Goal: Task Accomplishment & Management: Manage account settings

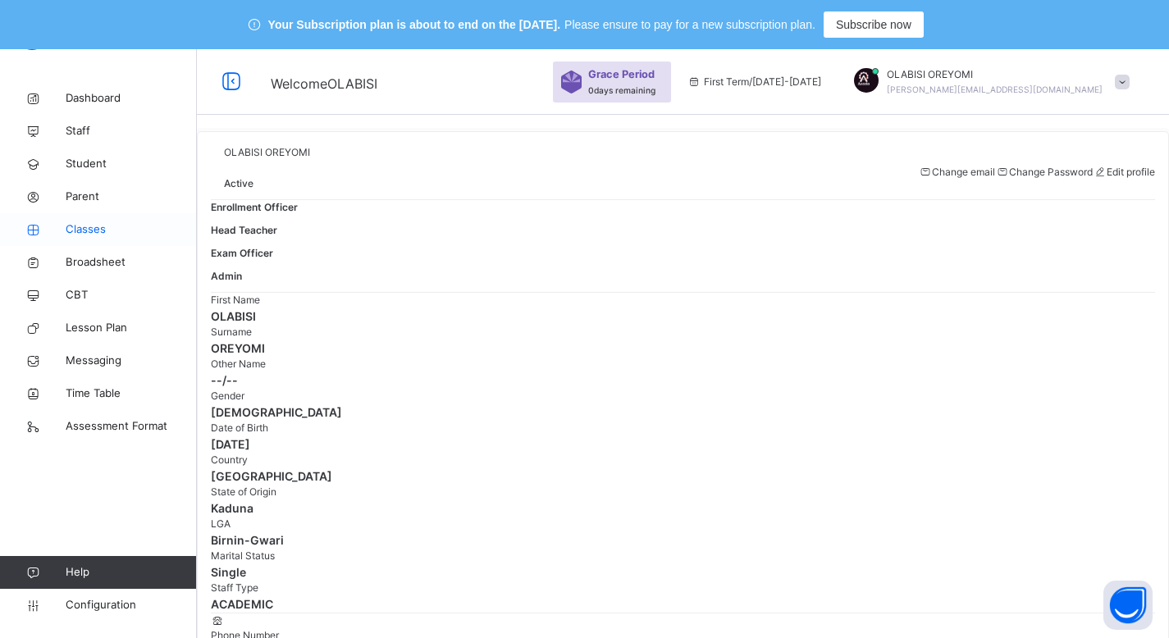
click at [84, 225] on span "Classes" at bounding box center [131, 230] width 131 height 16
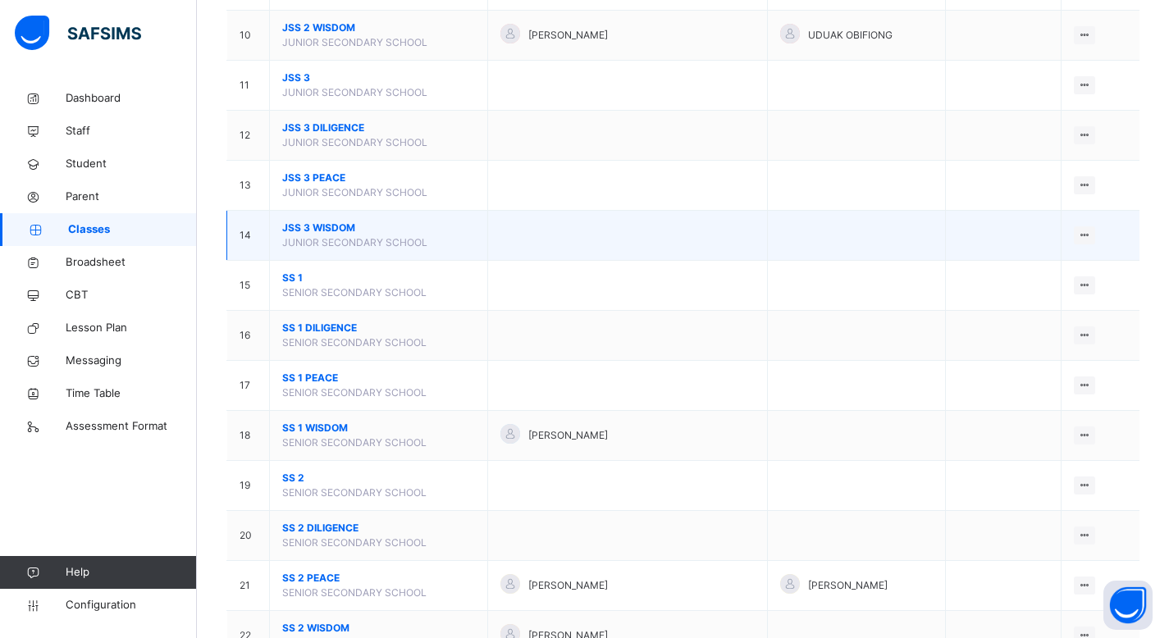
scroll to position [688, 0]
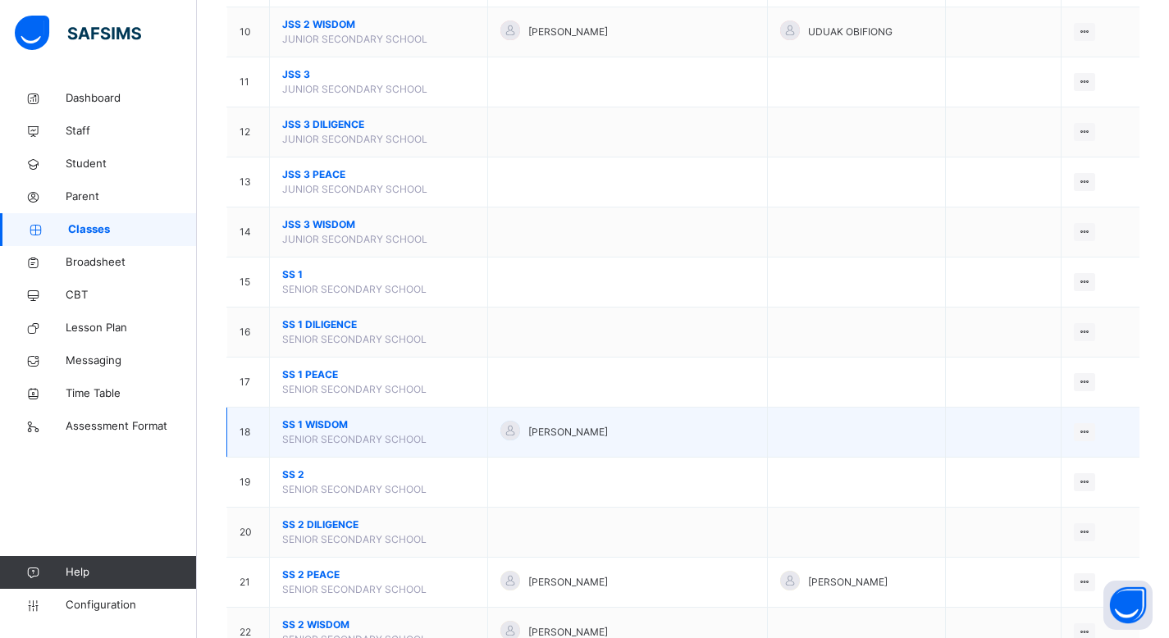
click at [314, 425] on span "SS 1 WISDOM" at bounding box center [378, 425] width 193 height 15
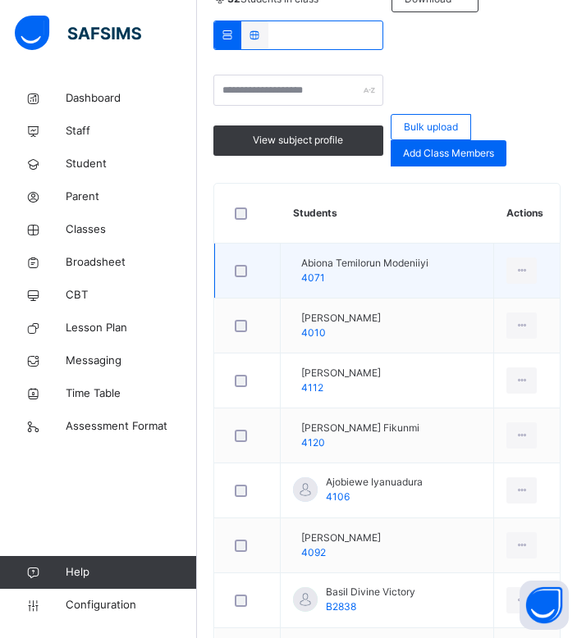
scroll to position [535, 0]
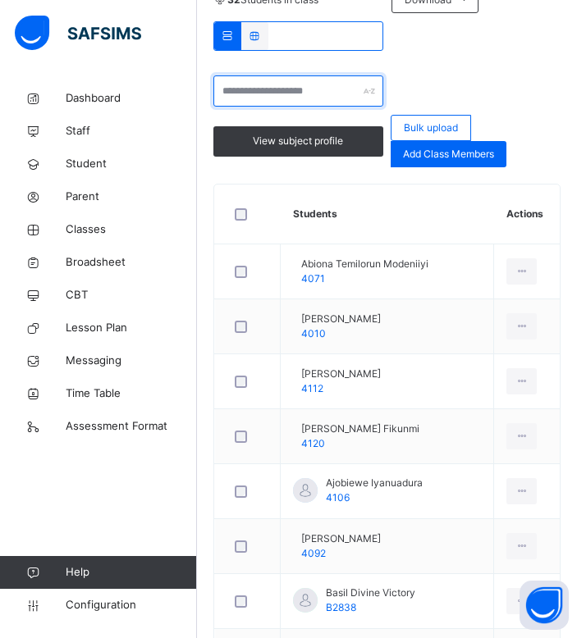
click at [271, 91] on input "text" at bounding box center [298, 90] width 170 height 31
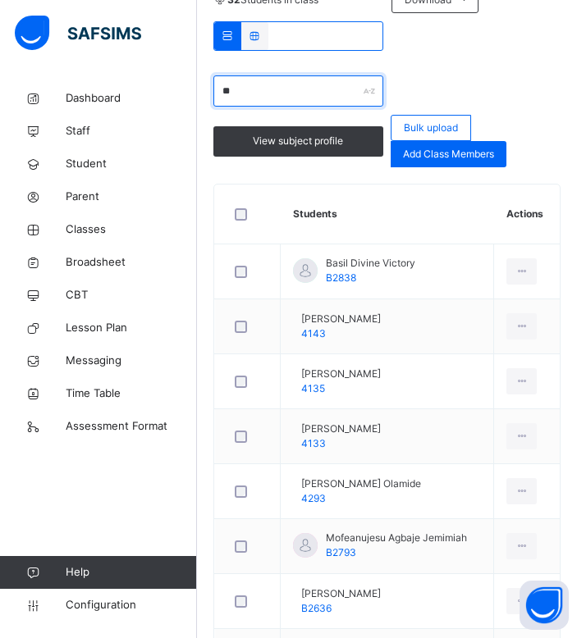
scroll to position [286, 0]
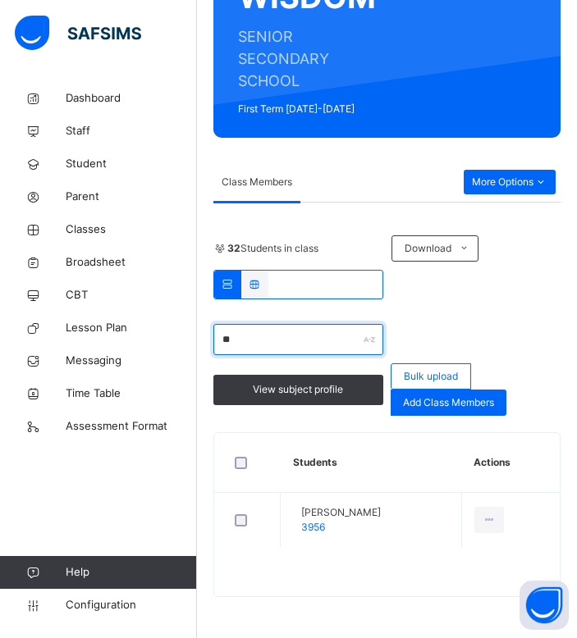
type input "*"
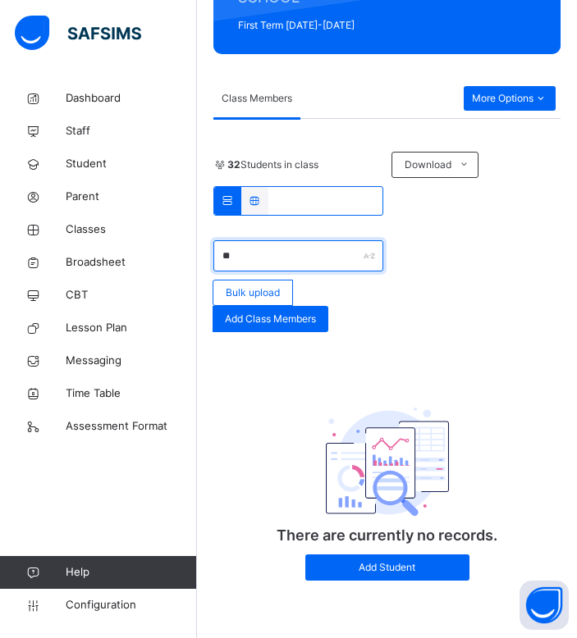
type input "*"
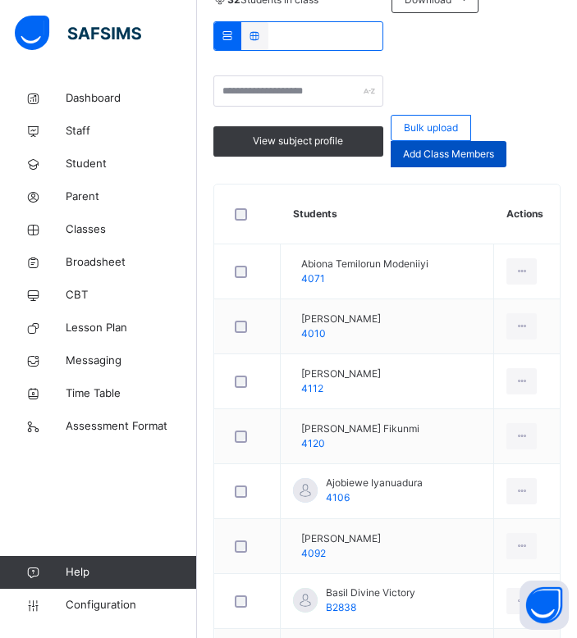
click at [484, 149] on span "Add Class Members" at bounding box center [448, 154] width 91 height 15
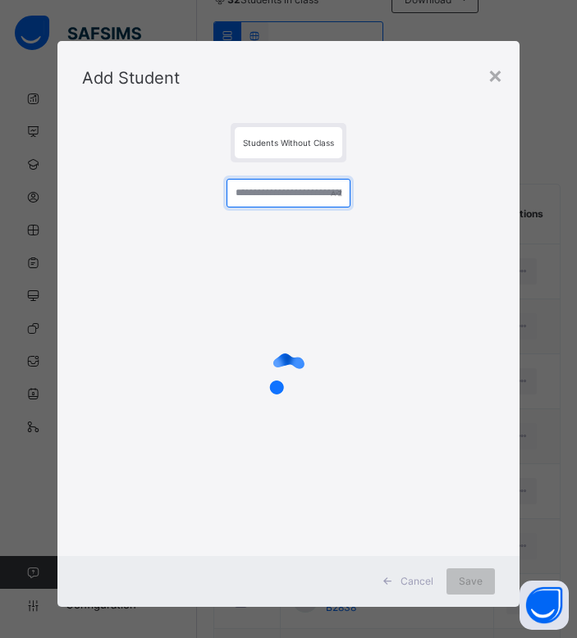
click at [291, 197] on input "text" at bounding box center [288, 193] width 124 height 29
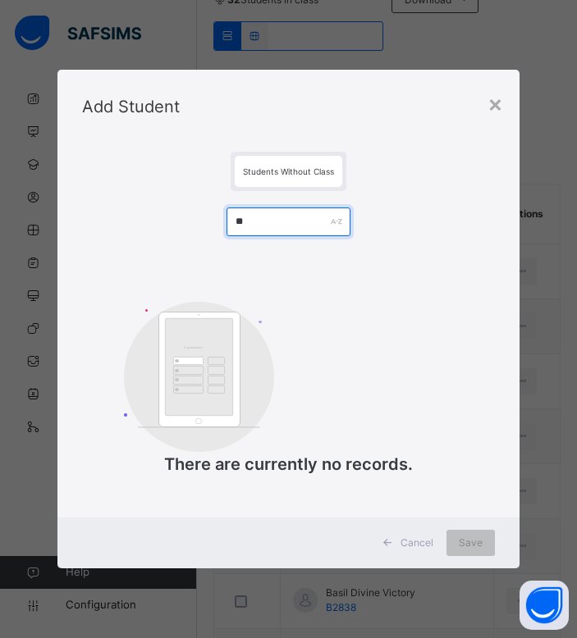
type input "*"
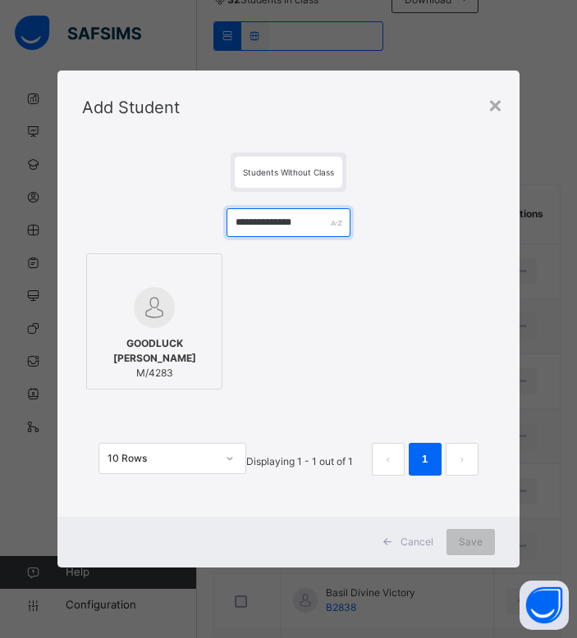
type input "**********"
click at [174, 369] on span "M/4283" at bounding box center [154, 373] width 118 height 15
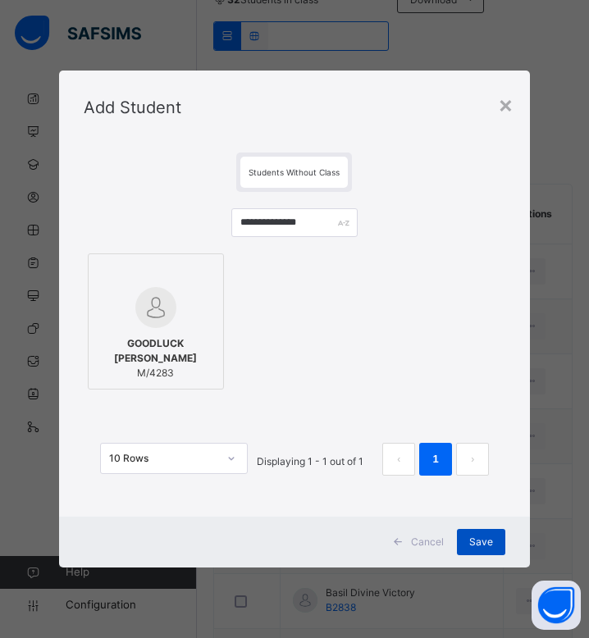
click at [467, 543] on div "Save" at bounding box center [481, 542] width 48 height 26
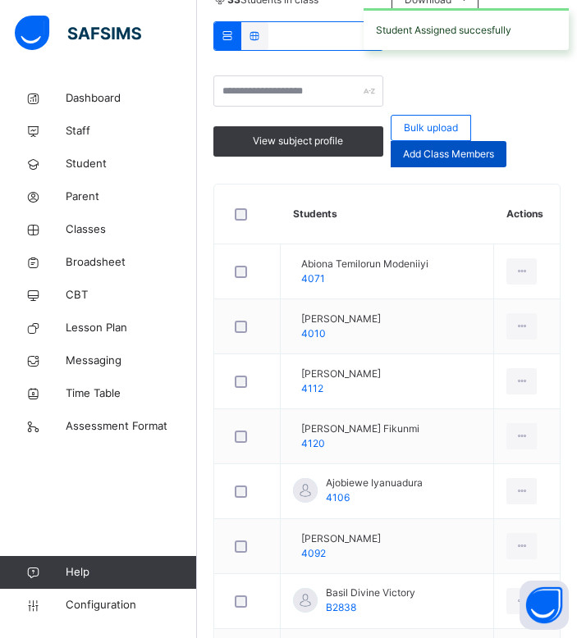
click at [442, 156] on span "Add Class Members" at bounding box center [448, 154] width 91 height 15
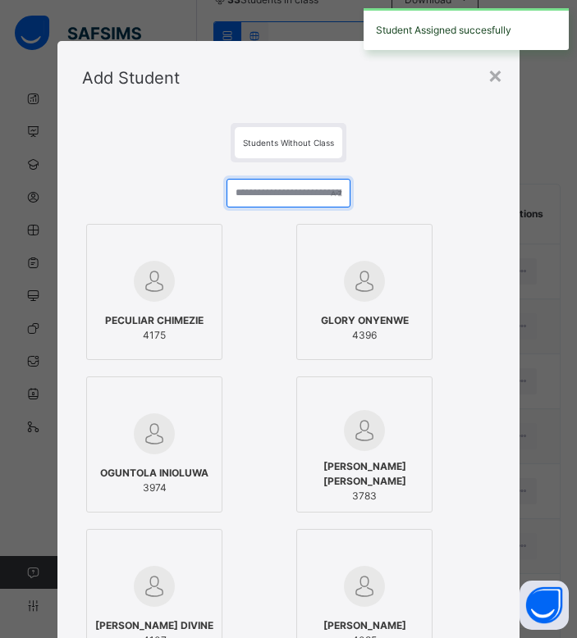
click at [269, 191] on input "text" at bounding box center [288, 193] width 124 height 29
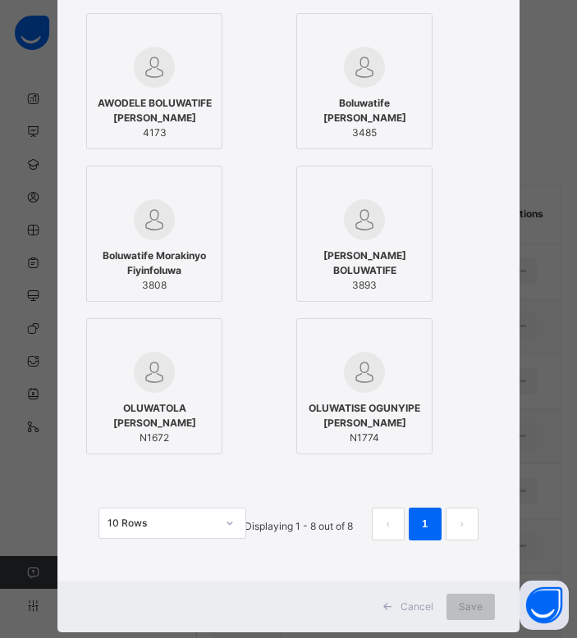
scroll to position [0, 0]
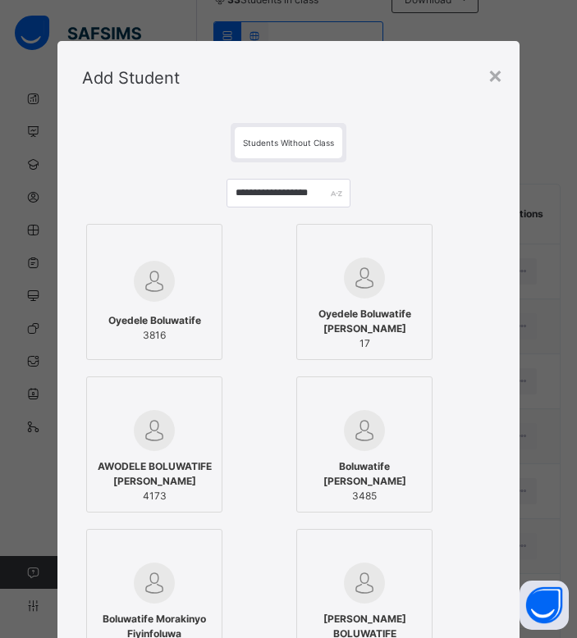
drag, startPoint x: 330, startPoint y: 192, endPoint x: 323, endPoint y: 200, distance: 10.5
click at [323, 200] on div "**********" at bounding box center [288, 193] width 124 height 29
drag, startPoint x: 323, startPoint y: 200, endPoint x: 86, endPoint y: 142, distance: 244.2
click at [86, 142] on div "**********" at bounding box center [287, 530] width 461 height 830
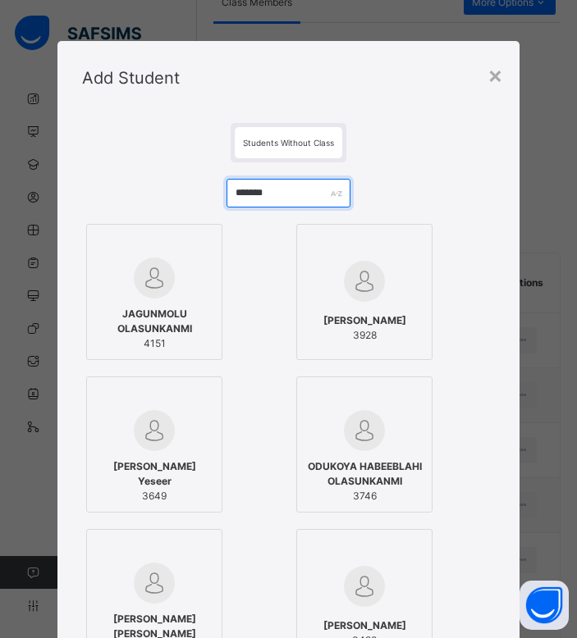
scroll to position [460, 0]
drag, startPoint x: 299, startPoint y: 183, endPoint x: 111, endPoint y: 190, distance: 188.8
click at [111, 190] on div "******* JAGUNMOLU OLASUNKANMI 4151 OLAREWAJU FERDINAND OLASUBOMI 3928 Olasubomi…" at bounding box center [288, 549] width 412 height 775
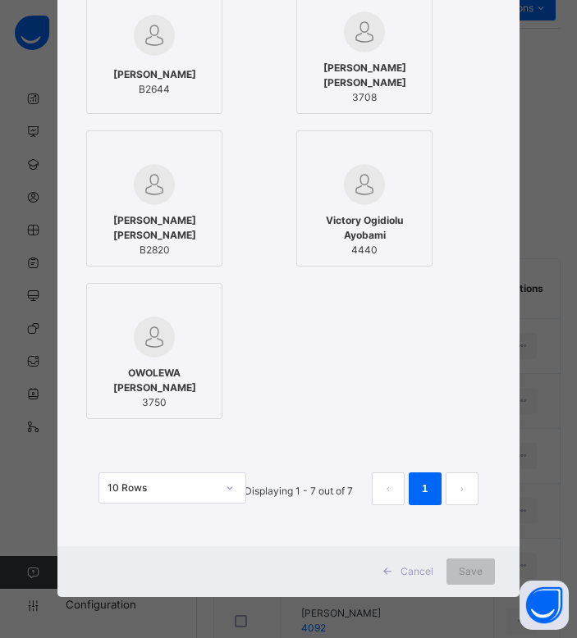
scroll to position [0, 0]
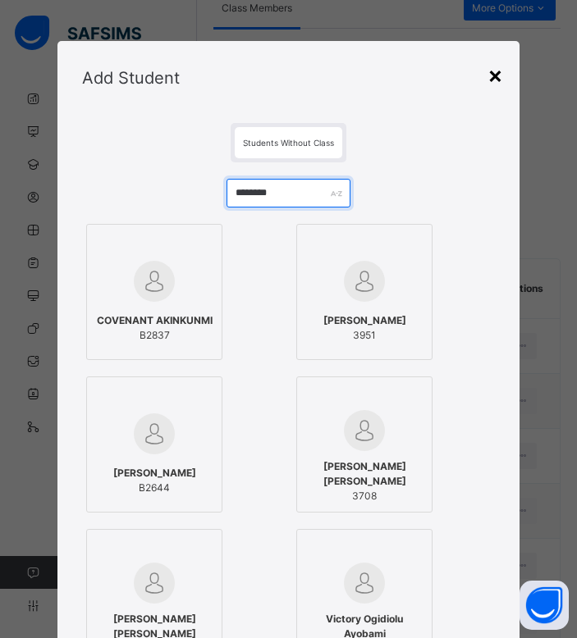
type input "********"
click at [498, 80] on div "×" at bounding box center [495, 74] width 16 height 34
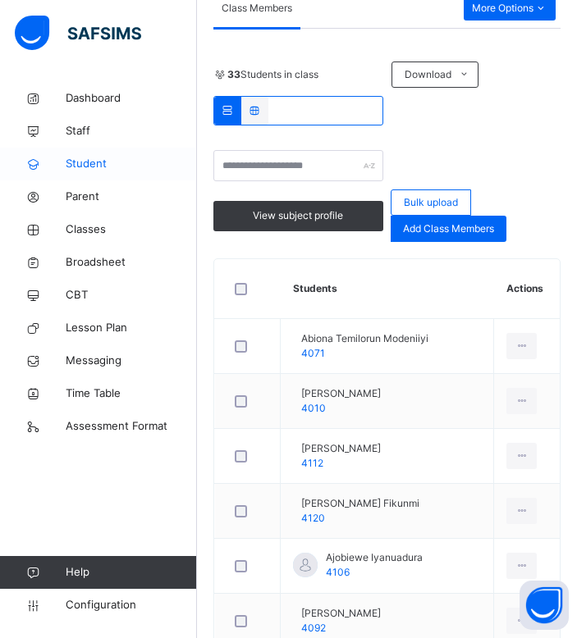
click at [90, 163] on span "Student" at bounding box center [131, 164] width 131 height 16
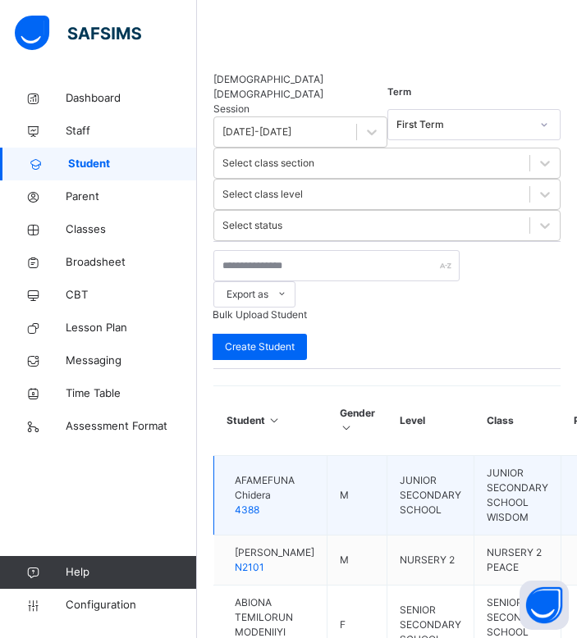
scroll to position [345, 0]
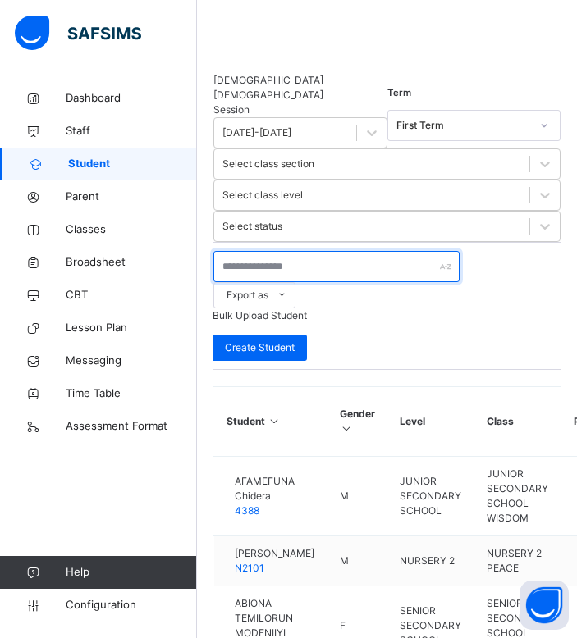
click at [311, 251] on input "text" at bounding box center [336, 266] width 246 height 31
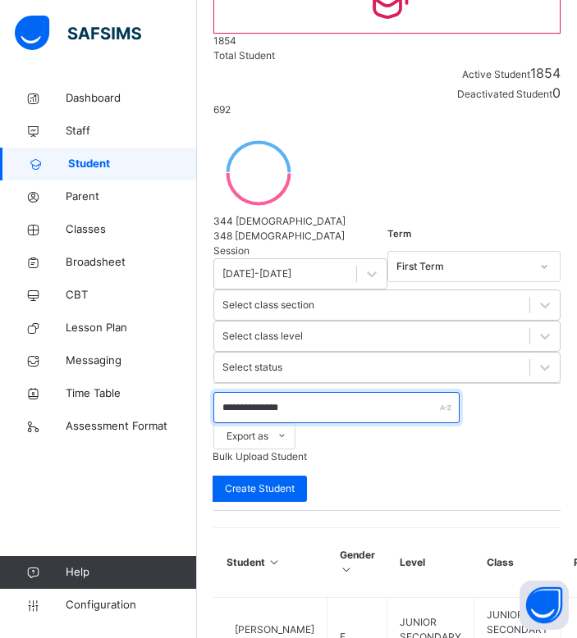
scroll to position [162, 0]
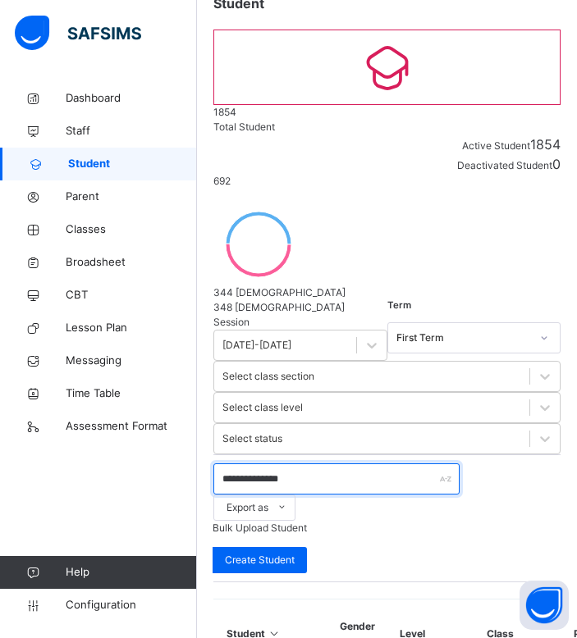
type input "**********"
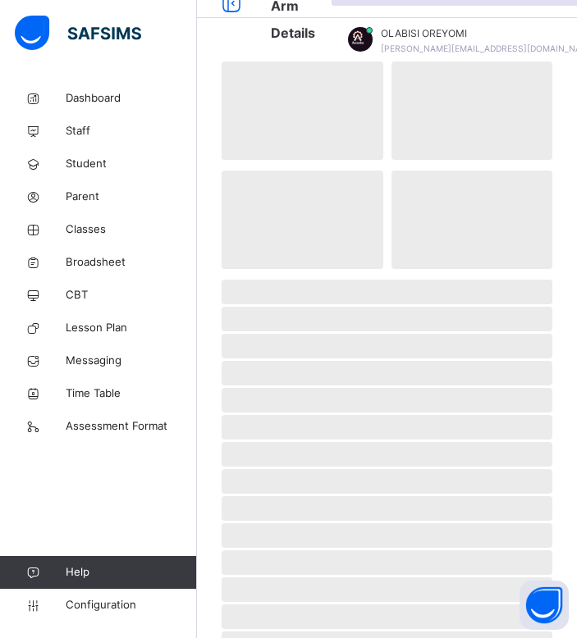
scroll to position [95, 0]
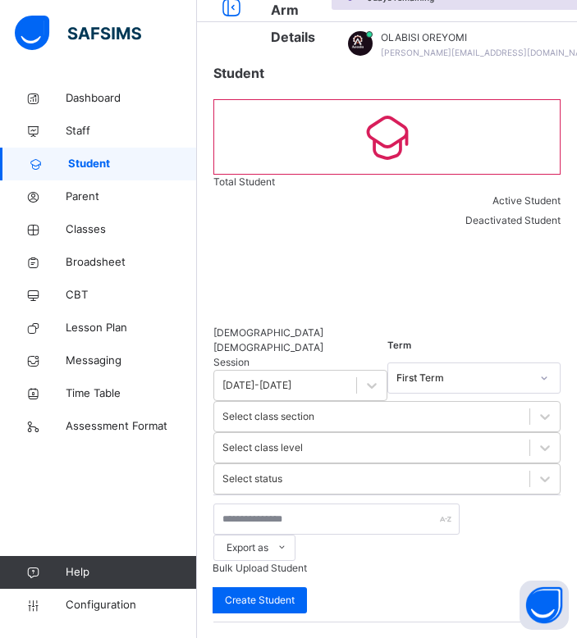
scroll to position [92, 0]
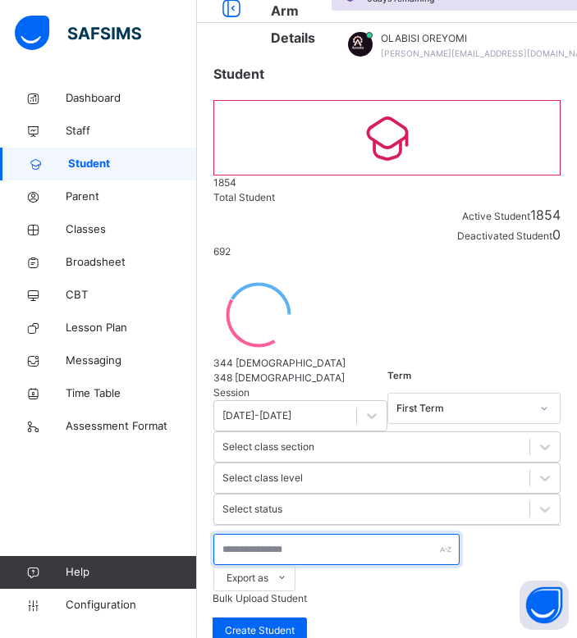
click at [328, 534] on input "text" at bounding box center [336, 549] width 246 height 31
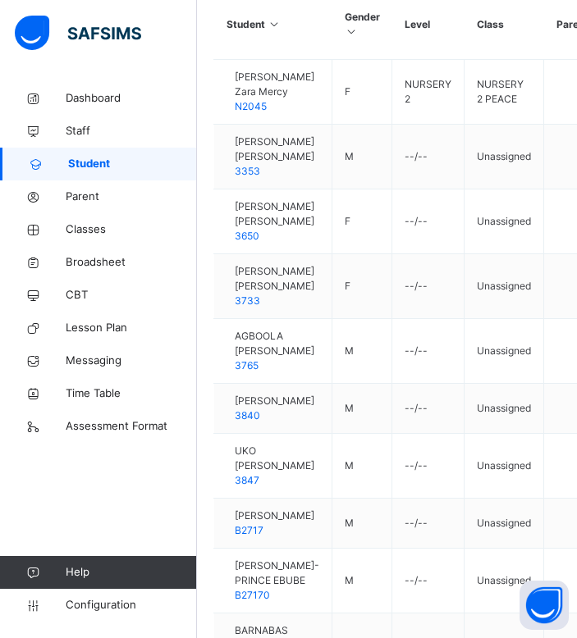
scroll to position [775, 0]
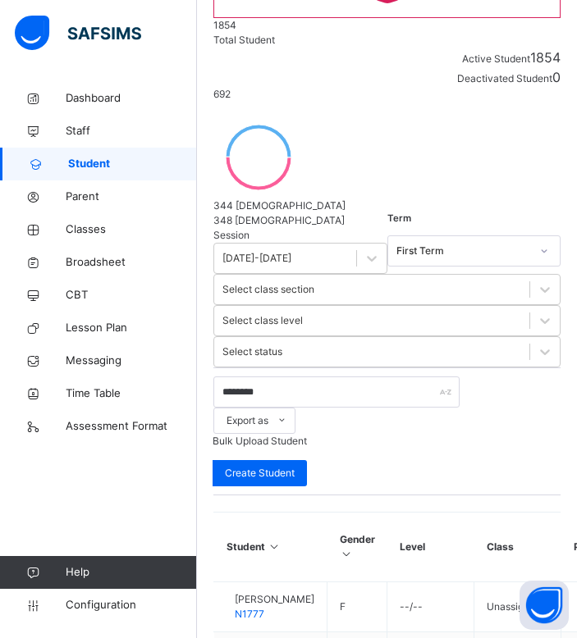
scroll to position [0, 0]
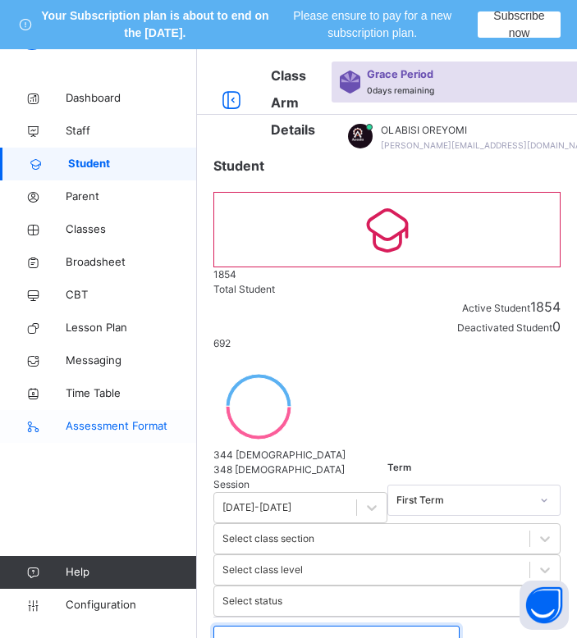
drag, startPoint x: 340, startPoint y: 443, endPoint x: 94, endPoint y: 437, distance: 247.0
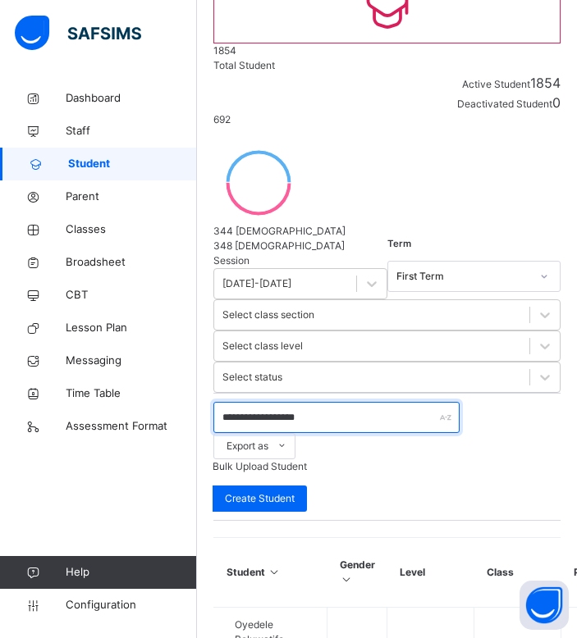
scroll to position [162, 0]
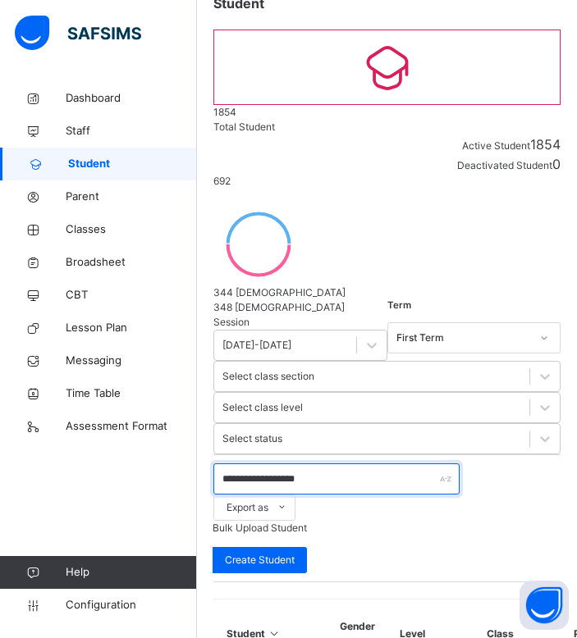
drag, startPoint x: 382, startPoint y: 292, endPoint x: -1, endPoint y: 276, distance: 382.7
click at [0, 276] on html "Your Subscription plan is about to end on the Oct 7, 2025. Please ensure to pay…" at bounding box center [288, 310] width 577 height 944
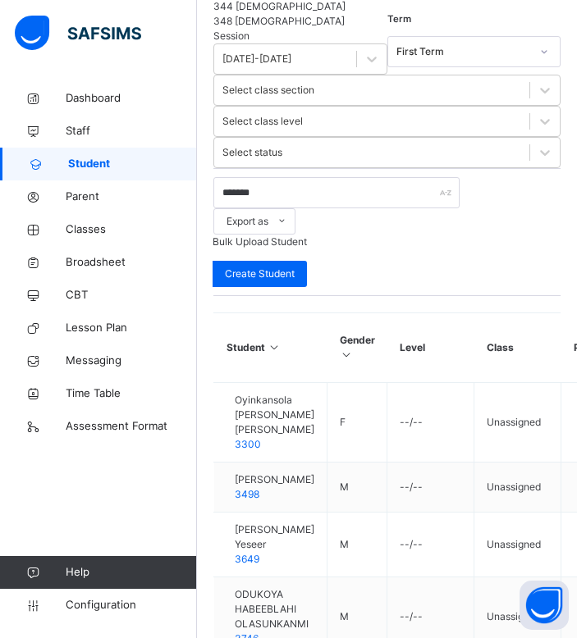
scroll to position [441, 0]
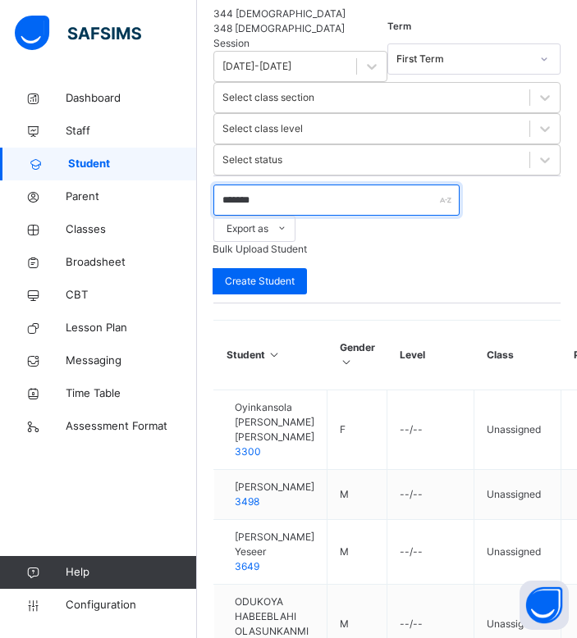
drag, startPoint x: 277, startPoint y: 19, endPoint x: 11, endPoint y: 3, distance: 266.3
click at [11, 3] on div "Class Arm Details Grace Period 0 days remaining First Term / 2025-2026 OLABISI …" at bounding box center [288, 322] width 577 height 1428
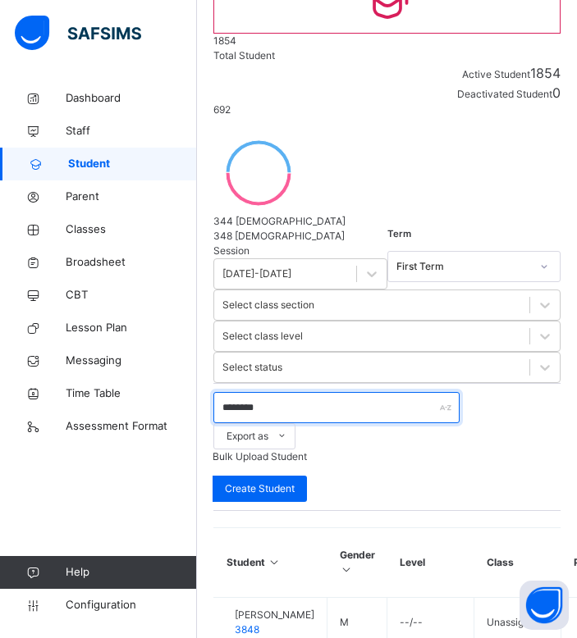
scroll to position [436, 0]
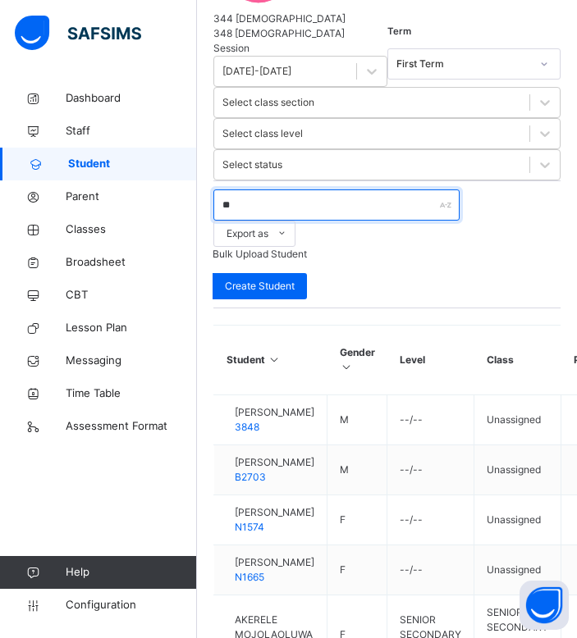
type input "*"
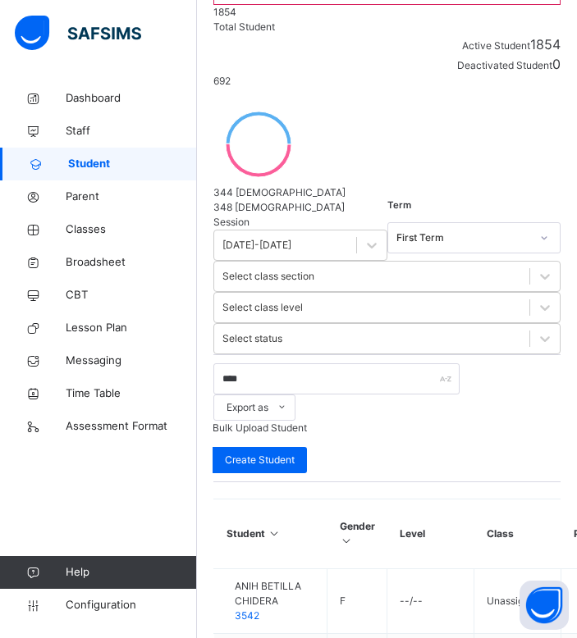
scroll to position [261, 0]
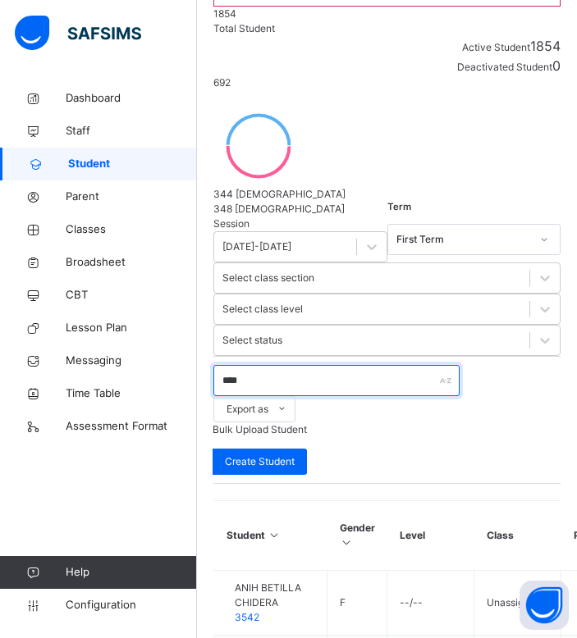
drag, startPoint x: 272, startPoint y: 188, endPoint x: -1, endPoint y: 103, distance: 285.2
click at [0, 103] on html "Your Subscription plan is about to end on the Oct 7, 2025. Please ensure to pay…" at bounding box center [288, 473] width 577 height 1469
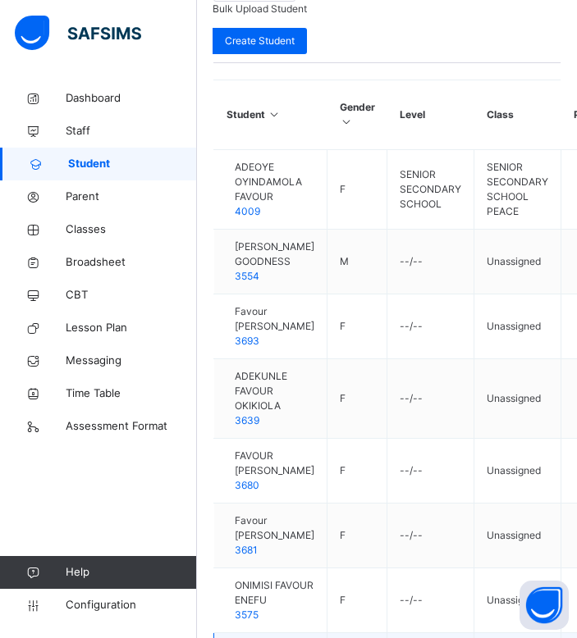
scroll to position [849, 0]
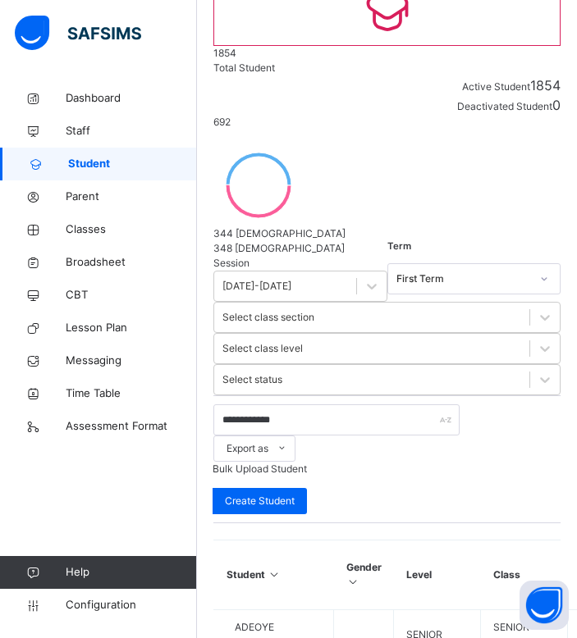
scroll to position [66, 0]
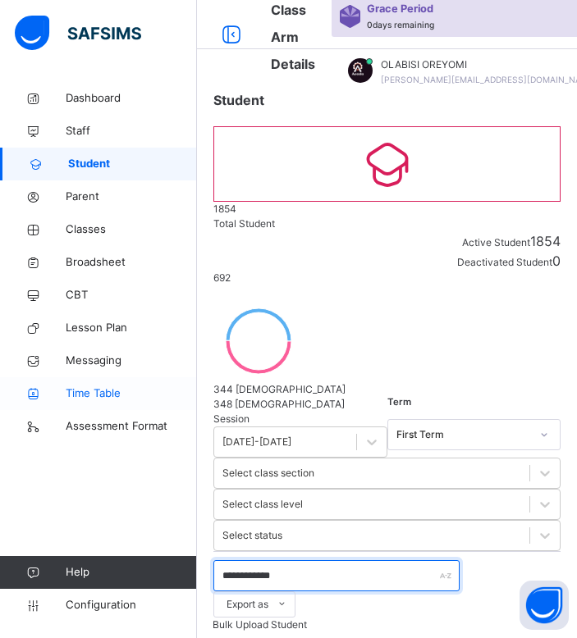
drag, startPoint x: 350, startPoint y: 391, endPoint x: 82, endPoint y: 391, distance: 268.3
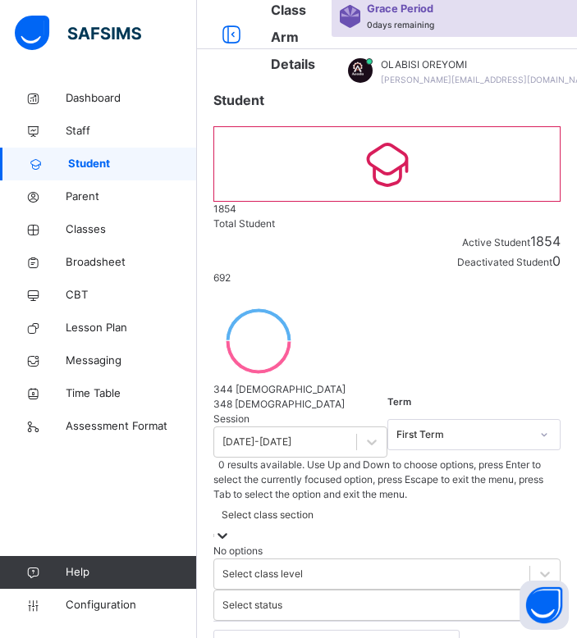
click at [231, 528] on div at bounding box center [222, 536] width 16 height 16
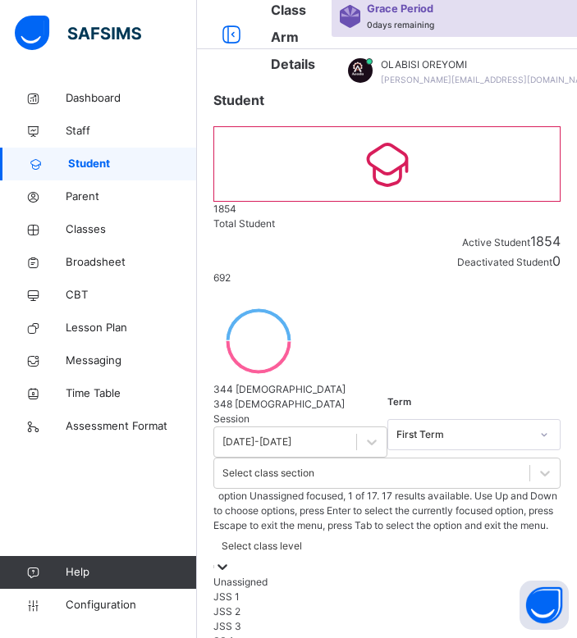
click at [302, 539] on div "Select class level" at bounding box center [262, 546] width 80 height 15
click at [439, 575] on div "Unassigned" at bounding box center [386, 582] width 347 height 15
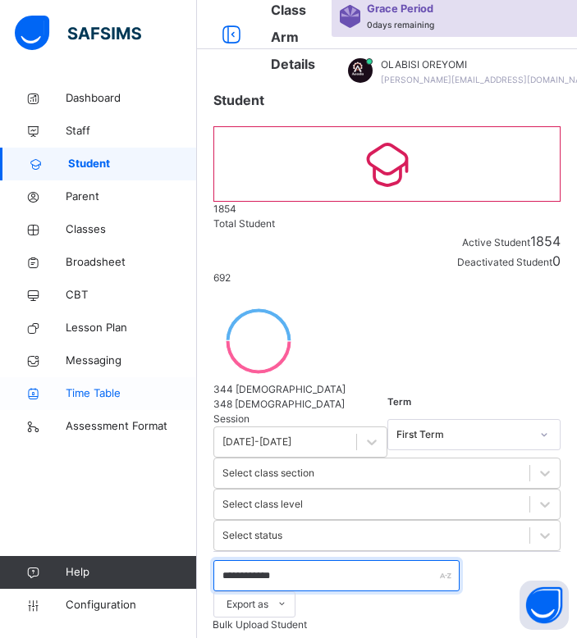
drag, startPoint x: 299, startPoint y: 385, endPoint x: 160, endPoint y: 392, distance: 138.9
click at [160, 392] on div "**********" at bounding box center [288, 507] width 577 height 1047
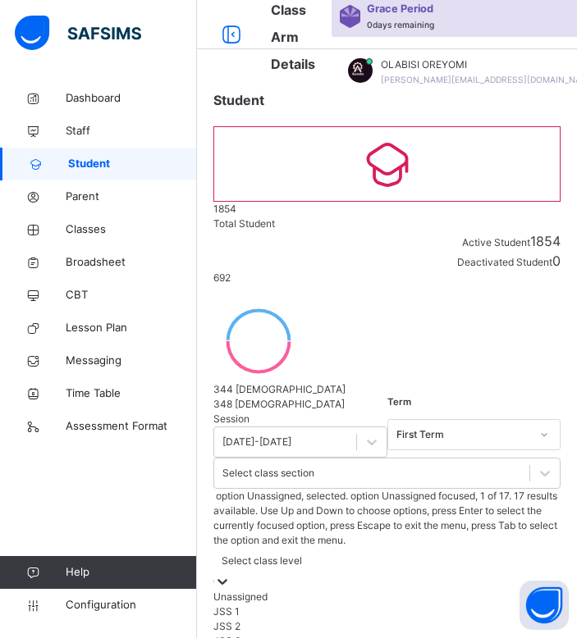
click at [455, 548] on div "Select class level" at bounding box center [386, 569] width 347 height 42
click at [428, 590] on div "Unassigned" at bounding box center [386, 597] width 347 height 15
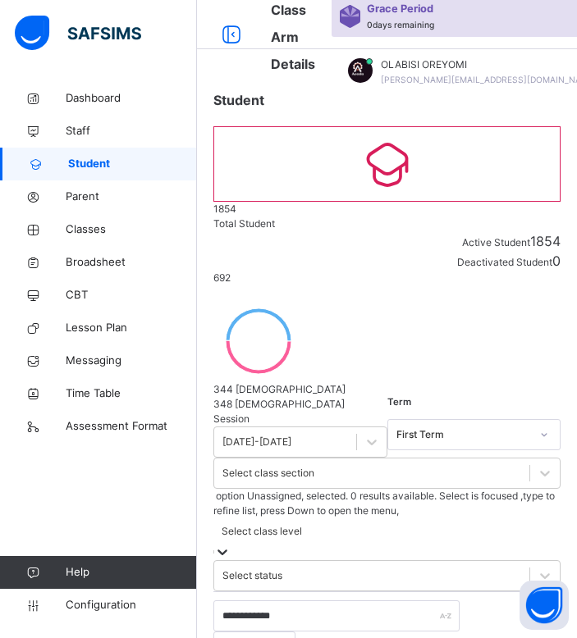
click at [231, 544] on div at bounding box center [222, 552] width 16 height 16
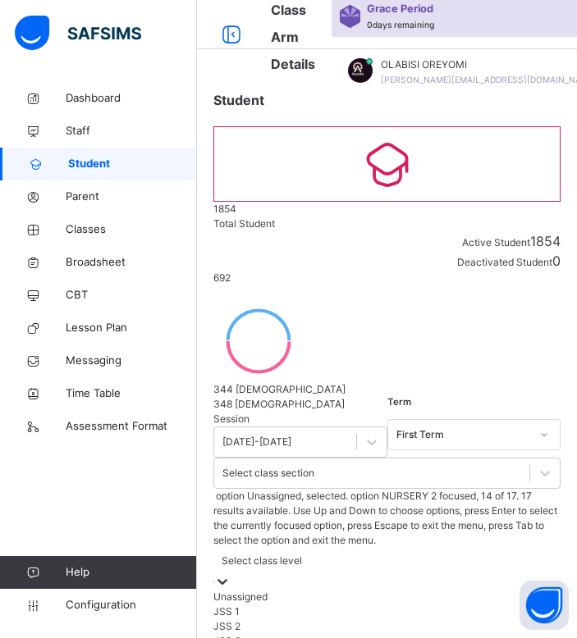
scroll to position [359, 0]
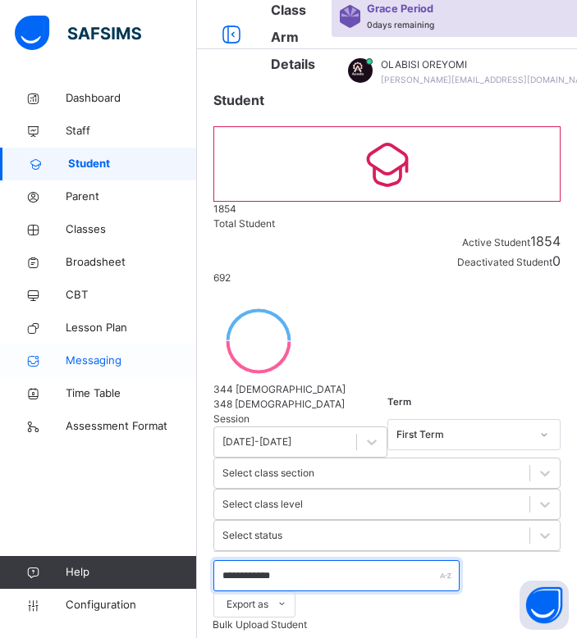
drag, startPoint x: 300, startPoint y: 387, endPoint x: 105, endPoint y: 370, distance: 196.0
click at [105, 370] on div "**********" at bounding box center [288, 500] width 577 height 1032
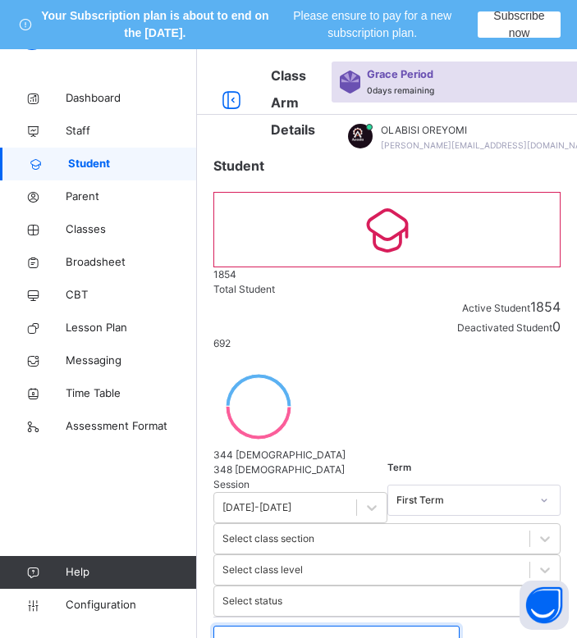
scroll to position [196, 0]
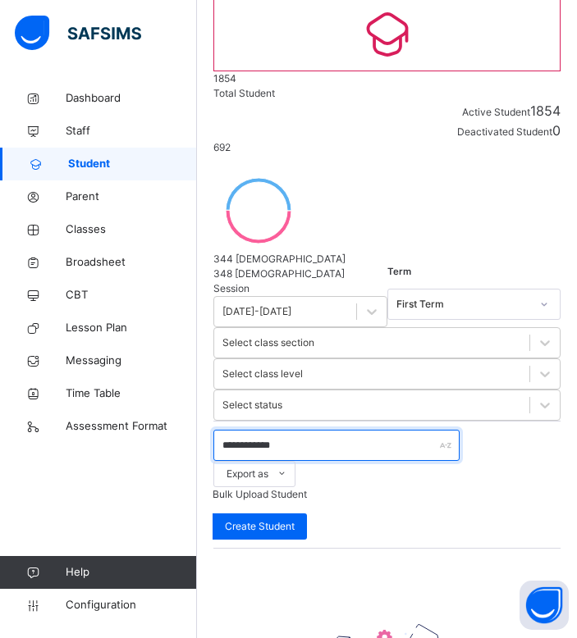
type input "**********"
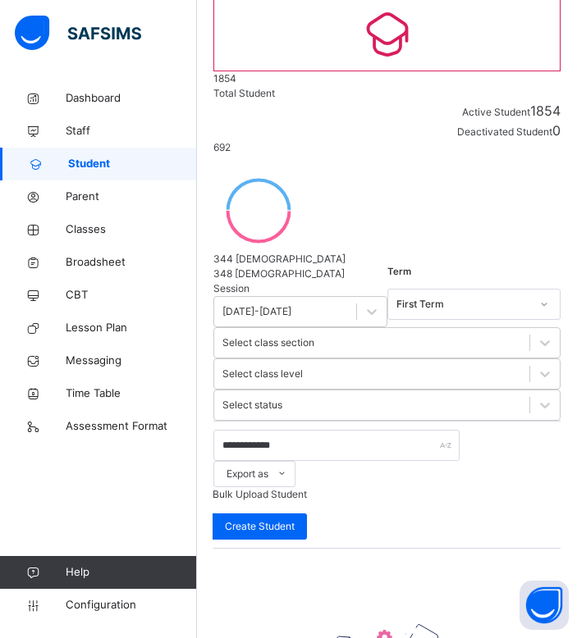
click at [395, 430] on div "**********" at bounding box center [386, 485] width 347 height 110
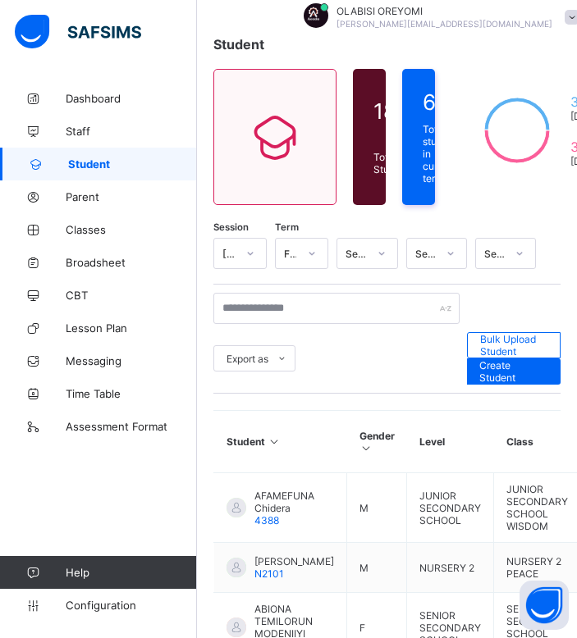
scroll to position [121, 0]
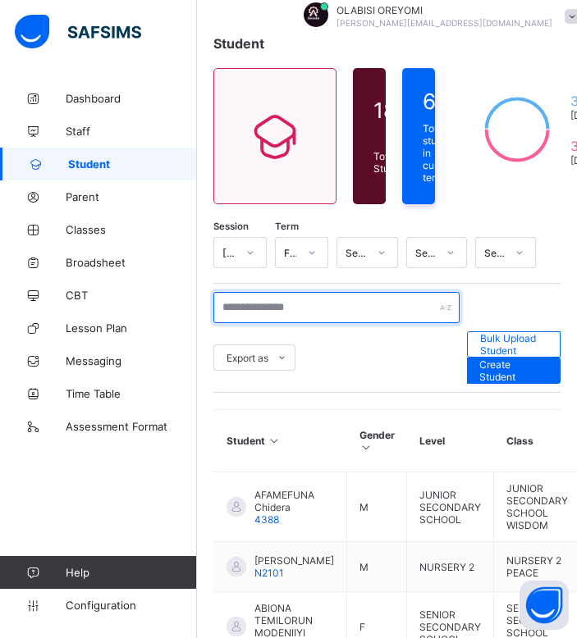
click at [269, 308] on input "text" at bounding box center [336, 307] width 246 height 31
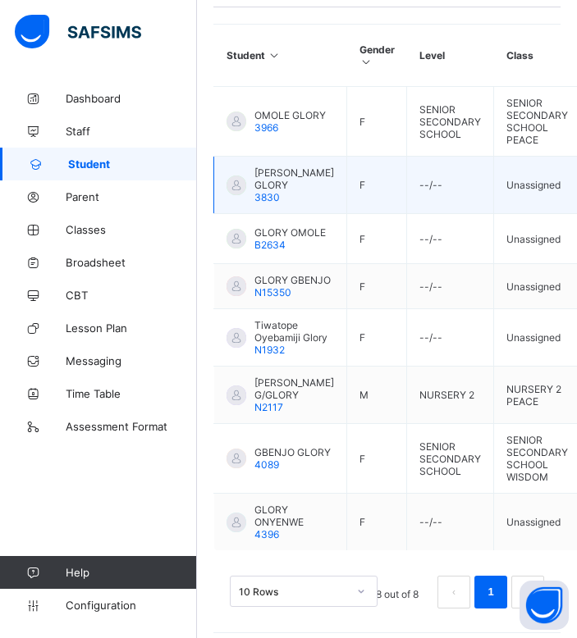
scroll to position [0, 0]
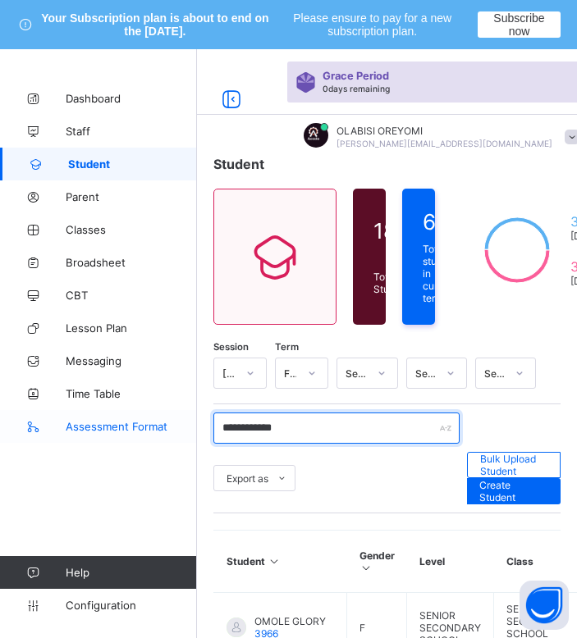
drag, startPoint x: 331, startPoint y: 430, endPoint x: 90, endPoint y: 434, distance: 240.4
click at [90, 434] on div "**********" at bounding box center [288, 602] width 577 height 1107
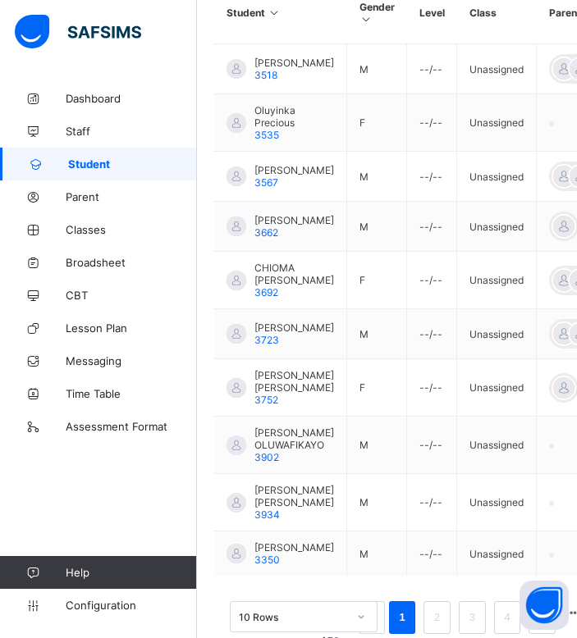
scroll to position [612, 0]
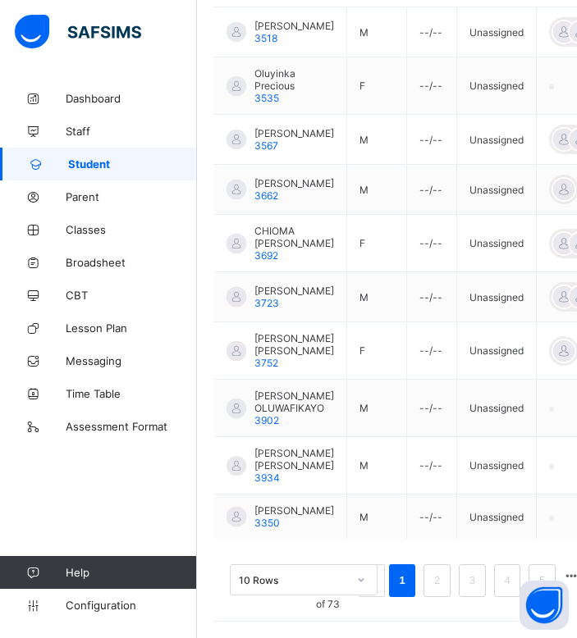
type input "**********"
click at [337, 583] on div "10 Rows" at bounding box center [304, 579] width 148 height 31
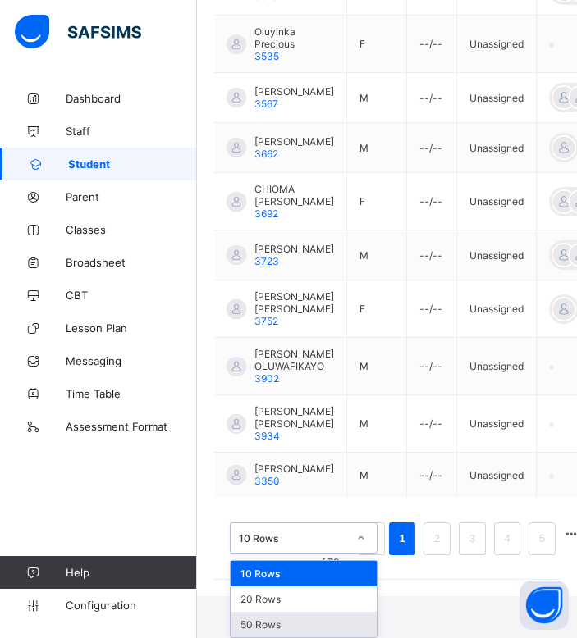
click at [336, 623] on div "50 Rows" at bounding box center [304, 624] width 146 height 25
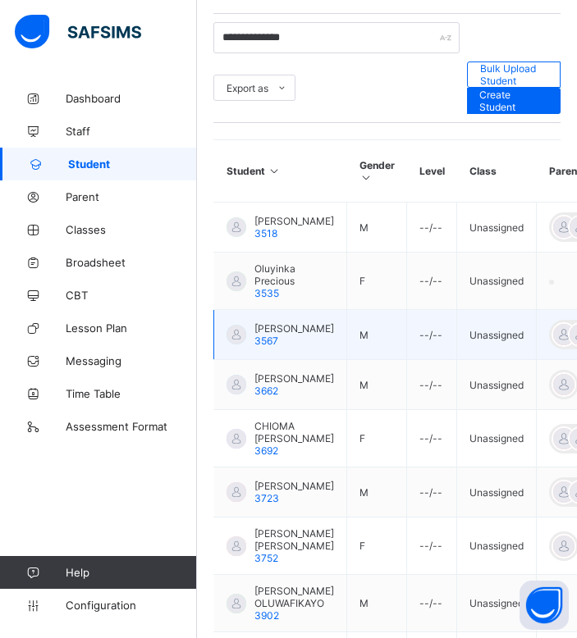
scroll to position [381, 0]
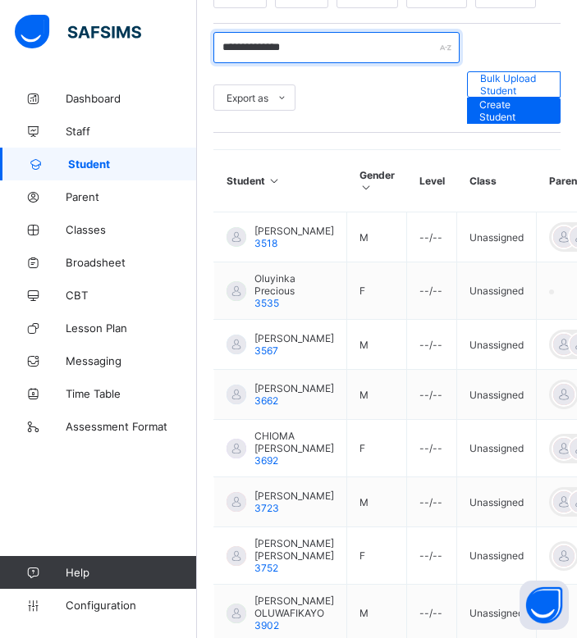
click at [389, 46] on input "**********" at bounding box center [336, 47] width 246 height 31
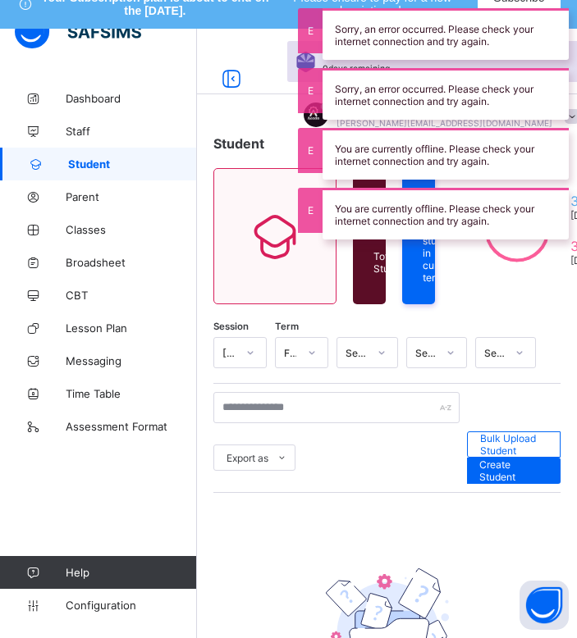
scroll to position [20, 0]
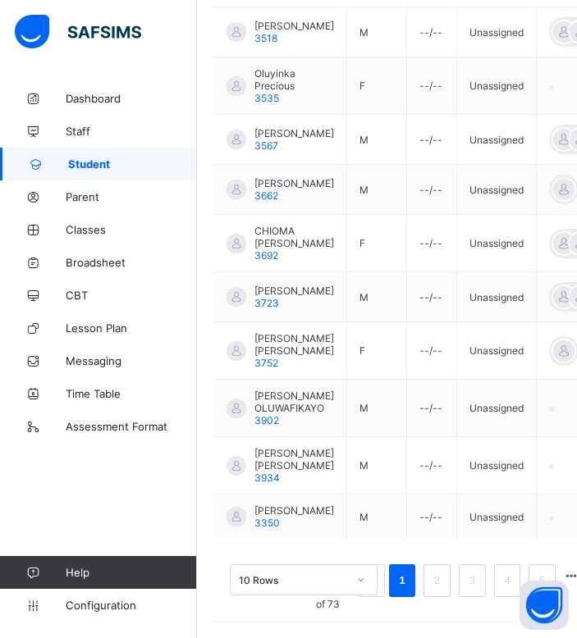
scroll to position [653, 0]
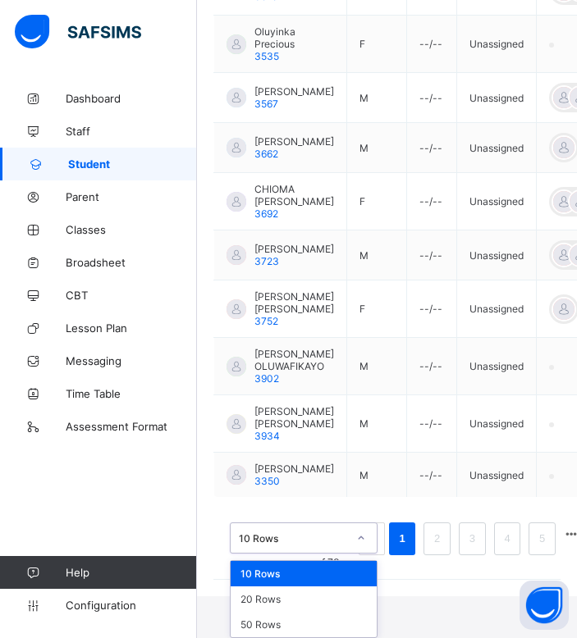
click at [345, 554] on div "option 10 Rows focused, 1 of 3. 3 results available. Use Up and Down to choose …" at bounding box center [304, 538] width 148 height 31
click at [329, 619] on div "50 Rows" at bounding box center [304, 624] width 146 height 25
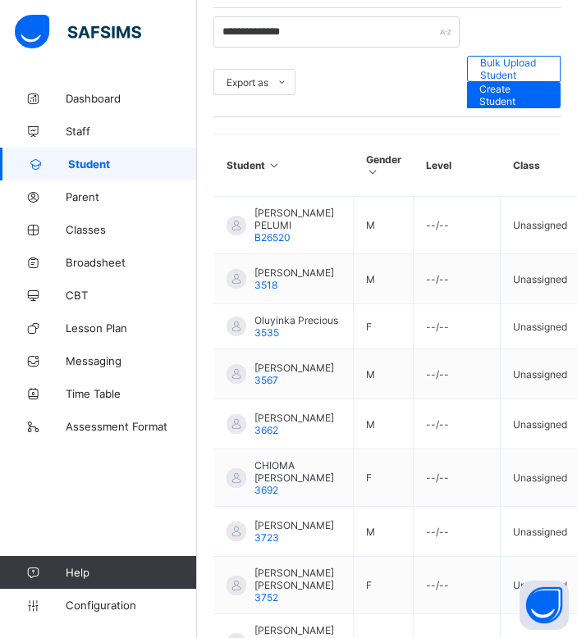
scroll to position [401, 0]
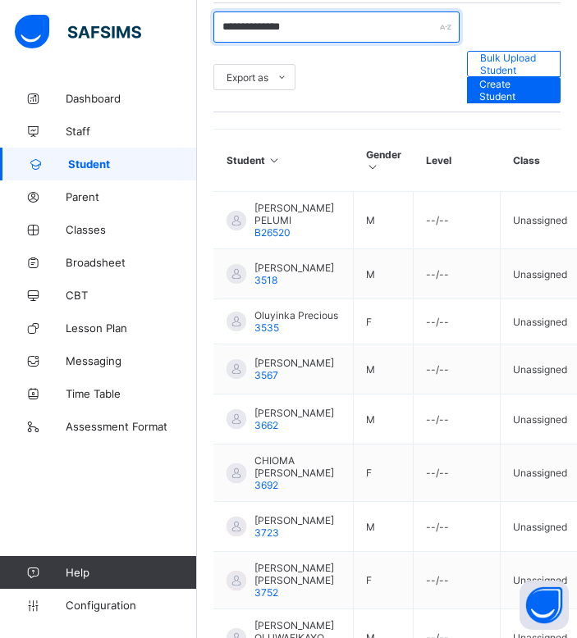
drag, startPoint x: 328, startPoint y: 21, endPoint x: 177, endPoint y: 37, distance: 151.8
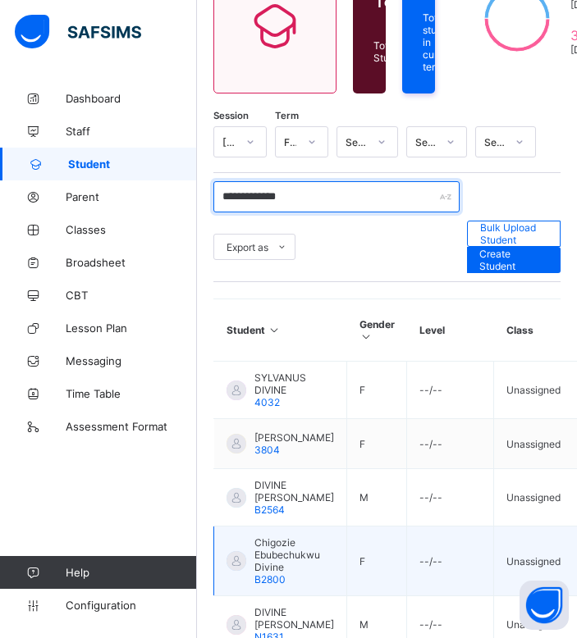
scroll to position [0, 0]
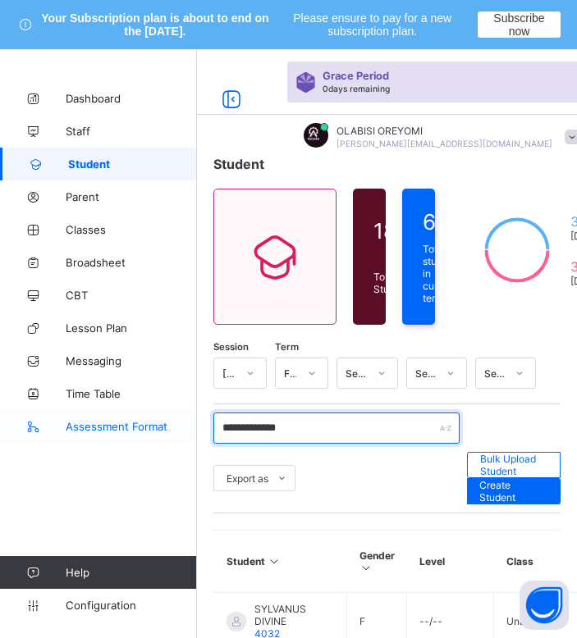
drag, startPoint x: 345, startPoint y: 424, endPoint x: 134, endPoint y: 413, distance: 211.2
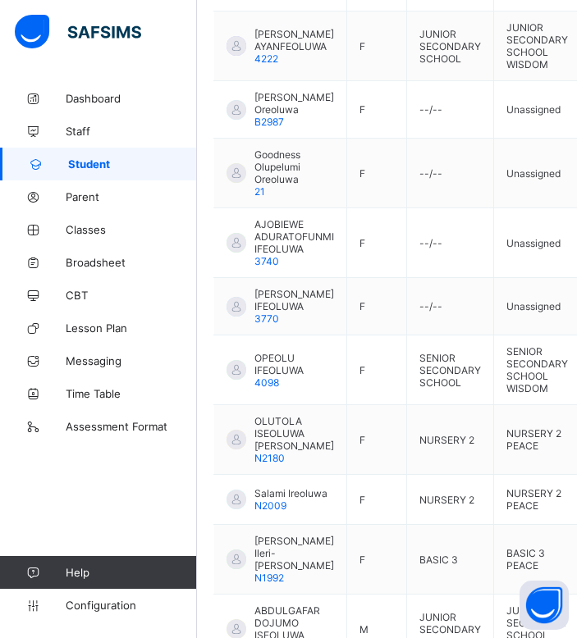
scroll to position [2580, 0]
type input "**********"
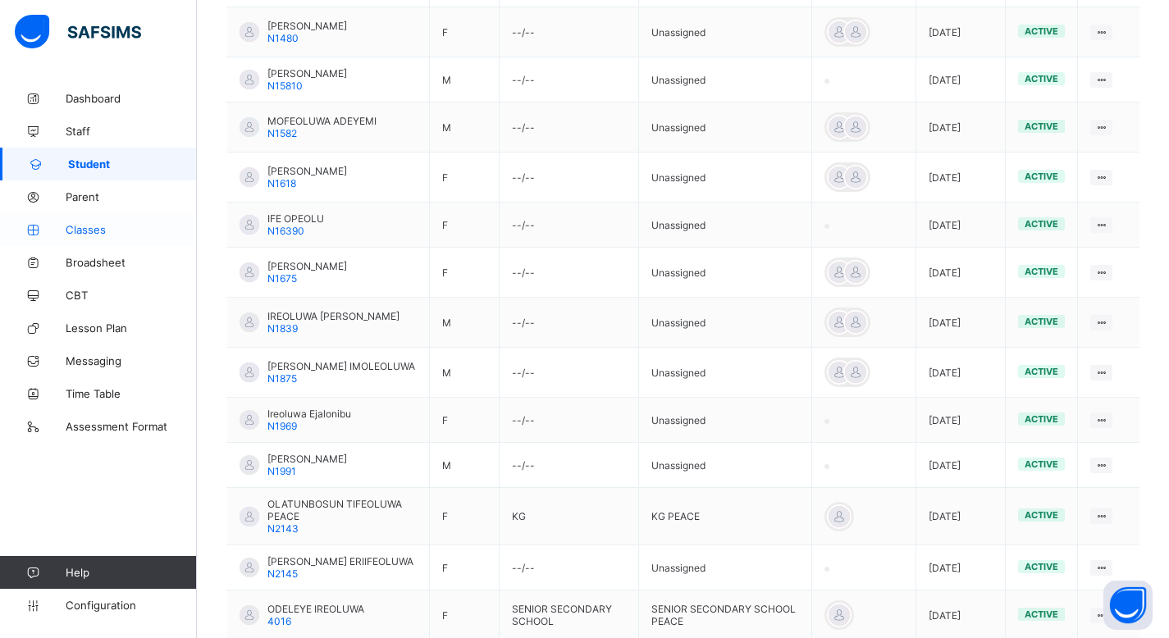
click at [94, 231] on span "Classes" at bounding box center [131, 229] width 131 height 13
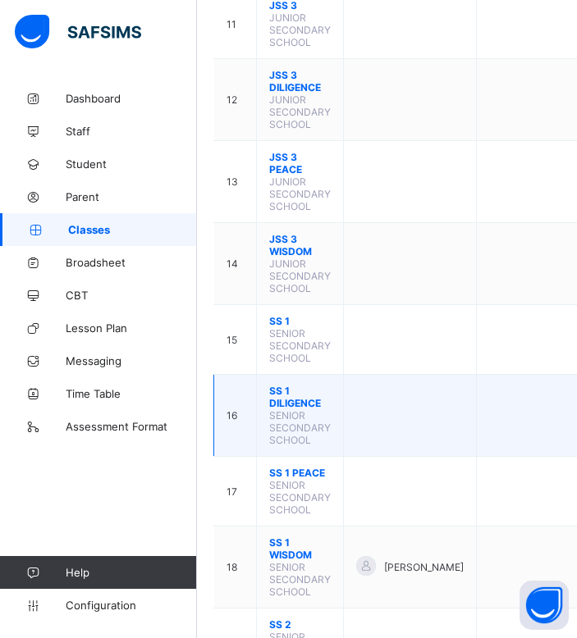
scroll to position [1089, 0]
click at [294, 384] on span "SS 1 DILIGENCE" at bounding box center [300, 396] width 62 height 25
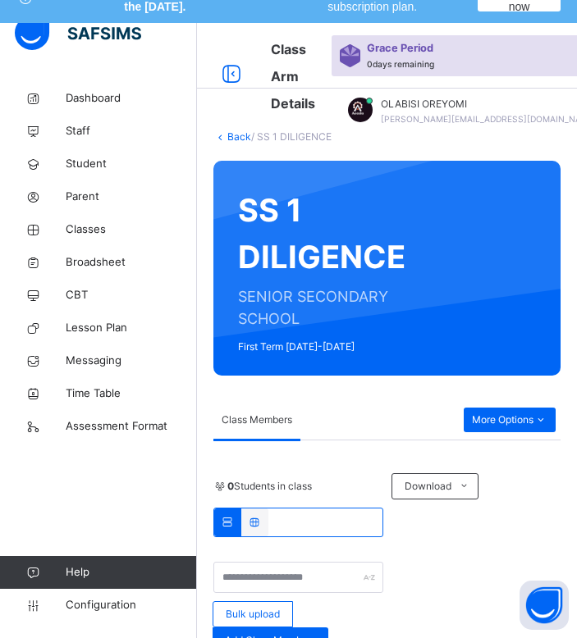
scroll to position [14, 0]
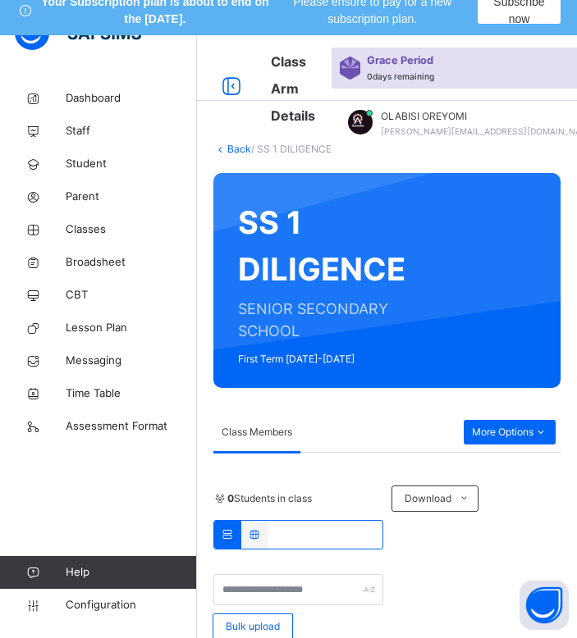
click at [236, 147] on link "Back" at bounding box center [239, 149] width 24 height 12
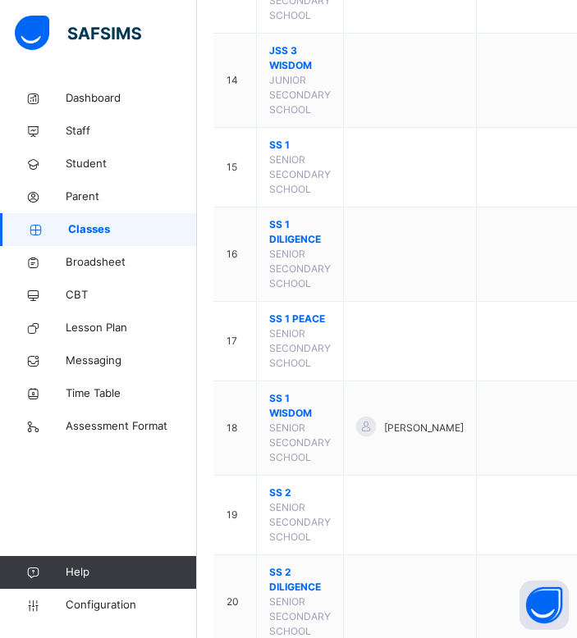
scroll to position [1483, 0]
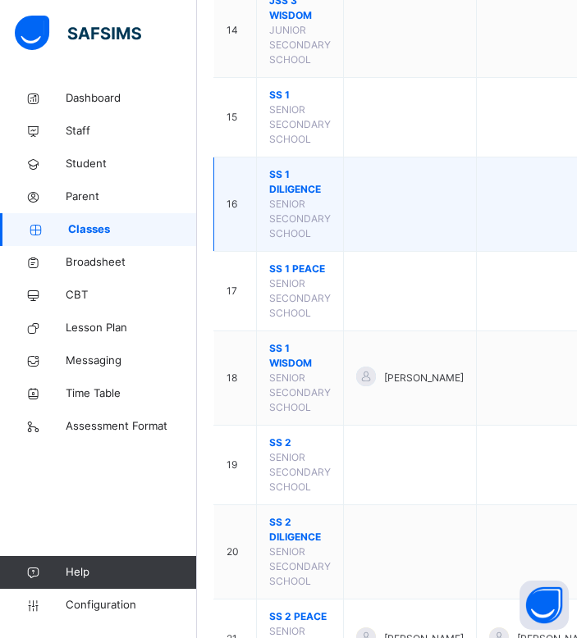
click at [288, 197] on span "SS 1 DILIGENCE" at bounding box center [300, 182] width 62 height 30
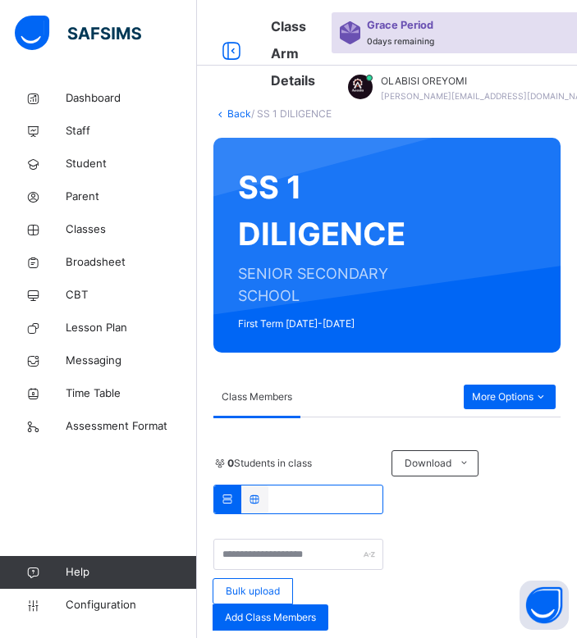
scroll to position [349, 0]
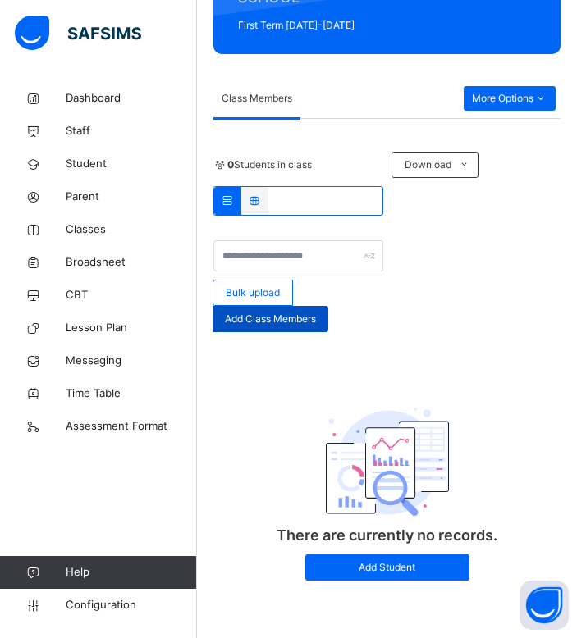
click at [296, 322] on span "Add Class Members" at bounding box center [270, 319] width 91 height 15
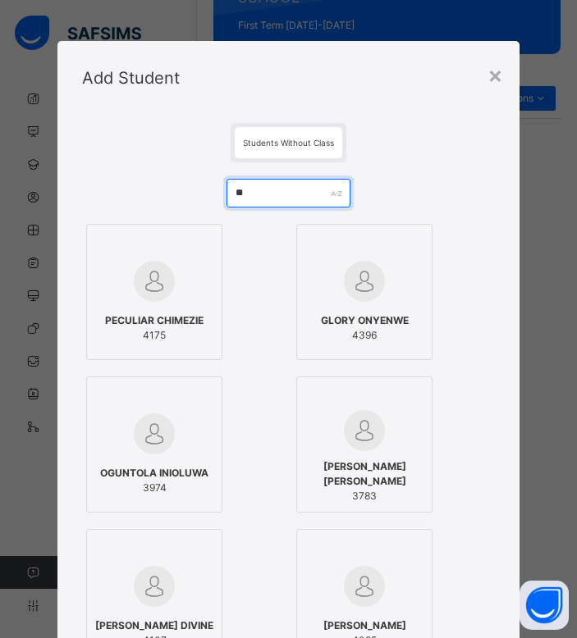
click at [242, 190] on input "**" at bounding box center [288, 193] width 124 height 29
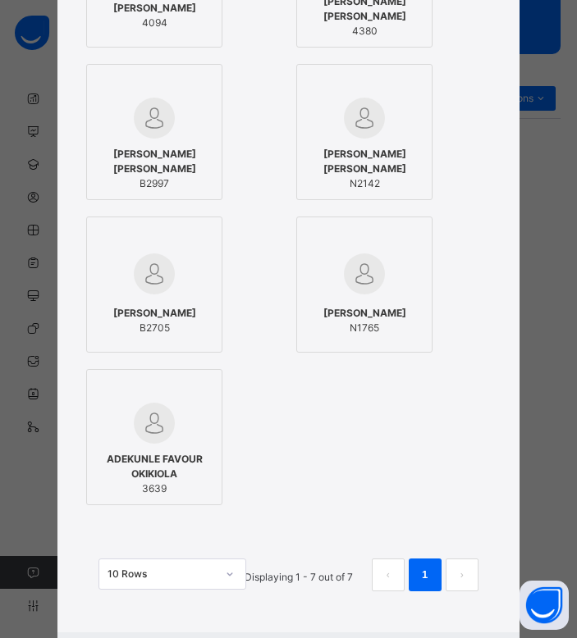
scroll to position [317, 0]
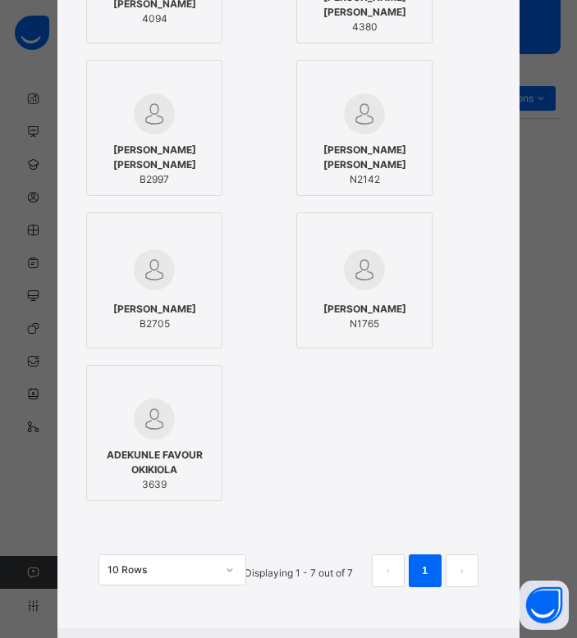
type input "**********"
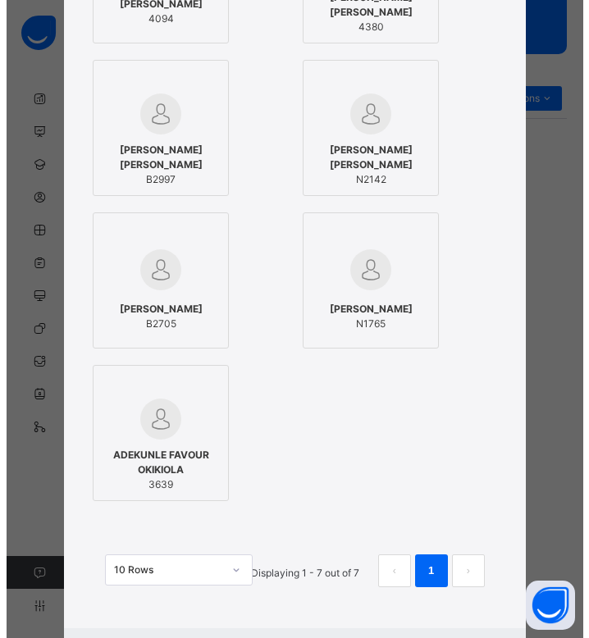
scroll to position [0, 0]
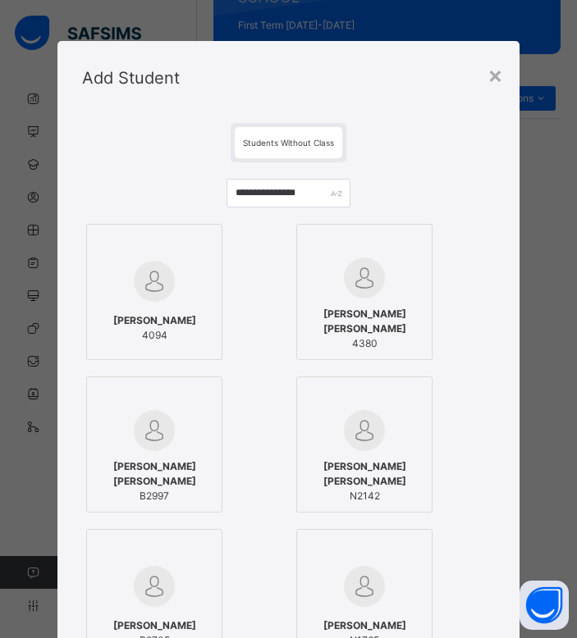
click at [163, 313] on span "ADEKUNLE MOGBONJUBOLA" at bounding box center [154, 320] width 83 height 15
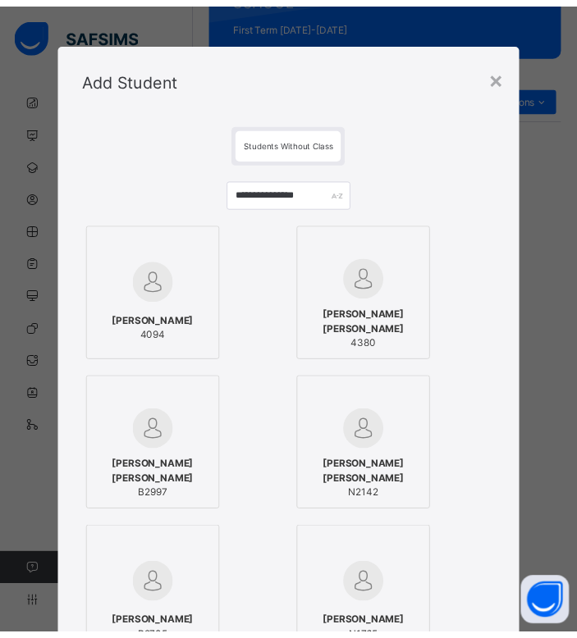
scroll to position [399, 0]
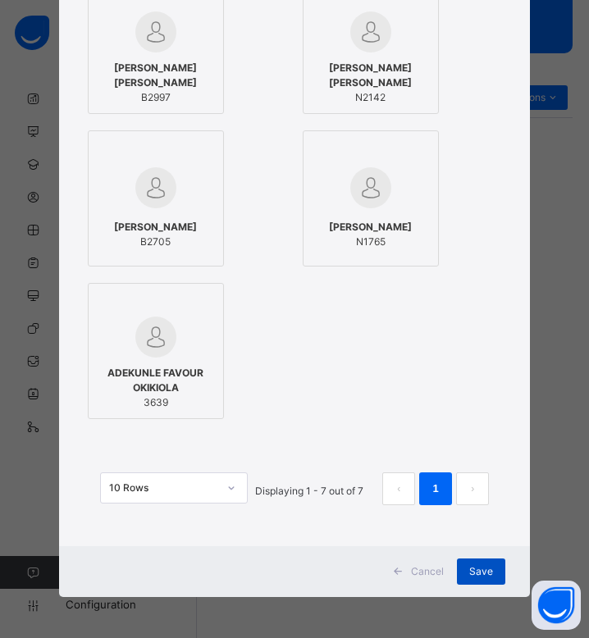
click at [473, 563] on div "Save" at bounding box center [481, 572] width 48 height 26
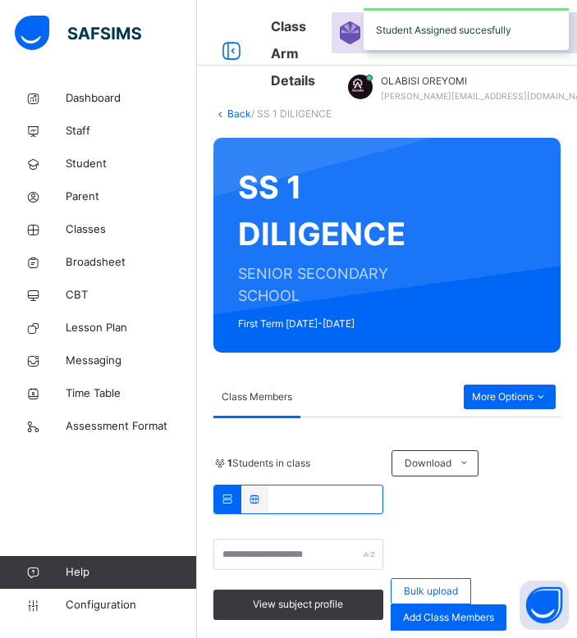
scroll to position [264, 0]
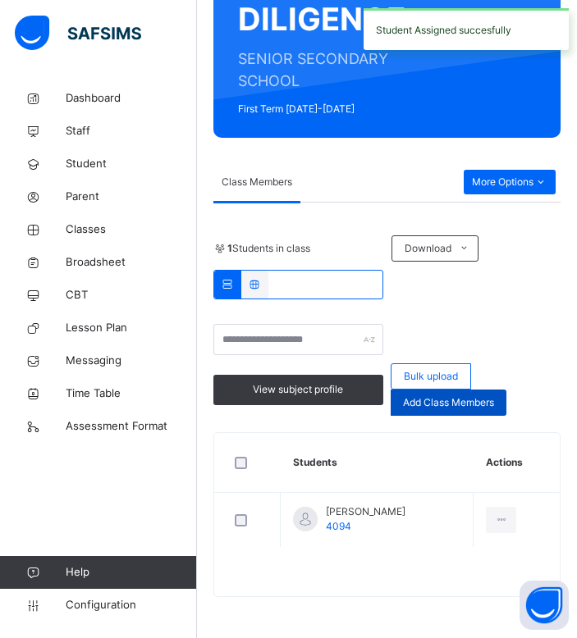
click at [478, 400] on span "Add Class Members" at bounding box center [448, 402] width 91 height 15
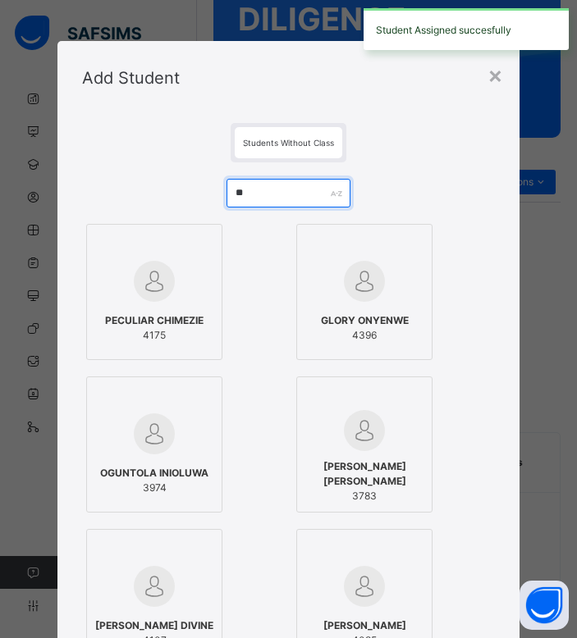
click at [288, 201] on input "**" at bounding box center [288, 193] width 124 height 29
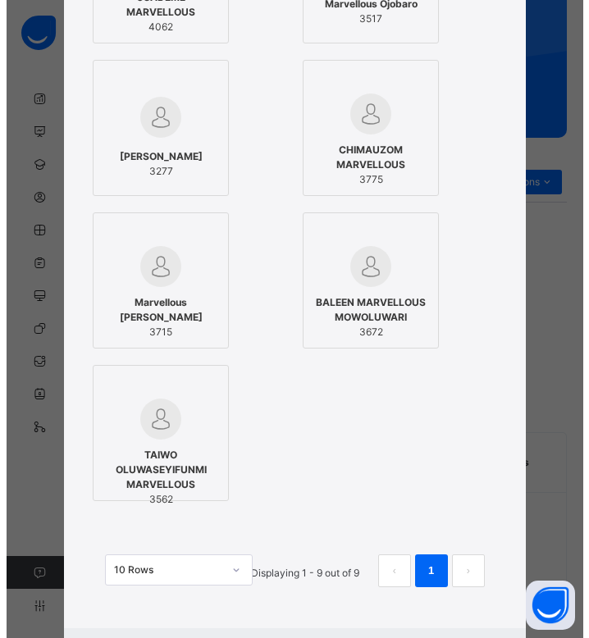
scroll to position [0, 0]
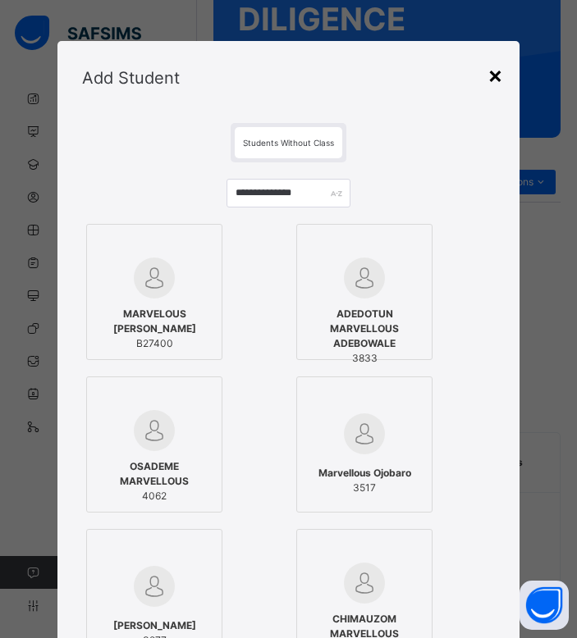
click at [503, 82] on div "×" at bounding box center [495, 74] width 16 height 34
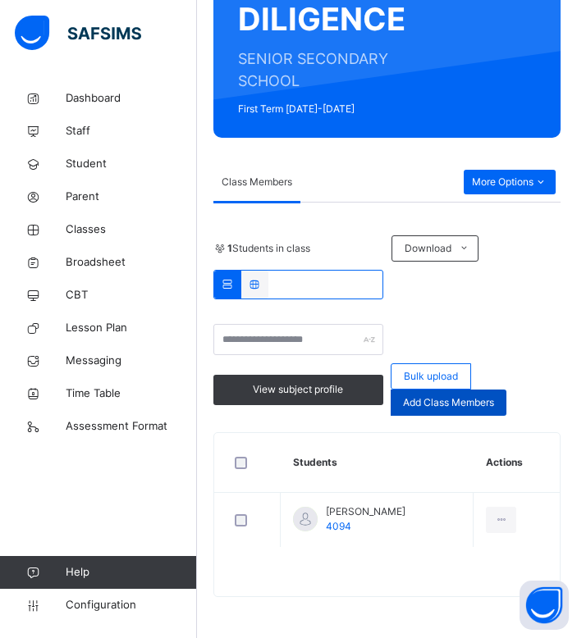
click at [472, 407] on span "Add Class Members" at bounding box center [448, 402] width 91 height 15
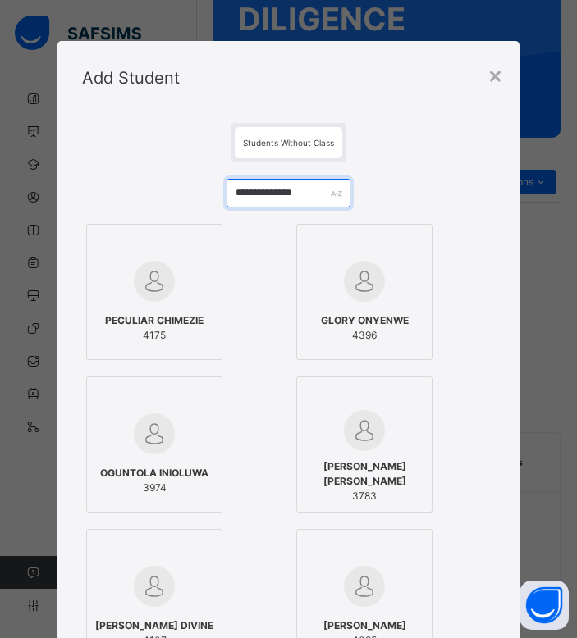
drag, startPoint x: 315, startPoint y: 200, endPoint x: 86, endPoint y: 192, distance: 229.1
click at [86, 192] on div "**********" at bounding box center [288, 625] width 412 height 927
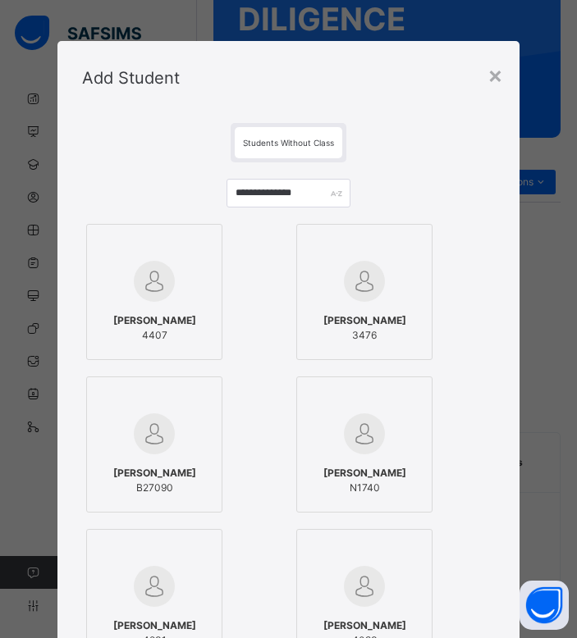
click at [356, 316] on span "Adesanya Enoch" at bounding box center [364, 320] width 83 height 15
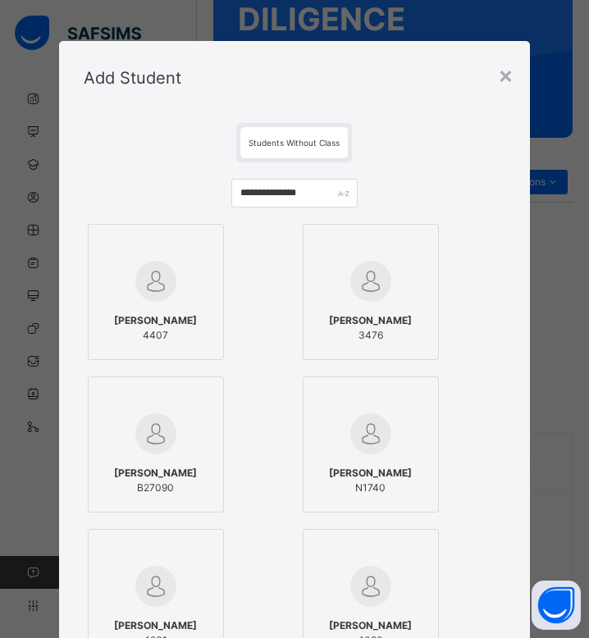
click at [356, 316] on span "Adesanya Enoch" at bounding box center [370, 320] width 83 height 15
drag, startPoint x: 322, startPoint y: 182, endPoint x: 199, endPoint y: 187, distance: 122.3
click at [199, 187] on div "**********" at bounding box center [295, 625] width 422 height 927
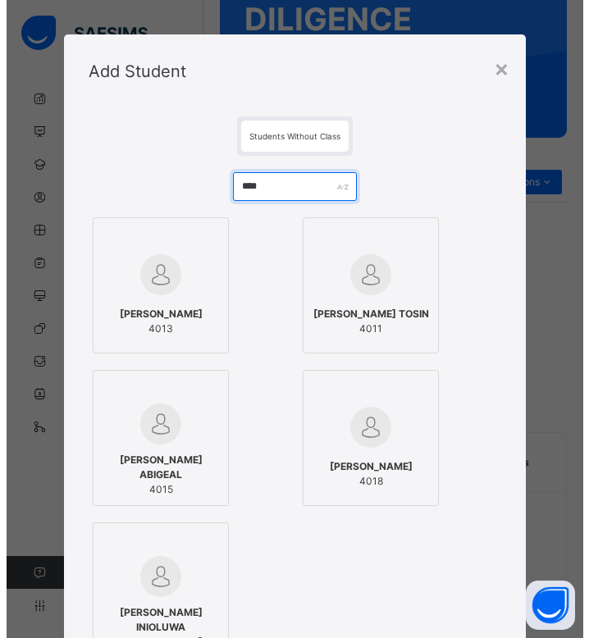
scroll to position [4, 0]
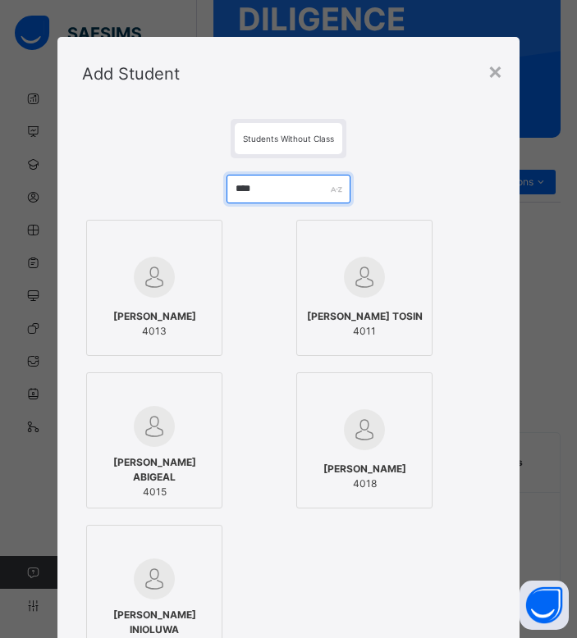
drag, startPoint x: 295, startPoint y: 183, endPoint x: 178, endPoint y: 173, distance: 116.9
click at [178, 173] on div "**** ANI VINCENT 4013 ADEYEMI PRECIOUS TOSIN 4011 JOSEPH TOMISIN ABIGEAL 4015 O…" at bounding box center [288, 469] width 412 height 622
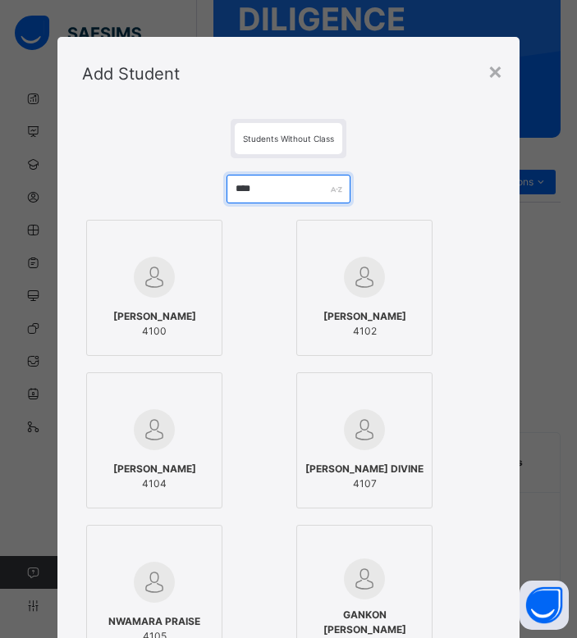
type input "****"
click at [162, 326] on span "4100" at bounding box center [154, 331] width 83 height 15
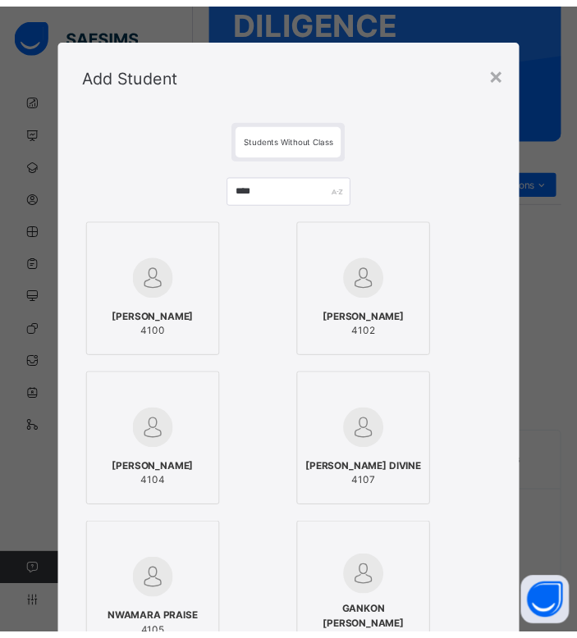
scroll to position [399, 0]
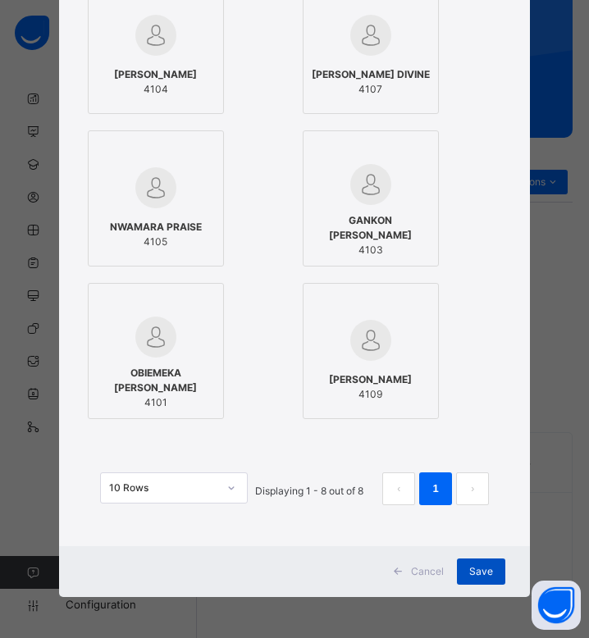
click at [461, 564] on div "Save" at bounding box center [481, 572] width 48 height 26
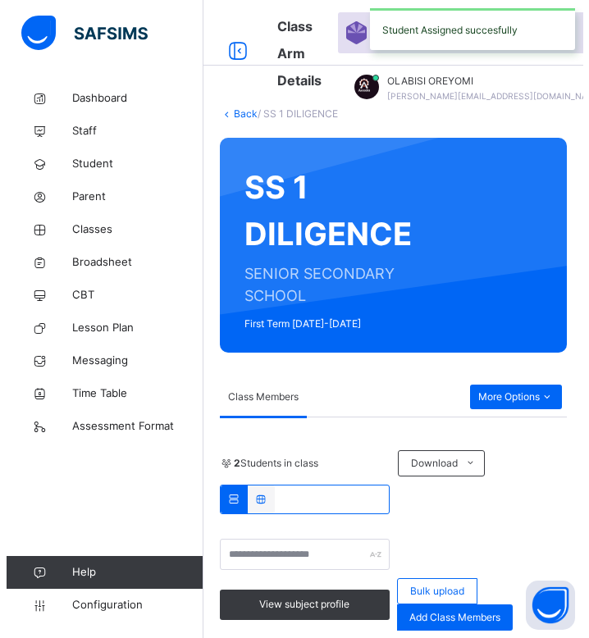
scroll to position [264, 0]
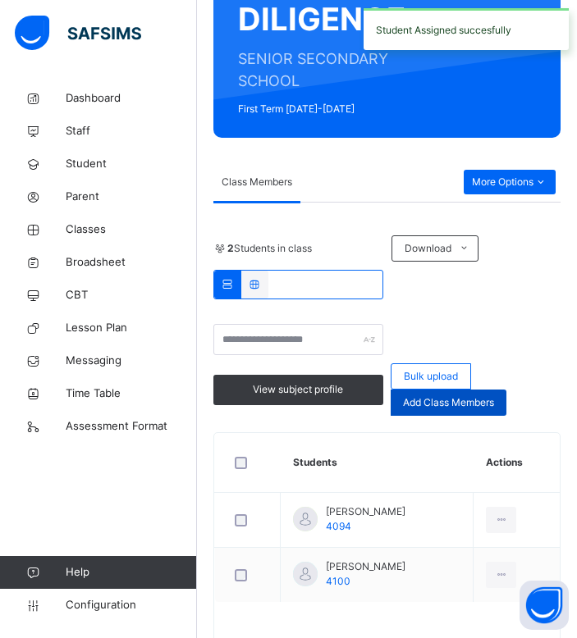
click at [452, 403] on span "Add Class Members" at bounding box center [448, 402] width 91 height 15
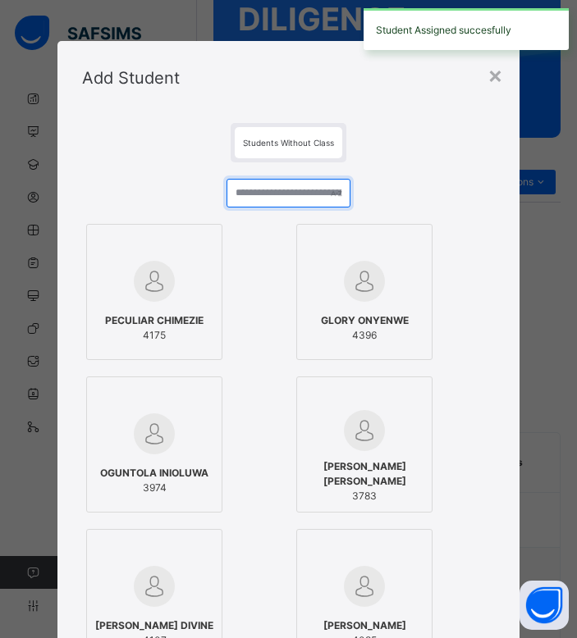
click at [279, 186] on input "text" at bounding box center [288, 193] width 124 height 29
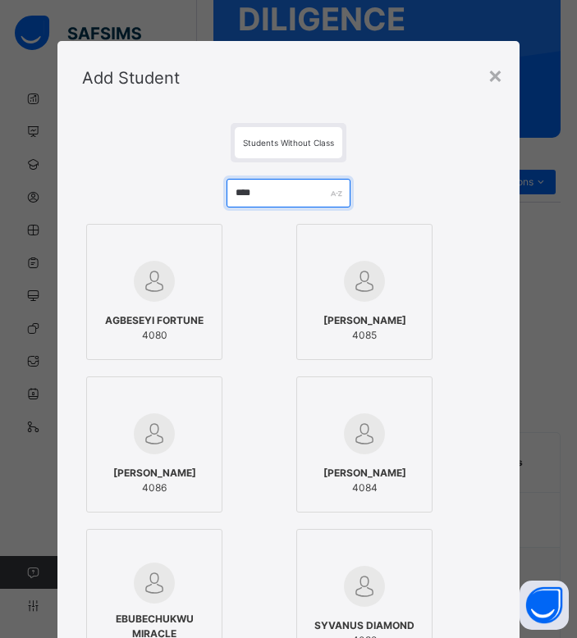
type input "****"
click at [153, 328] on span "4080" at bounding box center [154, 335] width 98 height 15
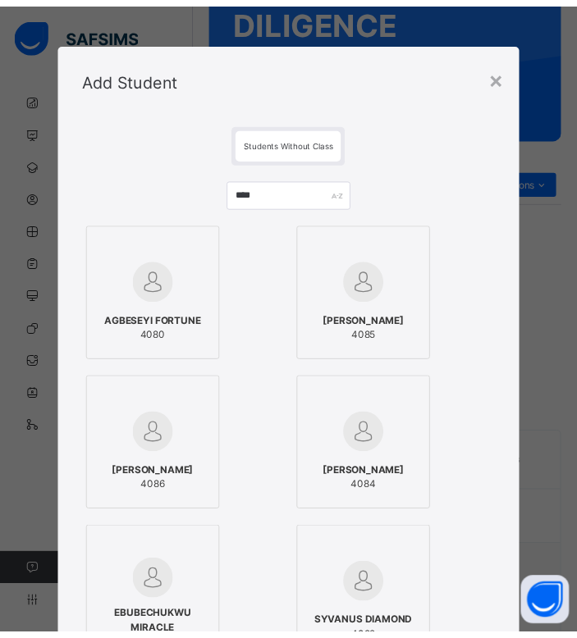
scroll to position [246, 0]
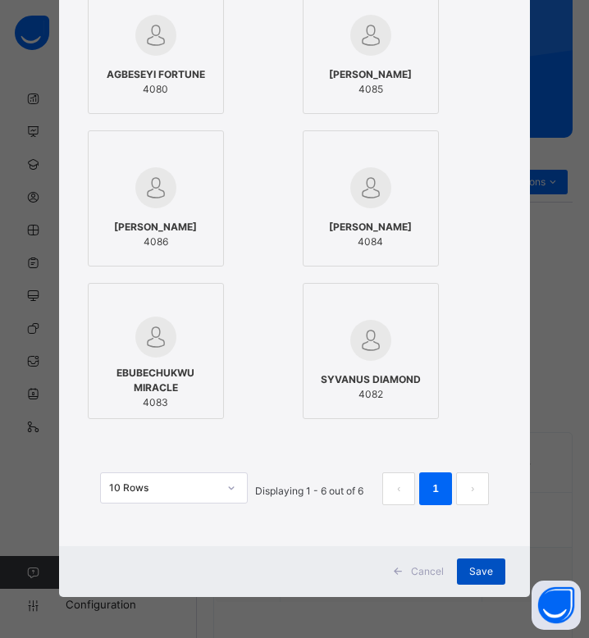
click at [476, 562] on div "Save" at bounding box center [481, 572] width 48 height 26
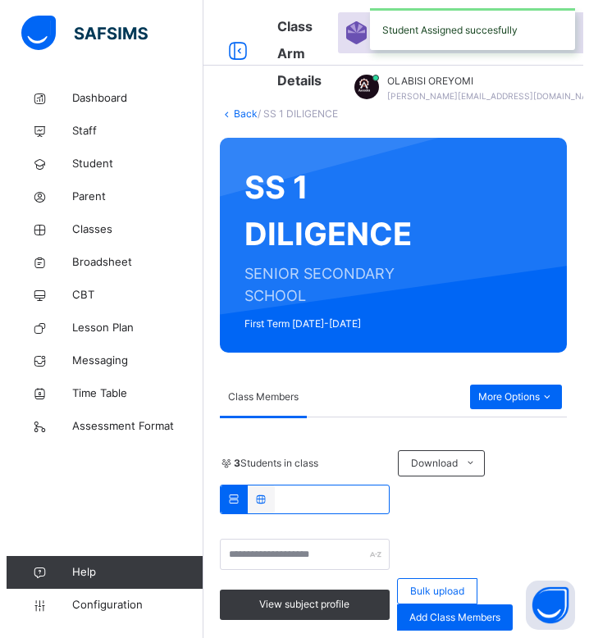
scroll to position [264, 0]
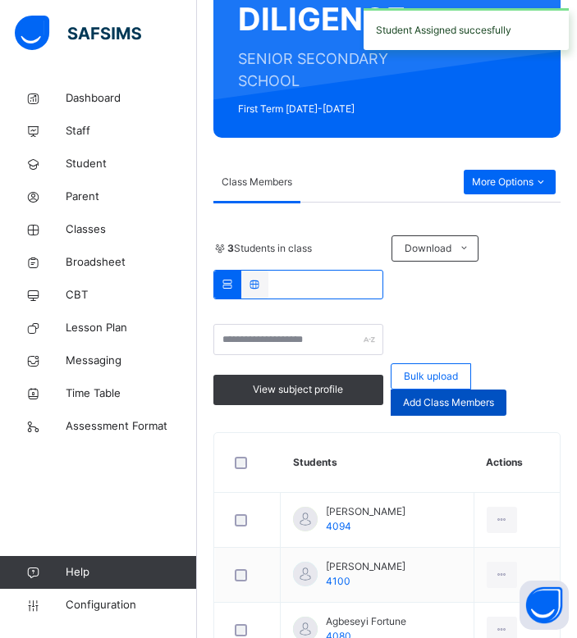
click at [441, 409] on span "Add Class Members" at bounding box center [448, 402] width 91 height 15
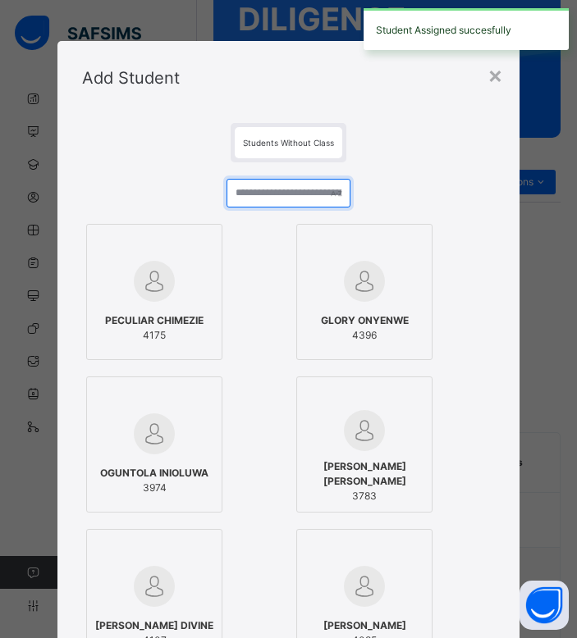
click at [270, 195] on input "text" at bounding box center [288, 193] width 124 height 29
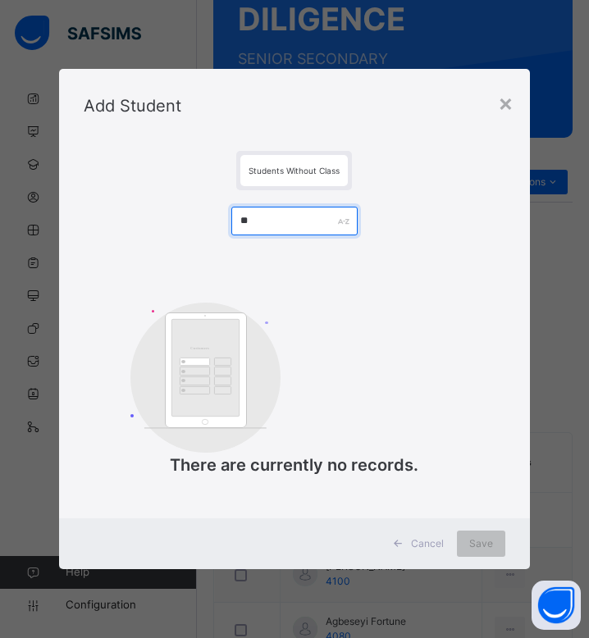
type input "*"
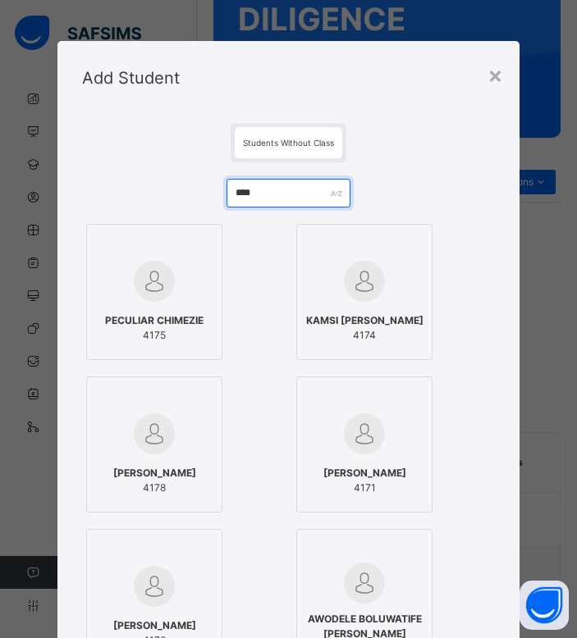
type input "****"
click at [175, 300] on div at bounding box center [154, 282] width 118 height 48
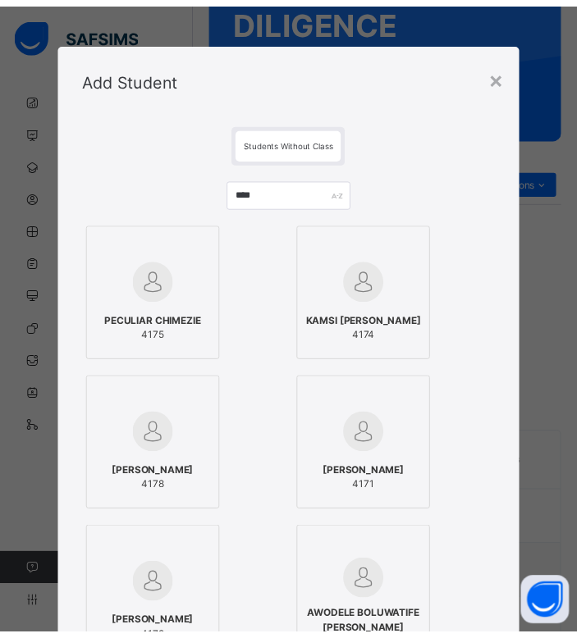
scroll to position [246, 0]
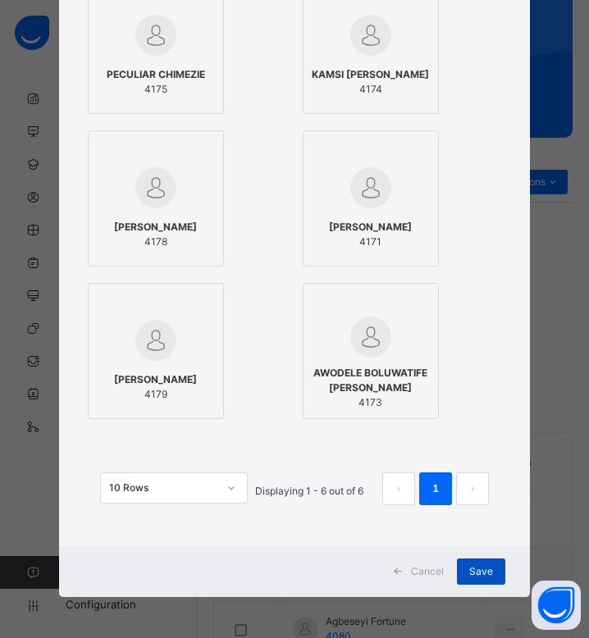
click at [483, 575] on span "Save" at bounding box center [481, 571] width 24 height 15
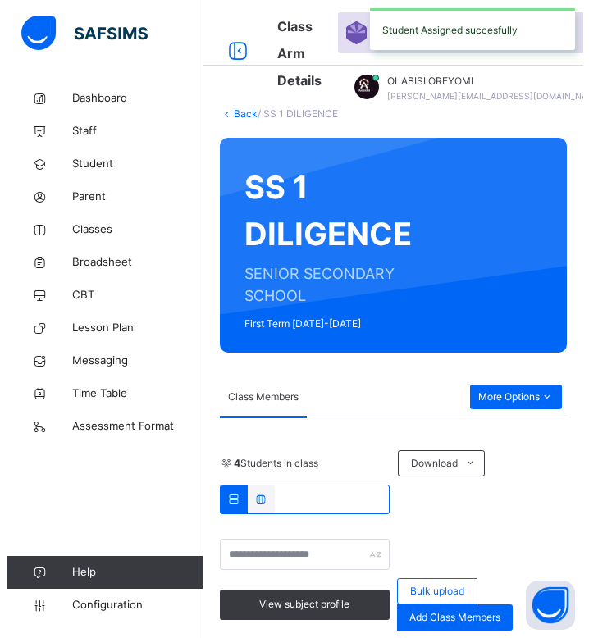
scroll to position [264, 0]
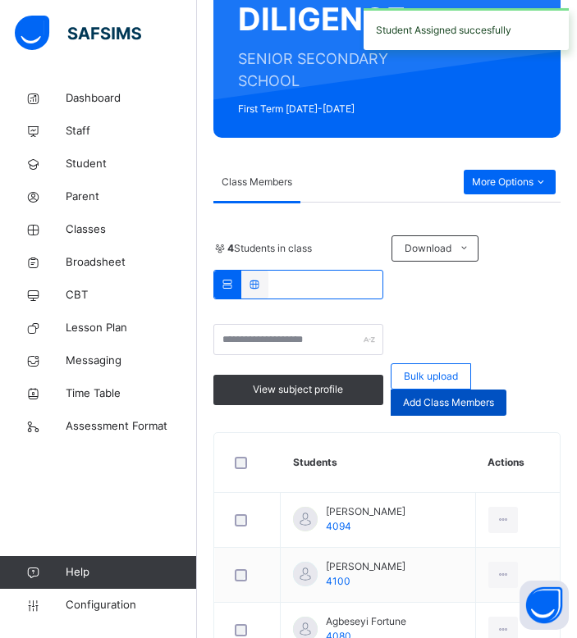
click at [473, 404] on span "Add Class Members" at bounding box center [448, 402] width 91 height 15
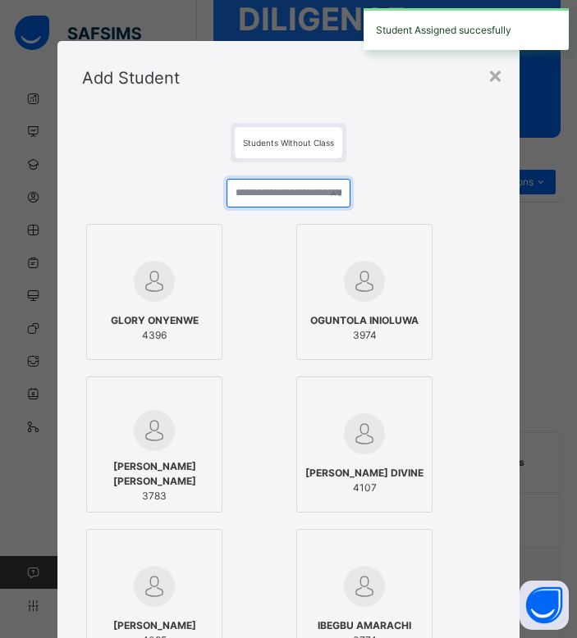
click at [243, 190] on input "text" at bounding box center [288, 193] width 124 height 29
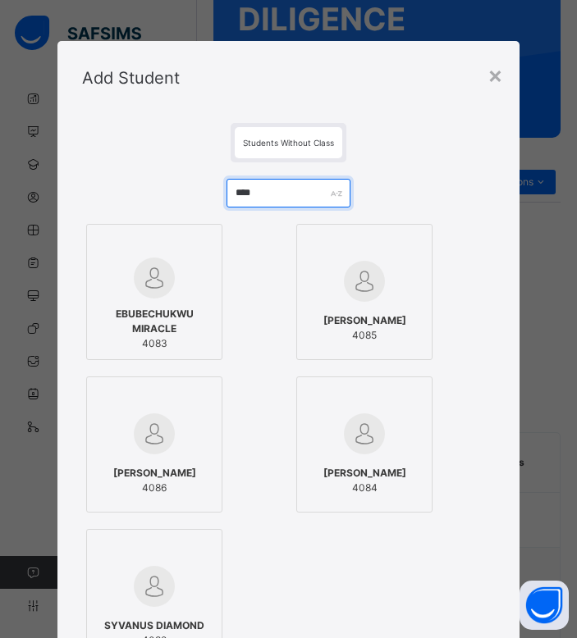
type input "****"
click at [173, 327] on span "EBUBECHUKWU MIRACLE" at bounding box center [154, 322] width 118 height 30
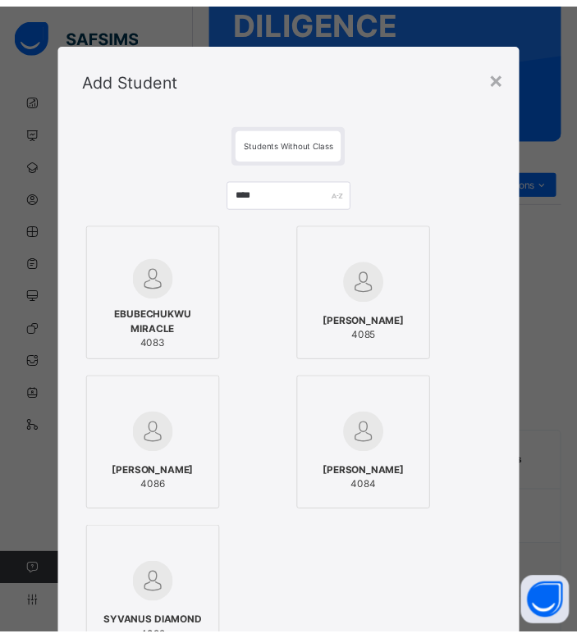
scroll to position [246, 0]
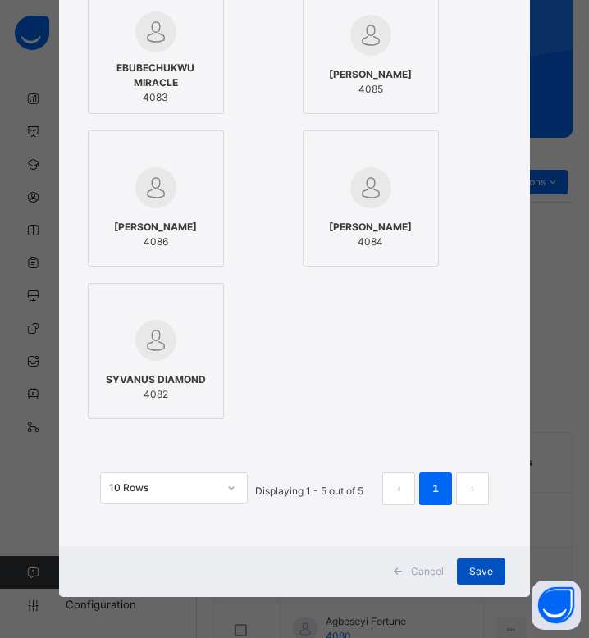
click at [469, 575] on span "Save" at bounding box center [481, 571] width 24 height 15
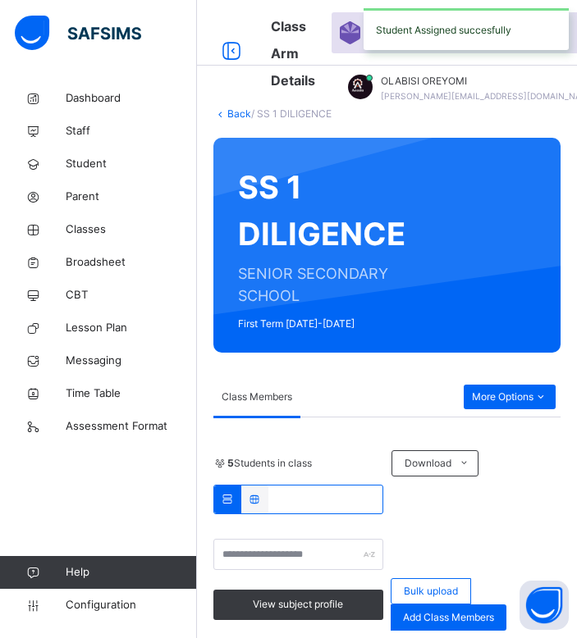
scroll to position [264, 0]
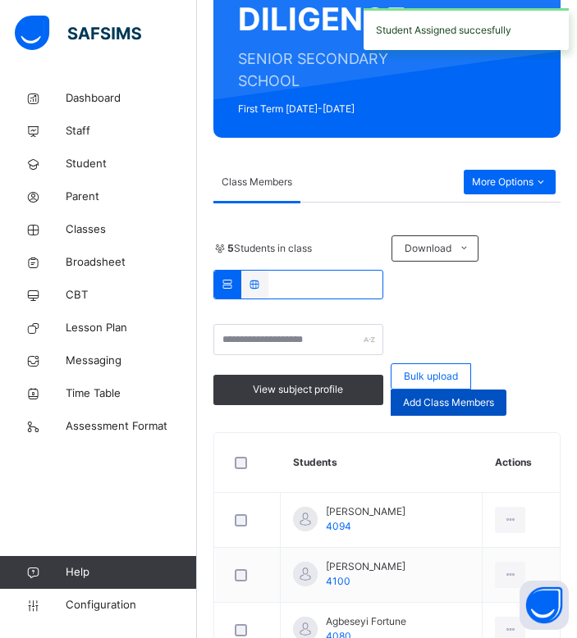
click at [484, 395] on div "Add Class Members" at bounding box center [449, 403] width 116 height 26
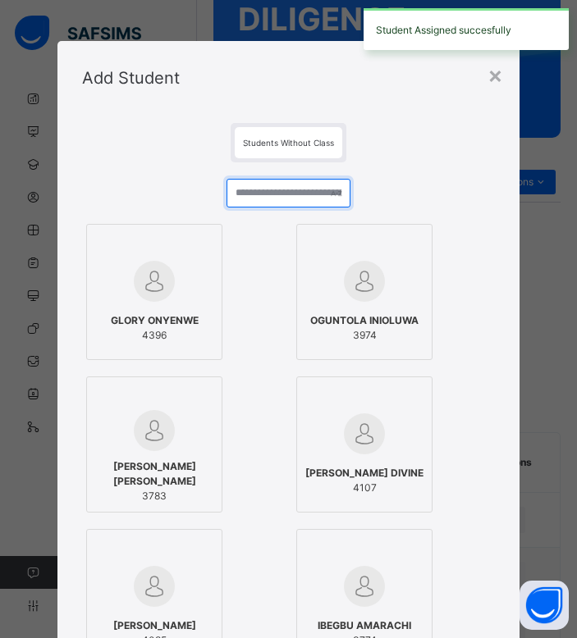
click at [302, 194] on input "text" at bounding box center [288, 193] width 124 height 29
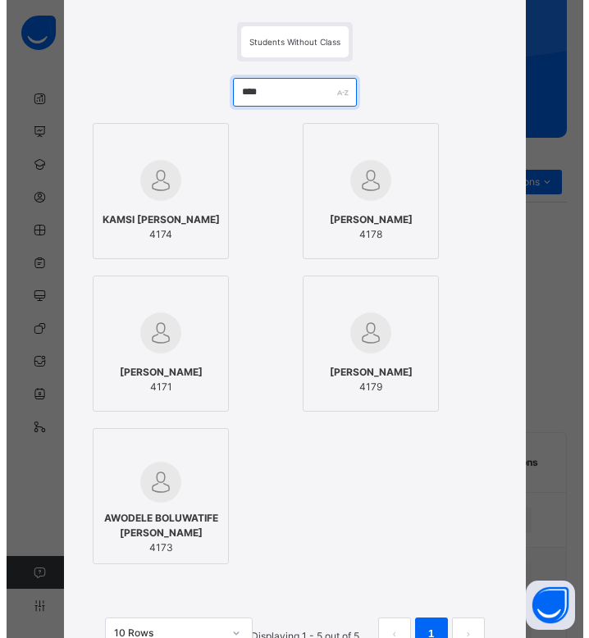
scroll to position [103, 0]
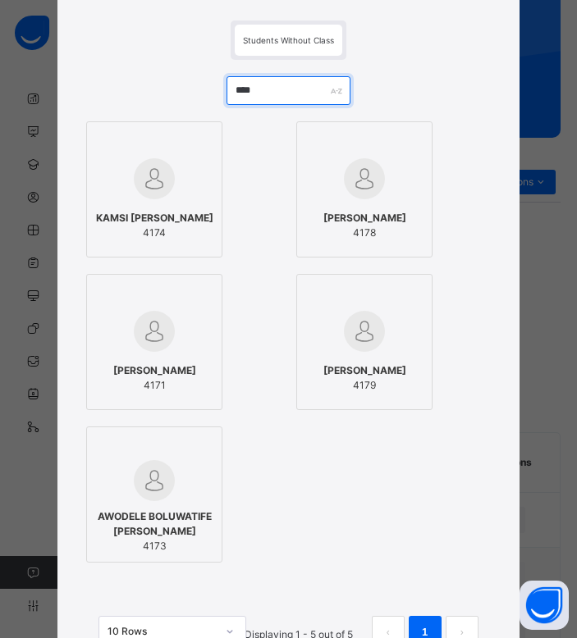
drag, startPoint x: 296, startPoint y: 76, endPoint x: 171, endPoint y: 81, distance: 124.8
click at [171, 81] on div "**** KAMSI NWOSU 4174 MARY ADENUGA 4178 ODENIYI PEARL 4171 EMMANUEL OGUNLEYE 41…" at bounding box center [288, 371] width 412 height 622
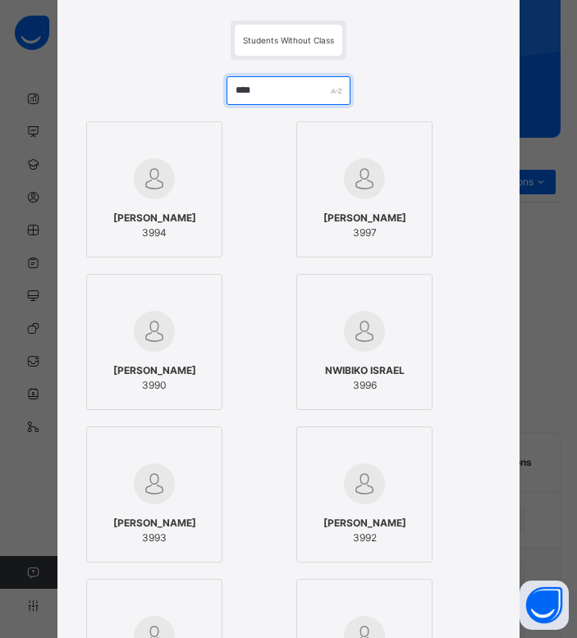
type input "****"
click at [152, 238] on span "3994" at bounding box center [154, 233] width 83 height 15
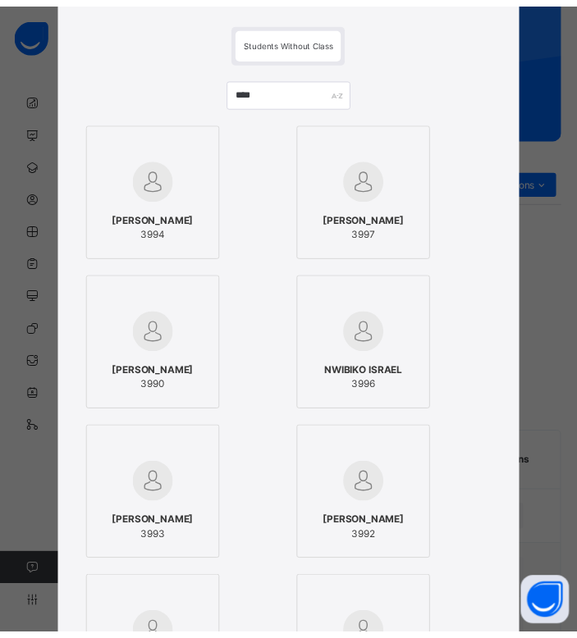
scroll to position [399, 0]
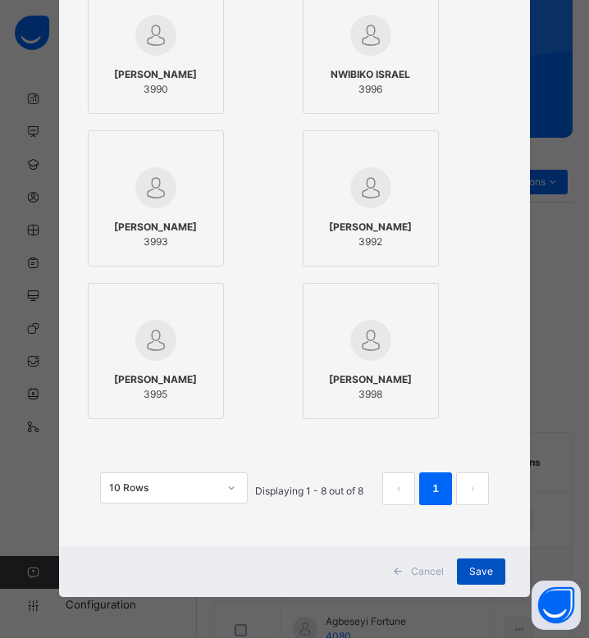
click at [485, 570] on span "Save" at bounding box center [481, 571] width 24 height 15
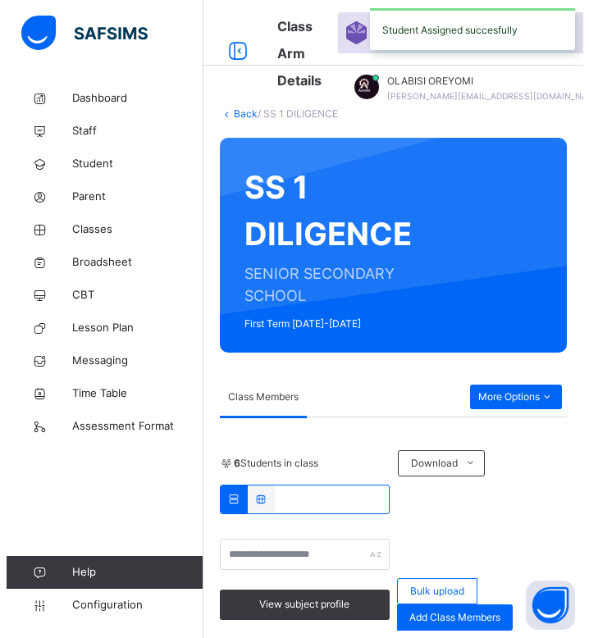
scroll to position [264, 0]
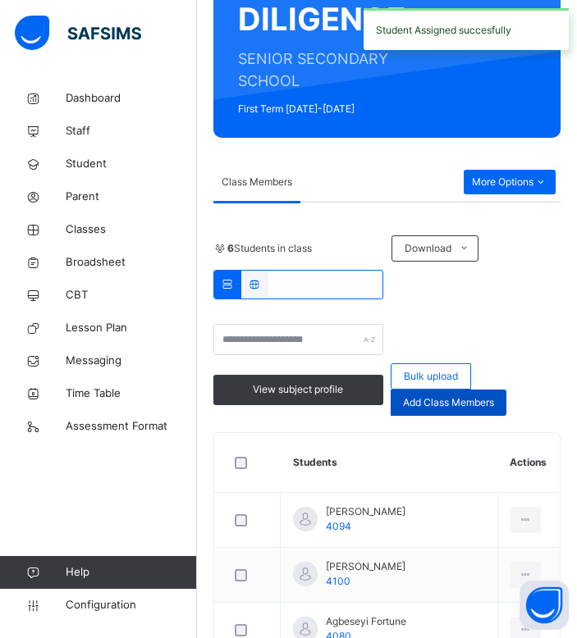
click at [474, 399] on span "Add Class Members" at bounding box center [448, 402] width 91 height 15
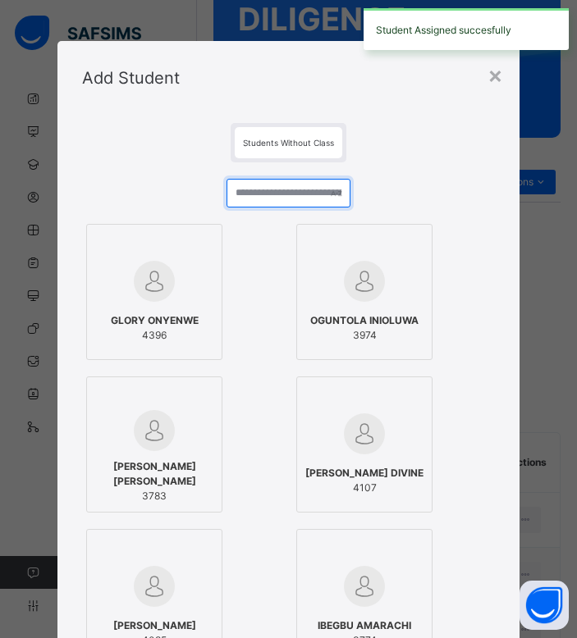
click at [286, 203] on input "text" at bounding box center [288, 193] width 124 height 29
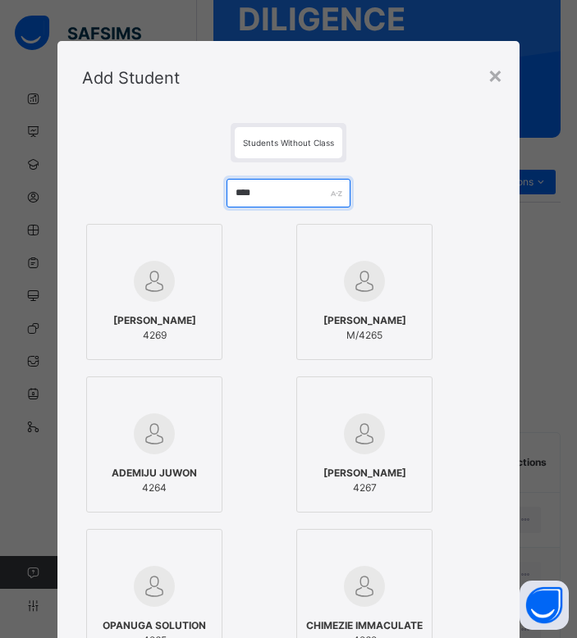
type input "****"
click at [159, 309] on div "OLALEYE ENIOLA 4269" at bounding box center [154, 328] width 118 height 46
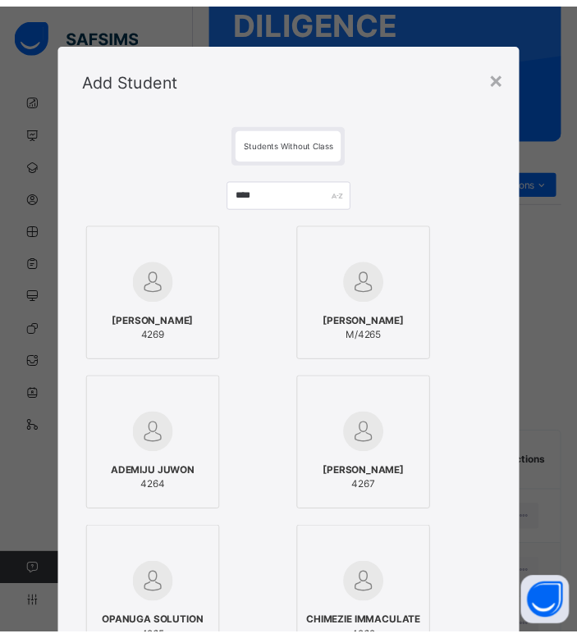
scroll to position [399, 0]
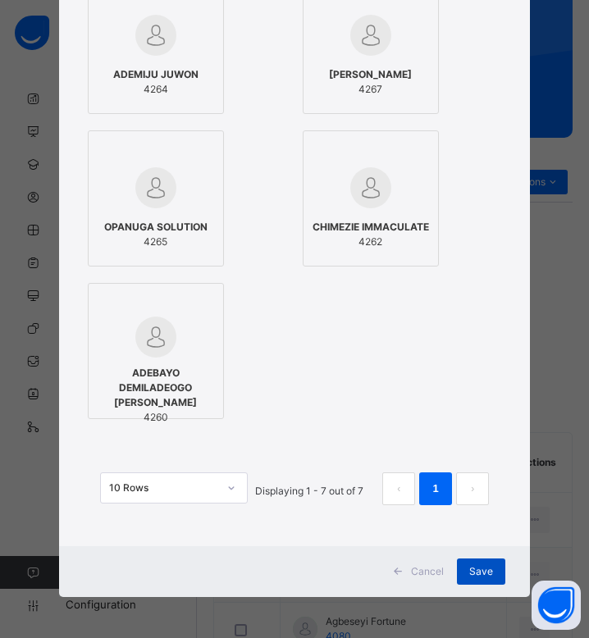
click at [480, 572] on span "Save" at bounding box center [481, 571] width 24 height 15
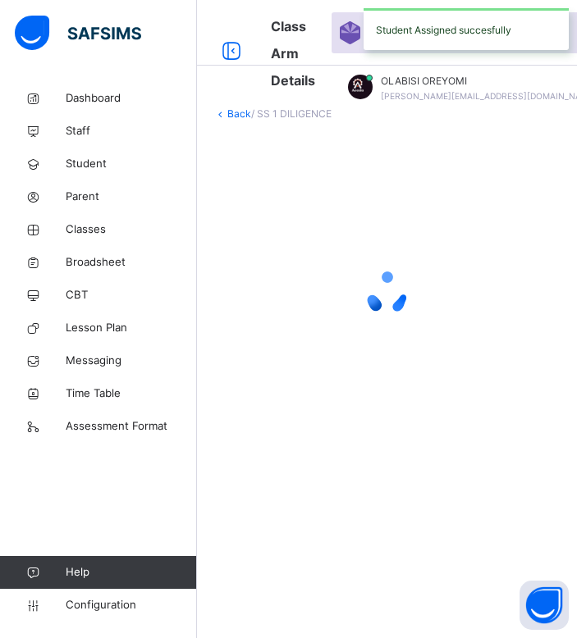
scroll to position [264, 0]
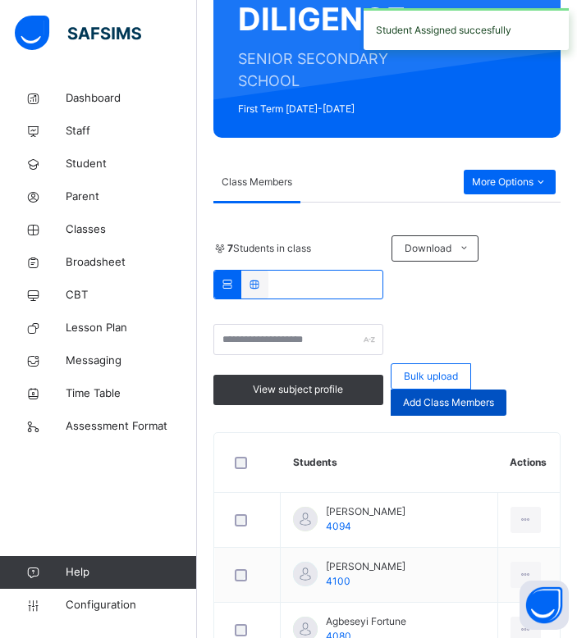
click at [441, 406] on span "Add Class Members" at bounding box center [448, 402] width 91 height 15
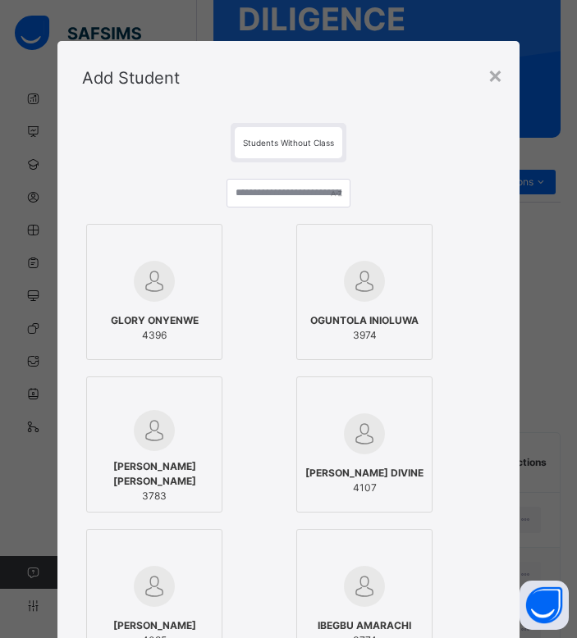
drag, startPoint x: 254, startPoint y: 176, endPoint x: 274, endPoint y: 193, distance: 26.2
click at [274, 193] on div "GLORY ONYENWE 4396 OGUNTOLA INIOLUWA 3974 ADEBAYO ADEBOYIN EUNICE 3783 NWOSU DI…" at bounding box center [288, 625] width 412 height 927
click at [274, 193] on input "text" at bounding box center [288, 193] width 124 height 29
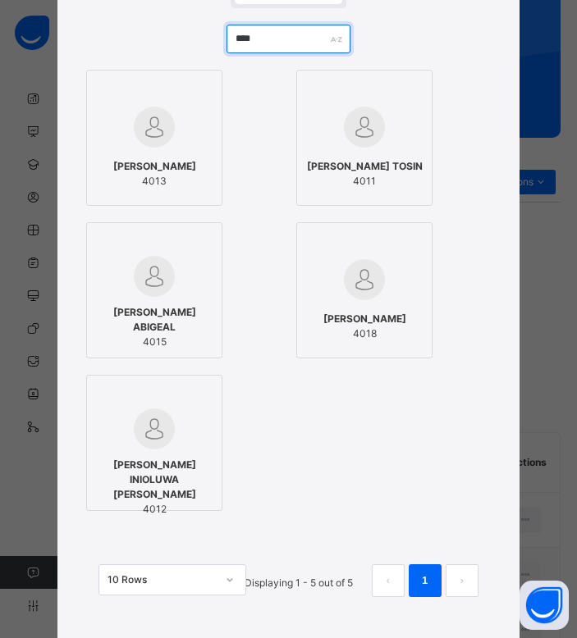
scroll to position [160, 0]
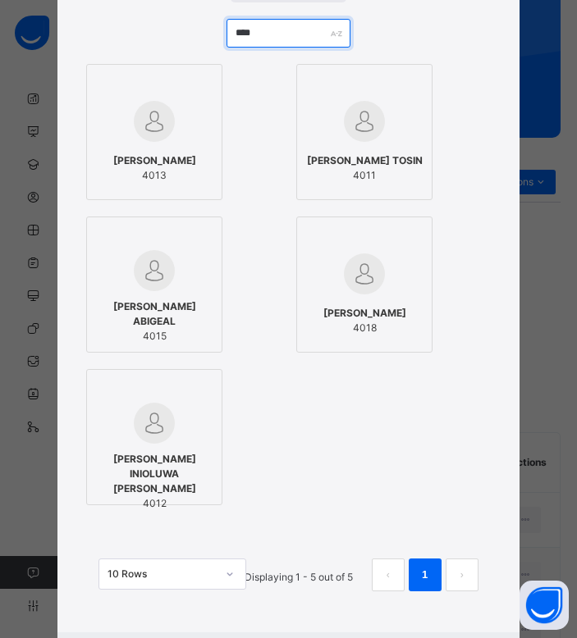
drag, startPoint x: 283, startPoint y: 43, endPoint x: 144, endPoint y: 36, distance: 139.7
click at [144, 36] on div "**** ANI VINCENT 4013 ADEYEMI PRECIOUS TOSIN 4011 JOSEPH TOMISIN ABIGEAL 4015 O…" at bounding box center [288, 313] width 412 height 622
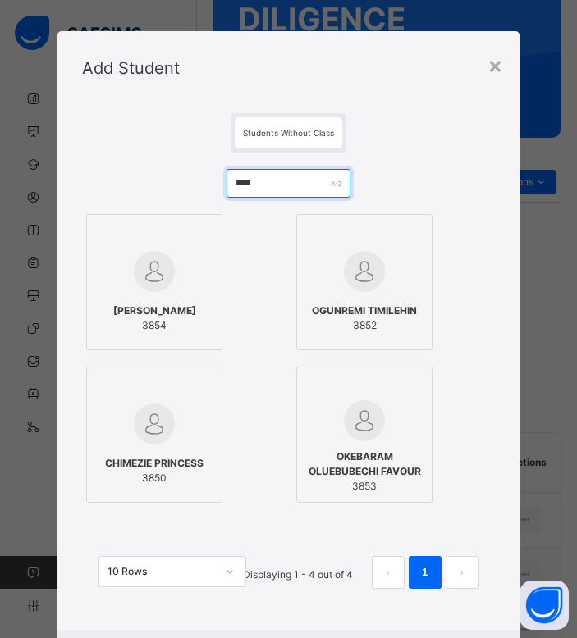
scroll to position [94, 0]
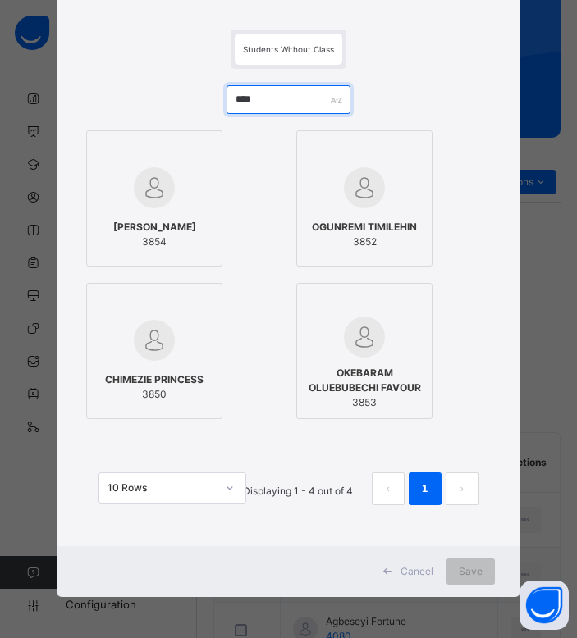
type input "****"
click at [174, 235] on span "OMOROGA FARUK MAYOWA" at bounding box center [154, 227] width 83 height 15
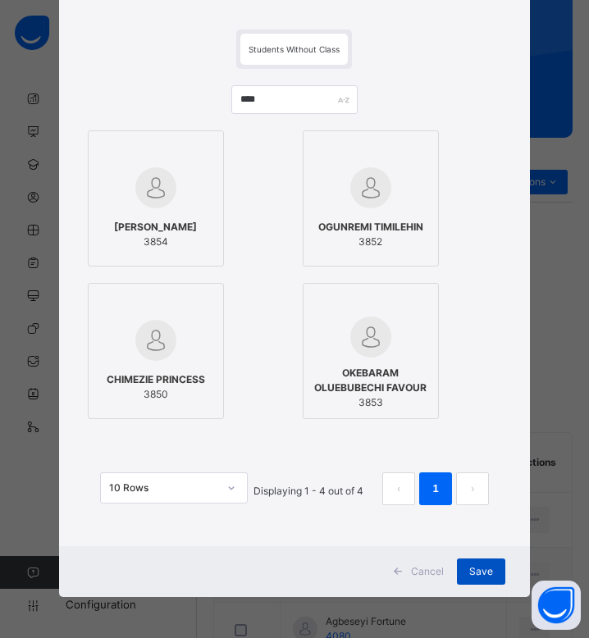
click at [482, 569] on span "Save" at bounding box center [481, 571] width 24 height 15
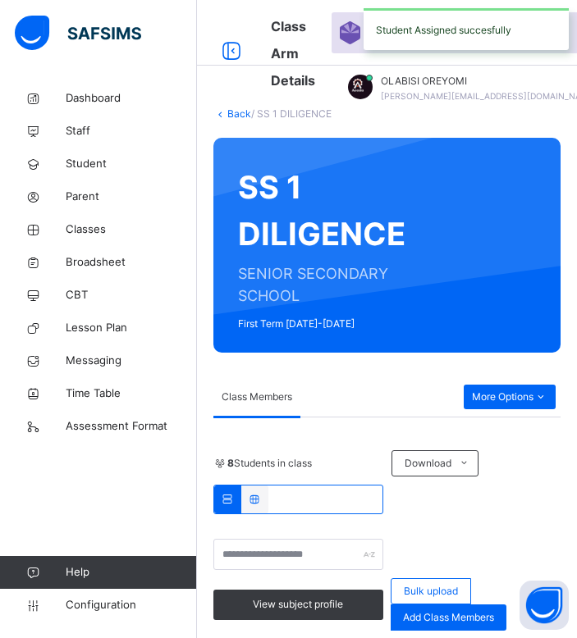
scroll to position [264, 0]
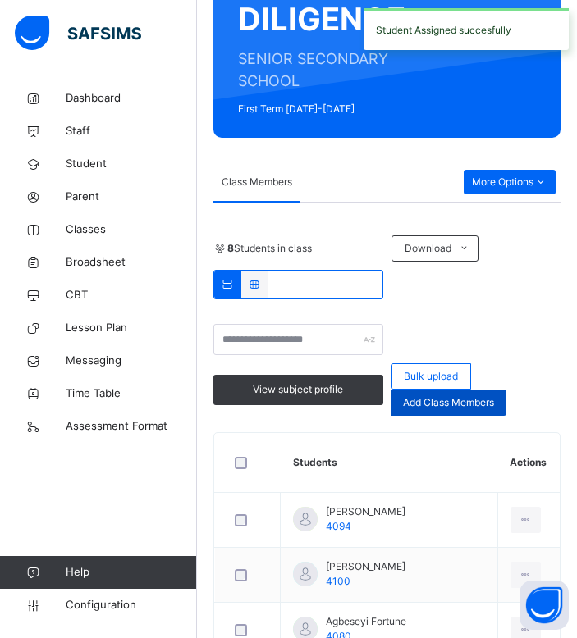
click at [483, 408] on span "Add Class Members" at bounding box center [448, 402] width 91 height 15
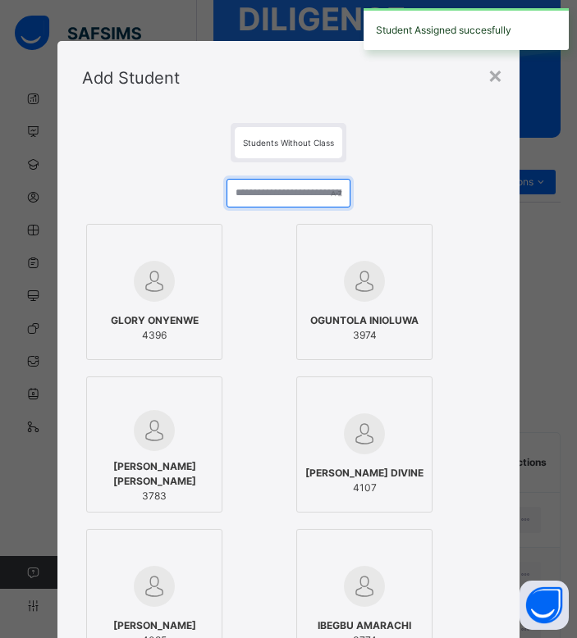
click at [276, 201] on input "text" at bounding box center [288, 193] width 124 height 29
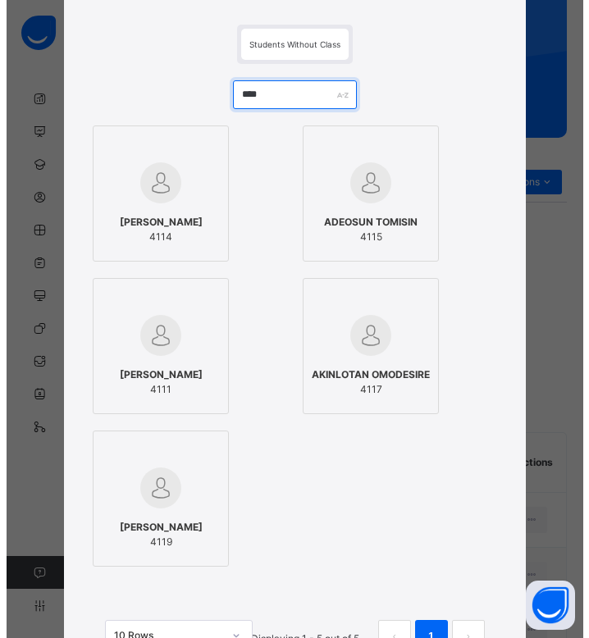
scroll to position [99, 0]
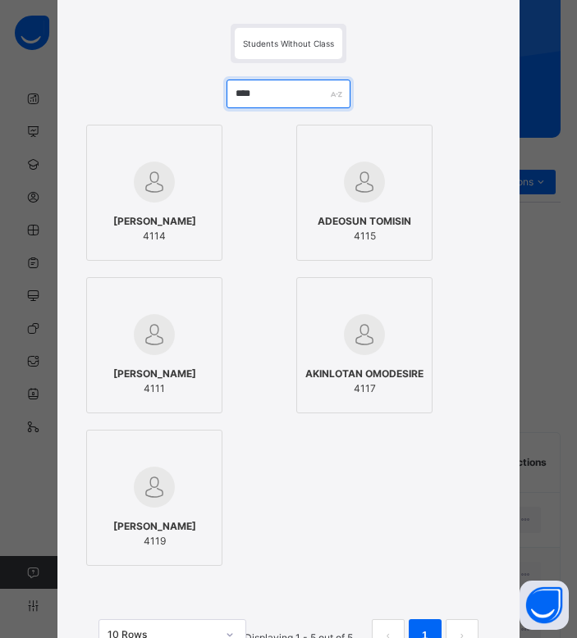
drag, startPoint x: 269, startPoint y: 98, endPoint x: 126, endPoint y: 99, distance: 142.8
click at [126, 99] on div "**** ADEBISI ADENIKE 4114 ADEOSUN TOMISIN 4115 BABALOLA TOMINIYI 4111 AKINLOTAN…" at bounding box center [288, 374] width 412 height 622
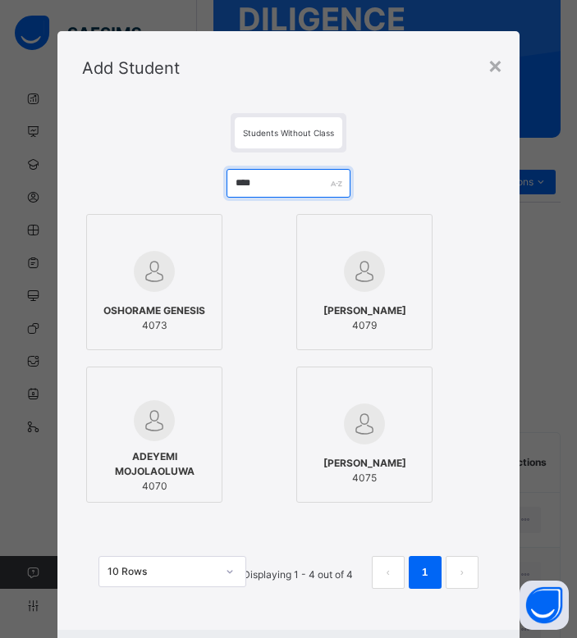
scroll to position [94, 0]
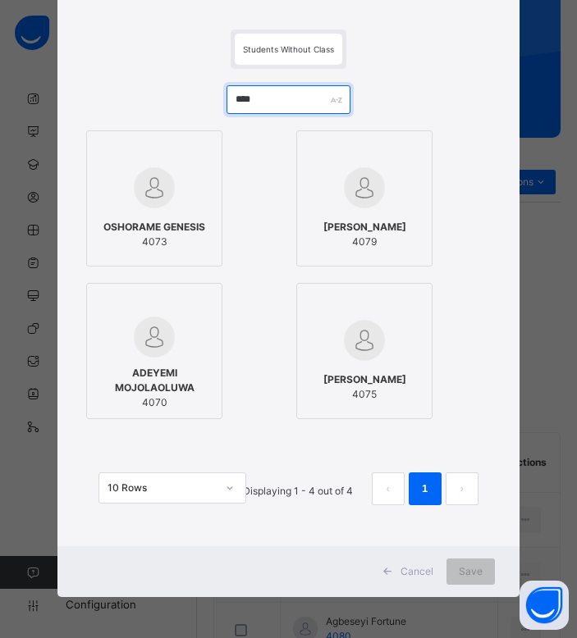
type input "****"
click at [185, 201] on div at bounding box center [154, 188] width 118 height 48
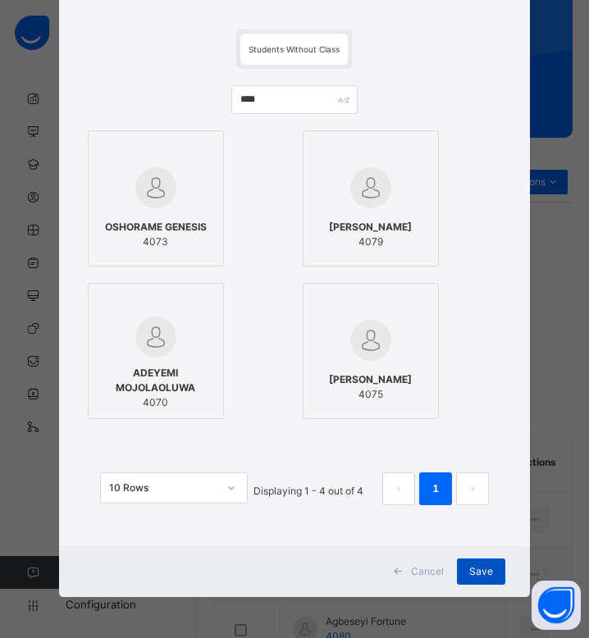
click at [489, 583] on div "Save" at bounding box center [481, 572] width 48 height 26
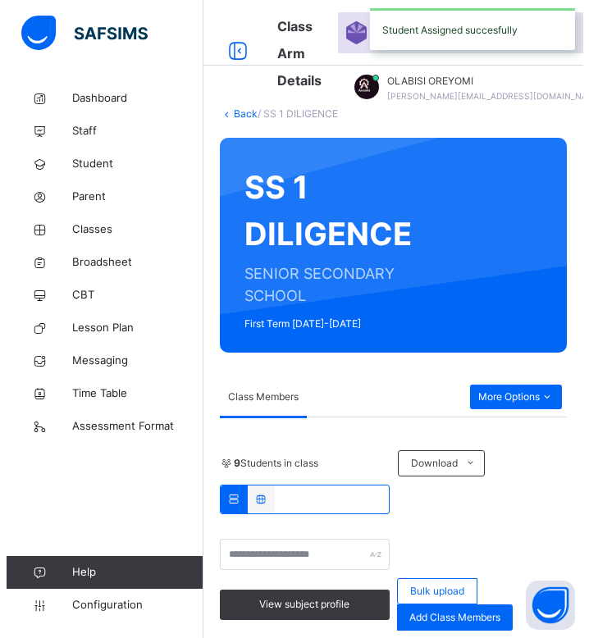
scroll to position [264, 0]
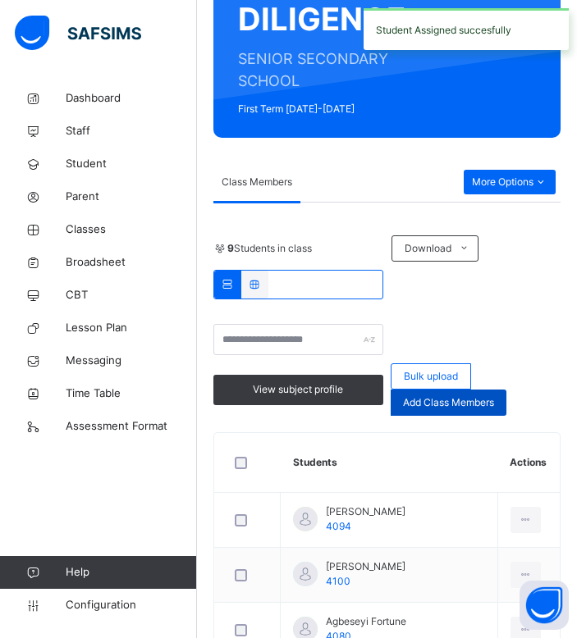
click at [440, 407] on span "Add Class Members" at bounding box center [448, 402] width 91 height 15
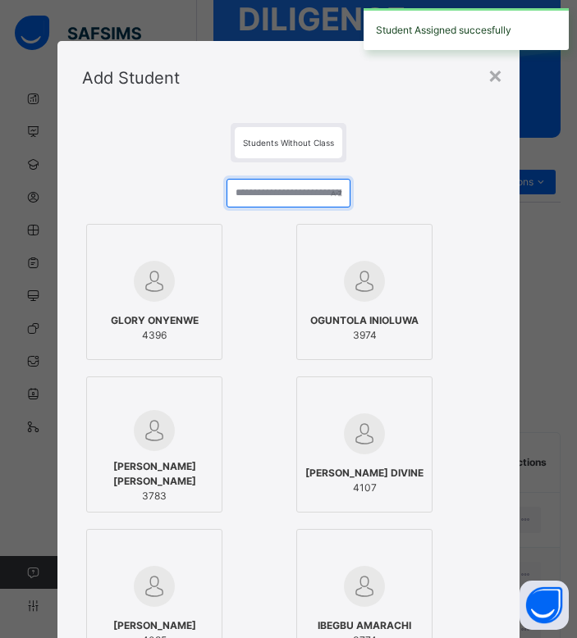
click at [298, 194] on input "text" at bounding box center [288, 193] width 124 height 29
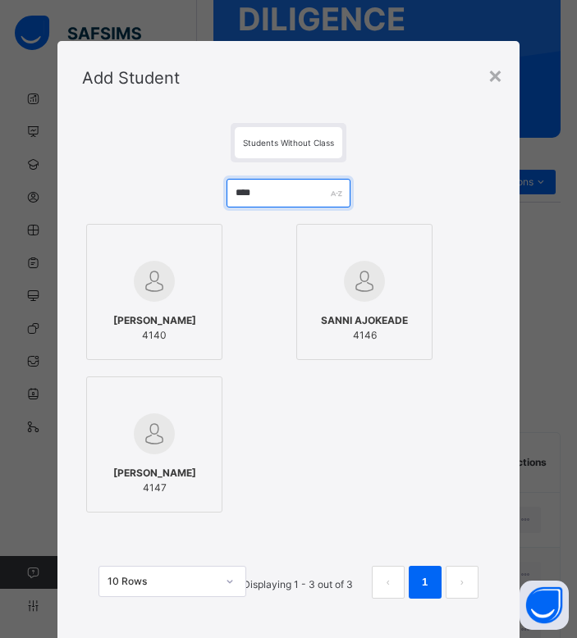
type input "****"
click at [168, 303] on div at bounding box center [154, 282] width 118 height 48
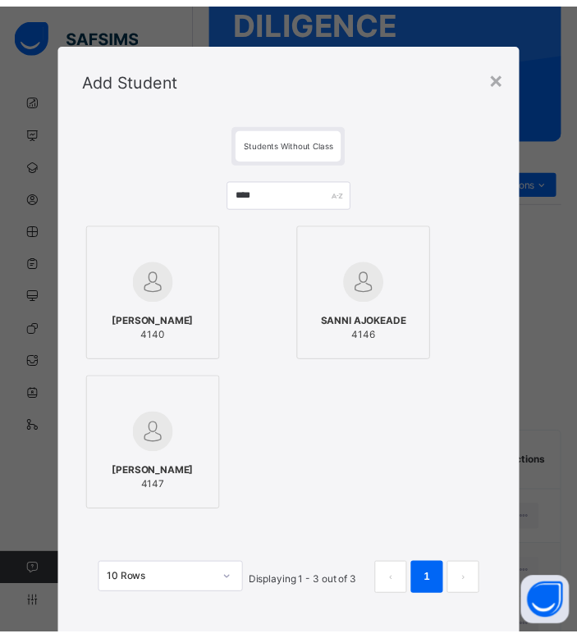
scroll to position [94, 0]
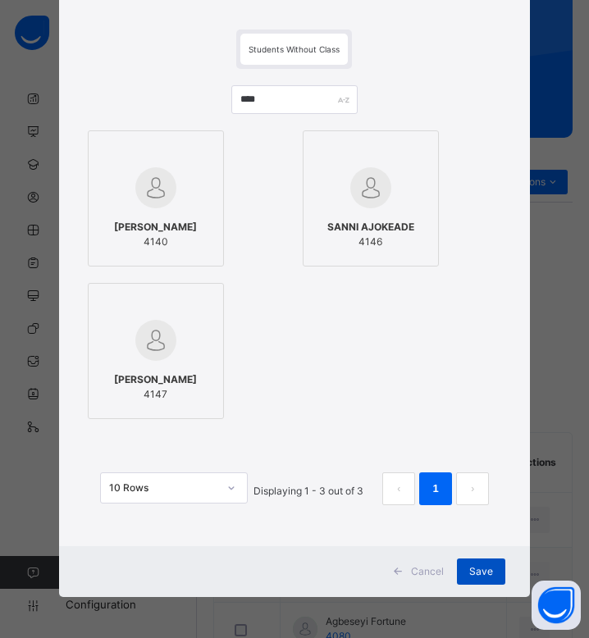
click at [487, 573] on span "Save" at bounding box center [481, 571] width 24 height 15
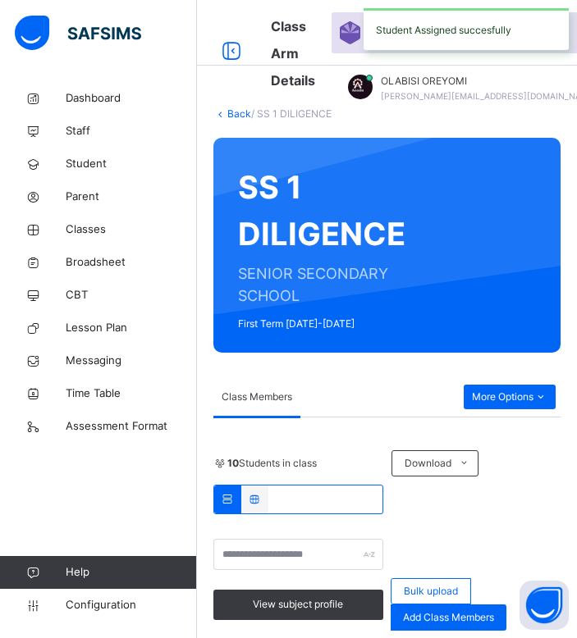
scroll to position [264, 0]
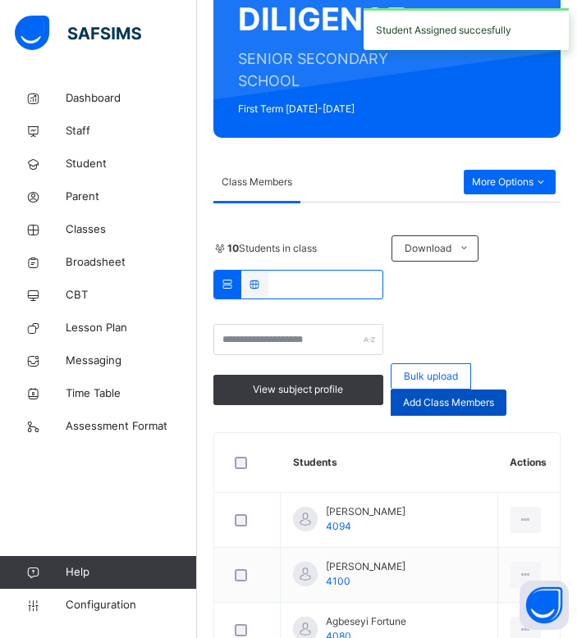
click at [468, 395] on div "Add Class Members" at bounding box center [449, 403] width 116 height 26
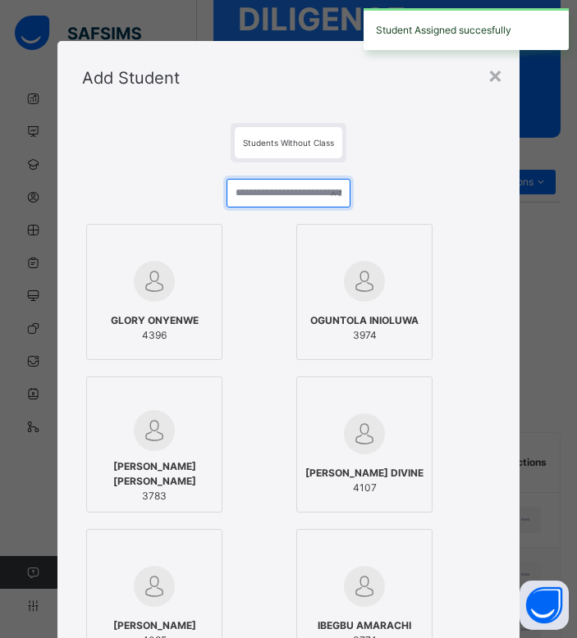
click at [258, 193] on input "text" at bounding box center [288, 193] width 124 height 29
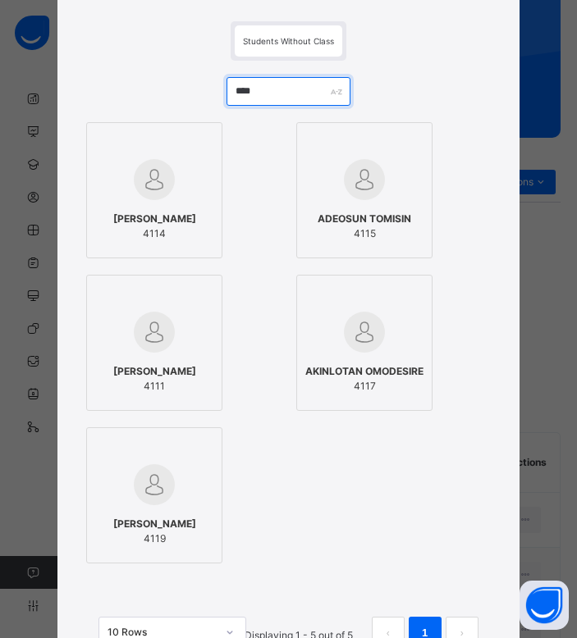
scroll to position [117, 0]
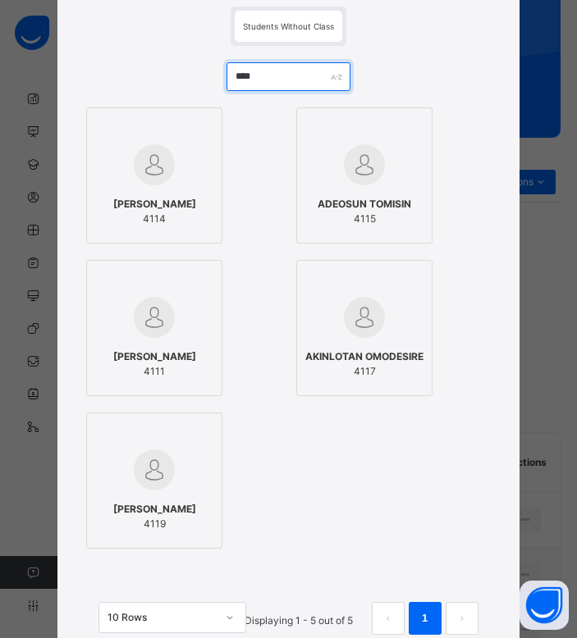
drag, startPoint x: 300, startPoint y: 81, endPoint x: 179, endPoint y: 76, distance: 121.5
click at [179, 76] on div "**** ADEBISI ADENIKE 4114 ADEOSUN TOMISIN 4115 BABALOLA TOMINIYI 4111 AKINLOTAN…" at bounding box center [288, 357] width 412 height 622
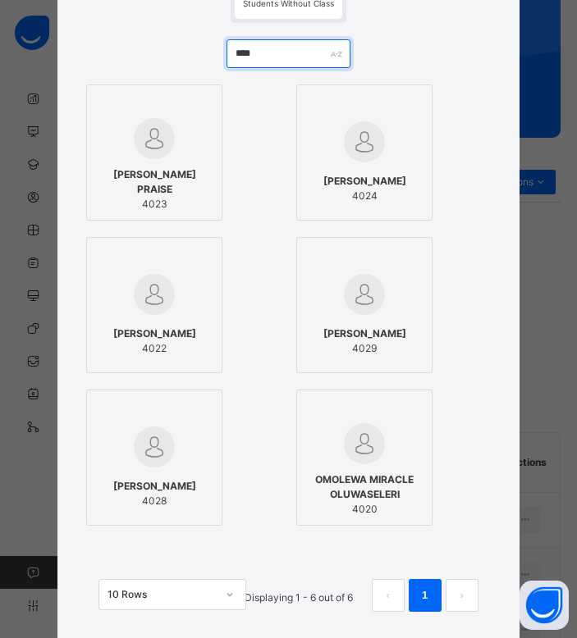
scroll to position [140, 0]
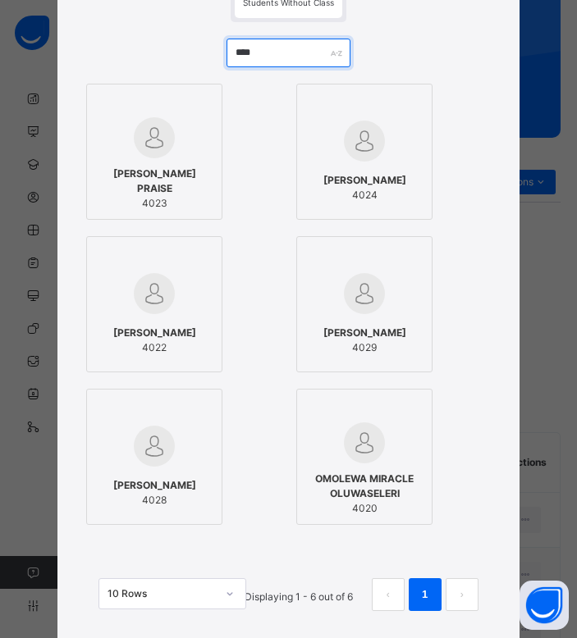
drag, startPoint x: 263, startPoint y: 57, endPoint x: 179, endPoint y: 57, distance: 83.7
click at [179, 57] on div "**** OKOLIE PRAISE 4023 OLOJEDE SAMUEL 4024 TAIWO OLUWASEUN 4022 OLUWO FOLARANM…" at bounding box center [288, 333] width 412 height 622
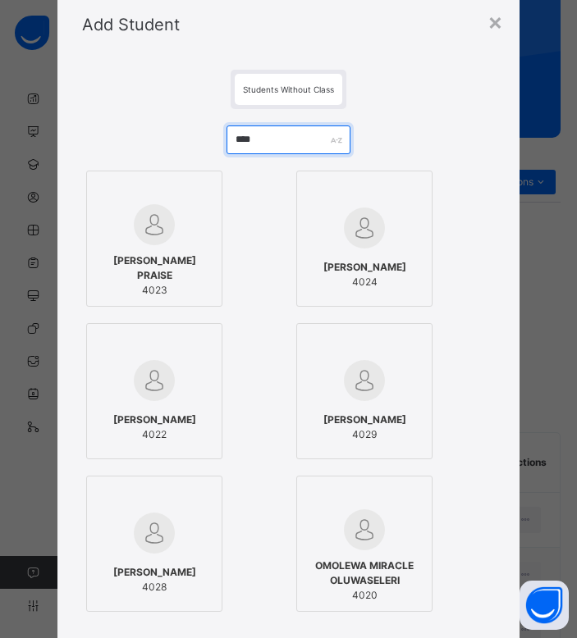
scroll to position [53, 0]
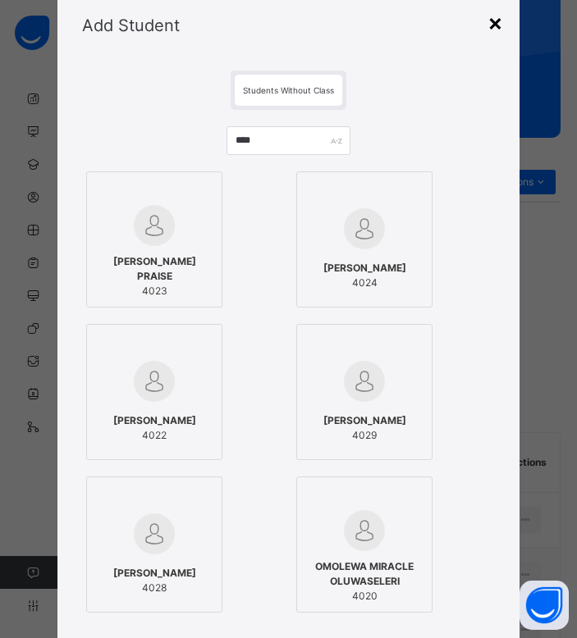
click at [492, 21] on div "×" at bounding box center [495, 22] width 16 height 34
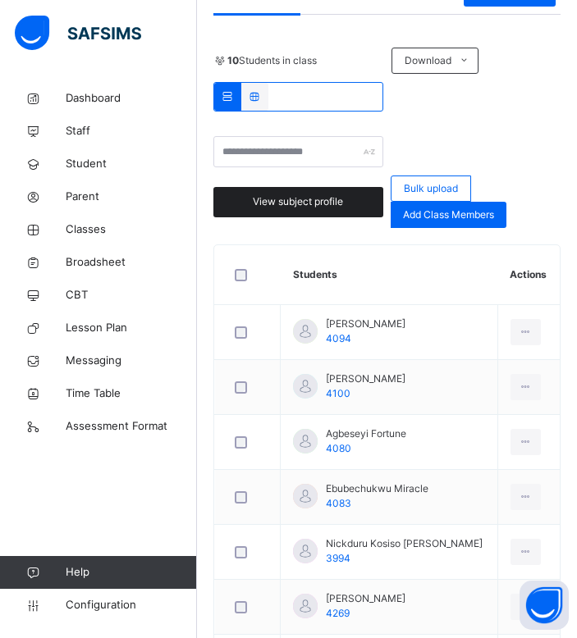
scroll to position [449, 0]
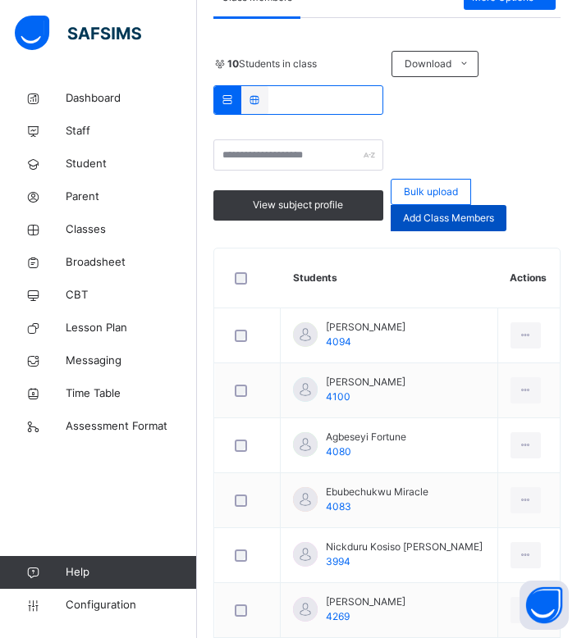
click at [477, 226] on div "Add Class Members" at bounding box center [449, 218] width 116 height 26
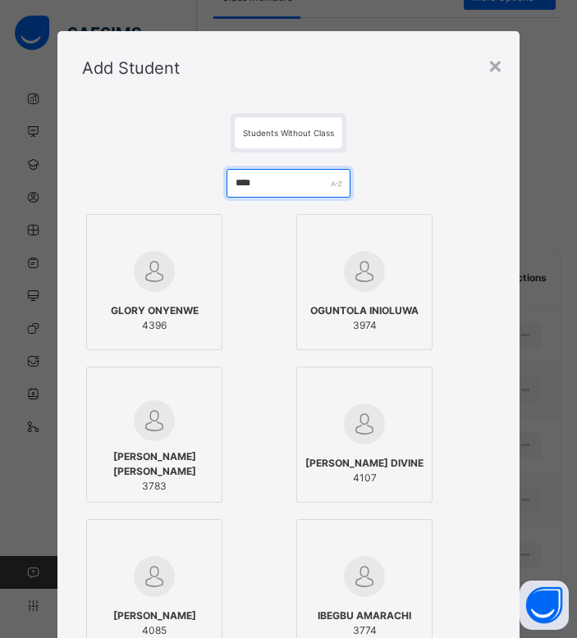
drag, startPoint x: 269, startPoint y: 177, endPoint x: 174, endPoint y: 177, distance: 95.2
click at [174, 177] on div "**** GLORY ONYENWE 4396 OGUNTOLA INIOLUWA 3974 ADEBAYO ADEBOYIN EUNICE 3783 NWO…" at bounding box center [288, 616] width 412 height 927
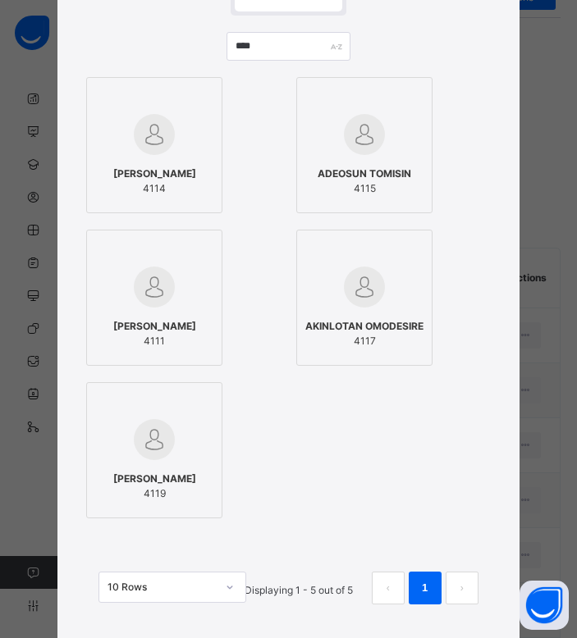
scroll to position [0, 0]
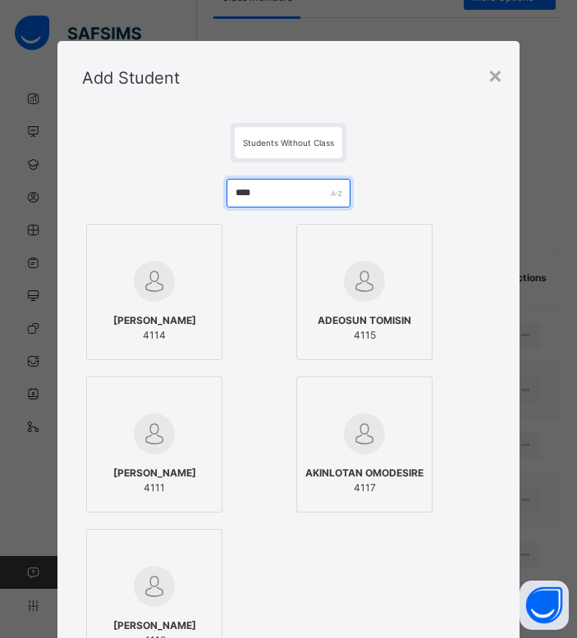
drag, startPoint x: 295, startPoint y: 196, endPoint x: 166, endPoint y: 190, distance: 129.8
click at [166, 190] on div "**** ADEBISI ADENIKE 4114 ADEOSUN TOMISIN 4115 BABALOLA TOMINIYI 4111 AKINLOTAN…" at bounding box center [288, 473] width 412 height 622
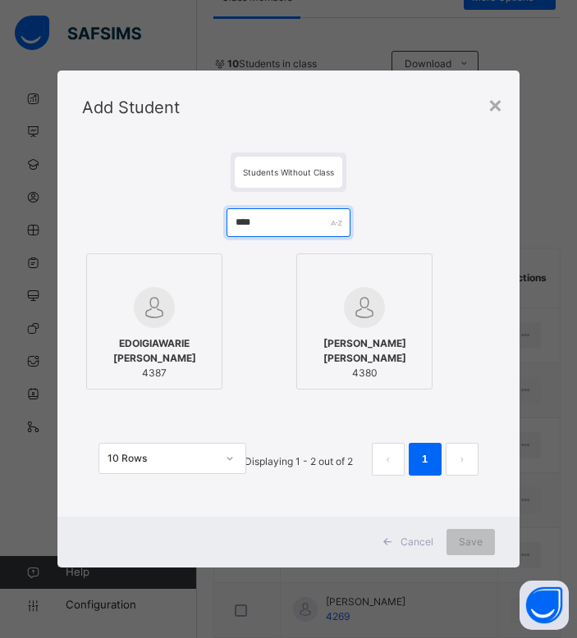
drag, startPoint x: 296, startPoint y: 232, endPoint x: 212, endPoint y: 229, distance: 84.6
click at [212, 229] on div "**** EDOIGIAWARIE DAVID 4387 ADEKUNLE KUSIMO ROONEY 4380 10 Rows Displaying 1 -…" at bounding box center [288, 350] width 412 height 317
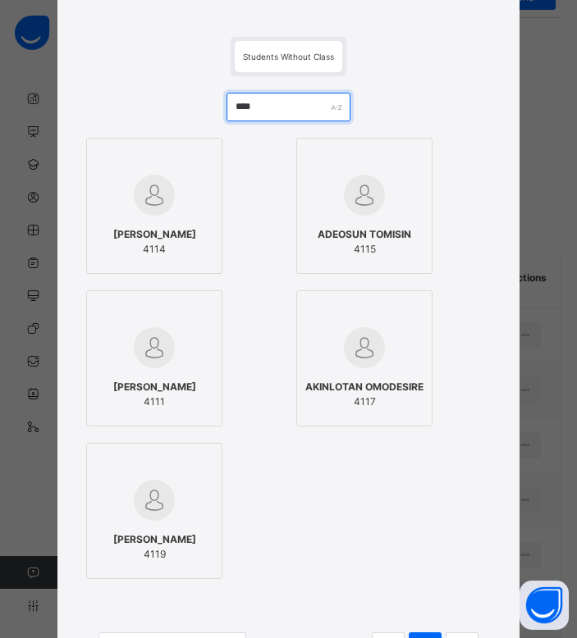
scroll to position [89, 0]
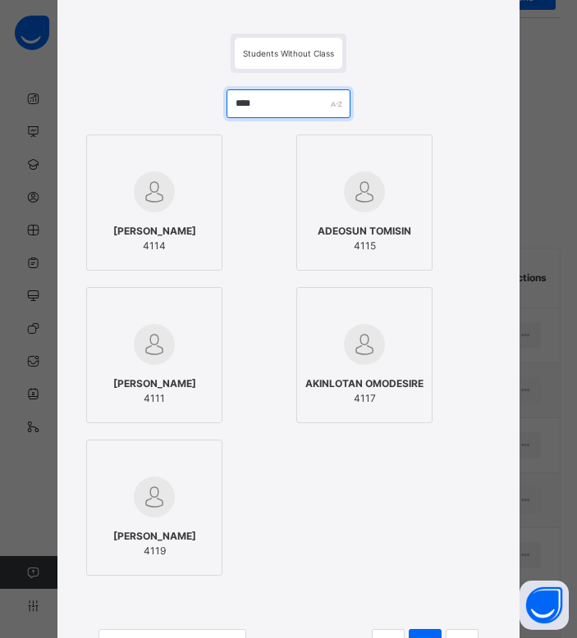
type input "****"
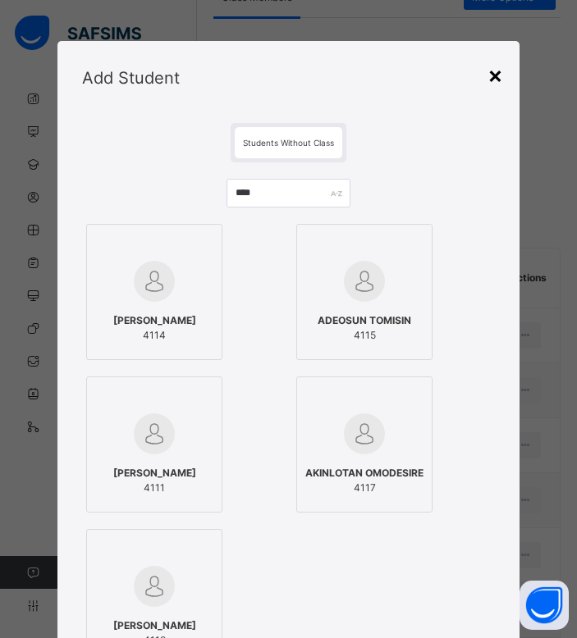
click at [492, 80] on div "×" at bounding box center [495, 74] width 16 height 34
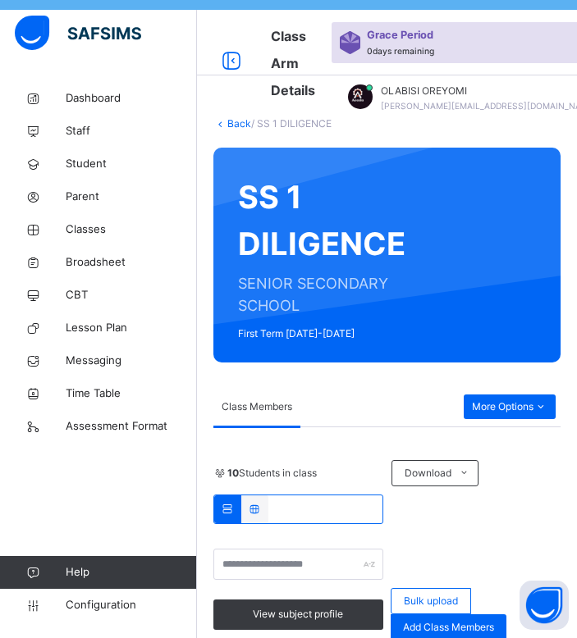
scroll to position [29, 0]
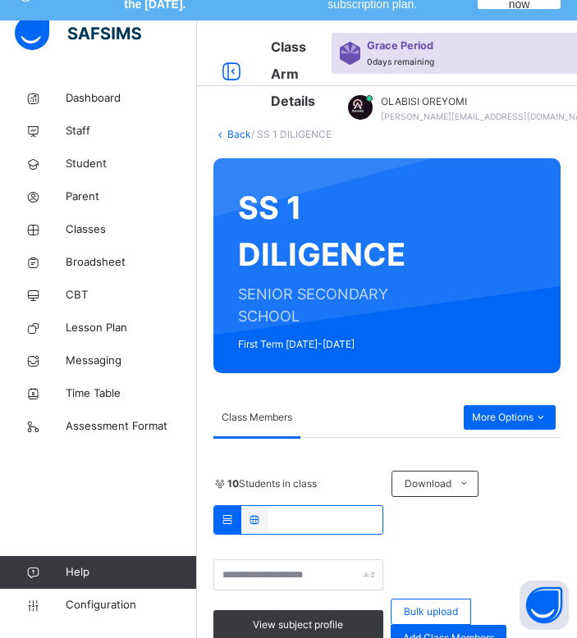
click at [225, 135] on icon at bounding box center [220, 134] width 14 height 12
click at [235, 135] on link "Back" at bounding box center [239, 134] width 24 height 12
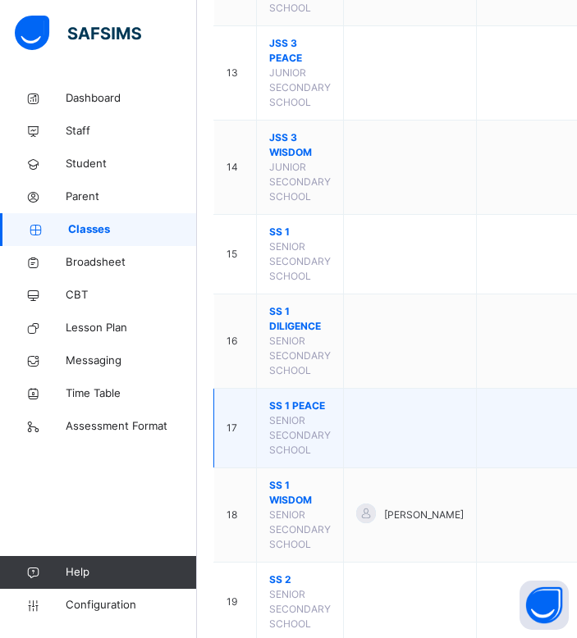
click at [311, 414] on span "SS 1 PEACE" at bounding box center [300, 406] width 62 height 15
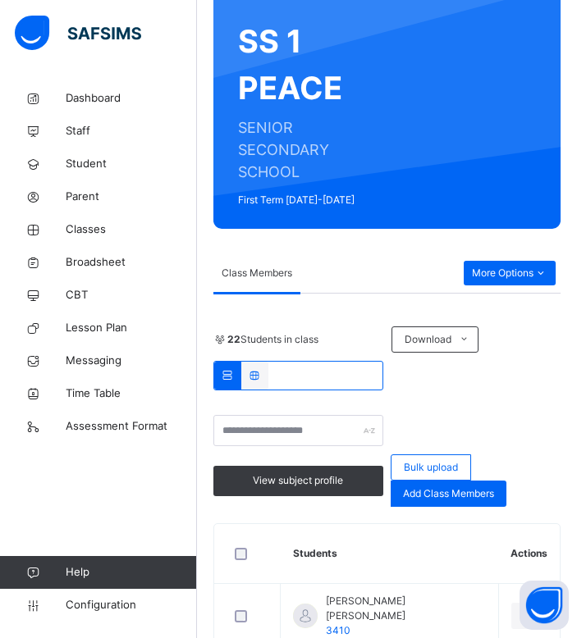
scroll to position [187, 0]
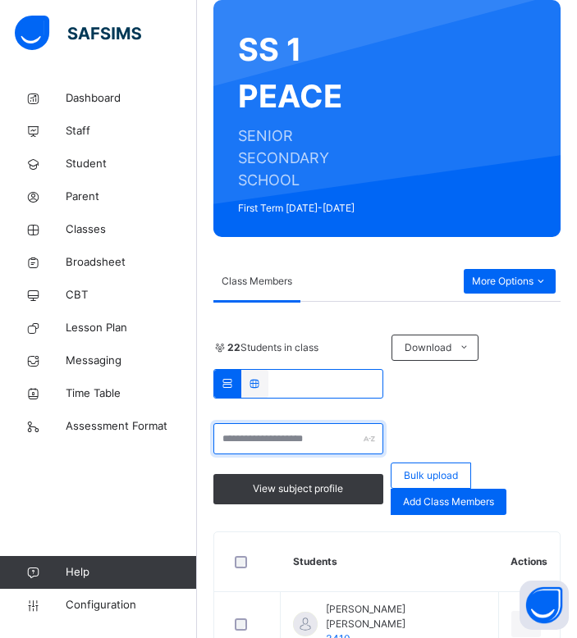
click at [318, 430] on input "text" at bounding box center [298, 438] width 170 height 31
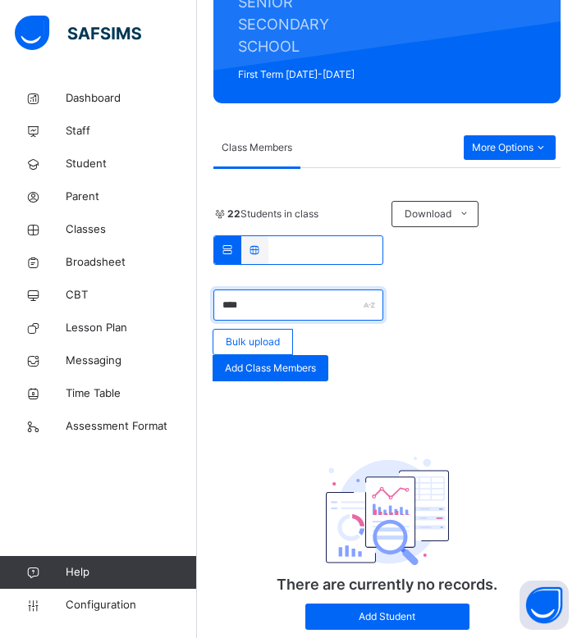
scroll to position [322, 0]
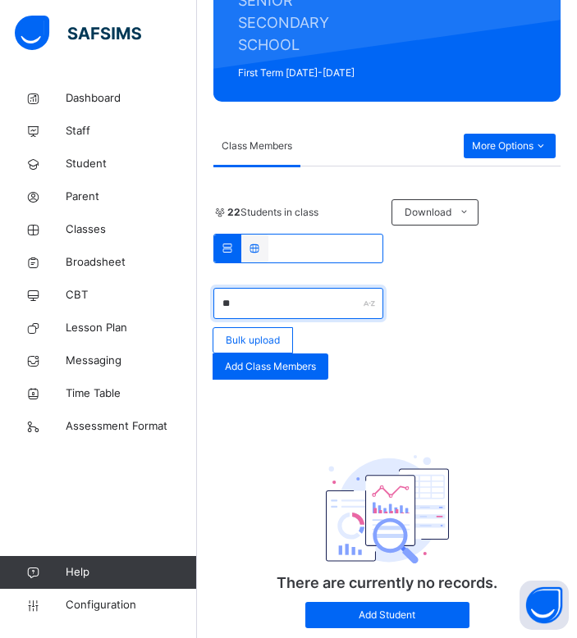
type input "*"
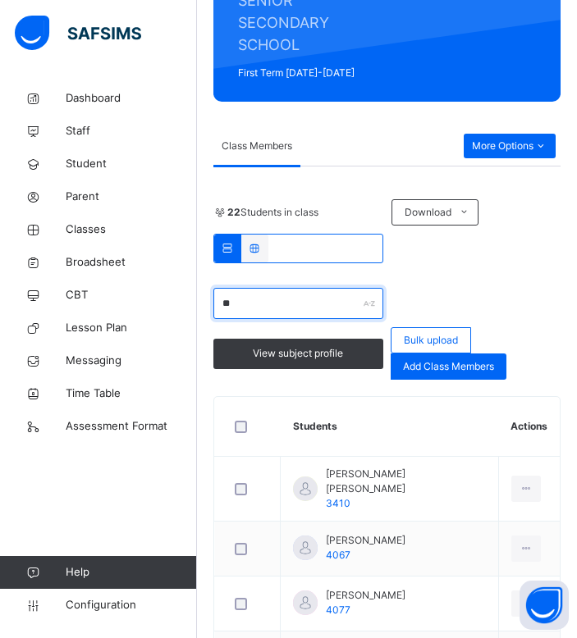
type input "*"
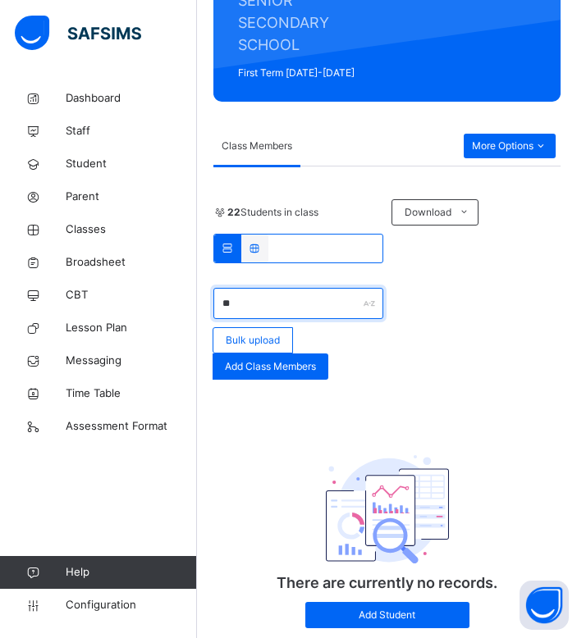
type input "*"
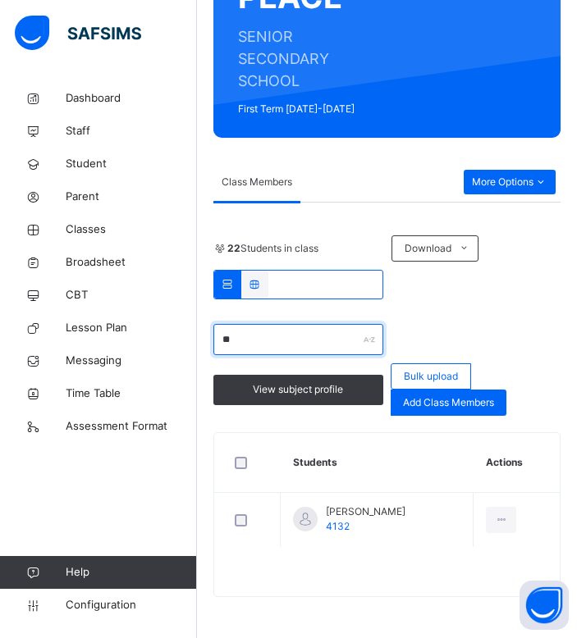
type input "*"
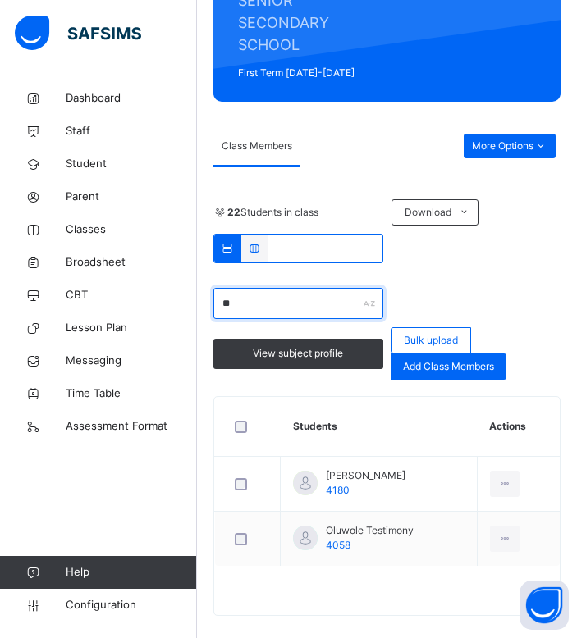
type input "*"
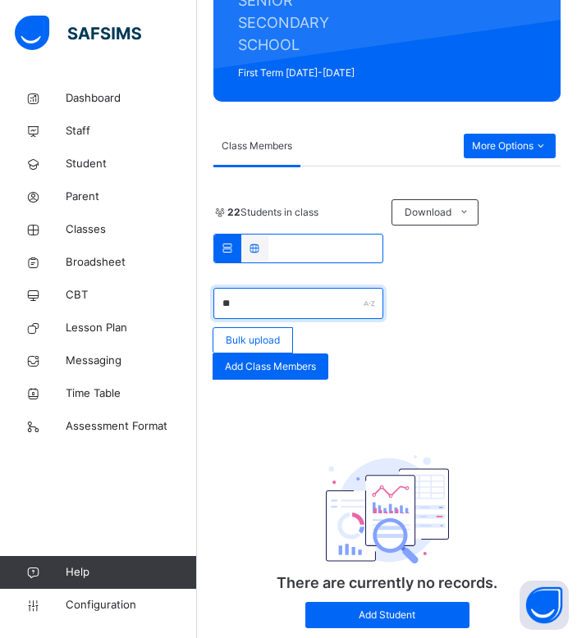
type input "*"
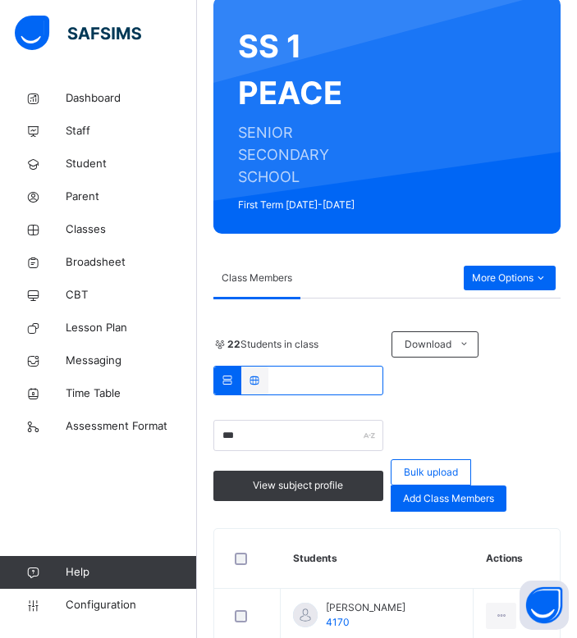
scroll to position [286, 0]
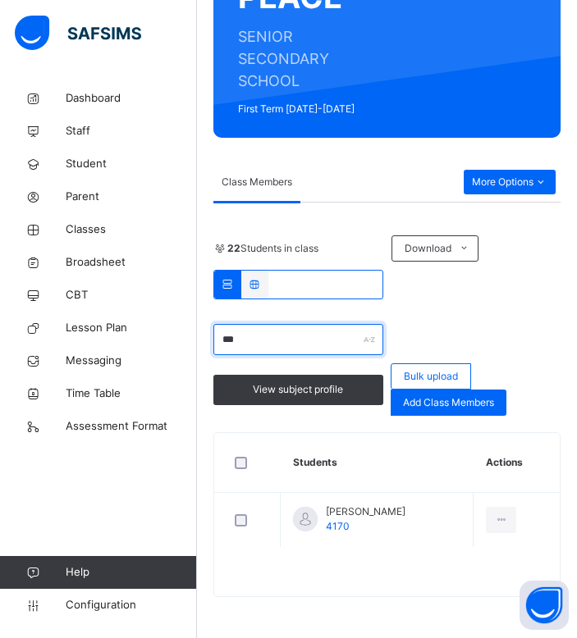
click at [299, 340] on input "***" at bounding box center [298, 339] width 170 height 31
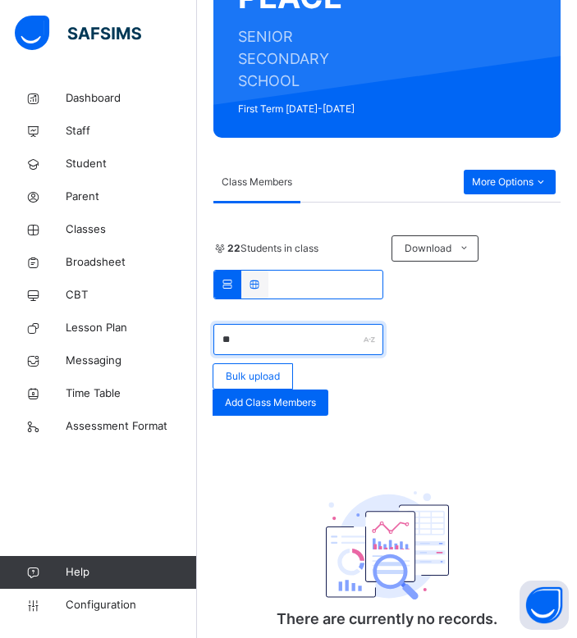
type input "*"
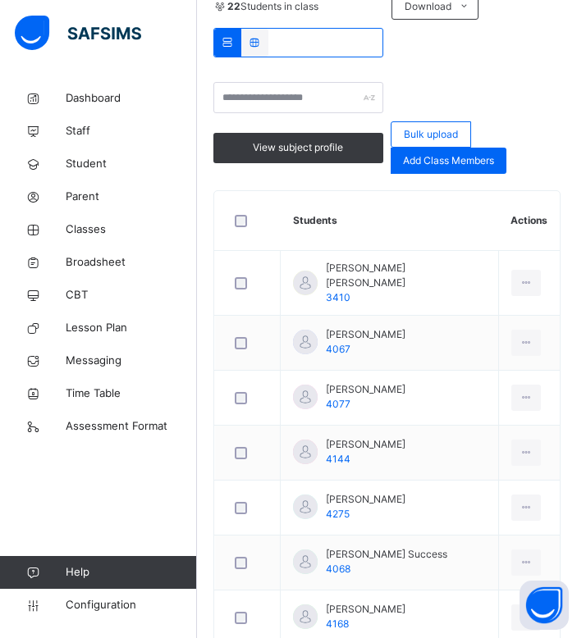
scroll to position [527, 0]
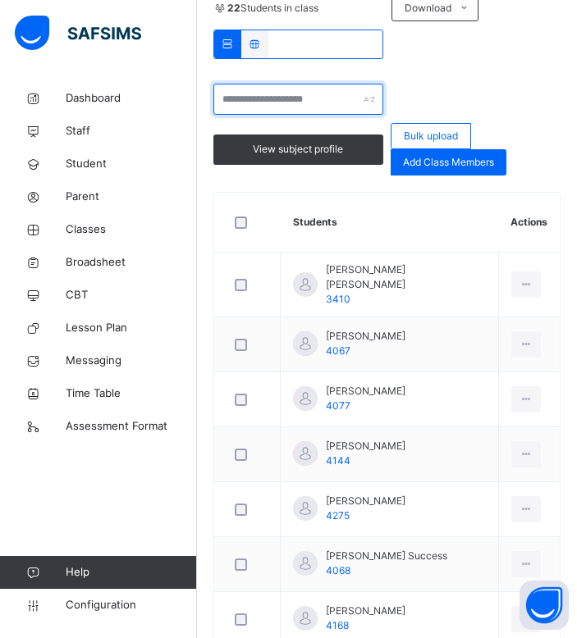
click at [266, 108] on input "text" at bounding box center [298, 99] width 170 height 31
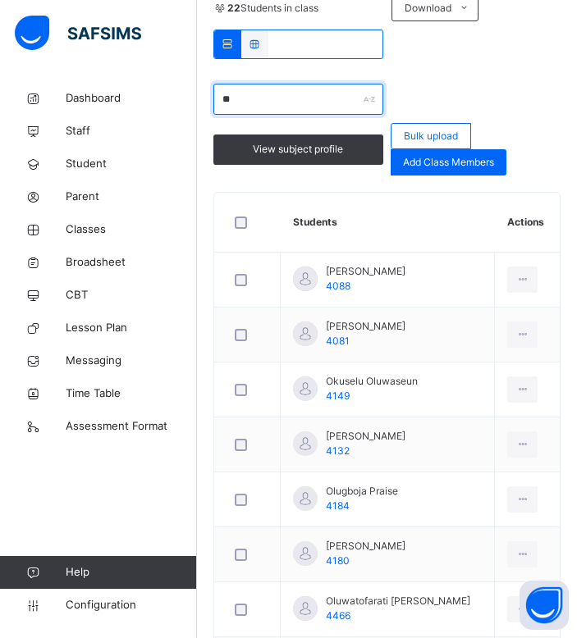
type input "*"
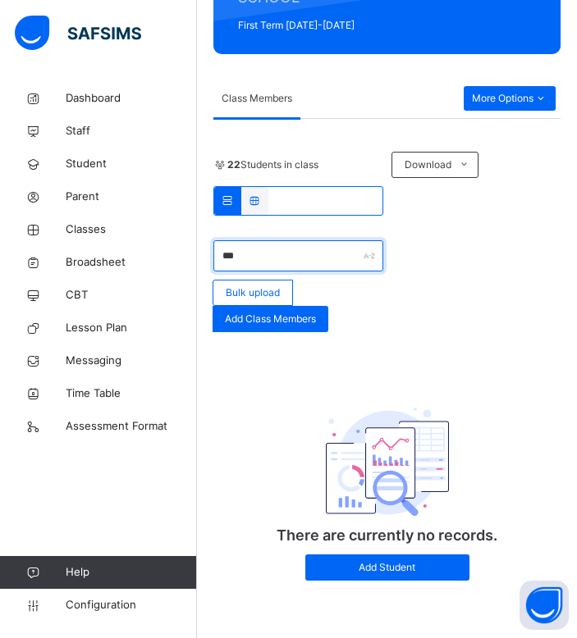
scroll to position [371, 0]
type input "*"
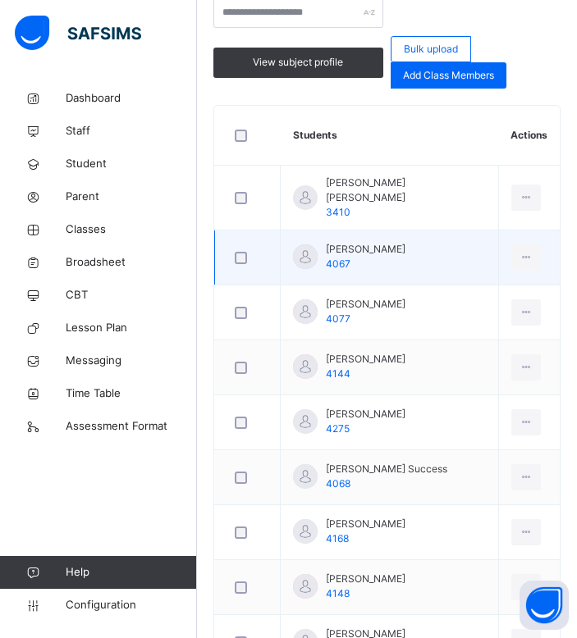
scroll to position [0, 0]
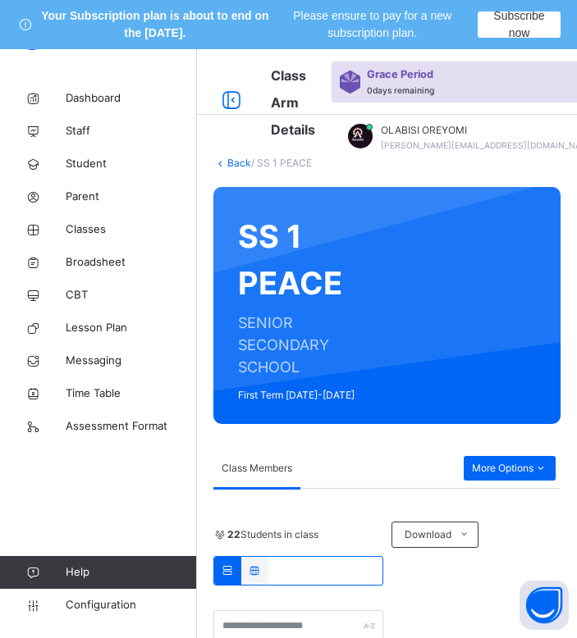
click at [232, 158] on link "Back" at bounding box center [239, 163] width 24 height 12
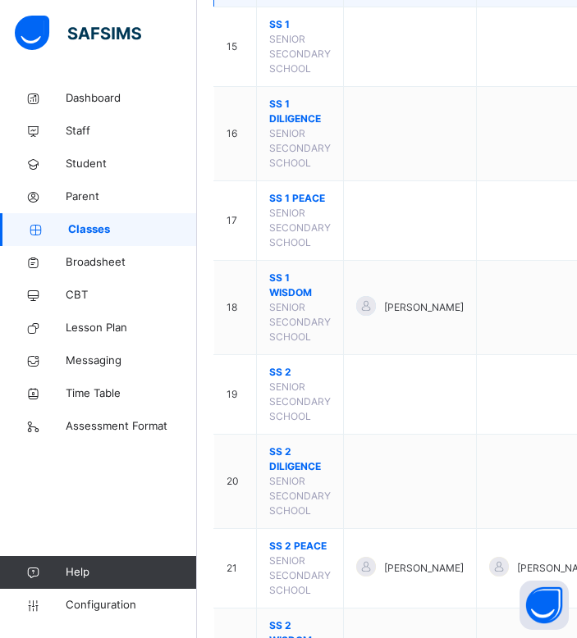
scroll to position [1556, 0]
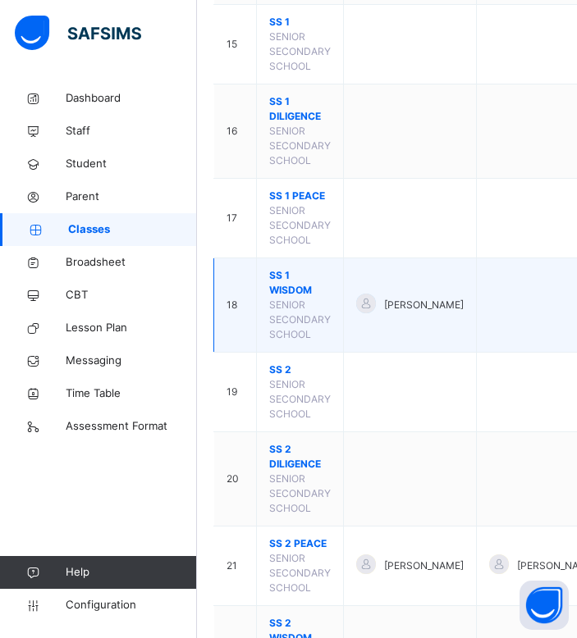
click at [302, 296] on span "SS 1 WISDOM" at bounding box center [300, 283] width 62 height 30
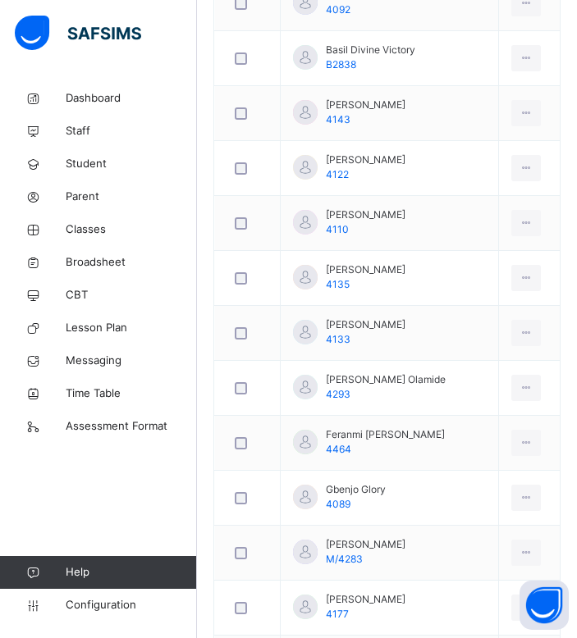
scroll to position [411, 0]
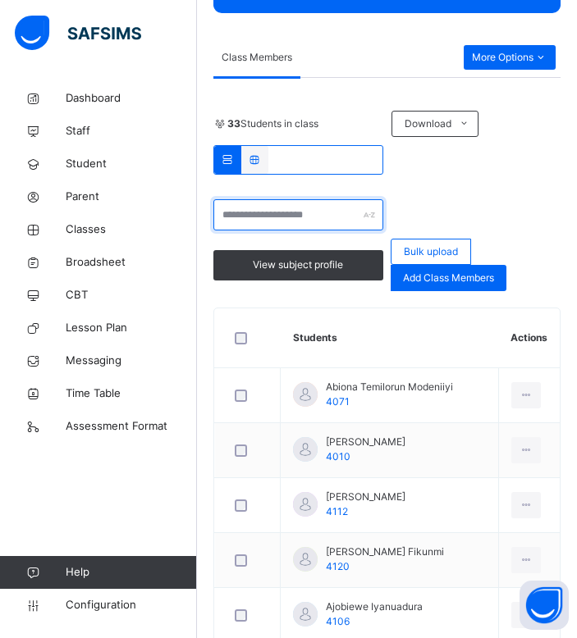
click at [309, 212] on input "text" at bounding box center [298, 214] width 170 height 31
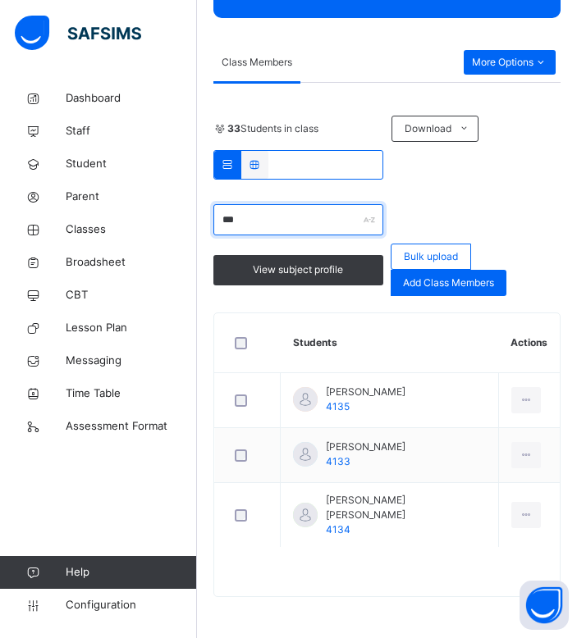
scroll to position [286, 0]
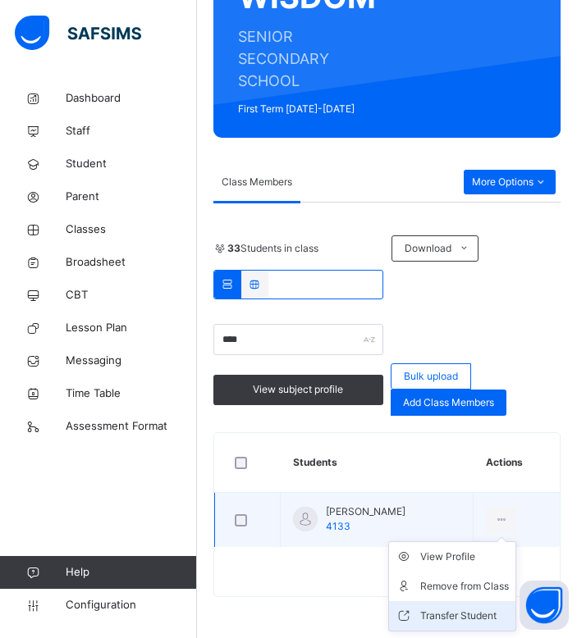
click at [420, 624] on icon at bounding box center [407, 616] width 25 height 16
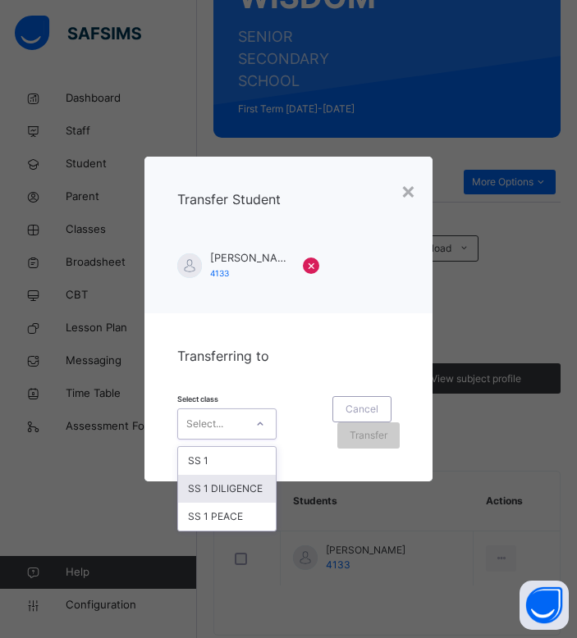
drag, startPoint x: 226, startPoint y: 413, endPoint x: 249, endPoint y: 500, distance: 91.0
click at [249, 440] on div "option SS 1 DILIGENCE focused, 2 of 3. 3 results available. Use Up and Down to …" at bounding box center [226, 424] width 99 height 31
click at [252, 511] on div "SS 1 PEACE" at bounding box center [227, 517] width 98 height 28
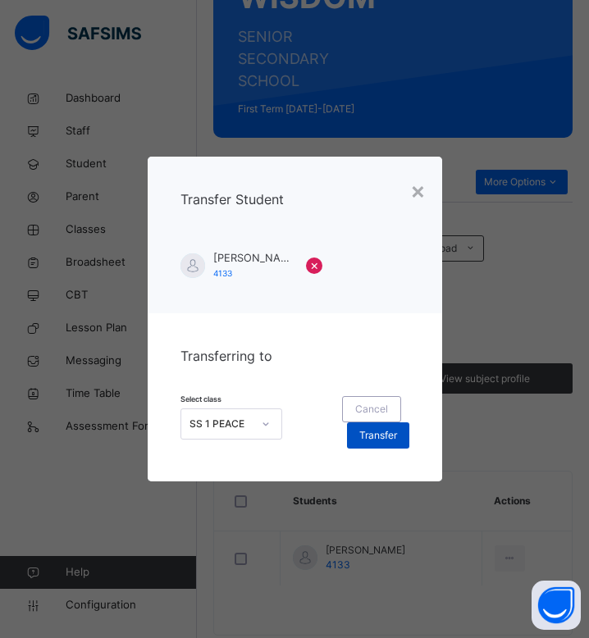
click at [377, 436] on span "Transfer" at bounding box center [378, 435] width 38 height 15
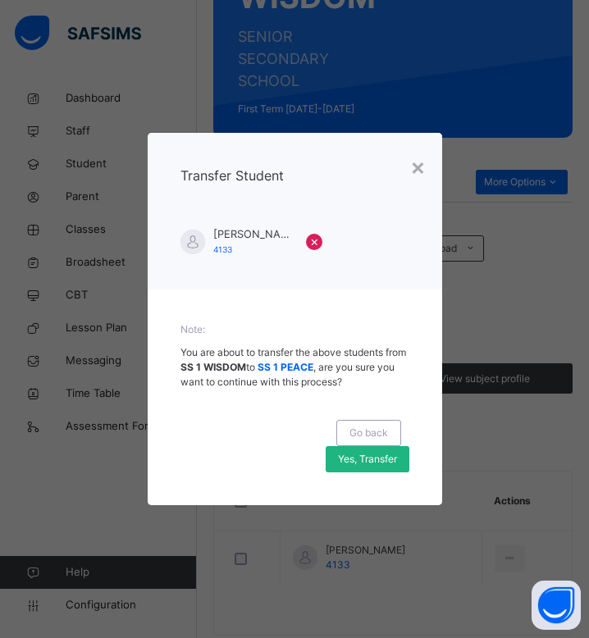
click at [391, 465] on span "Yes, Transfer" at bounding box center [367, 459] width 59 height 15
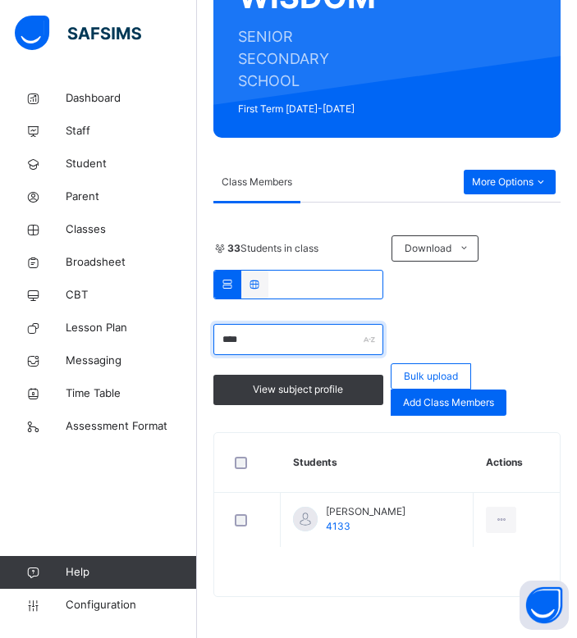
drag, startPoint x: 287, startPoint y: 345, endPoint x: 214, endPoint y: 341, distance: 73.1
click at [214, 341] on input "****" at bounding box center [298, 339] width 170 height 31
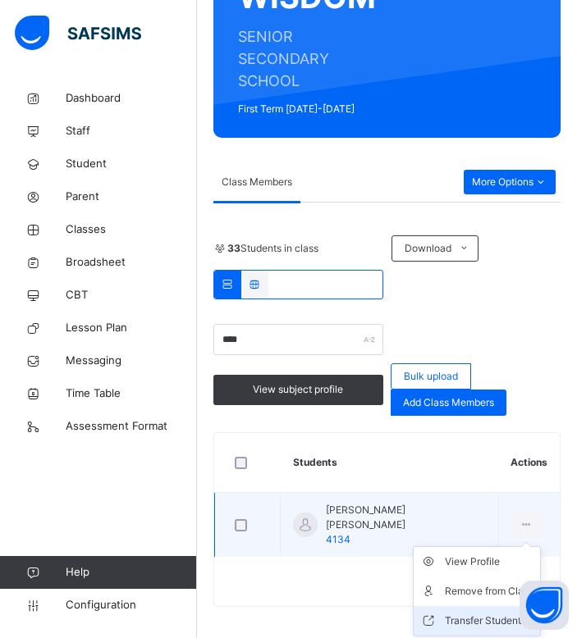
click at [456, 606] on li "Transfer Student" at bounding box center [477, 621] width 126 height 30
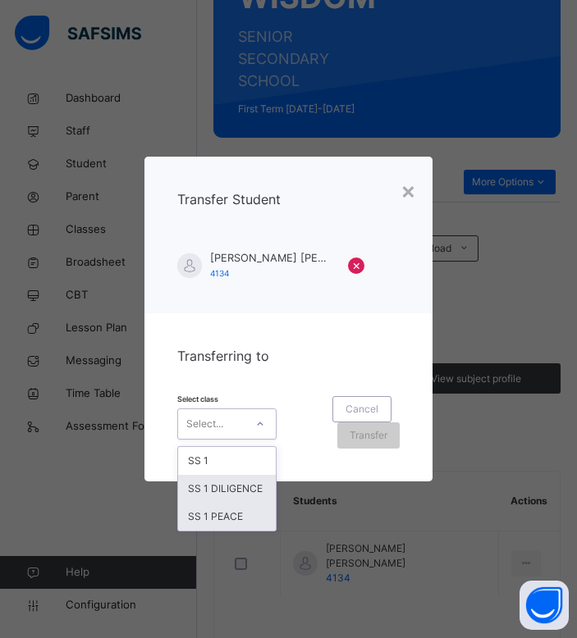
drag, startPoint x: 228, startPoint y: 419, endPoint x: 254, endPoint y: 514, distance: 97.9
click at [254, 440] on div "option SS 1 DILIGENCE focused, 2 of 3. 3 results available. Use Up and Down to …" at bounding box center [226, 424] width 99 height 31
click at [254, 514] on div "SS 1 PEACE" at bounding box center [227, 517] width 98 height 28
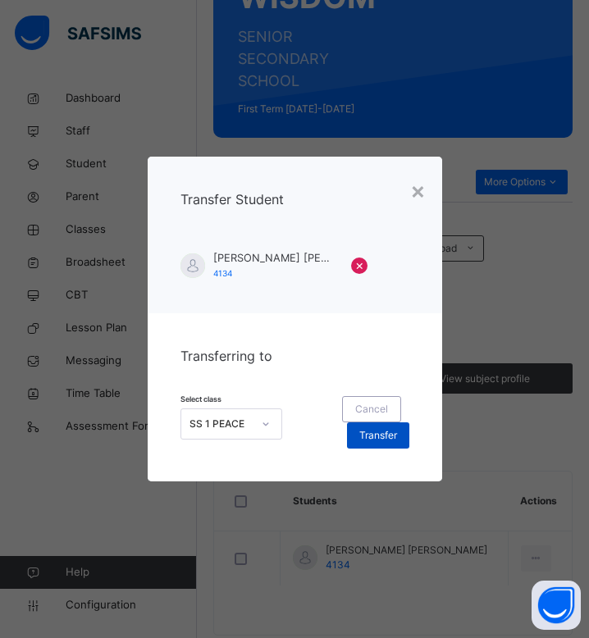
click at [351, 441] on div "Transfer" at bounding box center [378, 436] width 62 height 26
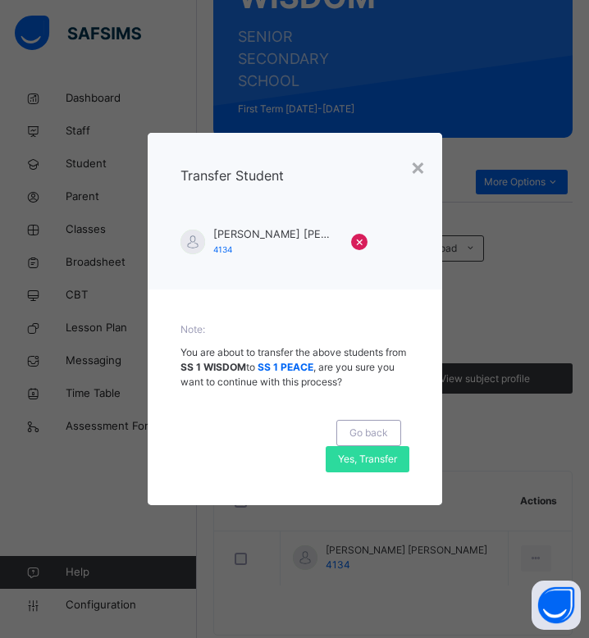
click at [377, 474] on div "Note: You are about to transfer the above students from SS 1 WISDOM to SS 1 PEA…" at bounding box center [295, 398] width 295 height 216
click at [389, 466] on span "Yes, Transfer" at bounding box center [367, 459] width 59 height 15
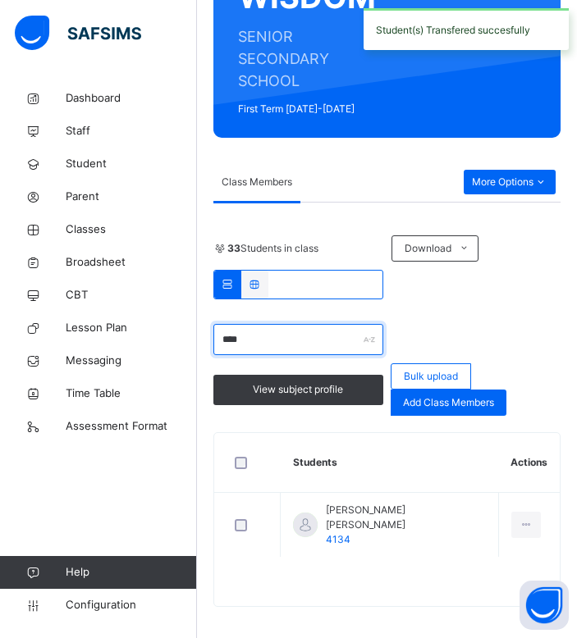
click at [299, 339] on input "****" at bounding box center [298, 339] width 170 height 31
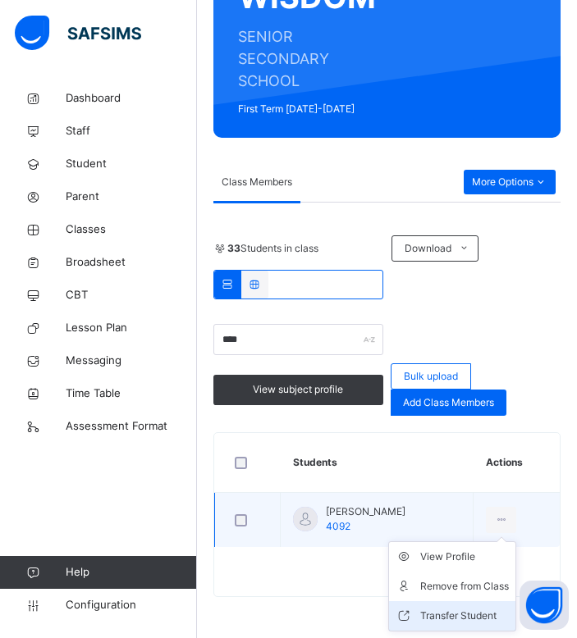
click at [455, 628] on li "Transfer Student" at bounding box center [452, 616] width 126 height 30
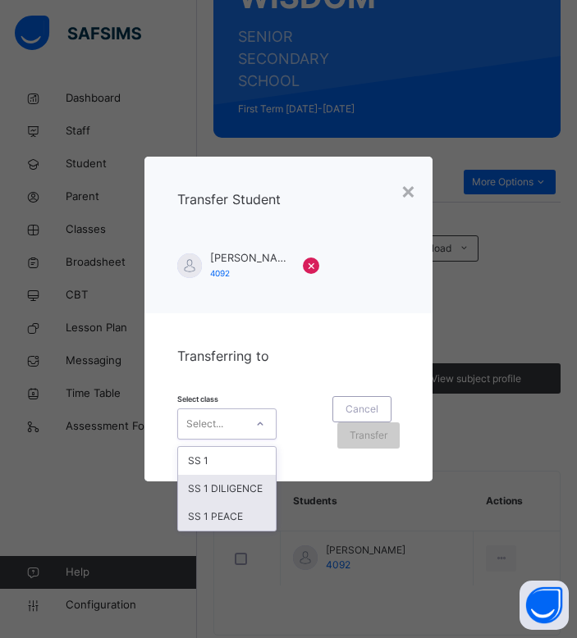
drag, startPoint x: 225, startPoint y: 422, endPoint x: 258, endPoint y: 509, distance: 94.0
click at [258, 440] on div "option SS 1 DILIGENCE focused, 2 of 3. 3 results available. Use Up and Down to …" at bounding box center [226, 424] width 99 height 31
click at [258, 509] on div "SS 1 PEACE" at bounding box center [227, 517] width 98 height 28
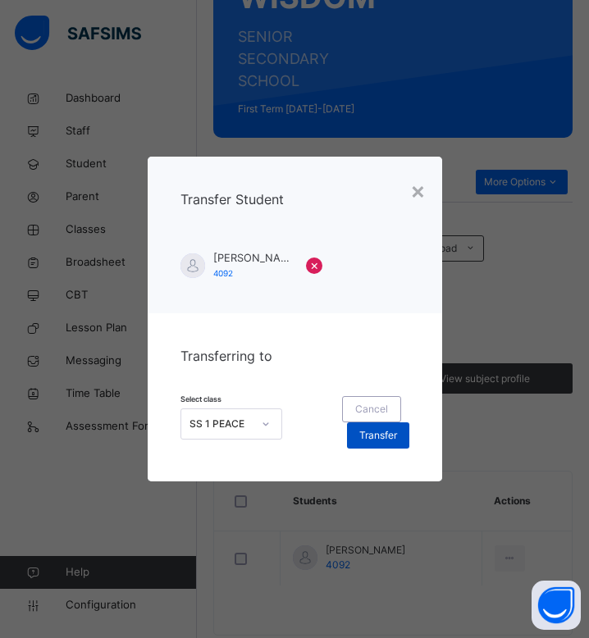
click at [371, 431] on span "Transfer" at bounding box center [378, 435] width 38 height 15
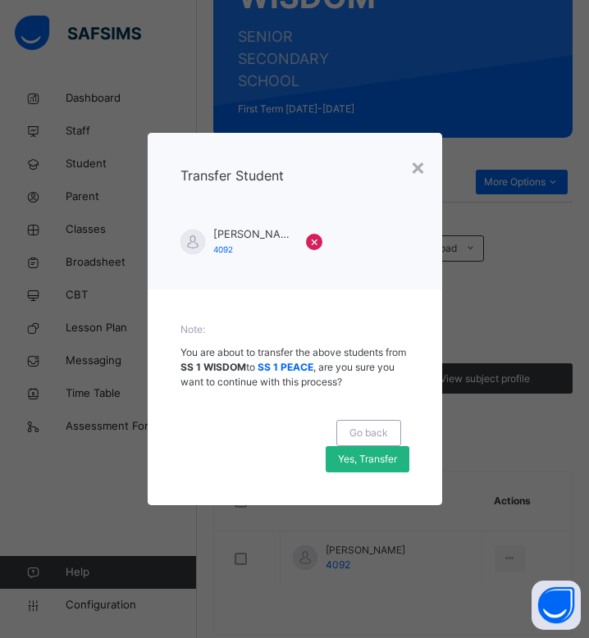
click at [385, 459] on span "Yes, Transfer" at bounding box center [367, 459] width 59 height 15
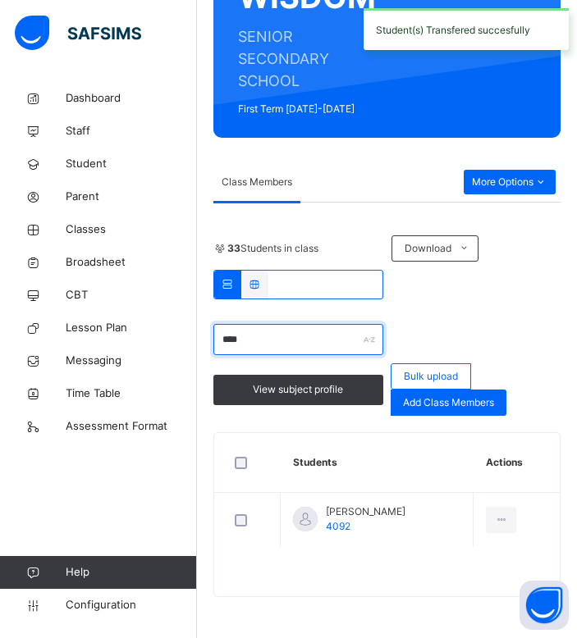
click at [263, 336] on input "****" at bounding box center [298, 339] width 170 height 31
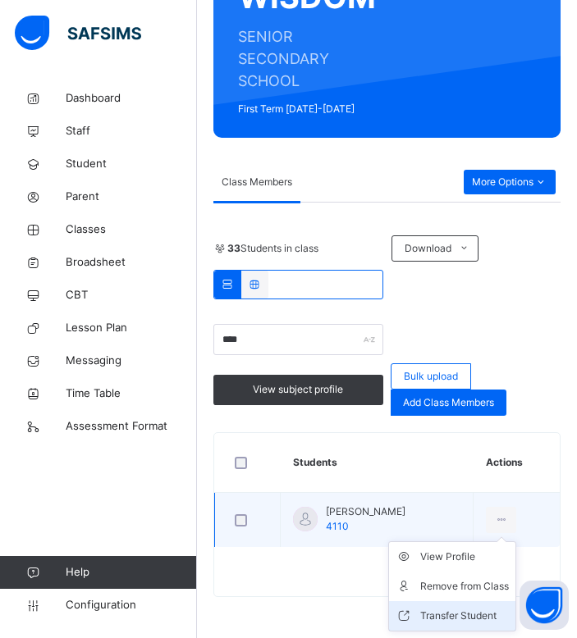
click at [466, 609] on div "Transfer Student" at bounding box center [464, 616] width 89 height 16
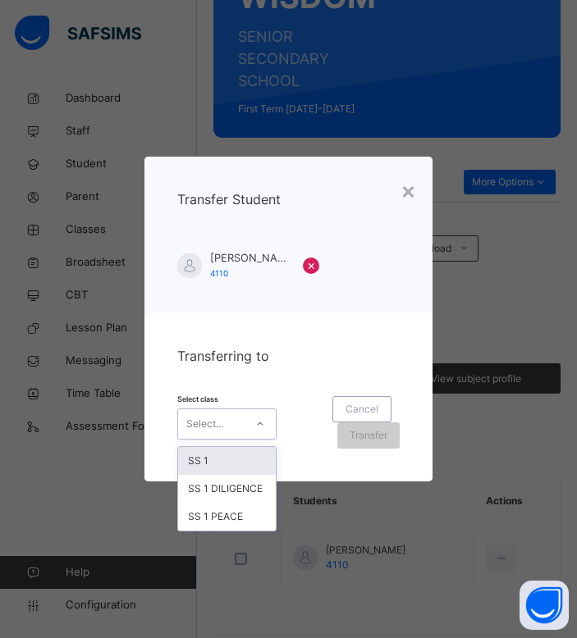
click at [216, 425] on div "Select..." at bounding box center [204, 424] width 37 height 31
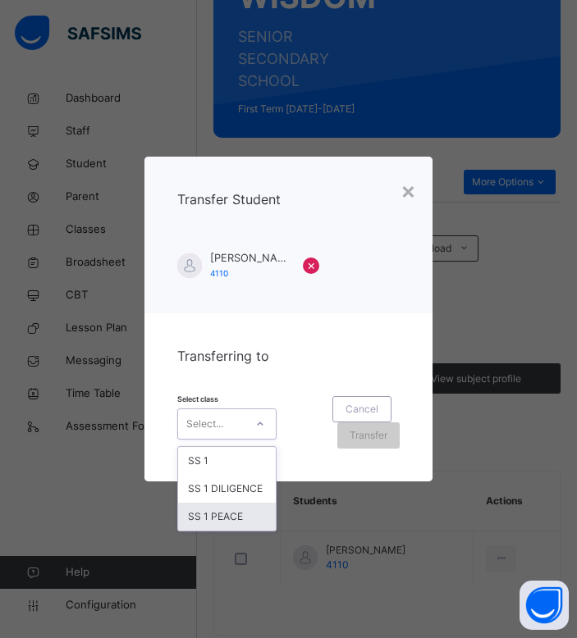
click at [254, 515] on div "SS 1 PEACE" at bounding box center [227, 517] width 98 height 28
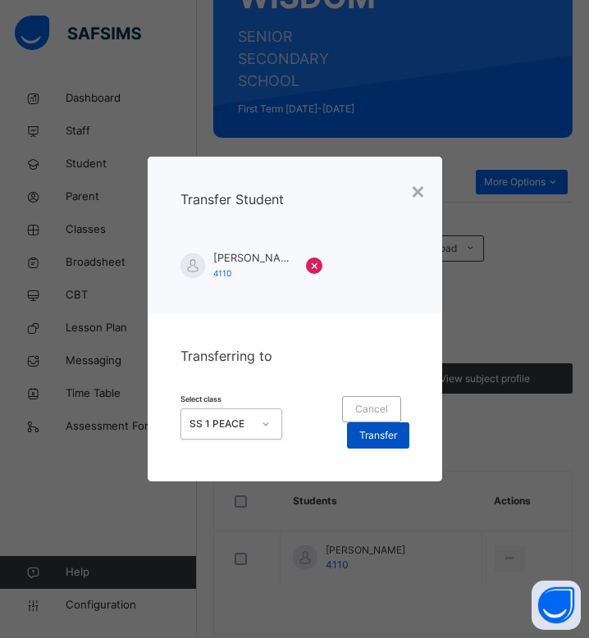
click at [377, 442] on span "Transfer" at bounding box center [378, 435] width 38 height 15
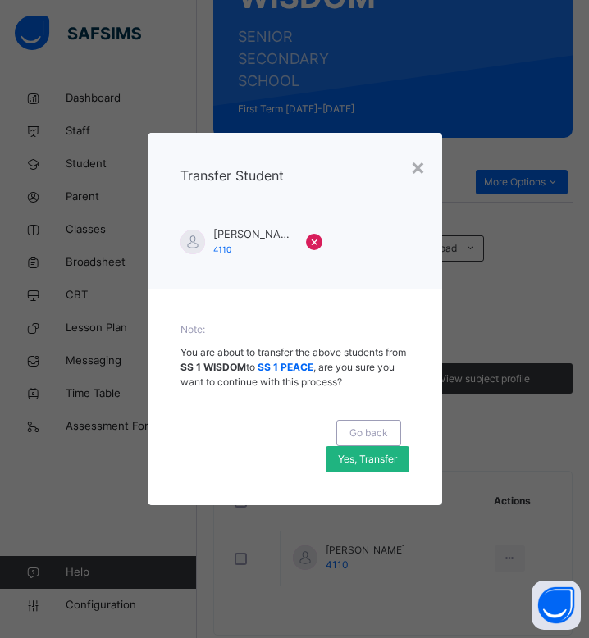
click at [381, 464] on span "Yes, Transfer" at bounding box center [367, 459] width 59 height 15
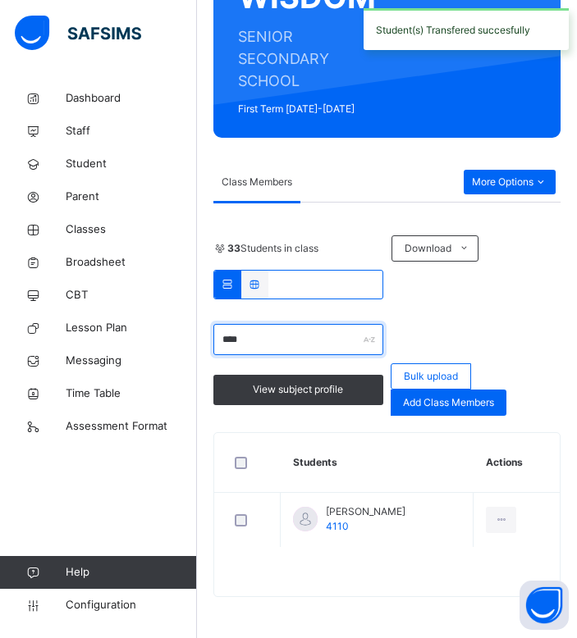
click at [267, 336] on input "****" at bounding box center [298, 339] width 170 height 31
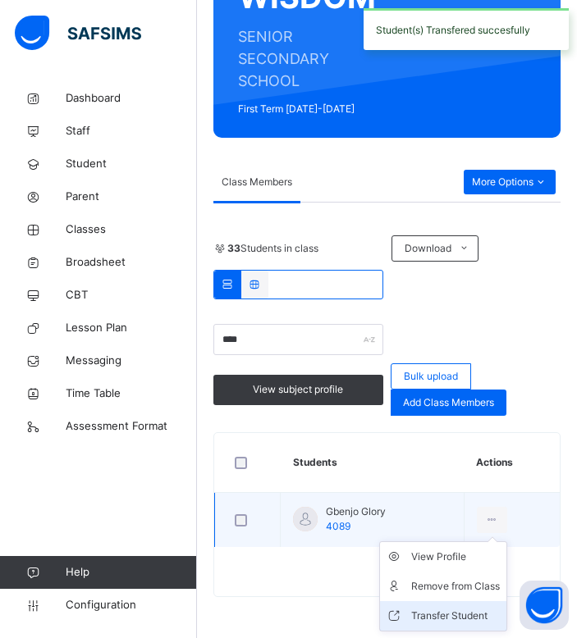
click at [433, 614] on div "Transfer Student" at bounding box center [455, 616] width 89 height 16
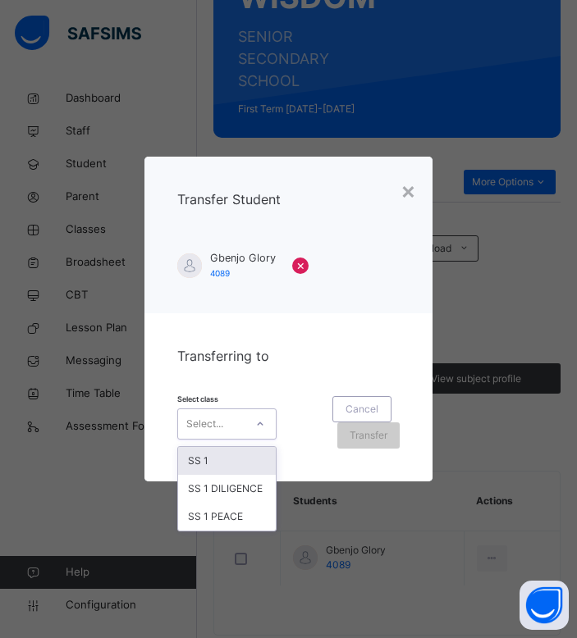
click at [232, 419] on div "Select..." at bounding box center [211, 423] width 66 height 25
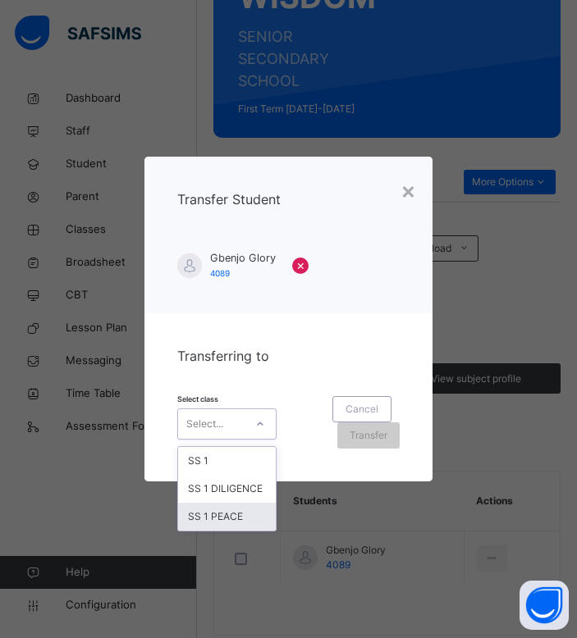
click at [245, 509] on div "SS 1 PEACE" at bounding box center [227, 517] width 98 height 28
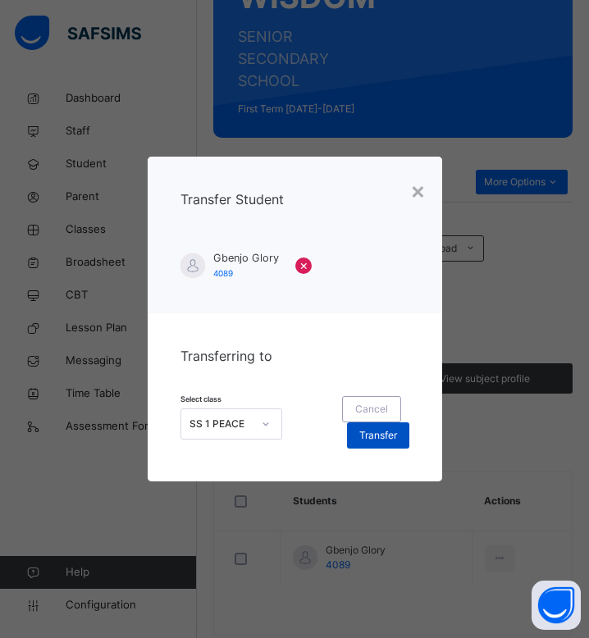
click at [367, 427] on div "Transfer" at bounding box center [378, 436] width 62 height 26
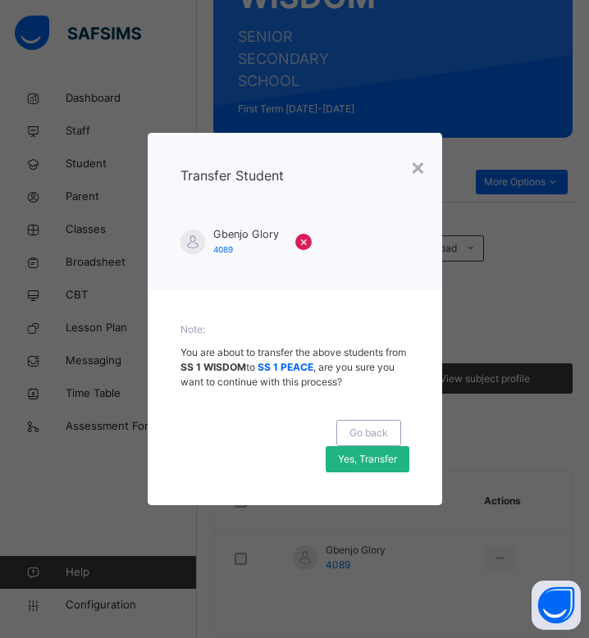
click at [385, 460] on span "Yes, Transfer" at bounding box center [367, 459] width 59 height 15
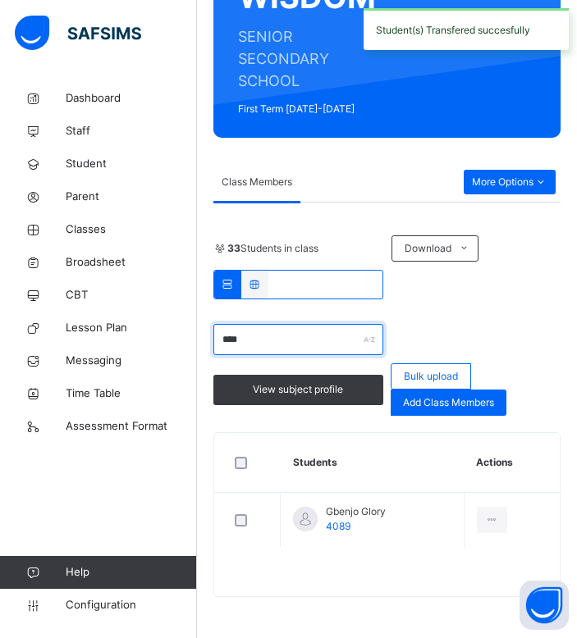
click at [286, 348] on input "****" at bounding box center [298, 339] width 170 height 31
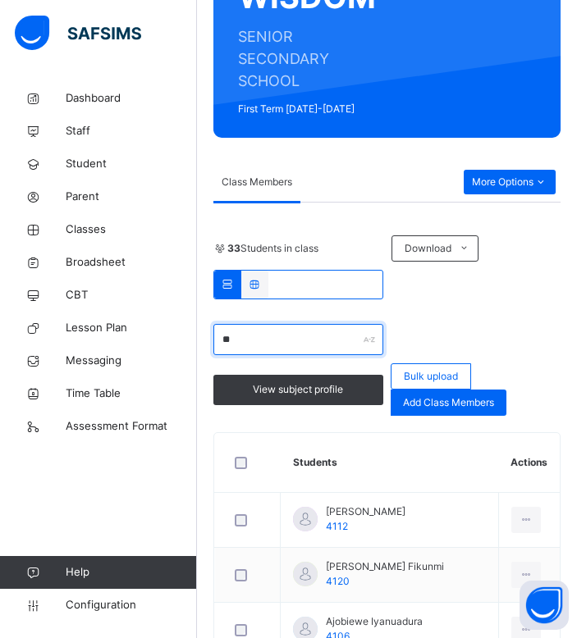
type input "*"
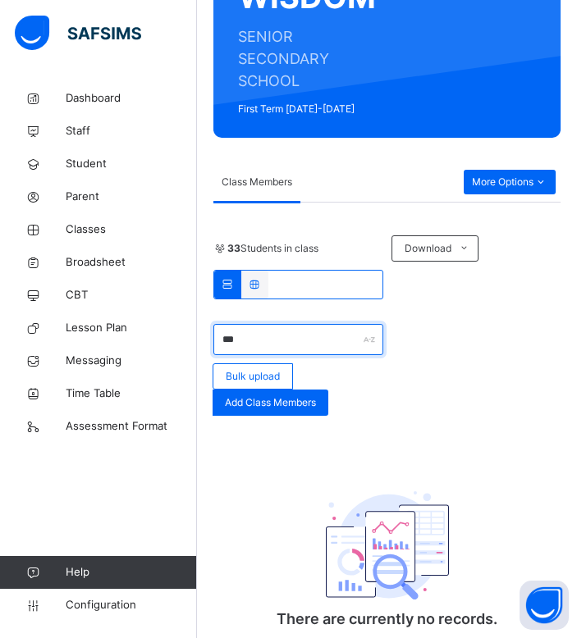
click at [315, 340] on input "***" at bounding box center [298, 339] width 170 height 31
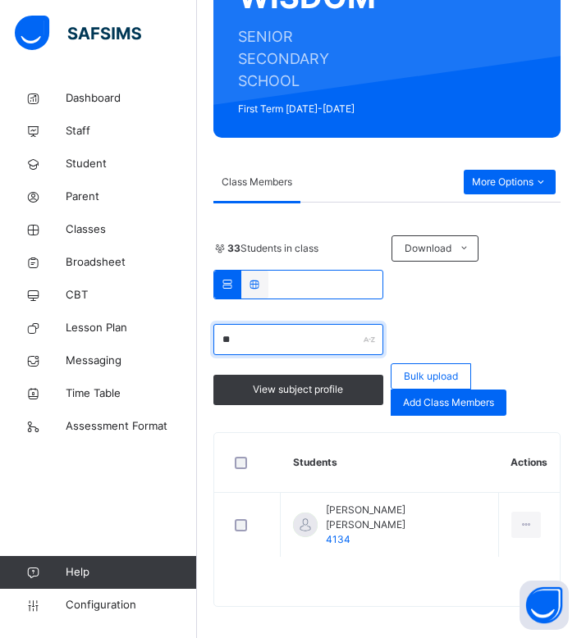
type input "*"
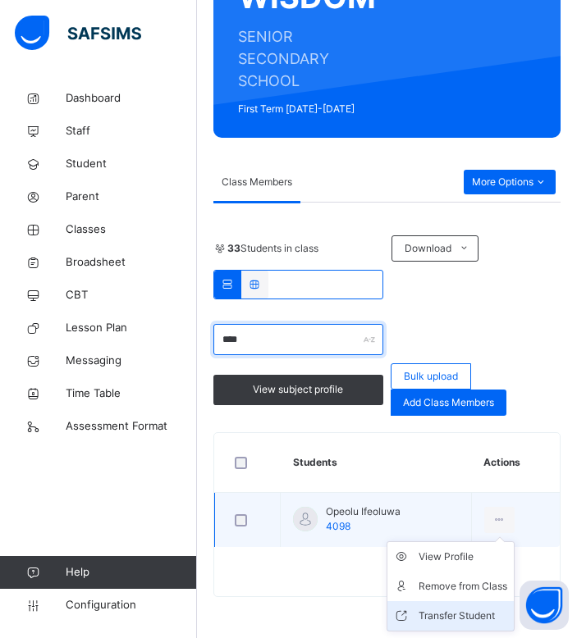
type input "****"
click at [444, 608] on div "Transfer Student" at bounding box center [462, 616] width 89 height 16
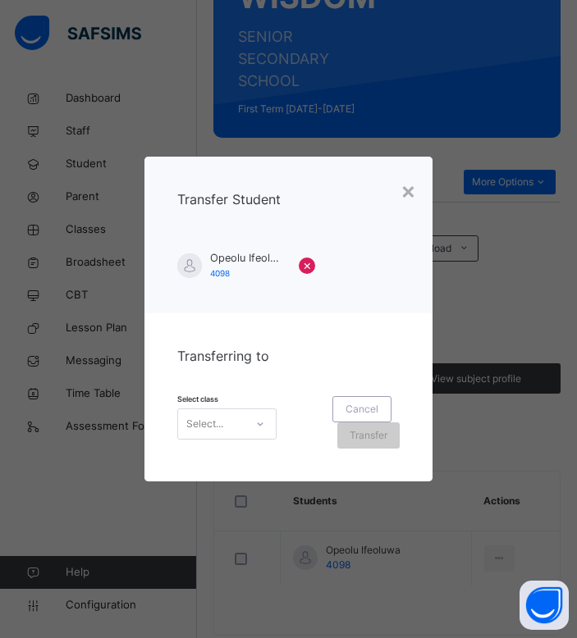
click at [203, 407] on div "Select class Select... Cancel Transfer" at bounding box center [288, 415] width 223 height 66
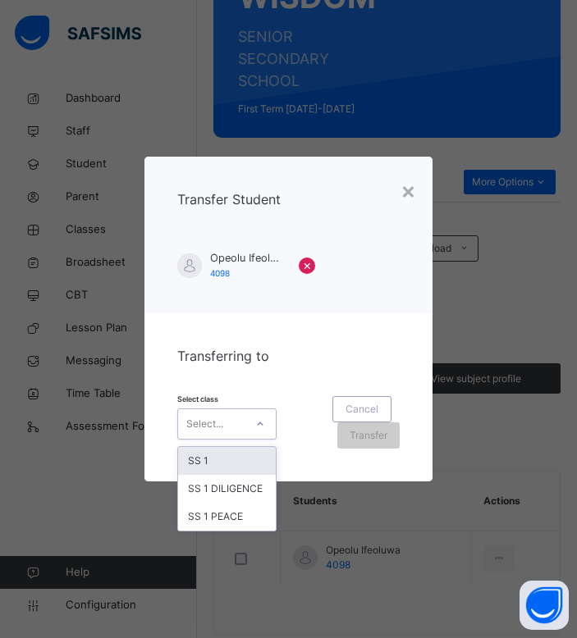
click at [217, 418] on div "Select..." at bounding box center [204, 424] width 37 height 31
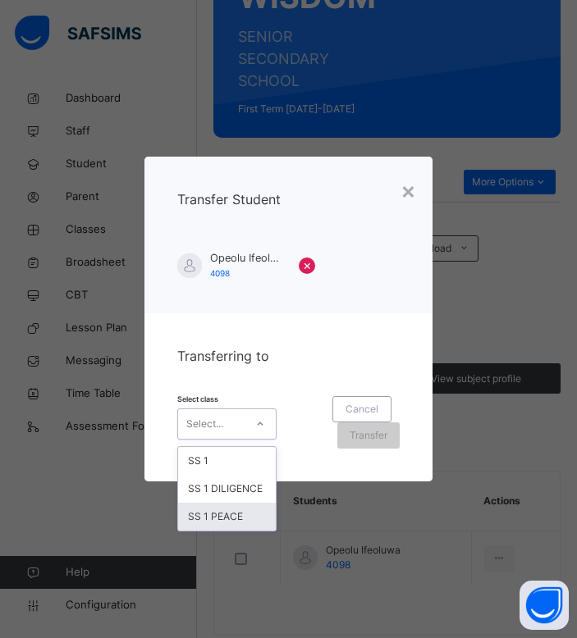
click at [203, 520] on div "SS 1 PEACE" at bounding box center [227, 517] width 98 height 28
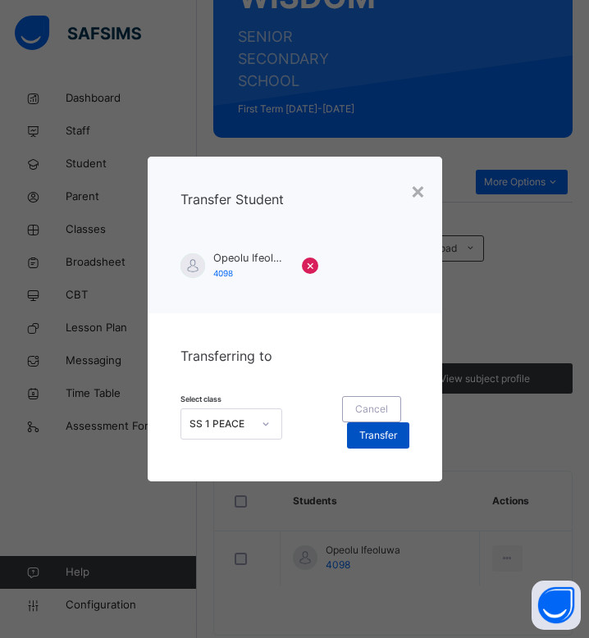
click at [382, 437] on span "Transfer" at bounding box center [378, 435] width 38 height 15
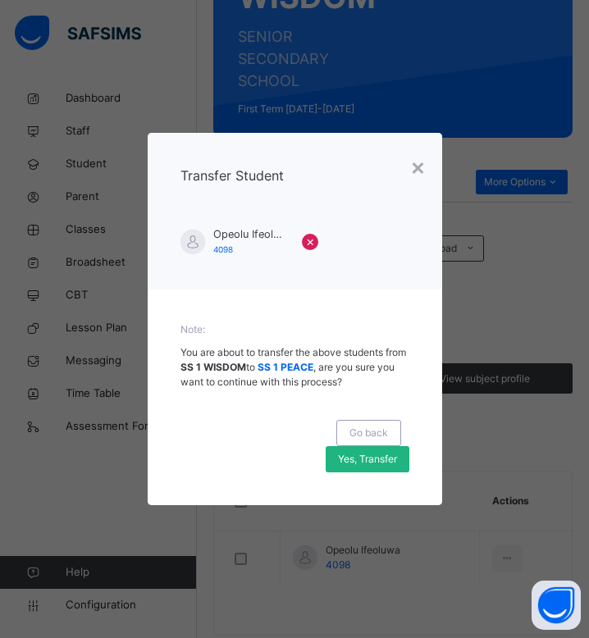
click at [374, 465] on span "Yes, Transfer" at bounding box center [367, 459] width 59 height 15
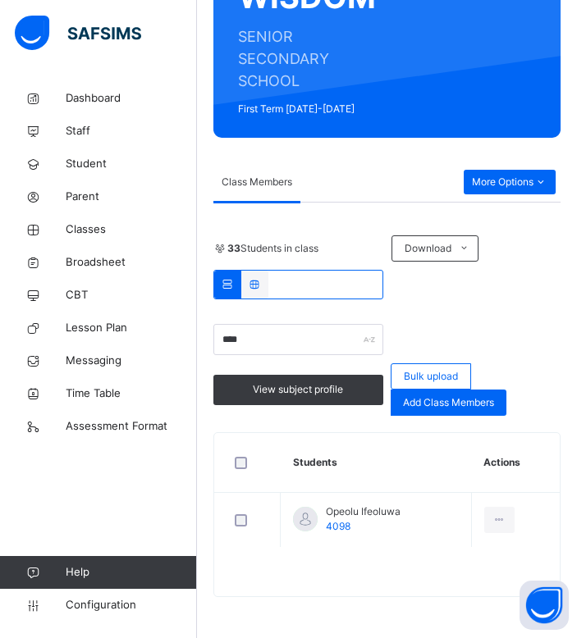
scroll to position [0, 0]
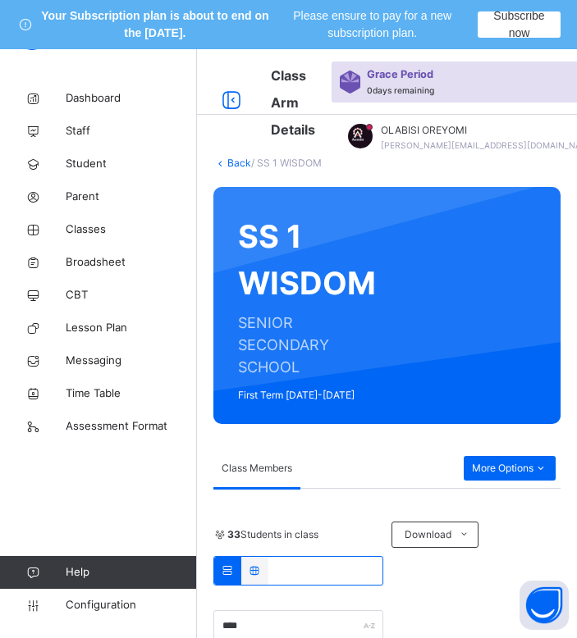
click at [249, 162] on link "Back" at bounding box center [239, 163] width 24 height 12
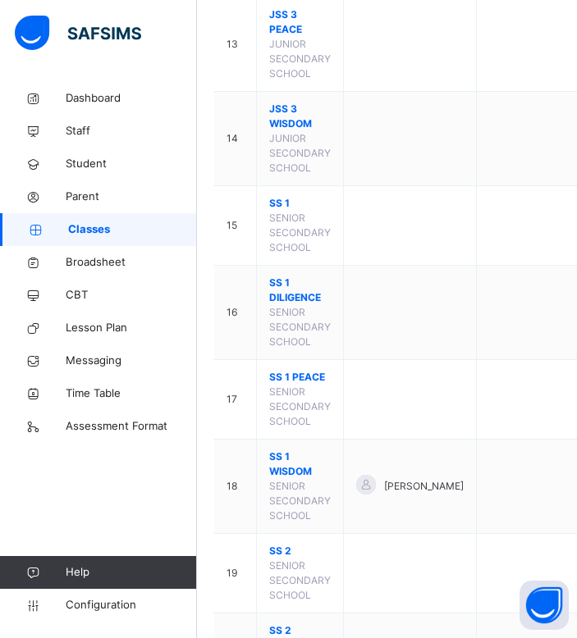
scroll to position [1378, 0]
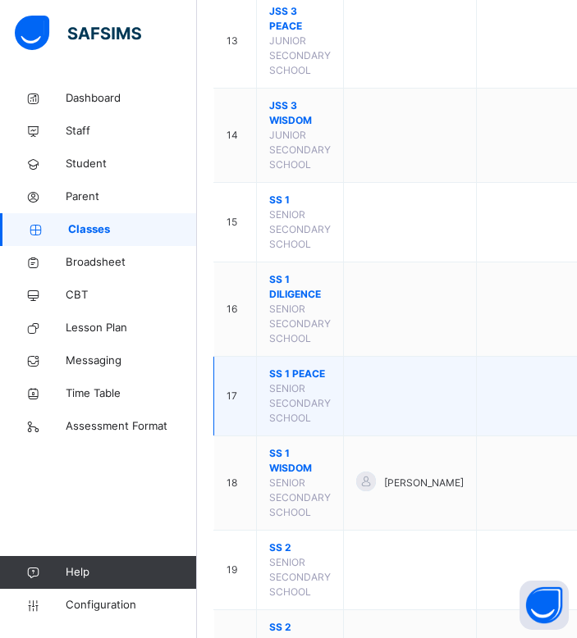
click at [305, 382] on span "SS 1 PEACE" at bounding box center [300, 374] width 62 height 15
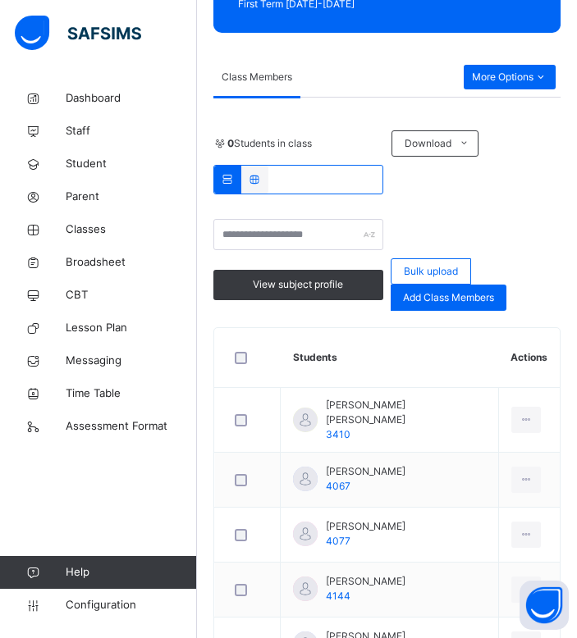
scroll to position [393, 0]
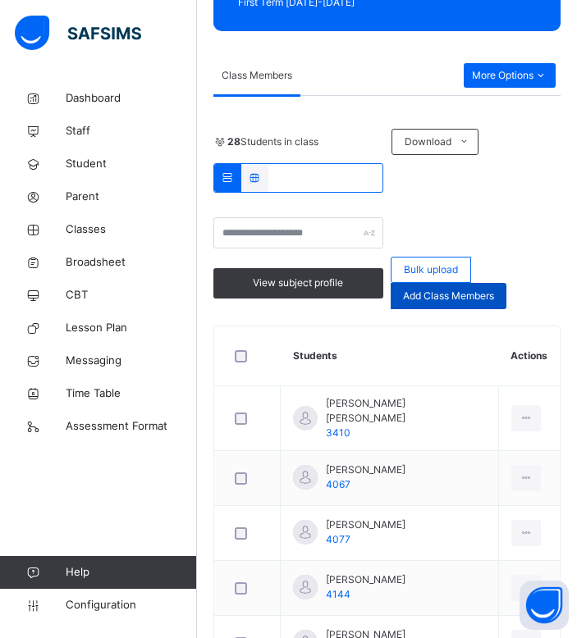
click at [415, 299] on span "Add Class Members" at bounding box center [448, 296] width 91 height 15
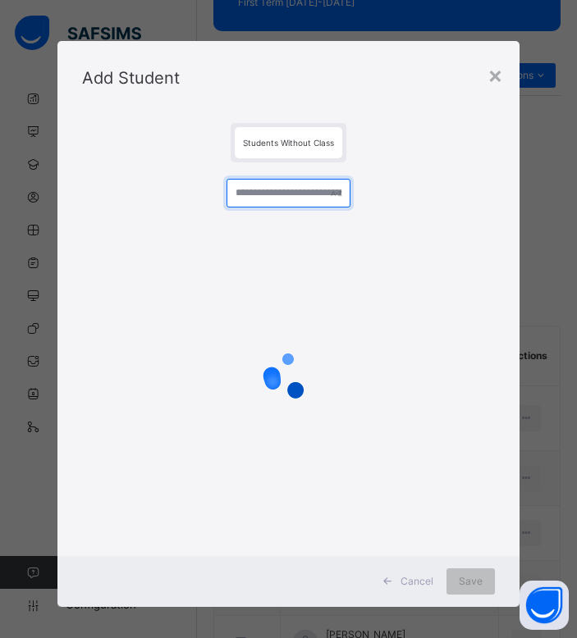
click at [256, 201] on input "text" at bounding box center [288, 193] width 124 height 29
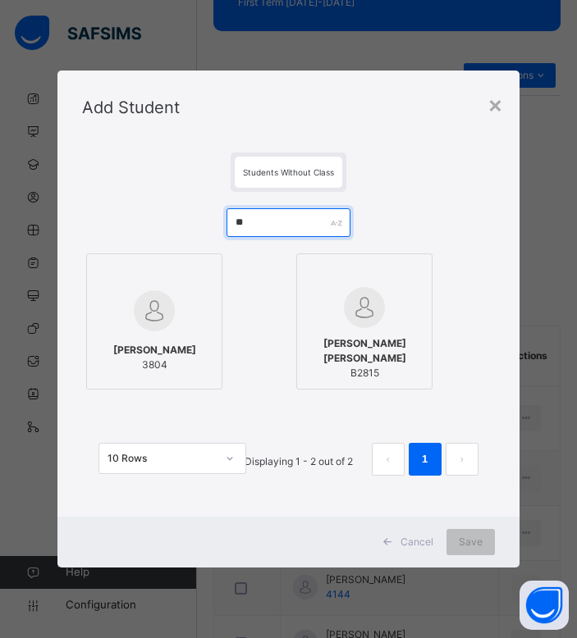
type input "*"
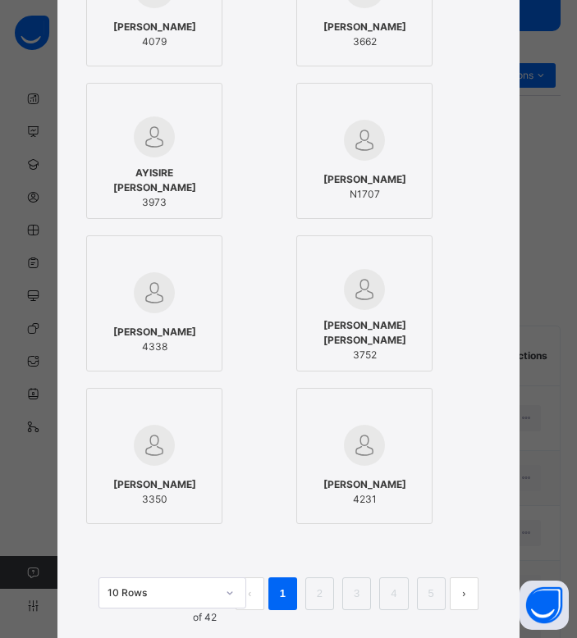
scroll to position [447, 0]
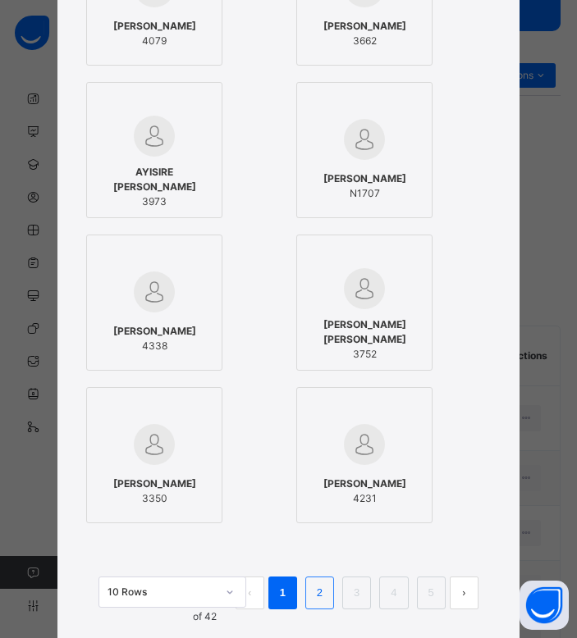
type input "**********"
click at [323, 596] on link "2" at bounding box center [320, 593] width 16 height 21
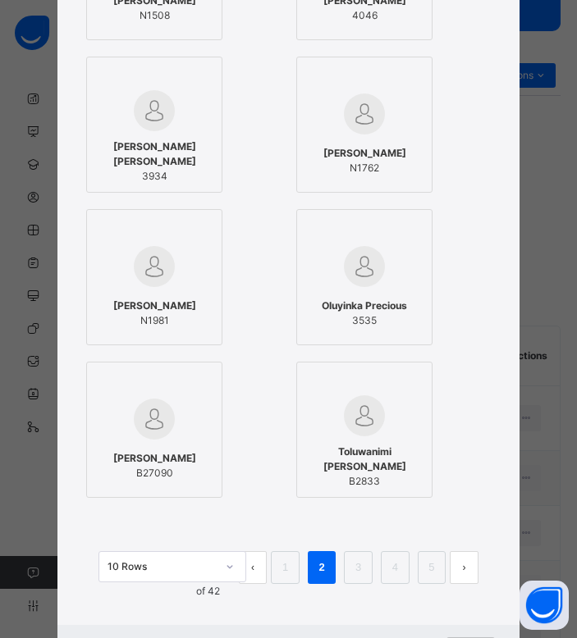
scroll to position [477, 0]
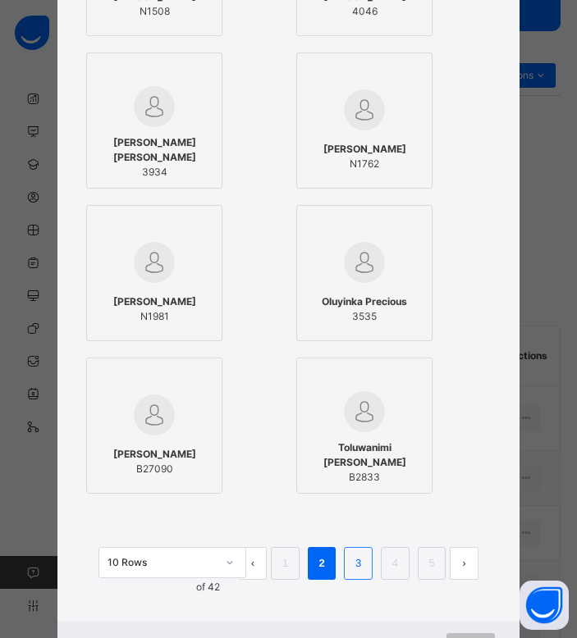
click at [346, 573] on li "3" at bounding box center [358, 563] width 29 height 33
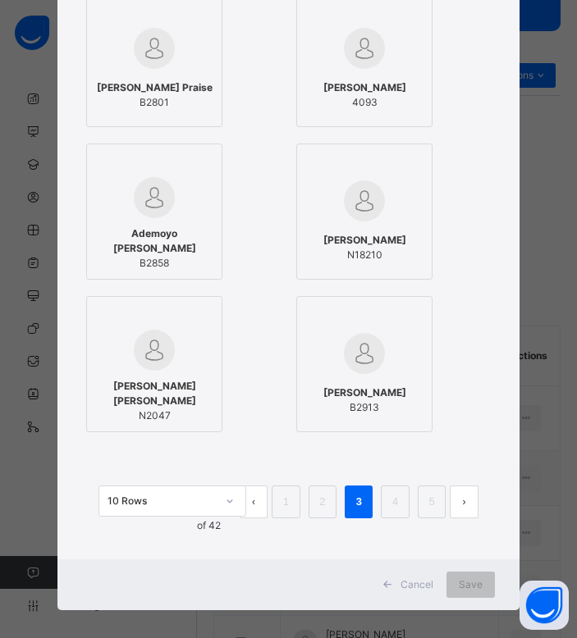
scroll to position [551, 0]
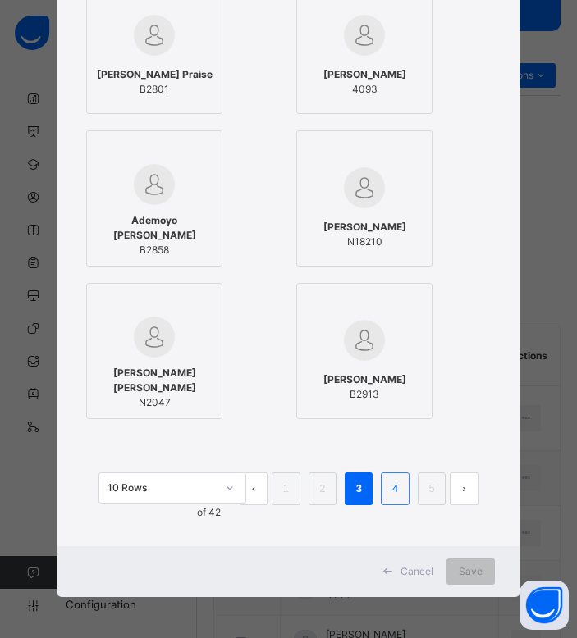
click at [391, 486] on link "4" at bounding box center [395, 488] width 16 height 21
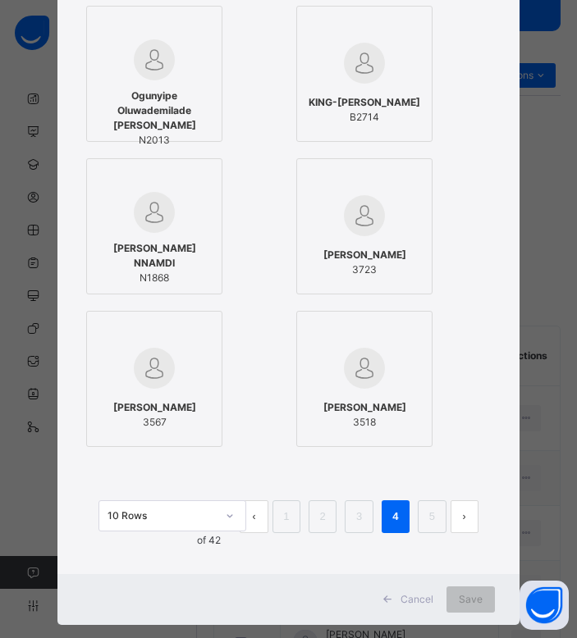
scroll to position [525, 0]
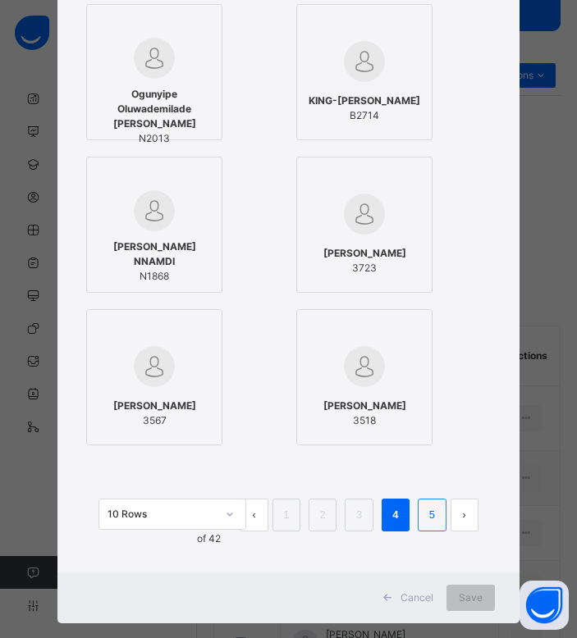
click at [432, 516] on link "5" at bounding box center [432, 515] width 16 height 21
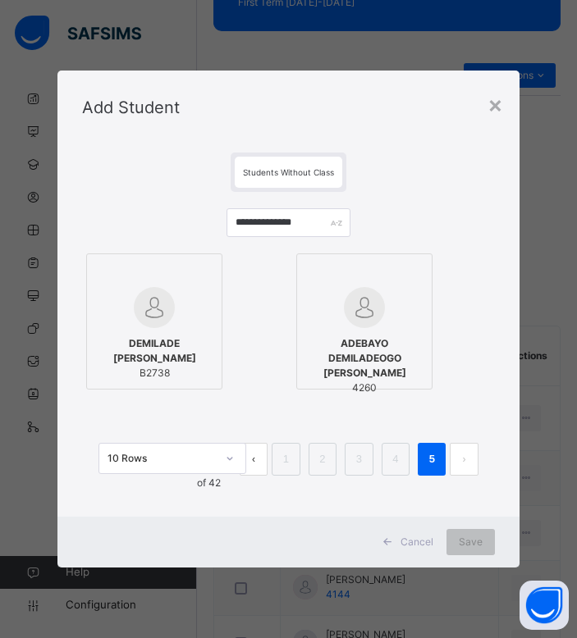
scroll to position [0, 0]
click at [496, 105] on div "×" at bounding box center [495, 104] width 16 height 34
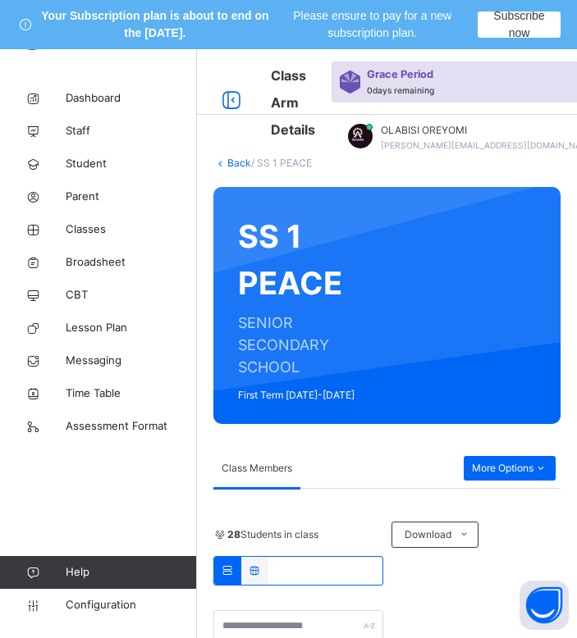
click at [237, 158] on link "Back" at bounding box center [239, 163] width 24 height 12
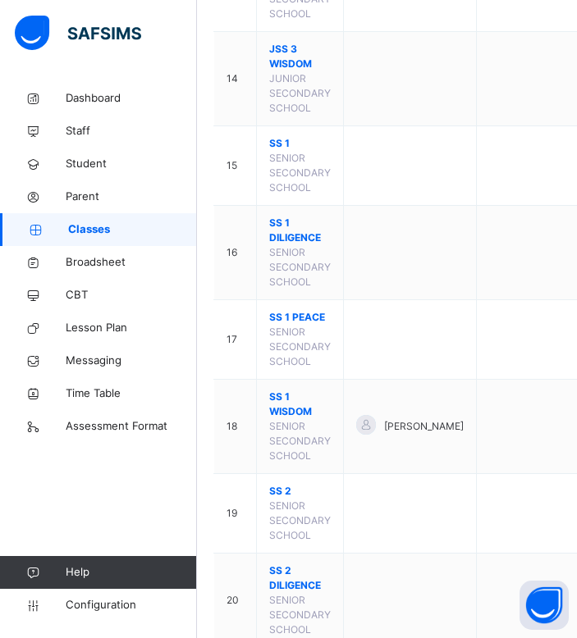
scroll to position [1438, 0]
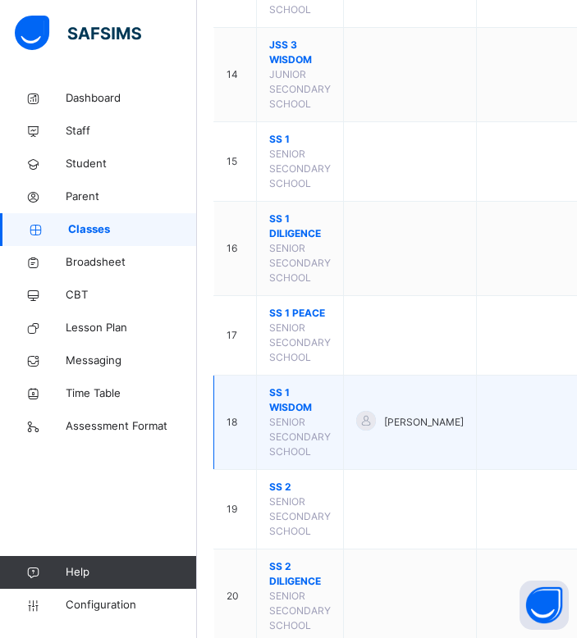
click at [280, 415] on span "SS 1 WISDOM" at bounding box center [300, 401] width 62 height 30
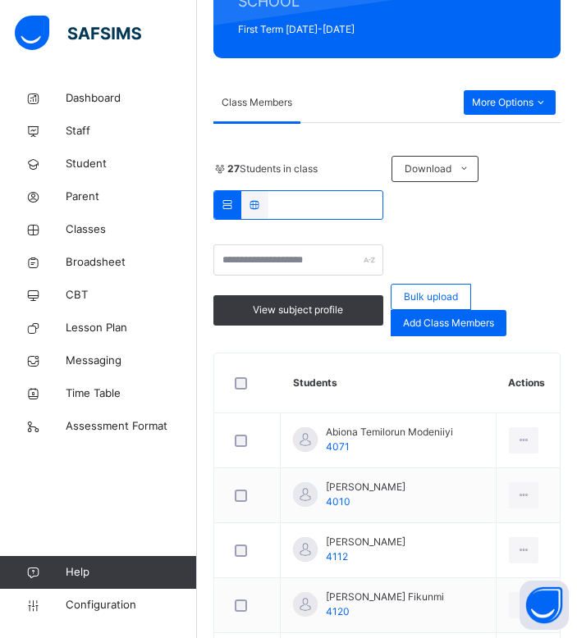
scroll to position [365, 0]
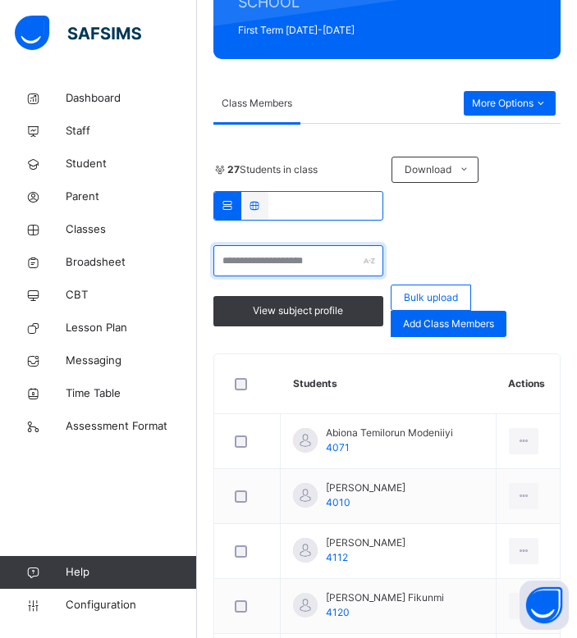
click at [334, 261] on input "text" at bounding box center [298, 260] width 170 height 31
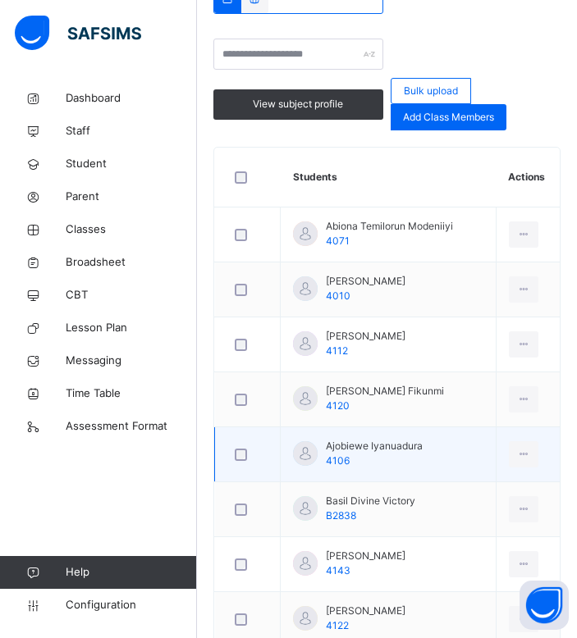
scroll to position [583, 0]
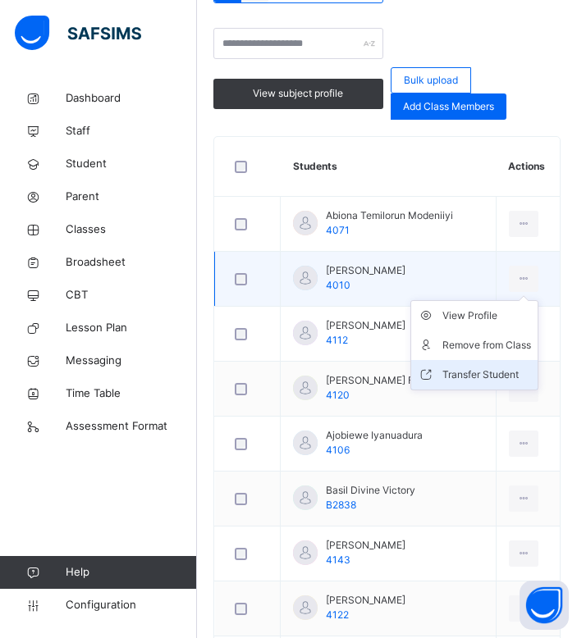
click at [497, 382] on div "Transfer Student" at bounding box center [486, 375] width 89 height 16
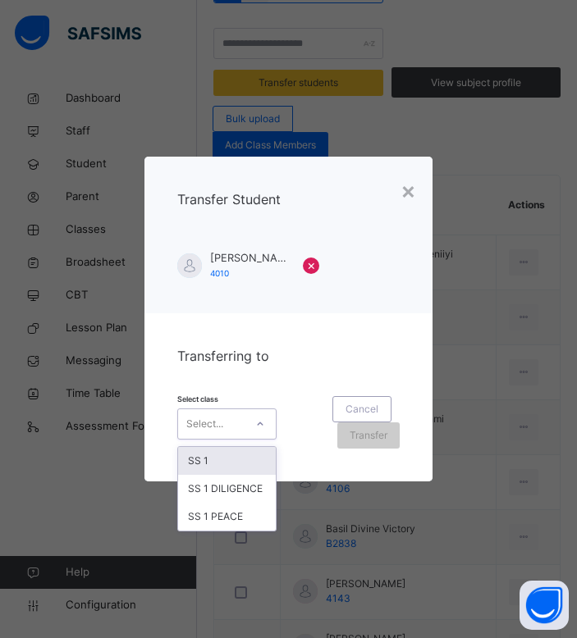
click at [240, 419] on div "Select..." at bounding box center [211, 423] width 66 height 25
click at [233, 478] on div "SS 1 DILIGENCE" at bounding box center [227, 489] width 98 height 28
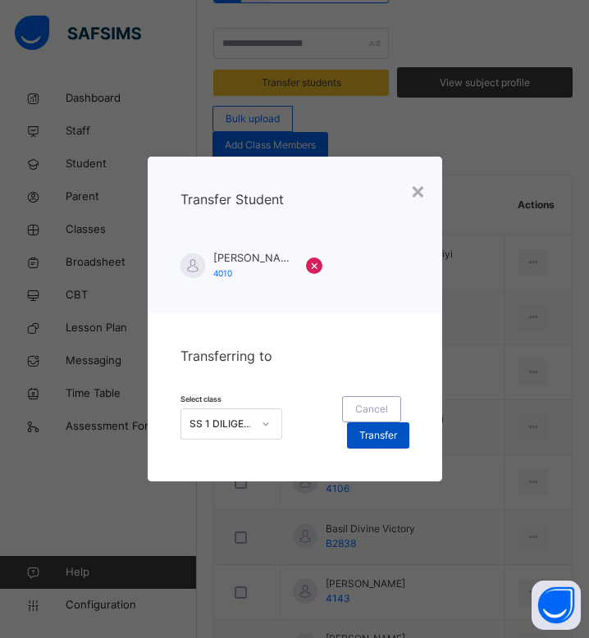
click at [363, 446] on div "Transfer" at bounding box center [378, 436] width 62 height 26
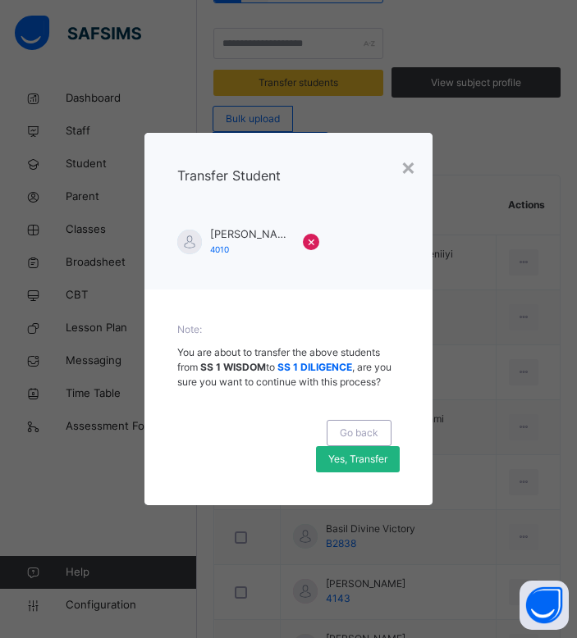
click at [376, 459] on span "Yes, Transfer" at bounding box center [357, 459] width 59 height 15
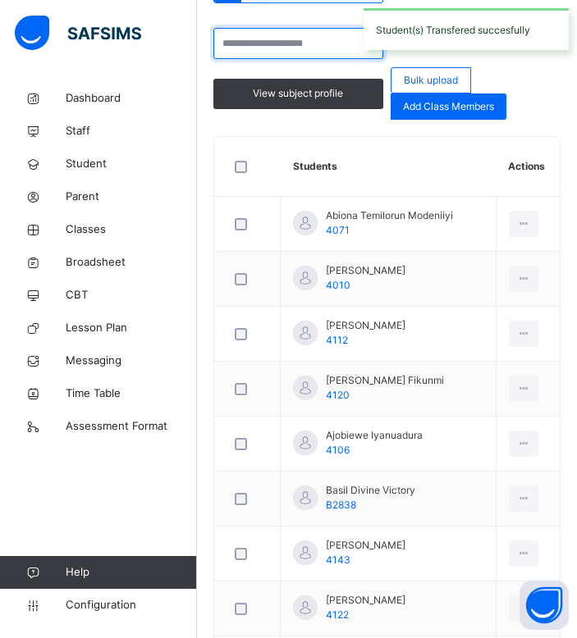
click at [257, 36] on input "text" at bounding box center [298, 43] width 170 height 31
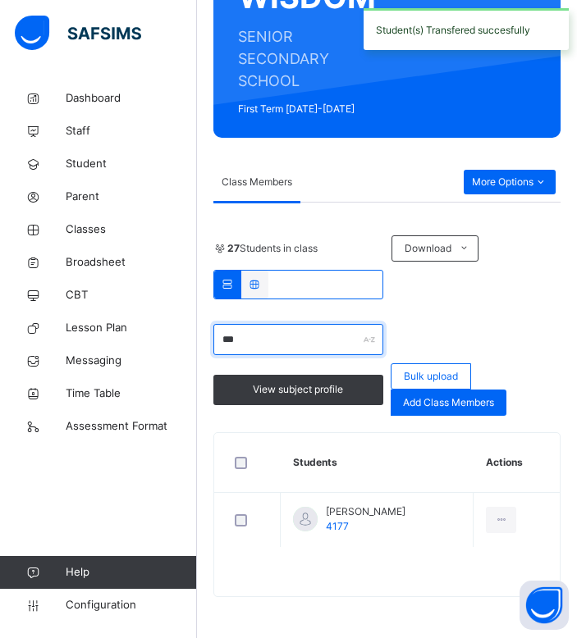
scroll to position [286, 0]
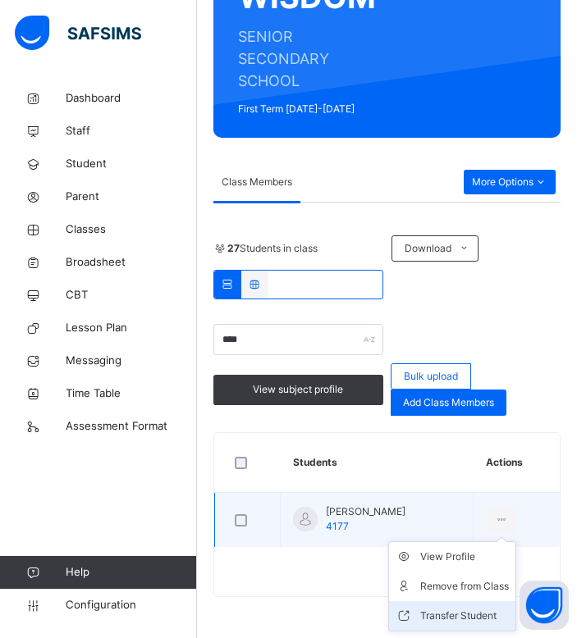
click at [451, 609] on div "Transfer Student" at bounding box center [464, 616] width 89 height 16
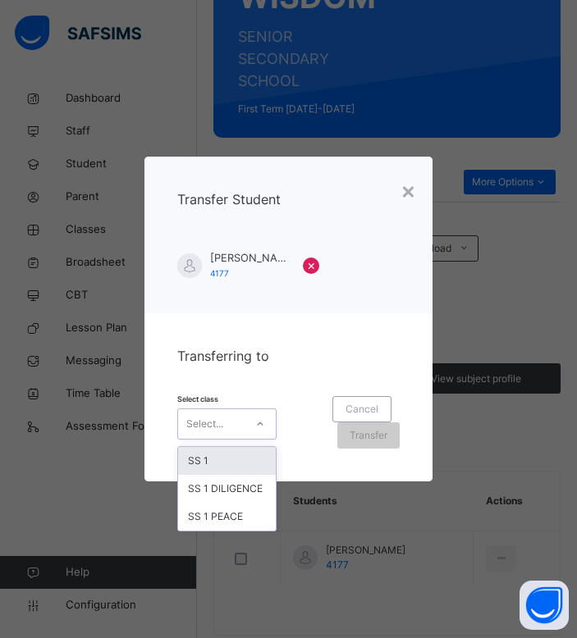
click at [244, 432] on div at bounding box center [259, 424] width 31 height 30
click at [231, 486] on div "SS 1 DILIGENCE" at bounding box center [227, 489] width 98 height 28
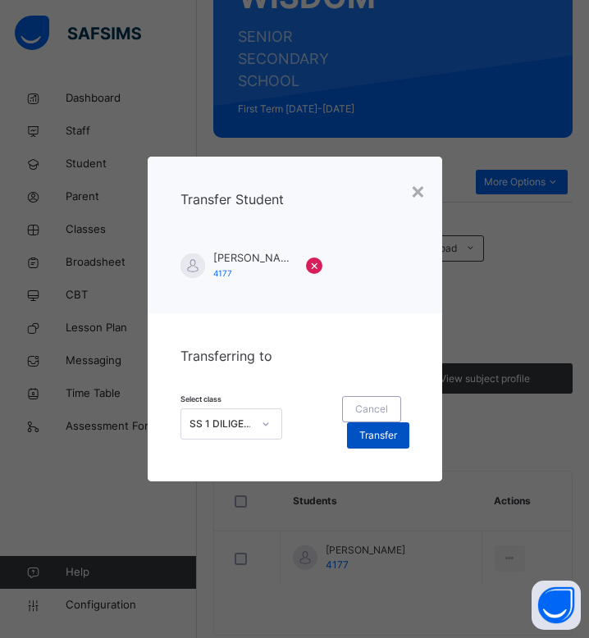
click at [377, 426] on div "Transfer" at bounding box center [378, 436] width 62 height 26
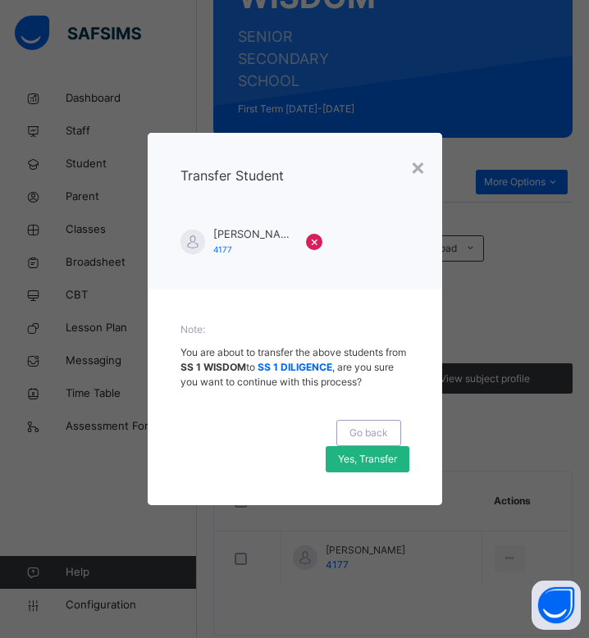
click at [386, 467] on span "Yes, Transfer" at bounding box center [367, 459] width 59 height 15
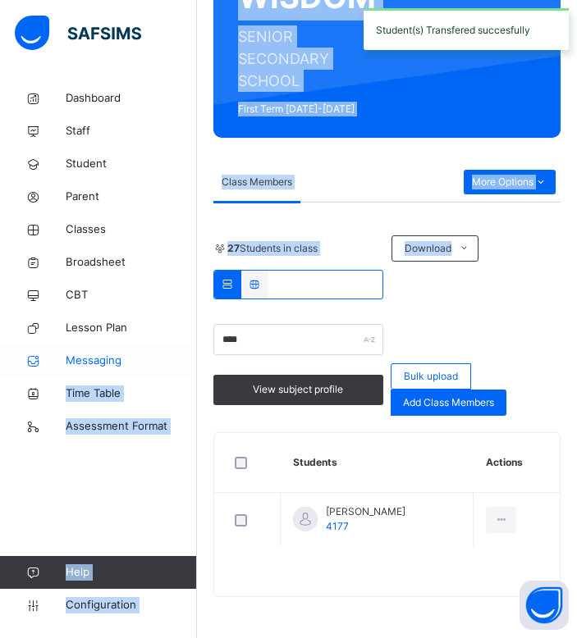
drag, startPoint x: 290, startPoint y: 355, endPoint x: 125, endPoint y: 345, distance: 165.3
click at [125, 345] on div "Class Arm Details Grace Period 0 days remaining First Term / 2025-2026 OLABISI …" at bounding box center [288, 200] width 577 height 875
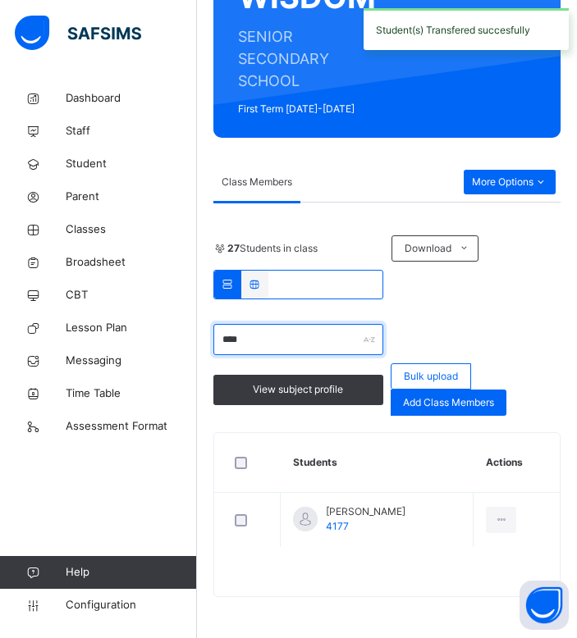
click at [299, 331] on input "****" at bounding box center [298, 339] width 170 height 31
drag, startPoint x: 299, startPoint y: 331, endPoint x: 171, endPoint y: 344, distance: 127.8
click at [171, 344] on div "Class Arm Details Grace Period 0 days remaining First Term / 2025-2026 OLABISI …" at bounding box center [288, 200] width 577 height 875
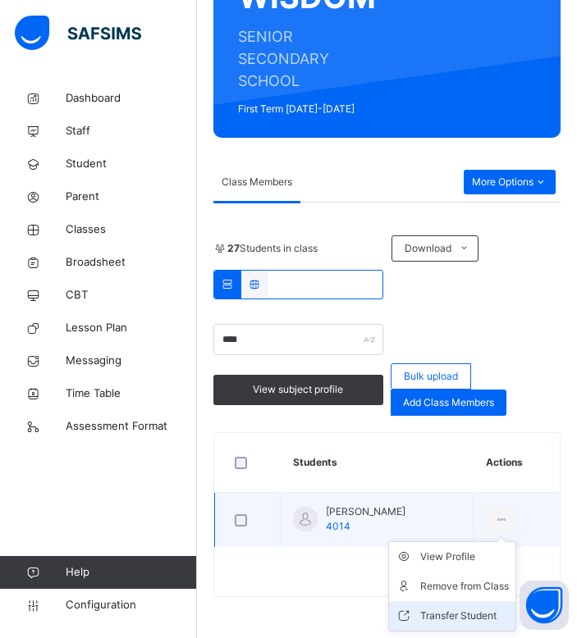
click at [459, 619] on div "Transfer Student" at bounding box center [464, 616] width 89 height 16
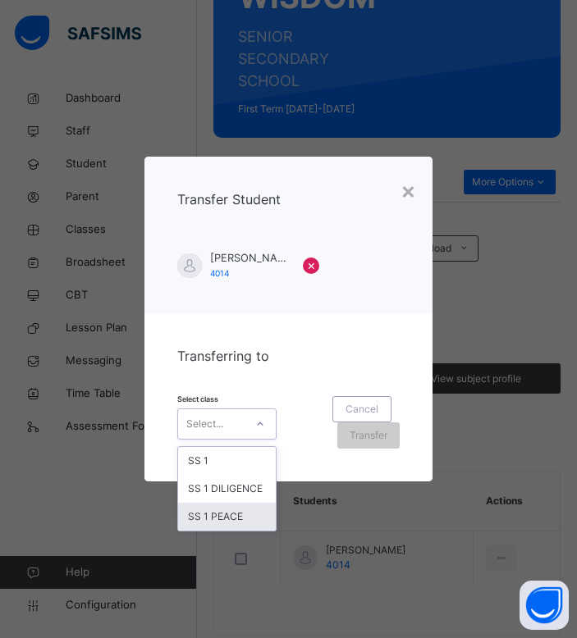
drag, startPoint x: 240, startPoint y: 423, endPoint x: 244, endPoint y: 505, distance: 81.4
click at [244, 440] on div "option SS 1 PEACE focused, 3 of 3. 3 results available. Use Up and Down to choo…" at bounding box center [226, 424] width 99 height 31
click at [244, 505] on div "SS 1 PEACE" at bounding box center [227, 517] width 98 height 28
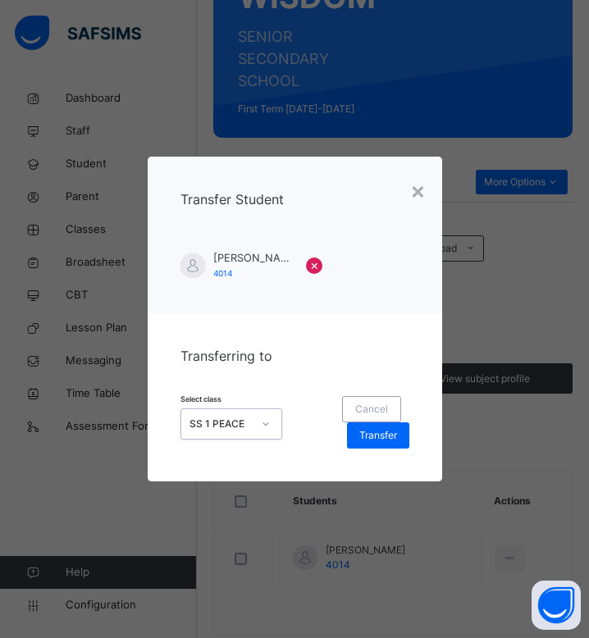
click at [247, 431] on div "SS 1 PEACE" at bounding box center [221, 424] width 63 height 15
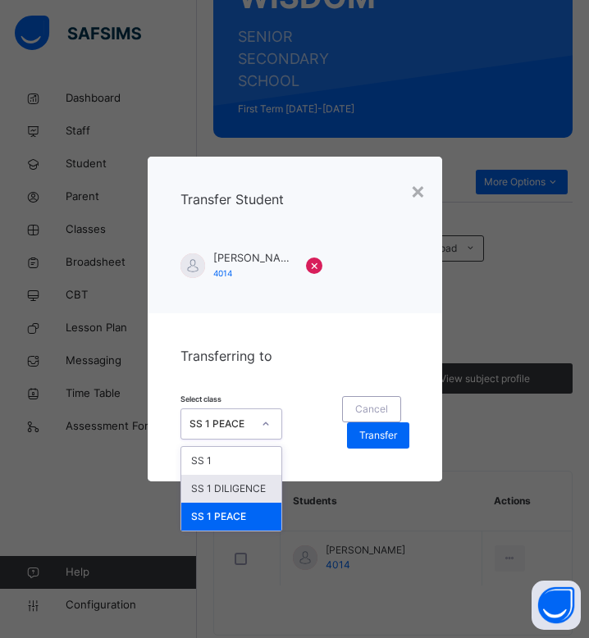
click at [264, 485] on div "SS 1 DILIGENCE" at bounding box center [231, 489] width 101 height 28
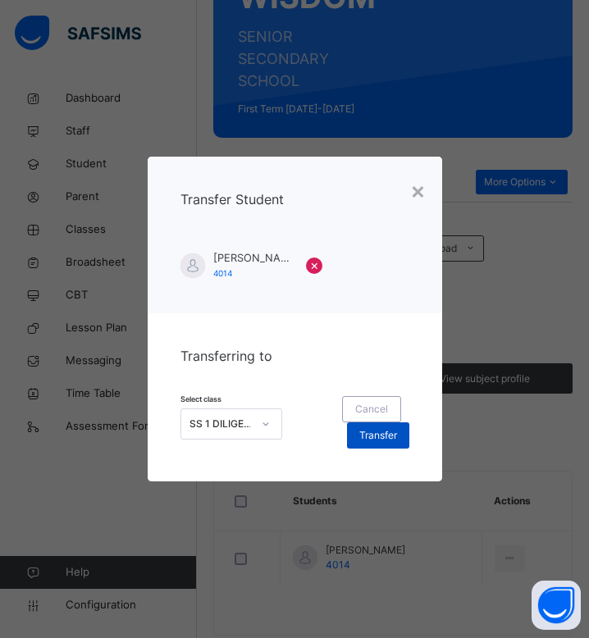
click at [360, 432] on span "Transfer" at bounding box center [378, 435] width 38 height 15
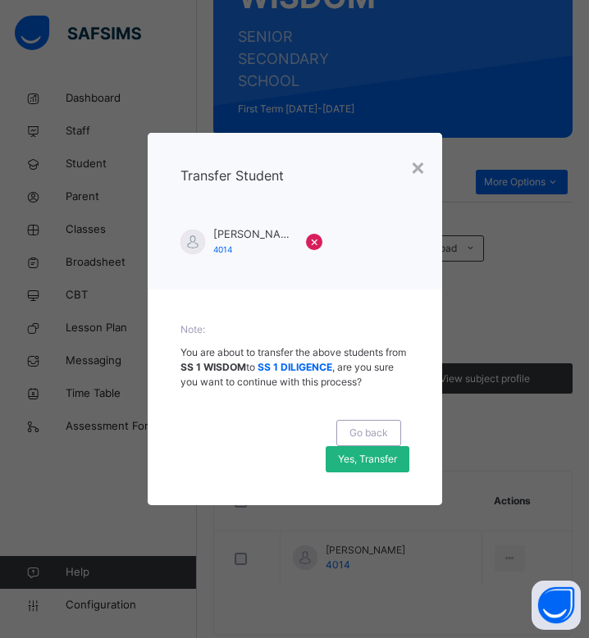
click at [389, 455] on span "Yes, Transfer" at bounding box center [367, 459] width 59 height 15
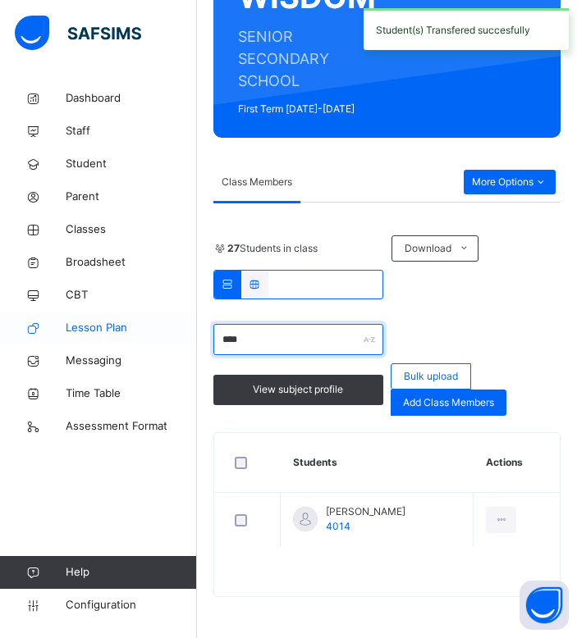
drag, startPoint x: 288, startPoint y: 325, endPoint x: 170, endPoint y: 343, distance: 119.5
click at [170, 343] on div "Class Arm Details Grace Period 0 days remaining First Term / 2025-2026 OLABISI …" at bounding box center [288, 200] width 577 height 875
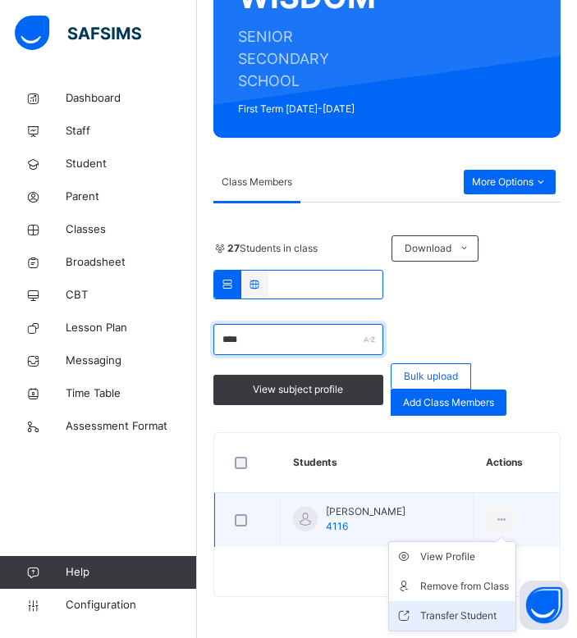
type input "****"
click at [446, 612] on div "Transfer Student" at bounding box center [464, 616] width 89 height 16
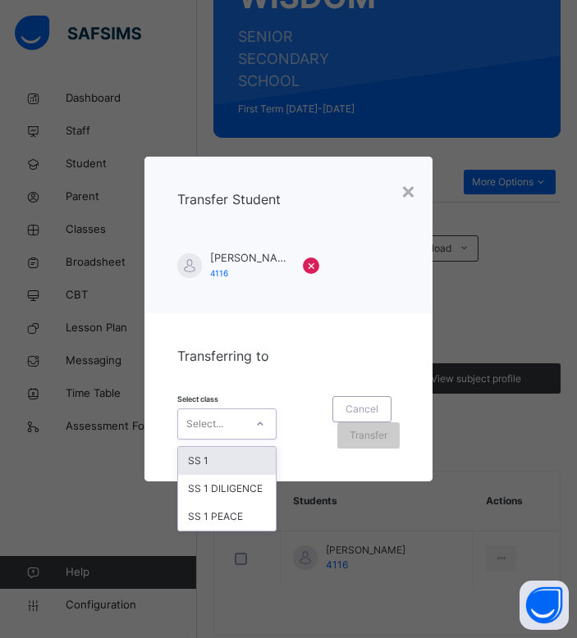
click at [227, 429] on div "Select..." at bounding box center [211, 423] width 66 height 25
click at [231, 493] on div "SS 1 DILIGENCE" at bounding box center [227, 489] width 98 height 28
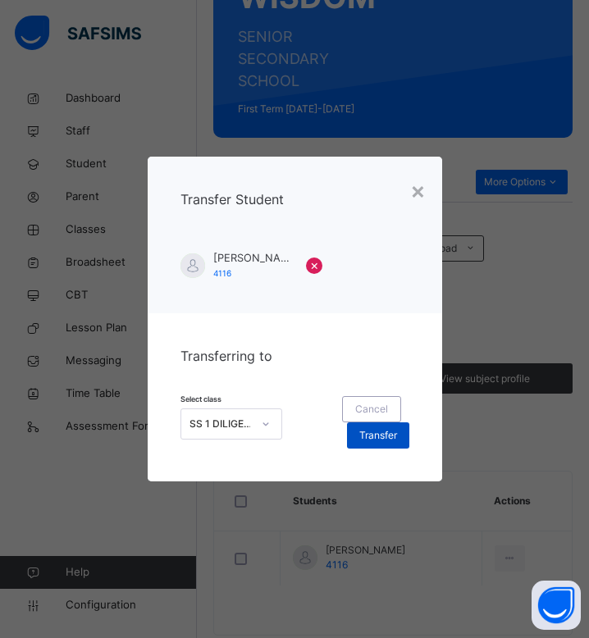
click at [360, 443] on div "Transfer" at bounding box center [378, 436] width 62 height 26
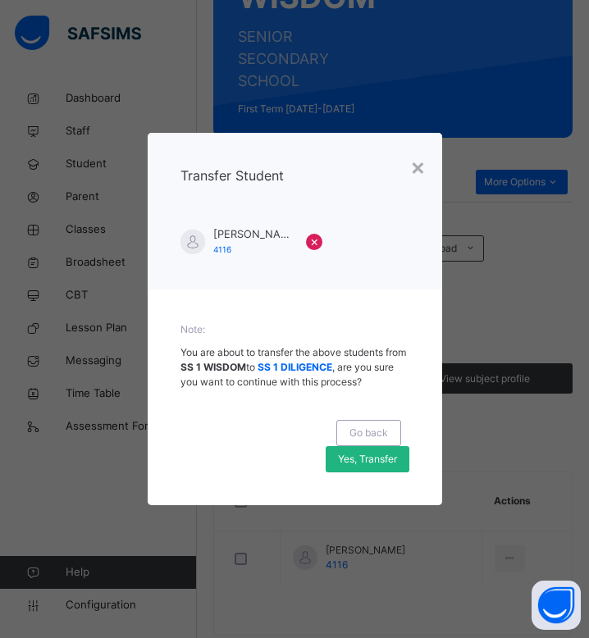
click at [377, 459] on span "Yes, Transfer" at bounding box center [367, 459] width 59 height 15
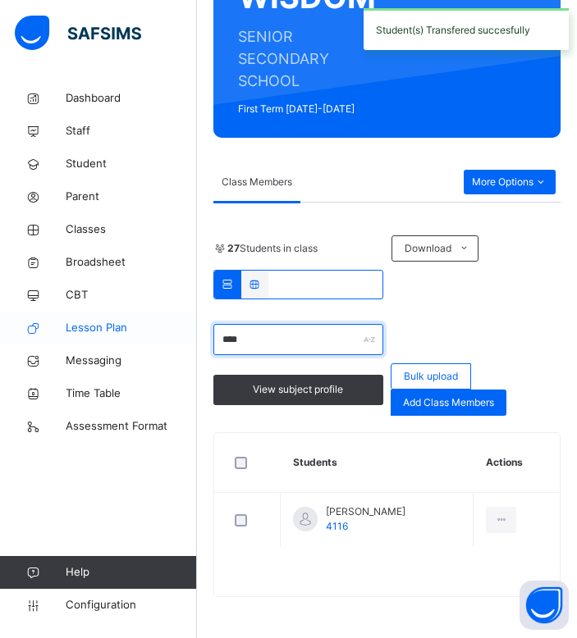
drag, startPoint x: 313, startPoint y: 337, endPoint x: 182, endPoint y: 331, distance: 131.4
click at [182, 331] on div "Class Arm Details Grace Period 0 days remaining First Term / 2025-2026 OLABISI …" at bounding box center [288, 200] width 577 height 875
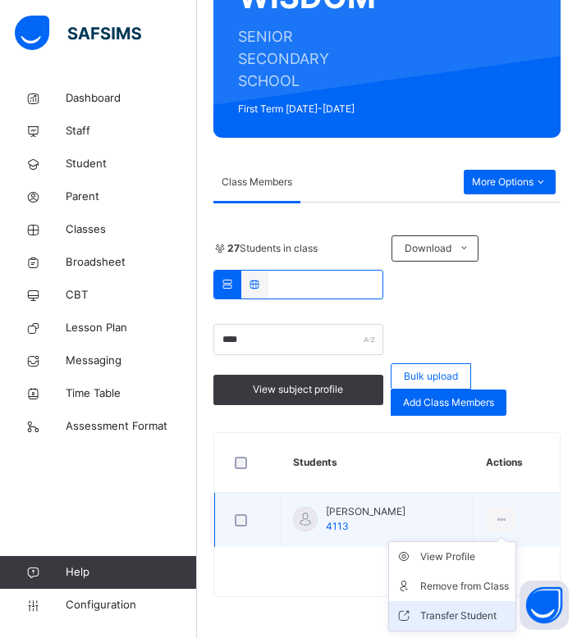
click at [451, 603] on li "Transfer Student" at bounding box center [452, 616] width 126 height 30
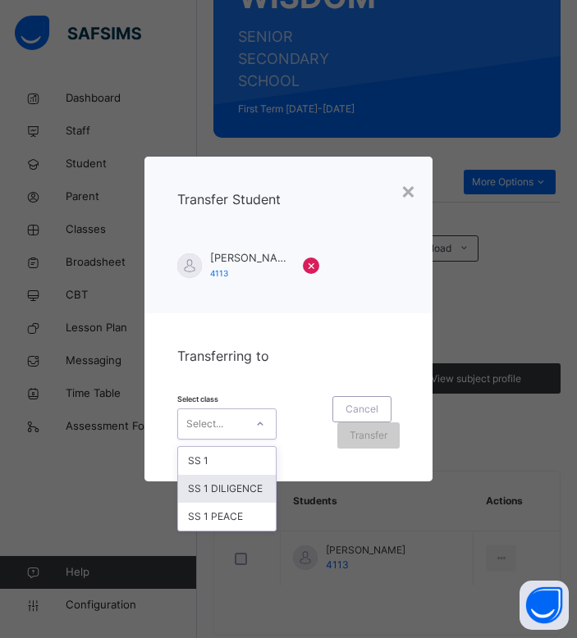
drag, startPoint x: 255, startPoint y: 429, endPoint x: 249, endPoint y: 489, distance: 60.3
click at [249, 440] on div "option SS 1 DILIGENCE focused, 2 of 3. 3 results available. Use Up and Down to …" at bounding box center [226, 424] width 99 height 31
click at [249, 489] on div "SS 1 DILIGENCE" at bounding box center [227, 489] width 98 height 28
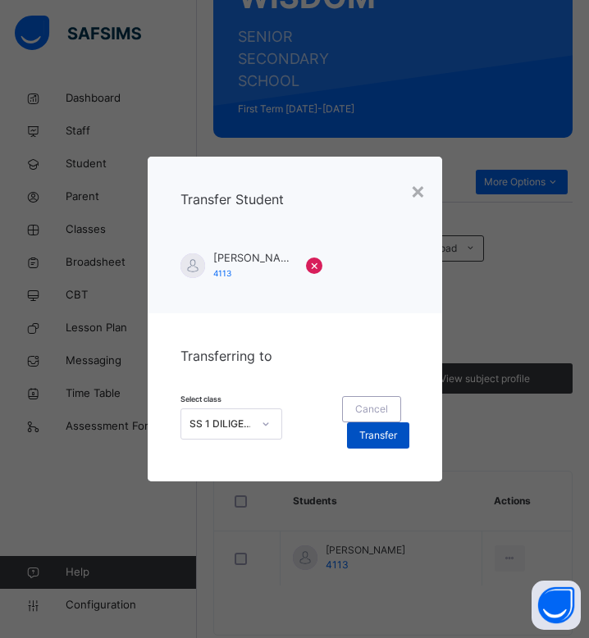
click at [371, 432] on span "Transfer" at bounding box center [378, 435] width 38 height 15
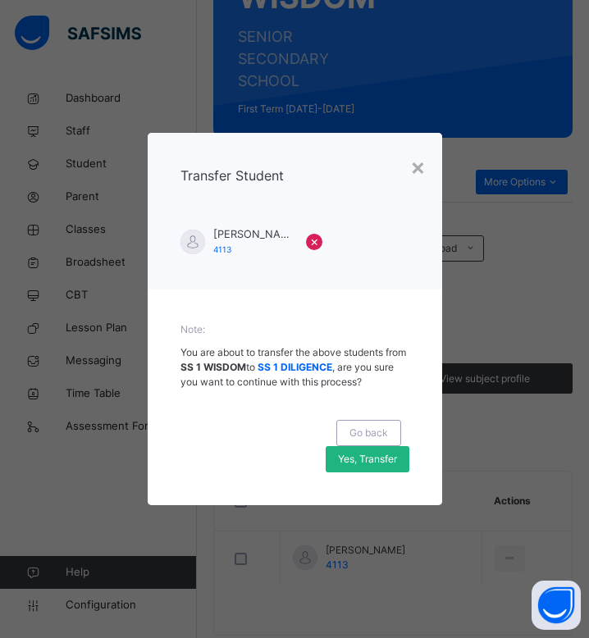
click at [391, 459] on span "Yes, Transfer" at bounding box center [367, 459] width 59 height 15
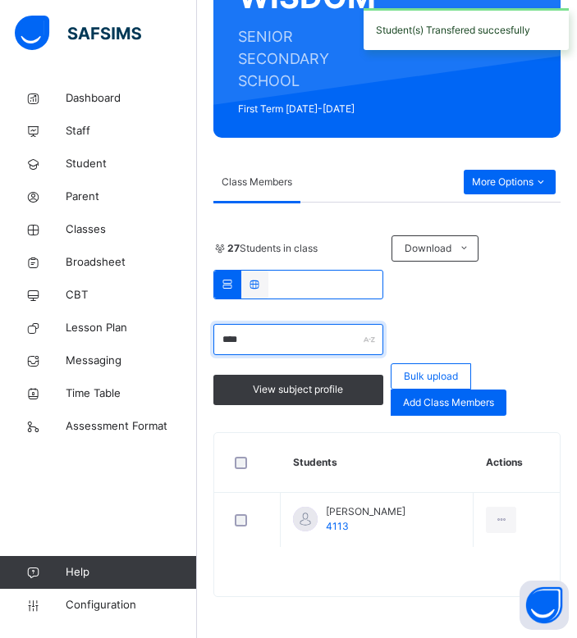
drag, startPoint x: 286, startPoint y: 340, endPoint x: 217, endPoint y: 350, distance: 69.6
click at [217, 350] on input "****" at bounding box center [298, 339] width 170 height 31
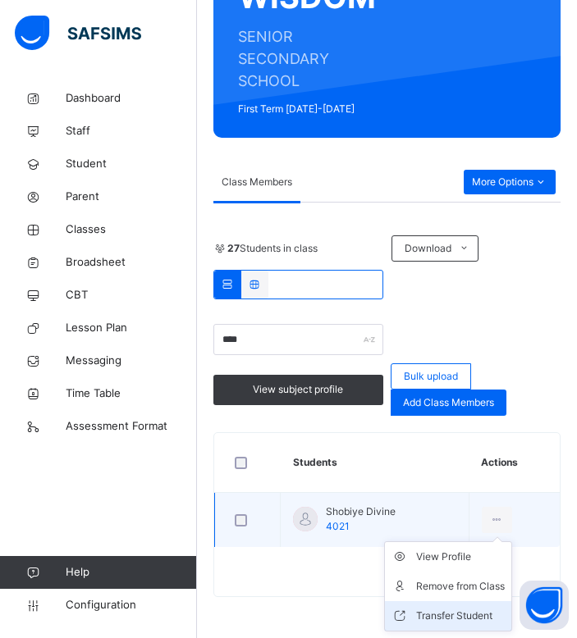
click at [431, 618] on div "Transfer Student" at bounding box center [460, 616] width 89 height 16
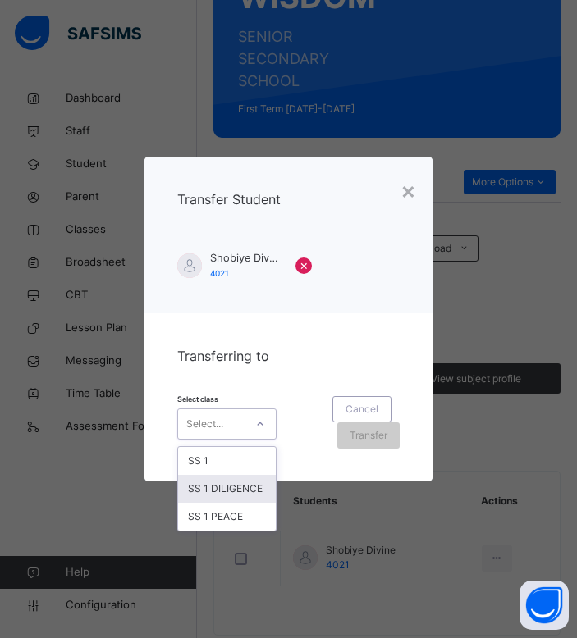
drag, startPoint x: 210, startPoint y: 412, endPoint x: 230, endPoint y: 496, distance: 86.0
click at [230, 440] on div "option SS 1 DILIGENCE focused, 2 of 3. 3 results available. Use Up and Down to …" at bounding box center [226, 424] width 99 height 31
click at [230, 496] on div "SS 1 DILIGENCE" at bounding box center [227, 489] width 98 height 28
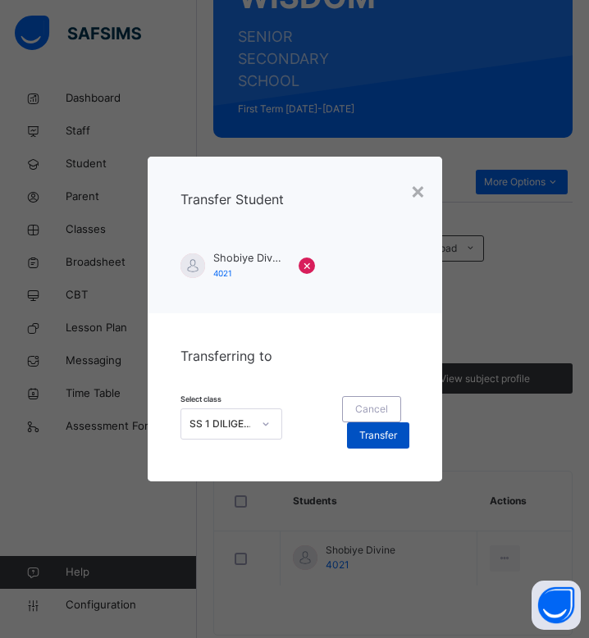
click at [378, 441] on span "Transfer" at bounding box center [378, 435] width 38 height 15
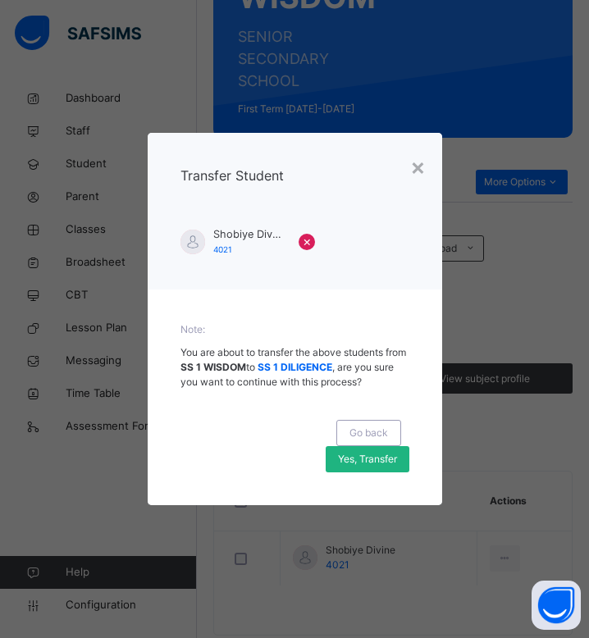
click at [387, 461] on span "Yes, Transfer" at bounding box center [367, 459] width 59 height 15
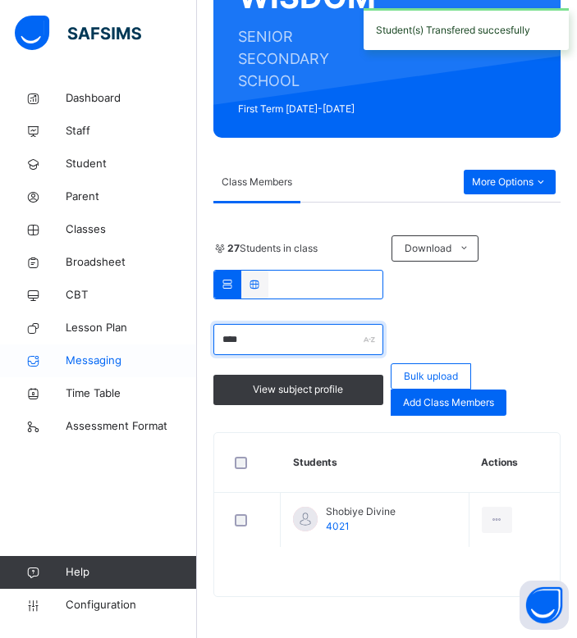
drag, startPoint x: 267, startPoint y: 341, endPoint x: 183, endPoint y: 348, distance: 83.9
click at [183, 348] on div "Class Arm Details Grace Period 0 days remaining First Term / 2025-2026 OLABISI …" at bounding box center [288, 200] width 577 height 875
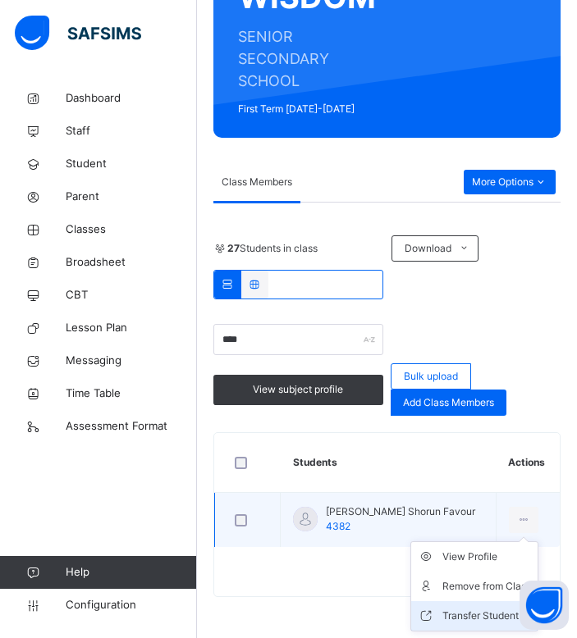
click at [473, 605] on li "Transfer Student" at bounding box center [474, 616] width 126 height 30
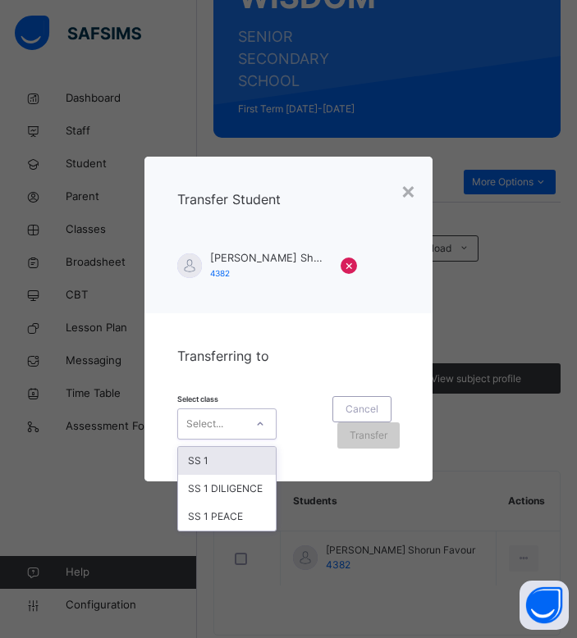
click at [207, 415] on div "Select..." at bounding box center [204, 424] width 37 height 31
click at [235, 485] on div "SS 1 DILIGENCE" at bounding box center [227, 489] width 98 height 28
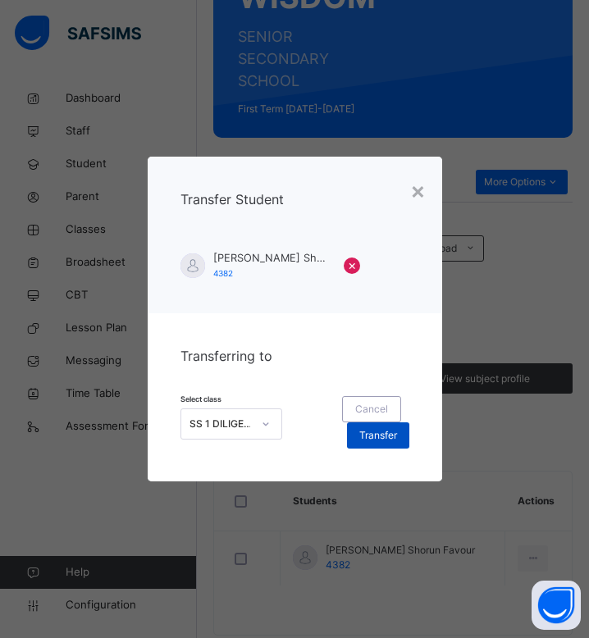
click at [371, 434] on span "Transfer" at bounding box center [378, 435] width 38 height 15
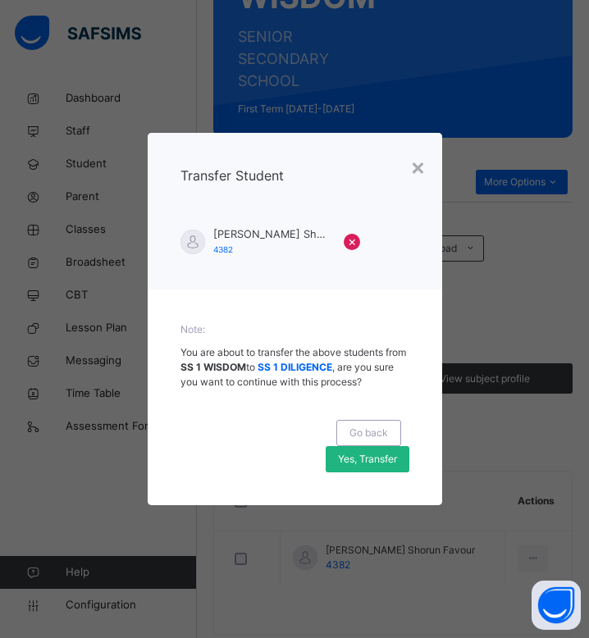
click at [391, 455] on span "Yes, Transfer" at bounding box center [367, 459] width 59 height 15
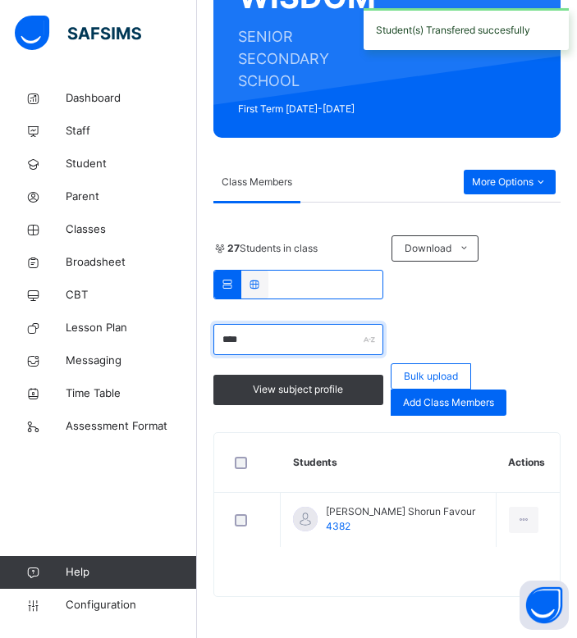
drag, startPoint x: 303, startPoint y: 341, endPoint x: 208, endPoint y: 341, distance: 95.2
click at [208, 341] on div "Back / SS 1 WISDOM SS 1 WISDOM SENIOR SECONDARY SCHOOL First Term 2025-2026 Cla…" at bounding box center [387, 241] width 380 height 793
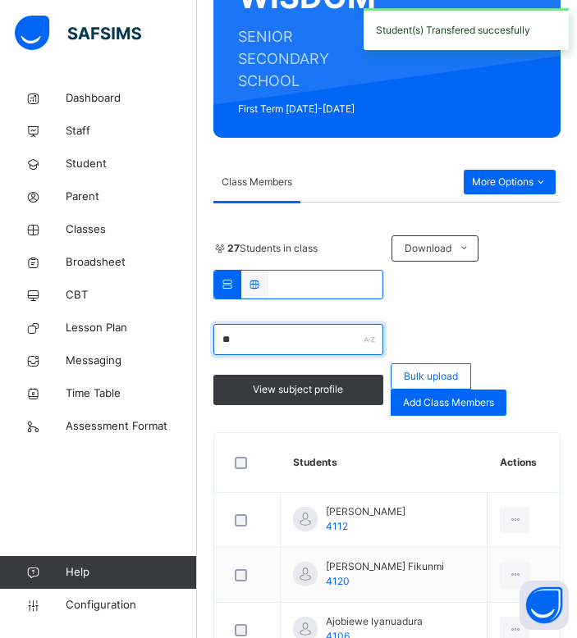
type input "*"
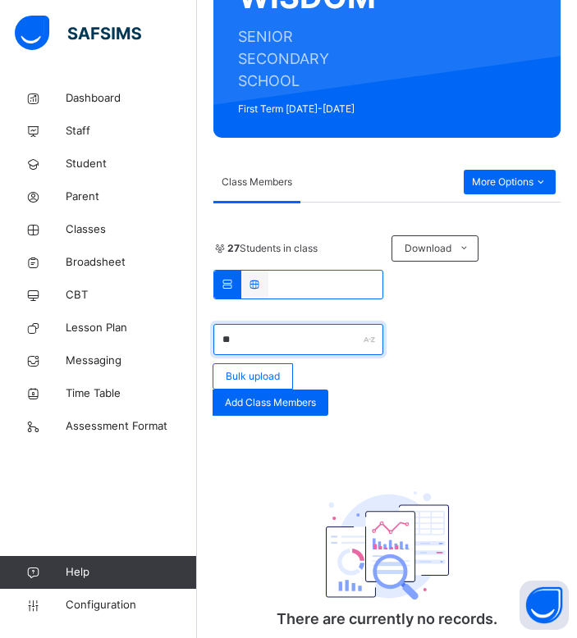
type input "*"
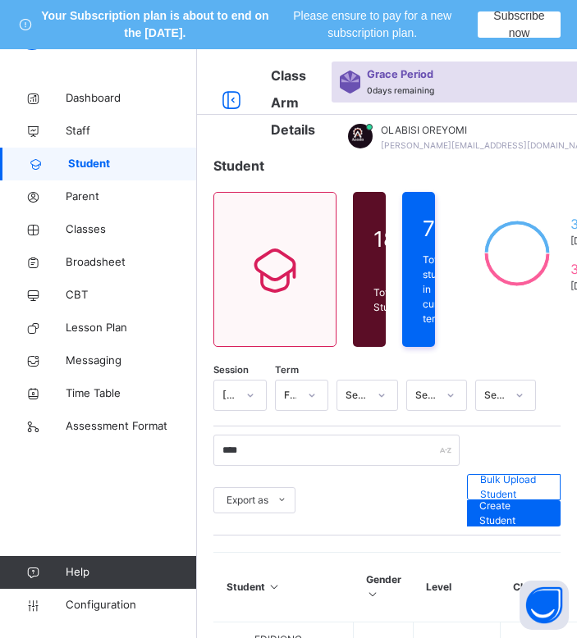
scroll to position [379, 0]
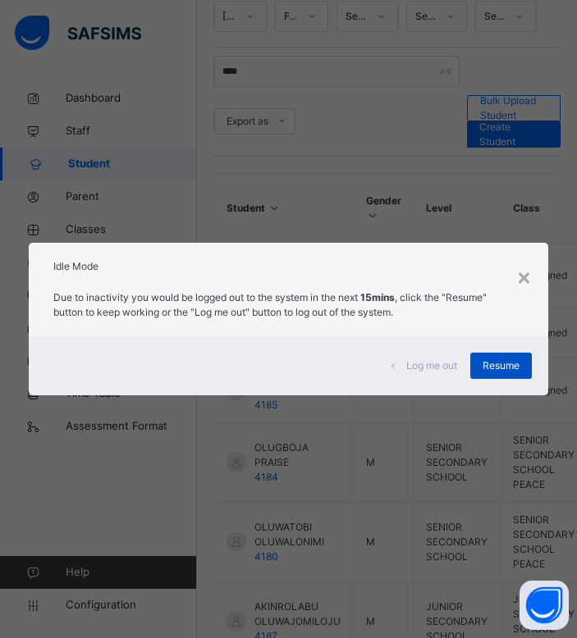
click at [518, 368] on span "Resume" at bounding box center [500, 366] width 37 height 15
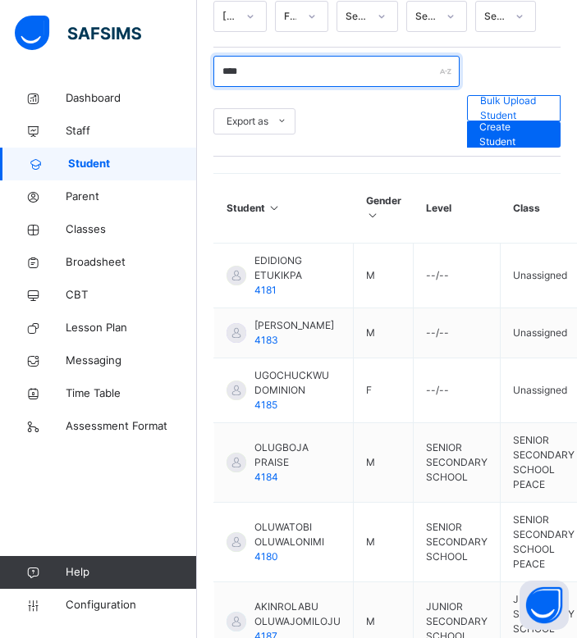
drag, startPoint x: 277, startPoint y: 69, endPoint x: 148, endPoint y: 69, distance: 129.6
click at [148, 69] on div "Class Arm Details Grace Period 0 days remaining First Term / 2025-2026 OLABISI …" at bounding box center [288, 374] width 577 height 1409
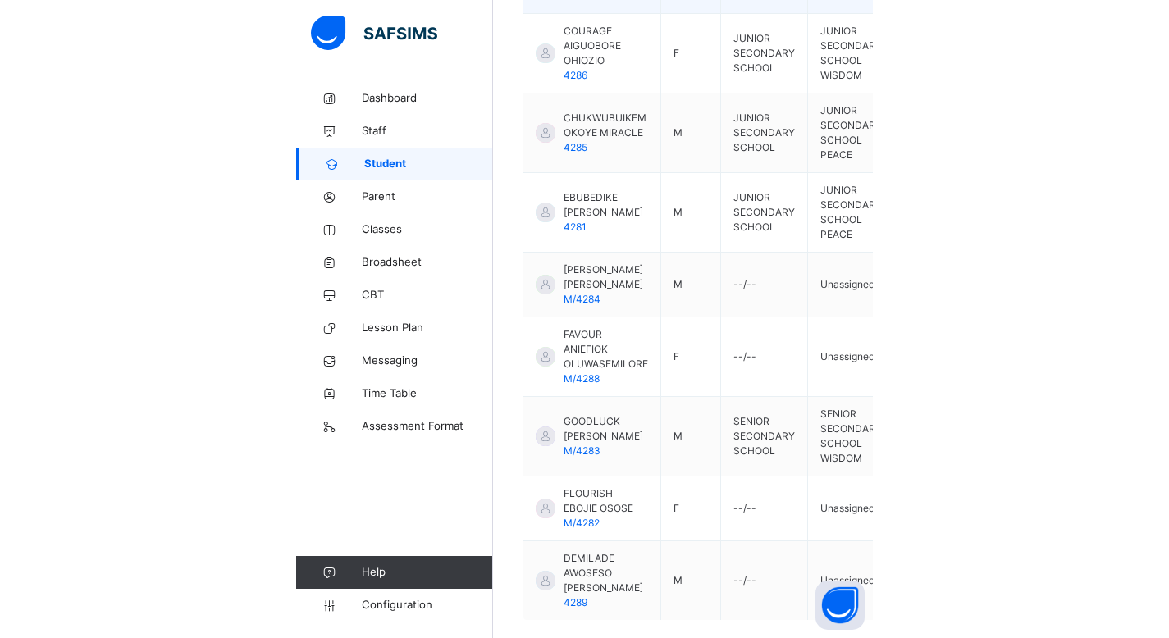
scroll to position [505, 0]
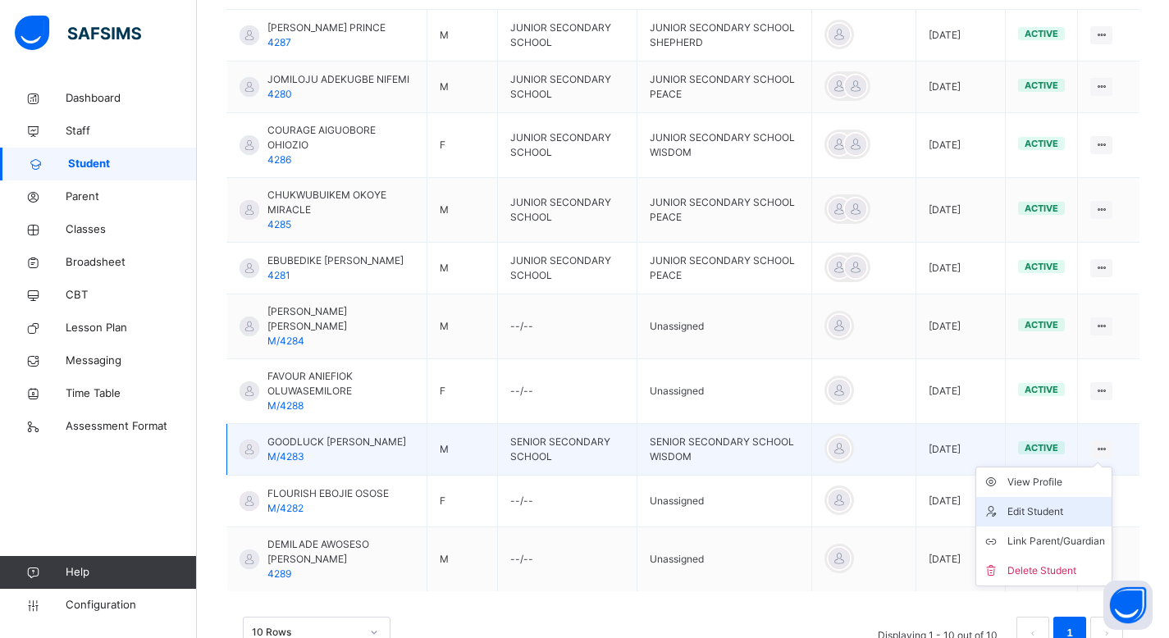
type input "****"
click at [576, 504] on div "Edit Student" at bounding box center [1057, 512] width 98 height 16
select select "**"
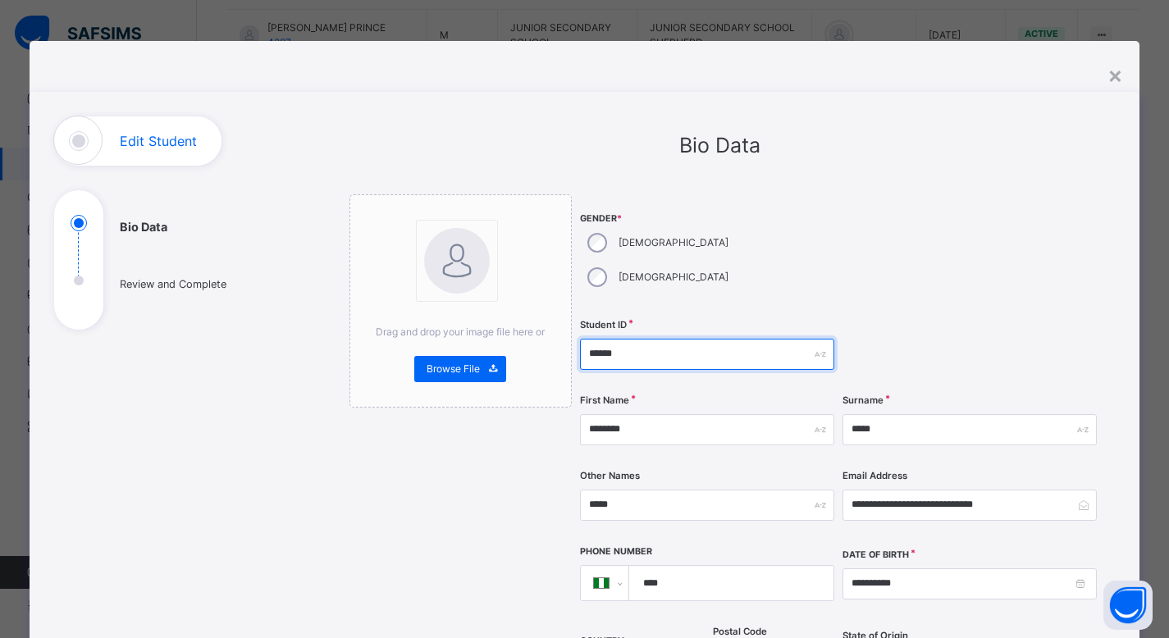
click at [576, 339] on input "******" at bounding box center [707, 354] width 254 height 31
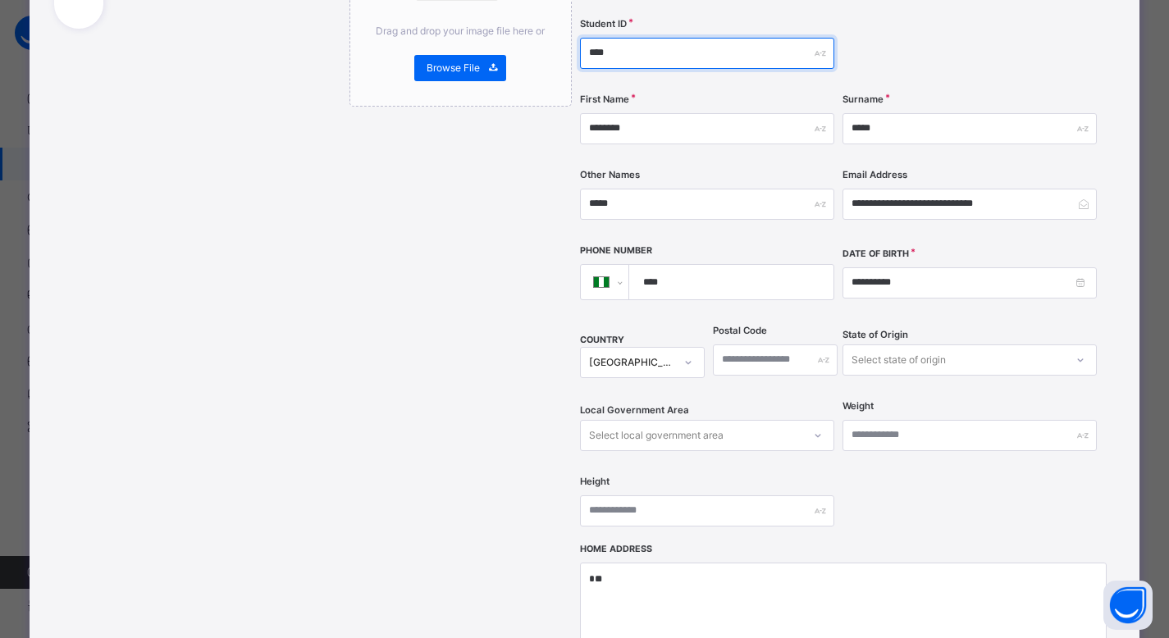
scroll to position [619, 0]
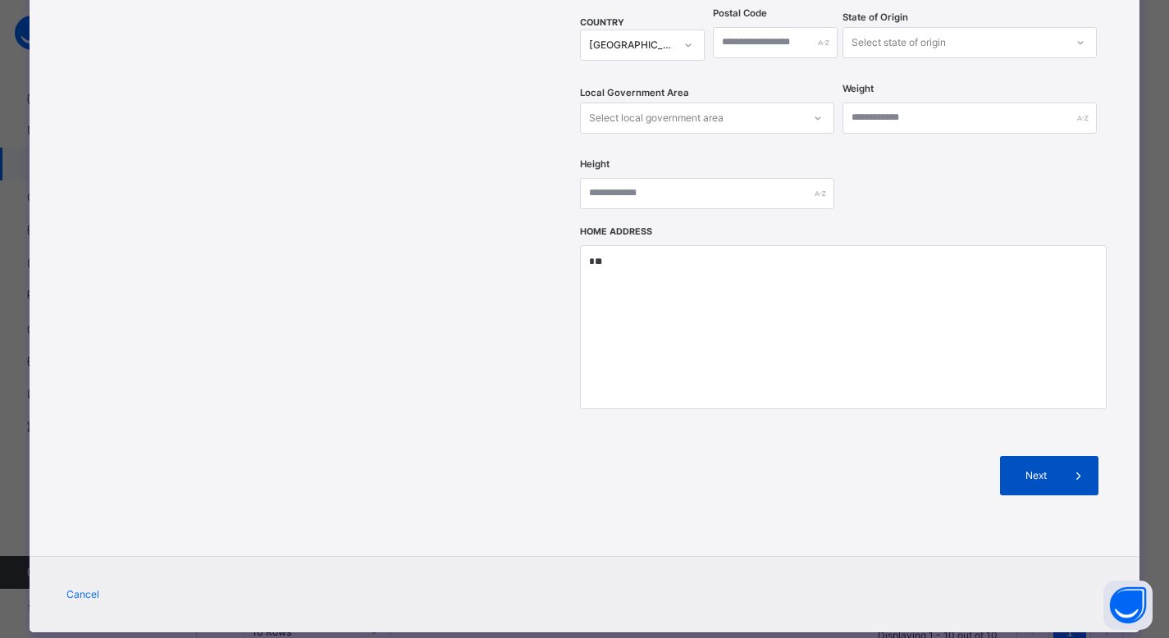
type input "****"
click at [576, 456] on div "Next" at bounding box center [1049, 475] width 98 height 39
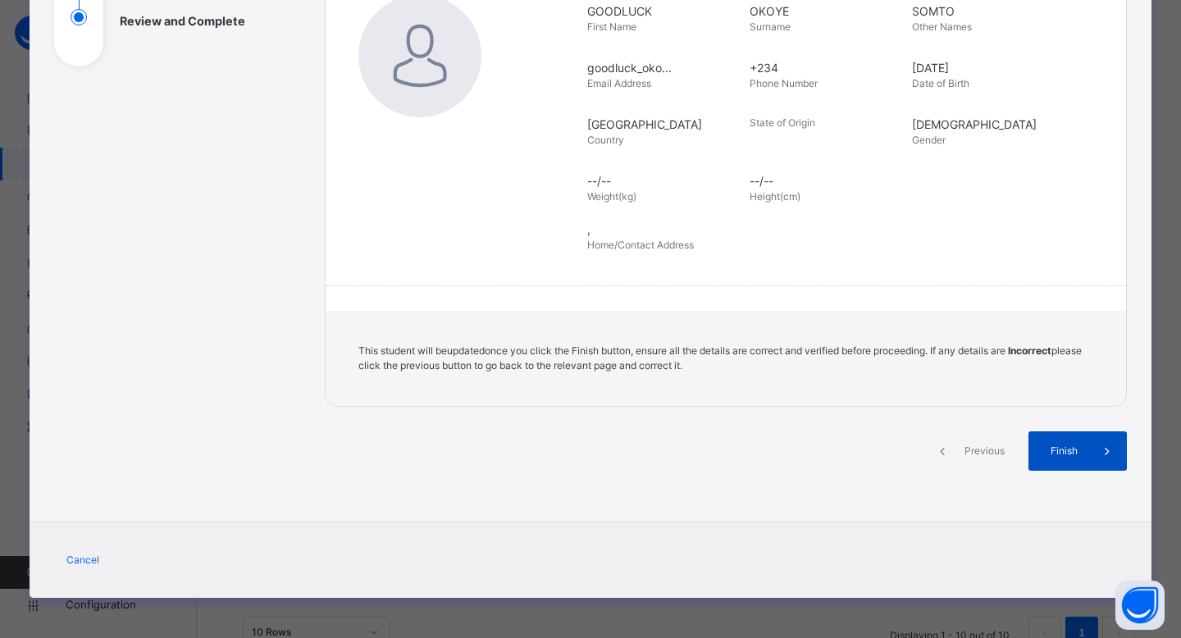
click at [576, 455] on span "Finish" at bounding box center [1064, 451] width 47 height 15
click at [576, 452] on span "Finish" at bounding box center [1052, 451] width 47 height 15
click at [576, 447] on icon at bounding box center [1095, 451] width 18 height 20
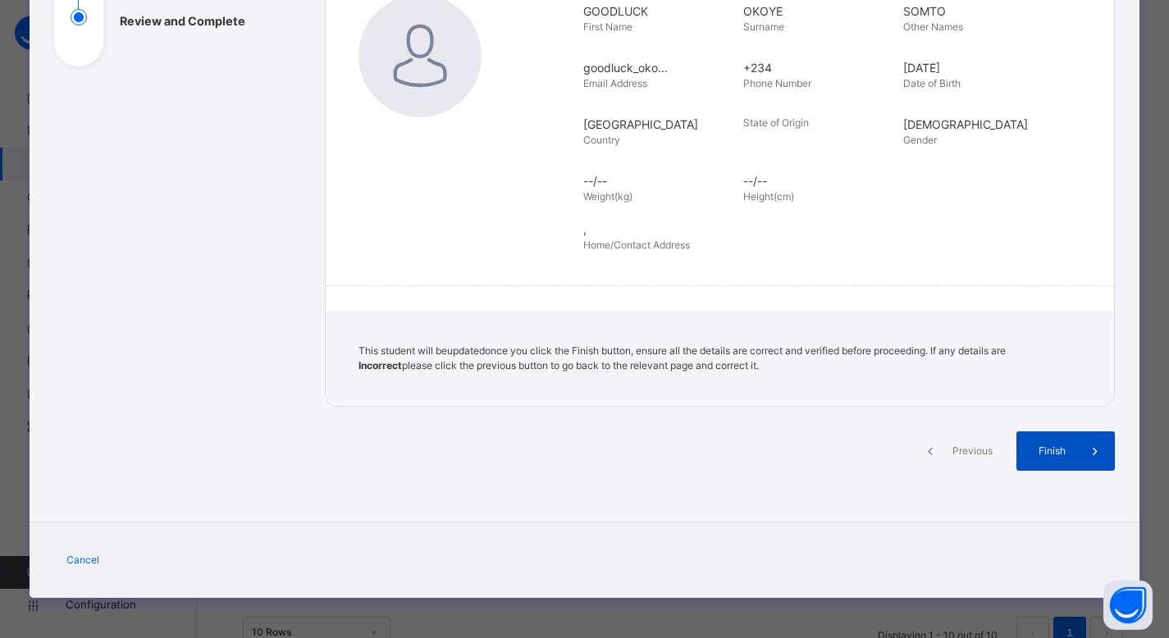
click at [576, 464] on span at bounding box center [1095, 451] width 39 height 39
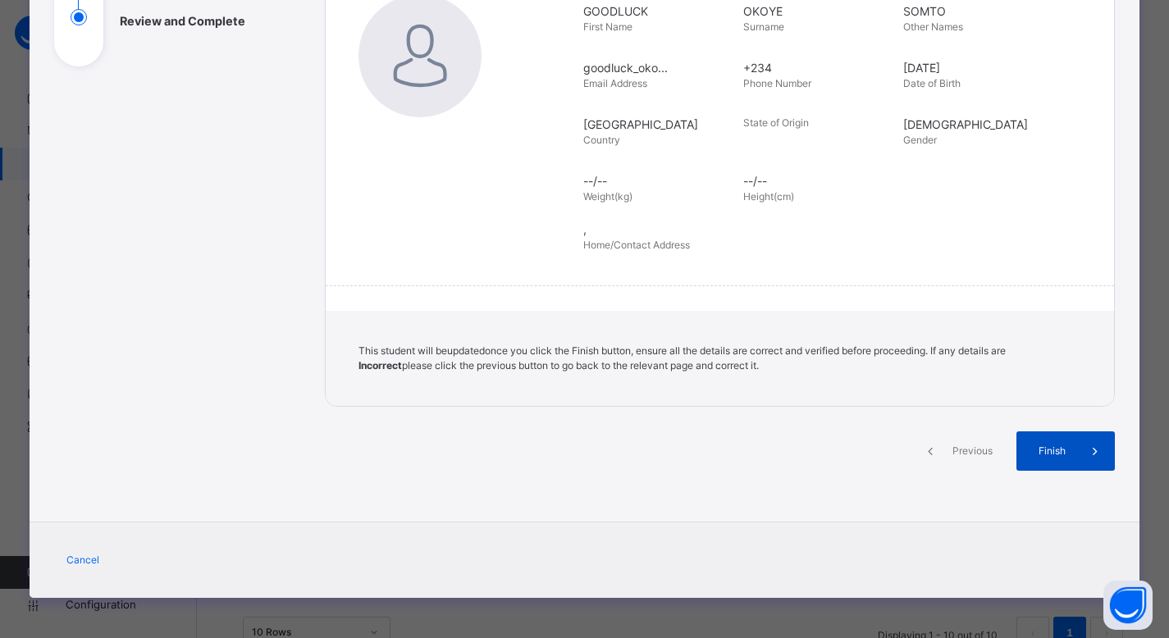
click at [576, 464] on span at bounding box center [1095, 451] width 39 height 39
click at [576, 453] on span "Finish" at bounding box center [1052, 451] width 47 height 15
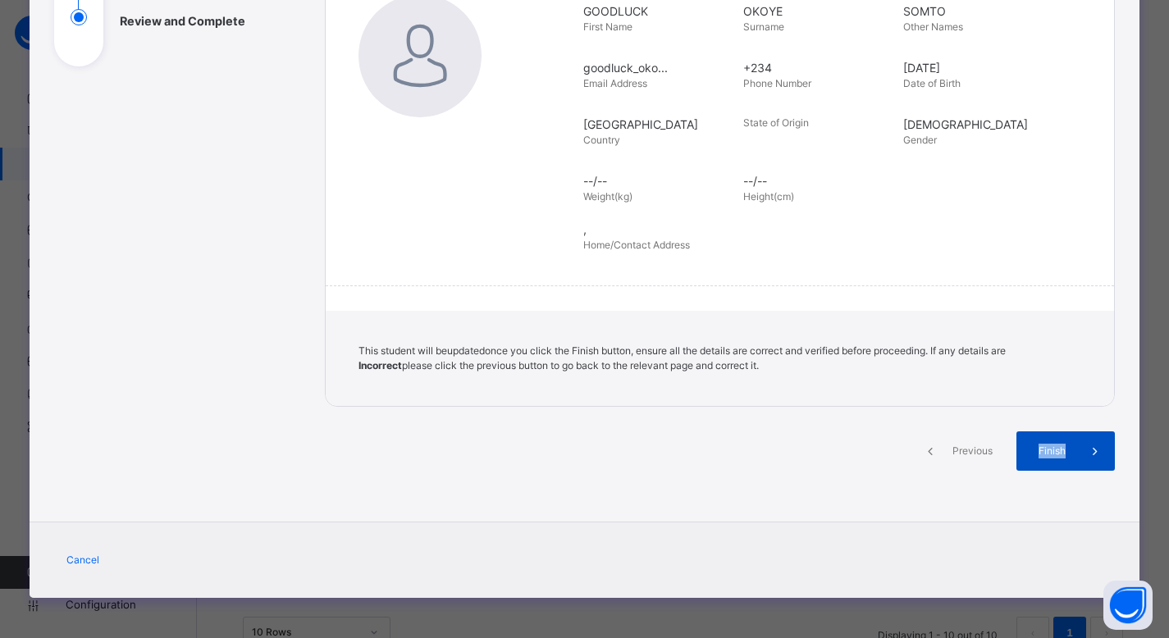
click at [576, 453] on span "Finish" at bounding box center [1052, 451] width 47 height 15
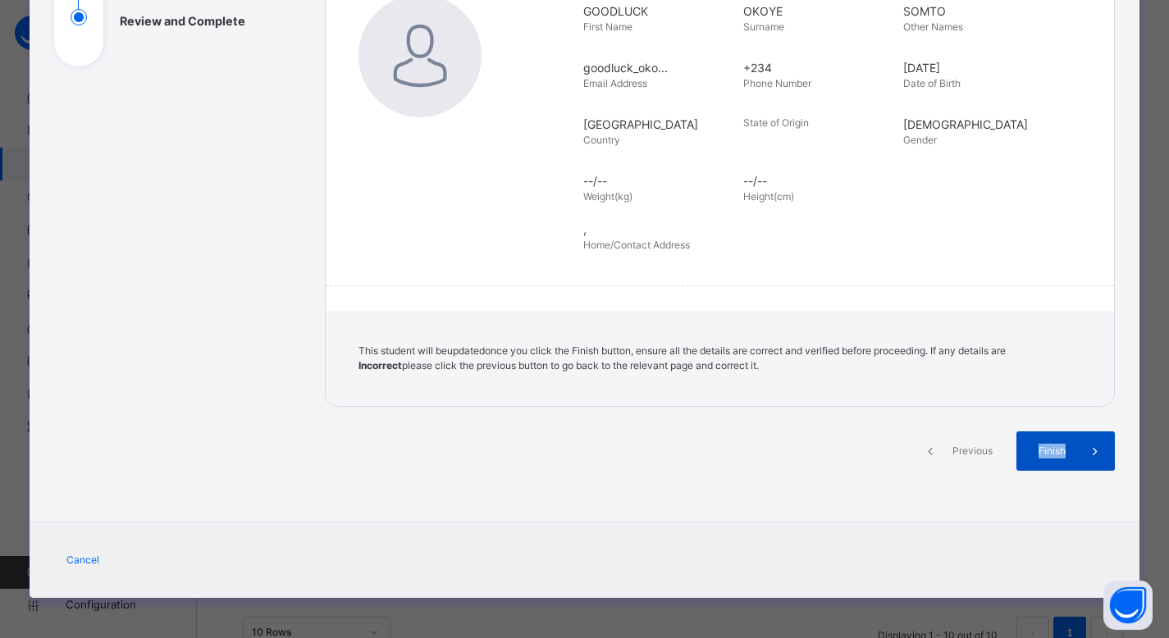
click at [576, 453] on span "Finish" at bounding box center [1052, 451] width 47 height 15
click at [576, 452] on span "Finish" at bounding box center [1052, 451] width 47 height 15
drag, startPoint x: 1069, startPoint y: 452, endPoint x: 1098, endPoint y: 476, distance: 37.3
click at [576, 476] on div "Previous Finish" at bounding box center [720, 466] width 791 height 68
click at [576, 546] on div "Cancel" at bounding box center [585, 560] width 1111 height 76
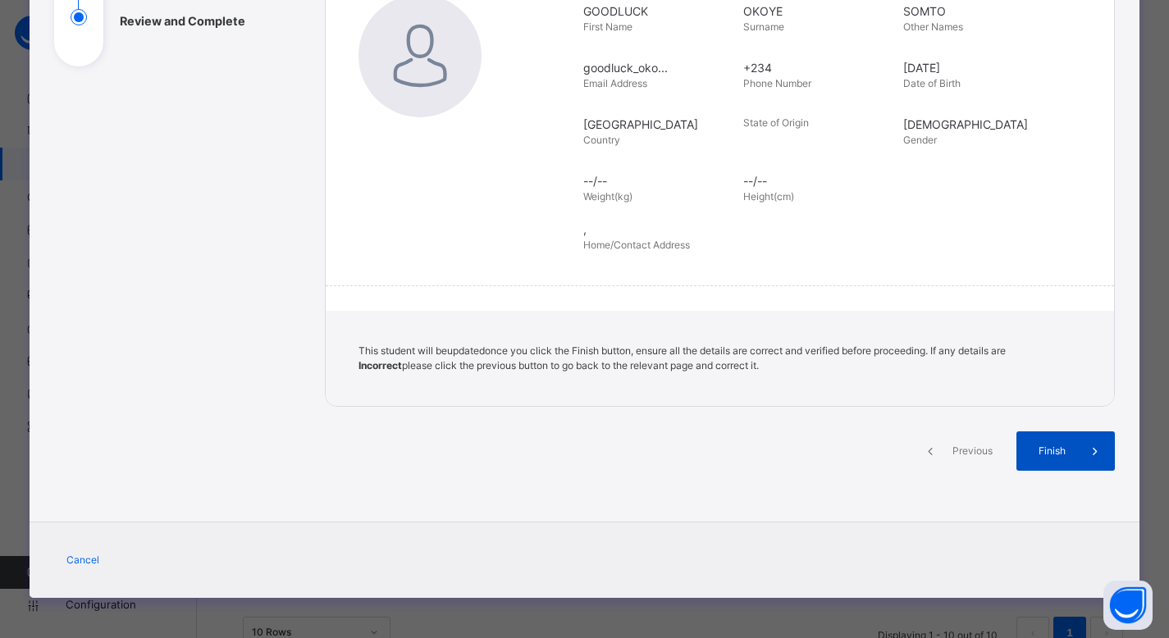
click at [576, 468] on span at bounding box center [1095, 451] width 39 height 39
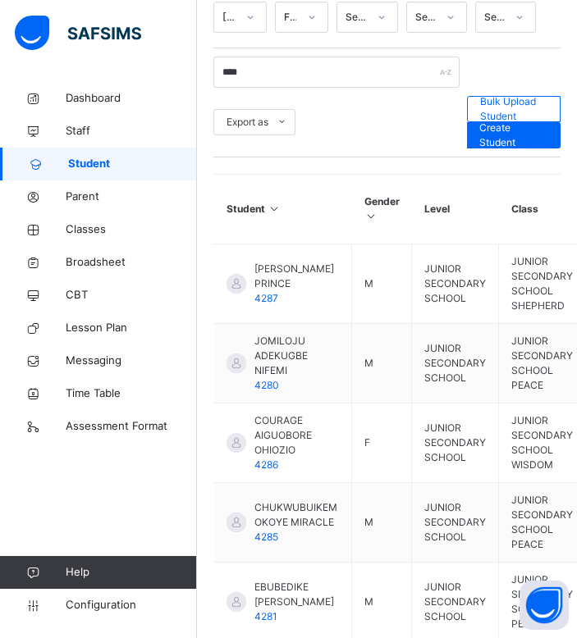
scroll to position [377, 0]
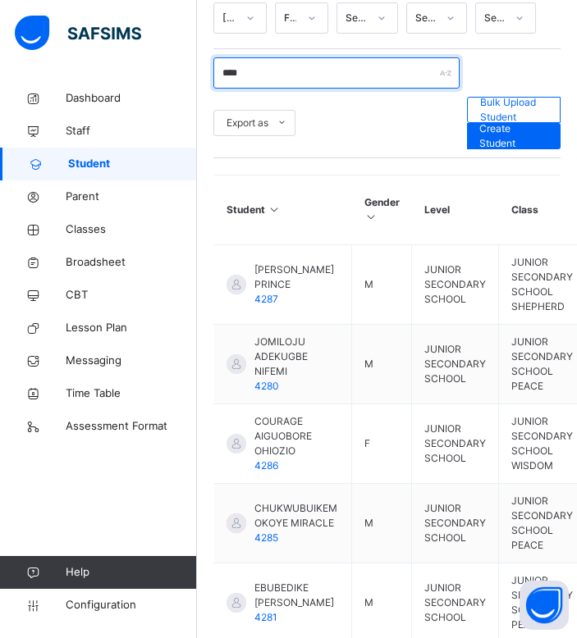
drag, startPoint x: 251, startPoint y: 77, endPoint x: 196, endPoint y: 69, distance: 55.6
click at [196, 69] on div "Class Arm Details Grace Period 0 days remaining First Term / 2025-2026 OLABISI …" at bounding box center [288, 391] width 577 height 1438
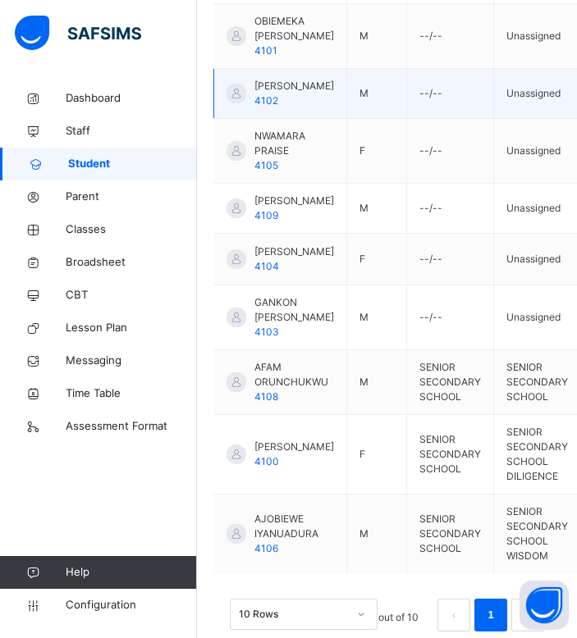
scroll to position [0, 0]
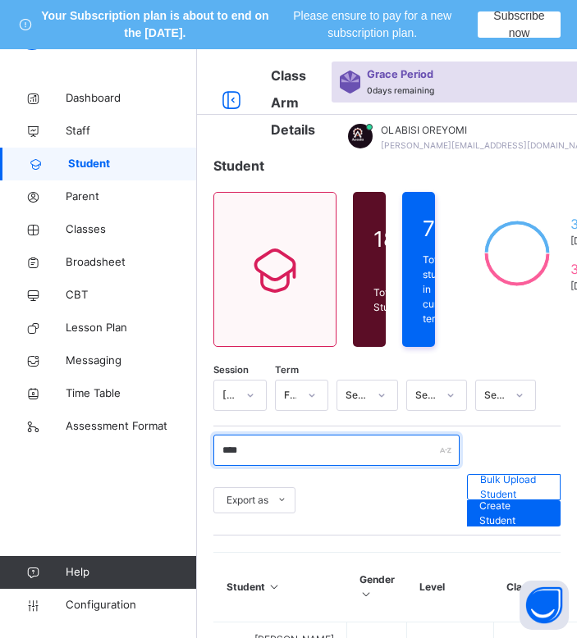
drag, startPoint x: 390, startPoint y: 461, endPoint x: 188, endPoint y: 452, distance: 202.0
type input "****"
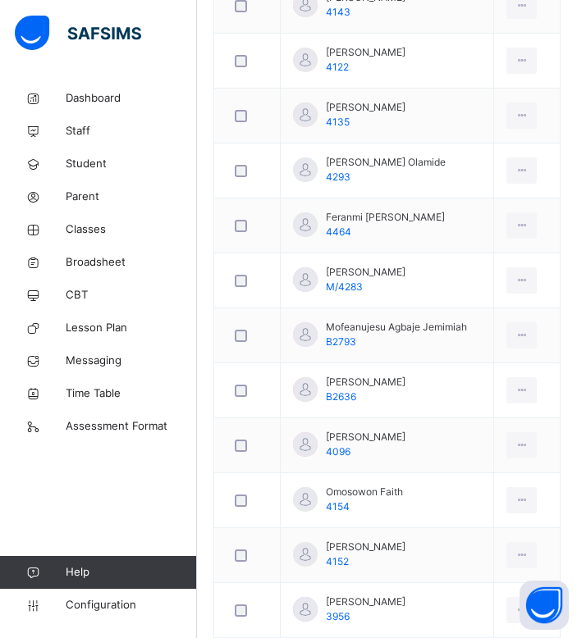
scroll to position [1082, 0]
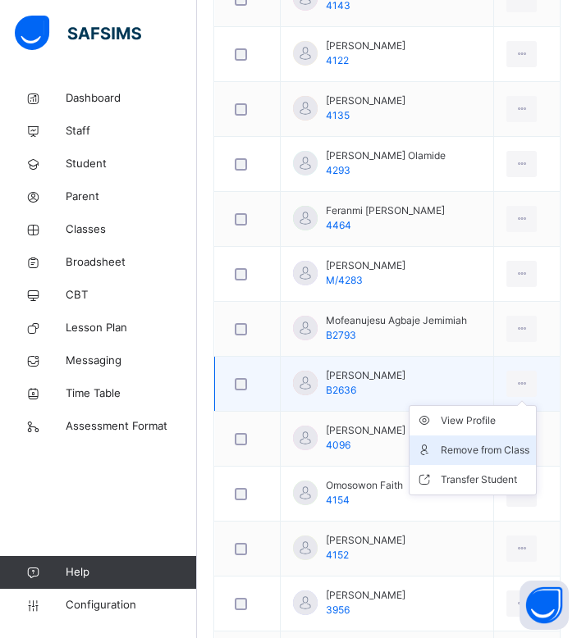
click at [451, 447] on div "Remove from Class" at bounding box center [485, 450] width 89 height 16
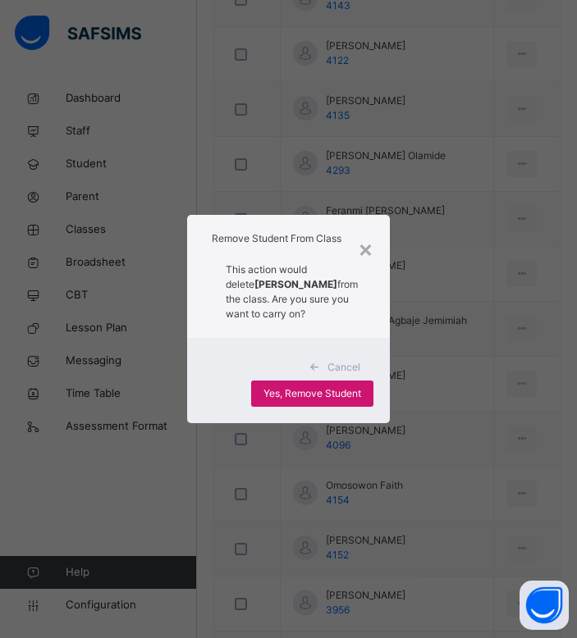
click at [319, 401] on span "Yes, Remove Student" at bounding box center [312, 393] width 98 height 15
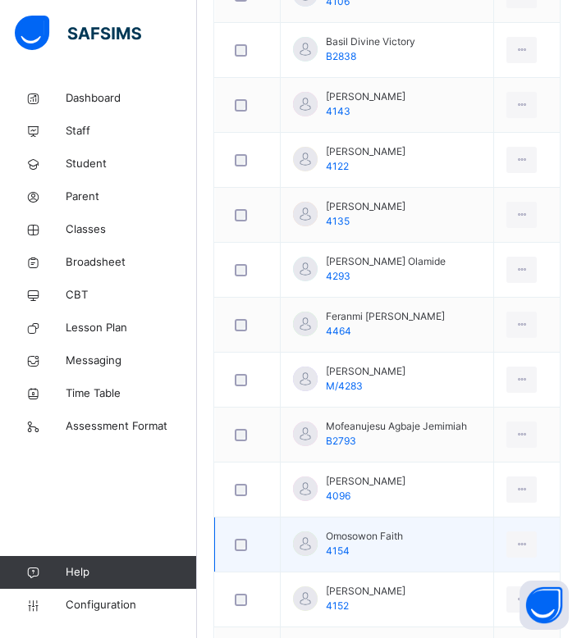
scroll to position [974, 0]
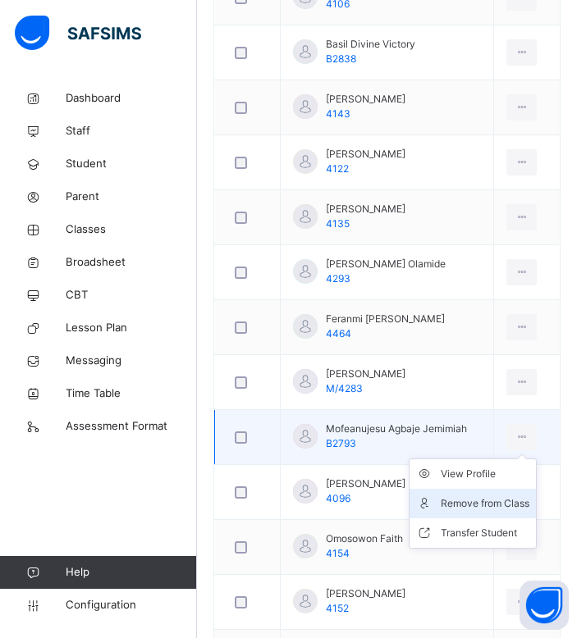
click at [463, 506] on div "Remove from Class" at bounding box center [485, 504] width 89 height 16
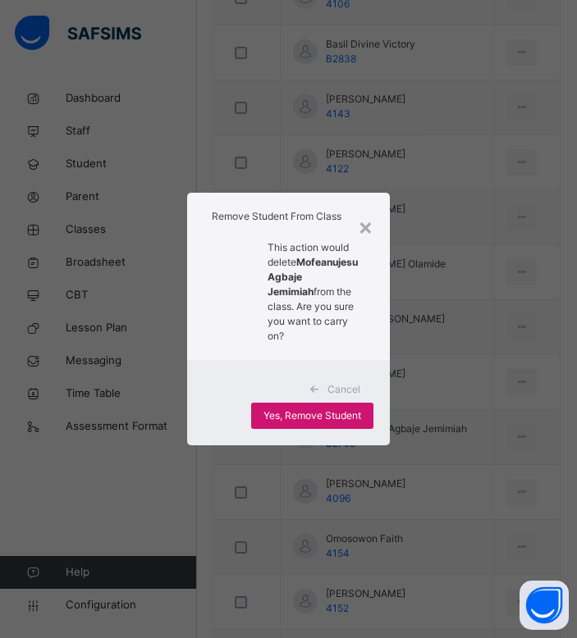
click at [333, 420] on div "Yes, Remove Student" at bounding box center [312, 416] width 122 height 26
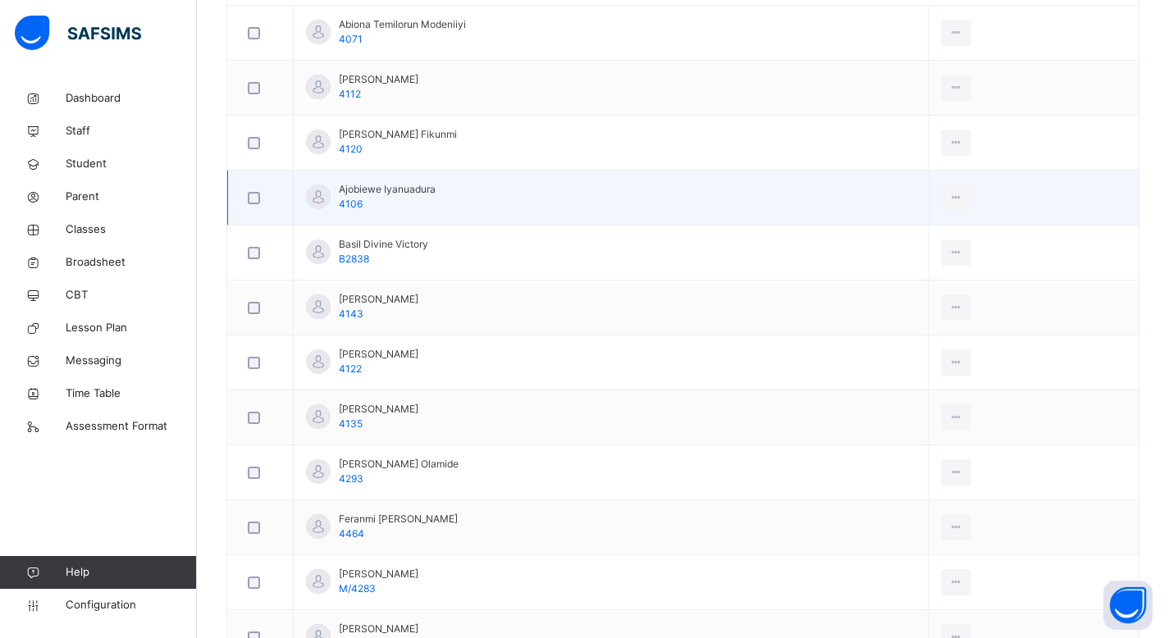
scroll to position [580, 0]
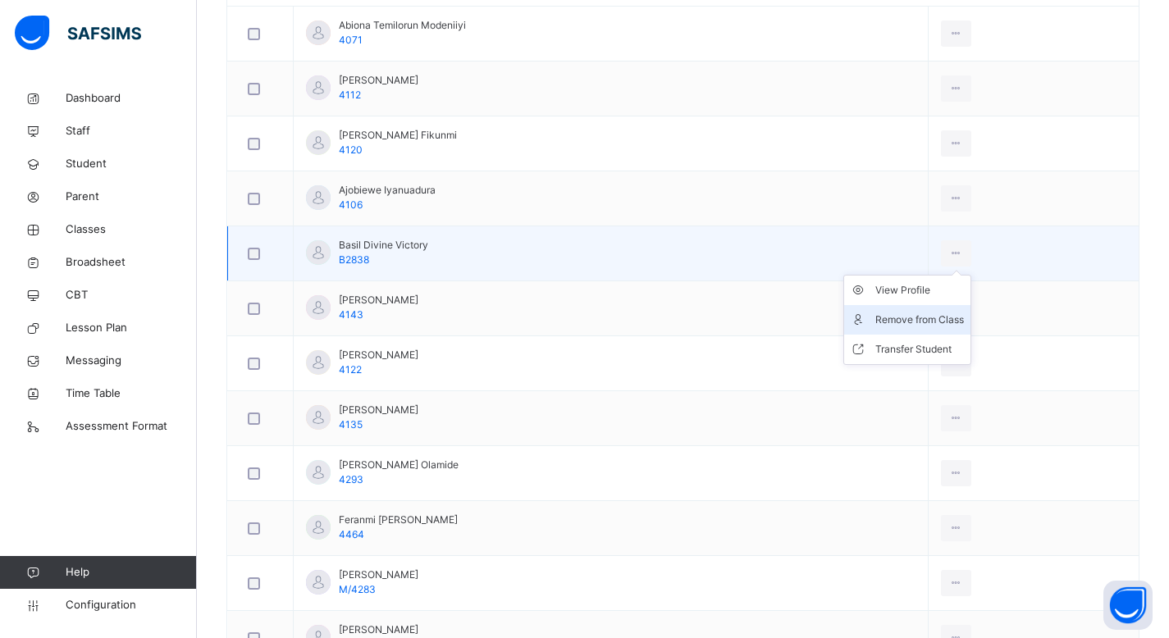
click at [588, 321] on div "Remove from Class" at bounding box center [919, 320] width 89 height 16
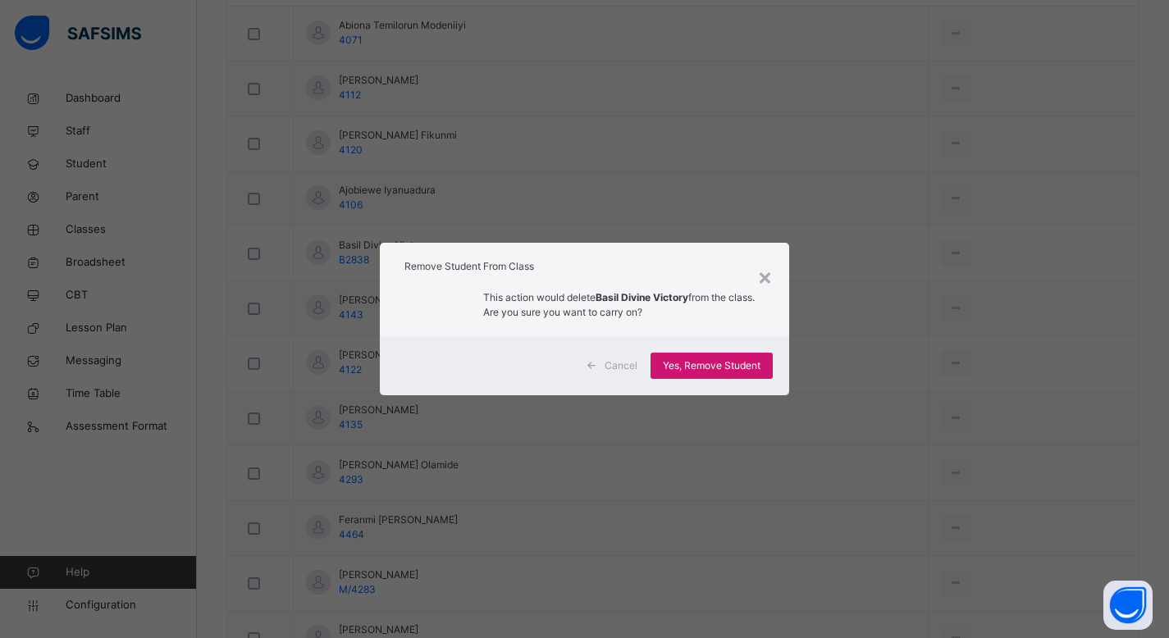
click at [588, 368] on span "Yes, Remove Student" at bounding box center [712, 366] width 98 height 15
click at [588, 368] on div "Yes, Remove Student" at bounding box center [712, 366] width 122 height 26
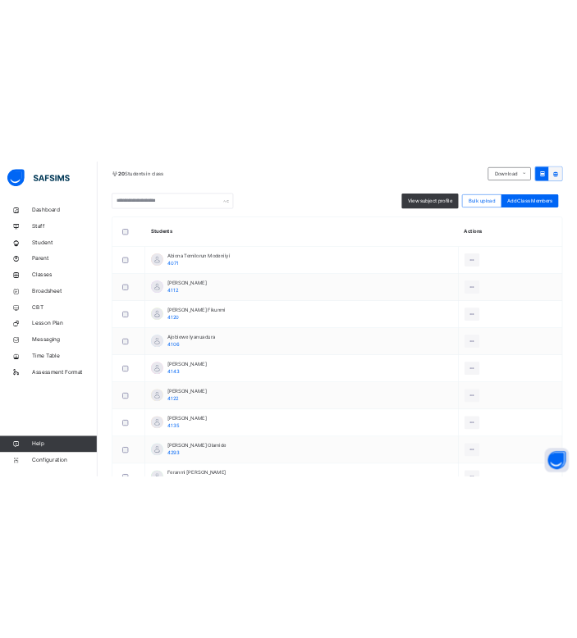
scroll to position [218, 0]
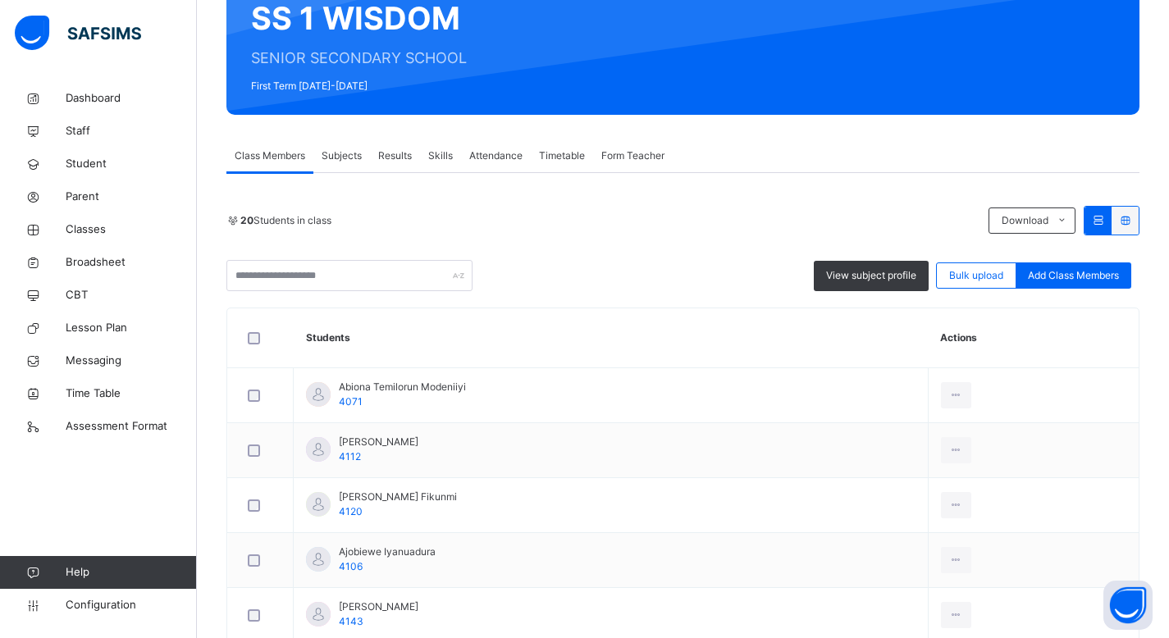
click at [432, 341] on th "Students" at bounding box center [611, 338] width 635 height 60
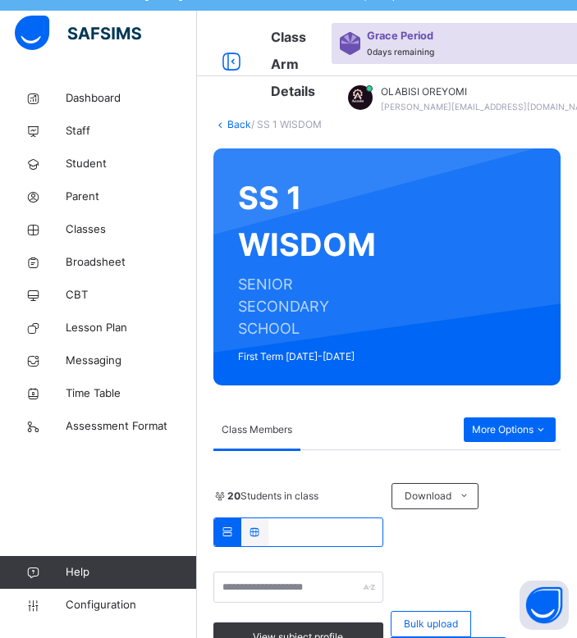
scroll to position [25, 0]
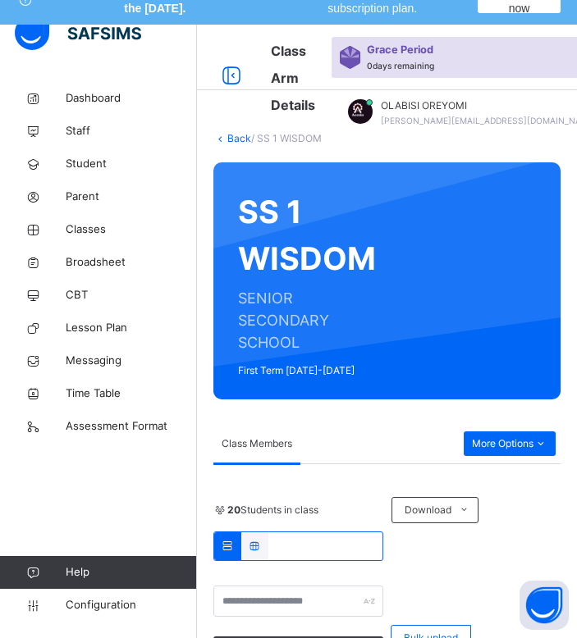
click at [231, 134] on link "Back" at bounding box center [239, 138] width 24 height 12
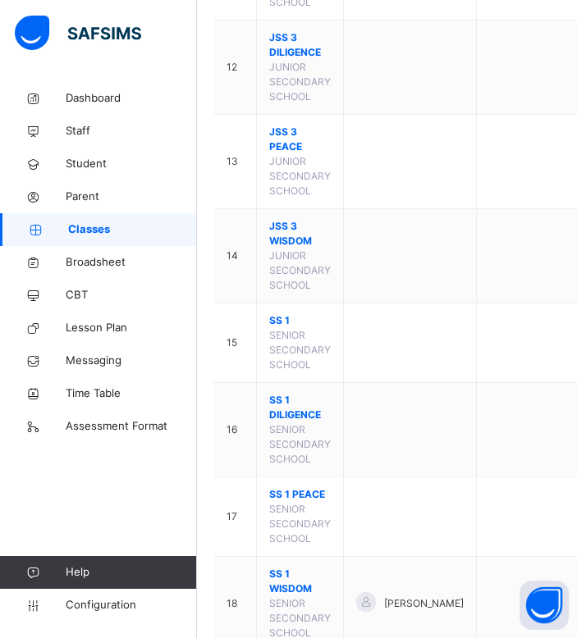
scroll to position [1263, 0]
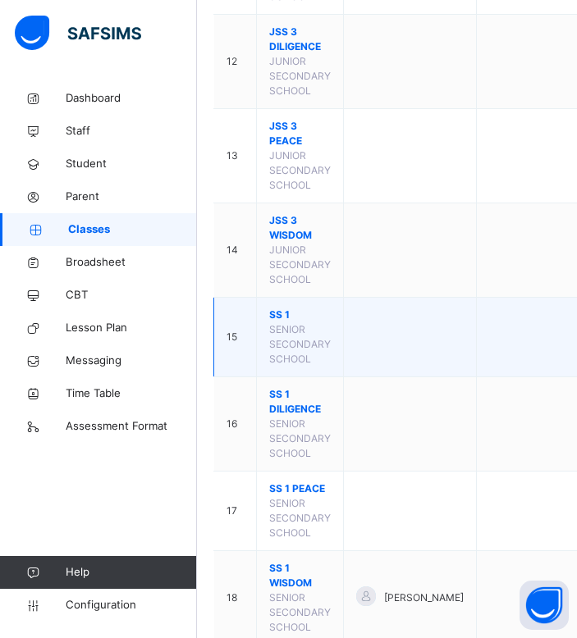
click at [272, 322] on span "SS 1" at bounding box center [300, 315] width 62 height 15
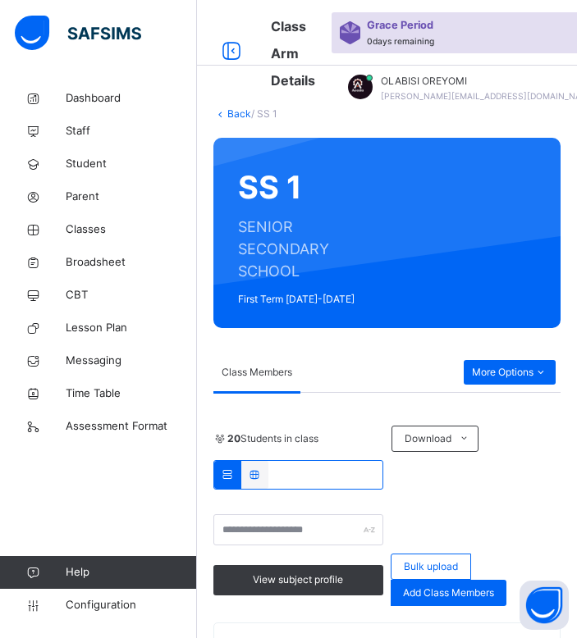
scroll to position [350, 0]
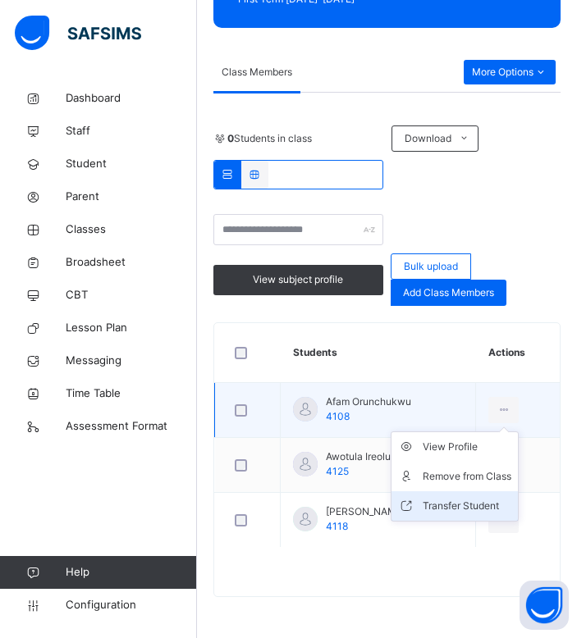
click at [459, 509] on div "Transfer Student" at bounding box center [467, 506] width 89 height 16
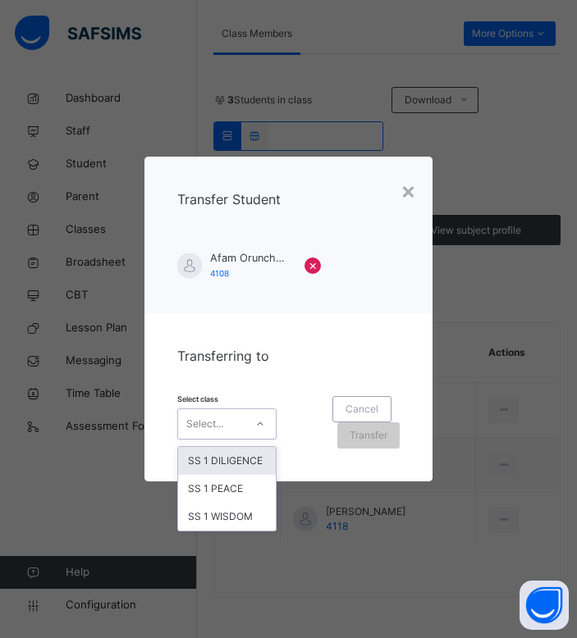
click at [246, 429] on div at bounding box center [260, 424] width 28 height 26
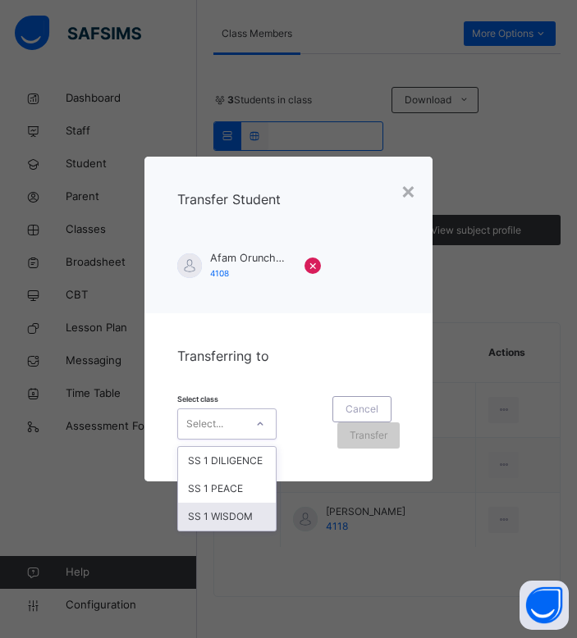
click at [223, 511] on div "SS 1 WISDOM" at bounding box center [227, 517] width 98 height 28
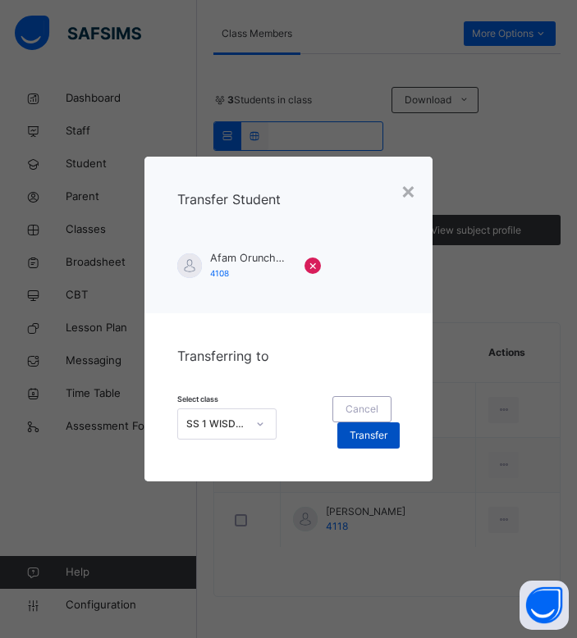
click at [370, 440] on span "Transfer" at bounding box center [369, 435] width 38 height 15
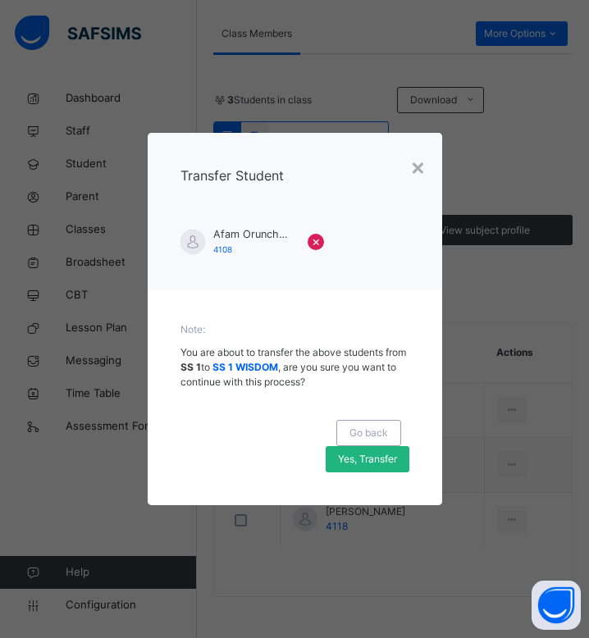
click at [388, 463] on span "Yes, Transfer" at bounding box center [367, 459] width 59 height 15
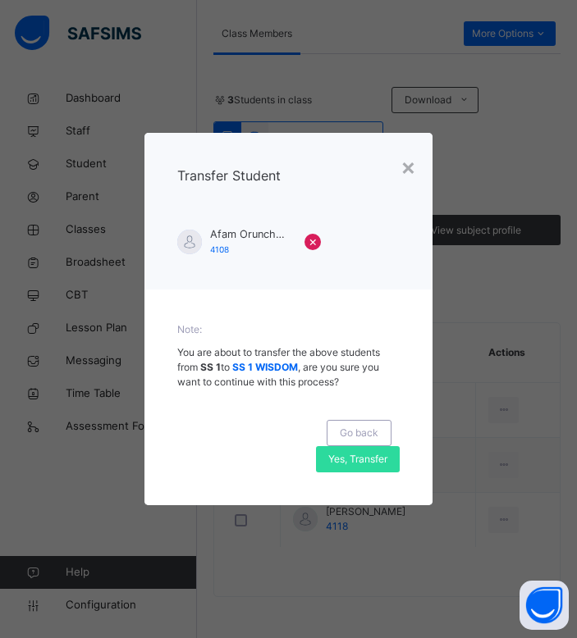
scroll to position [350, 0]
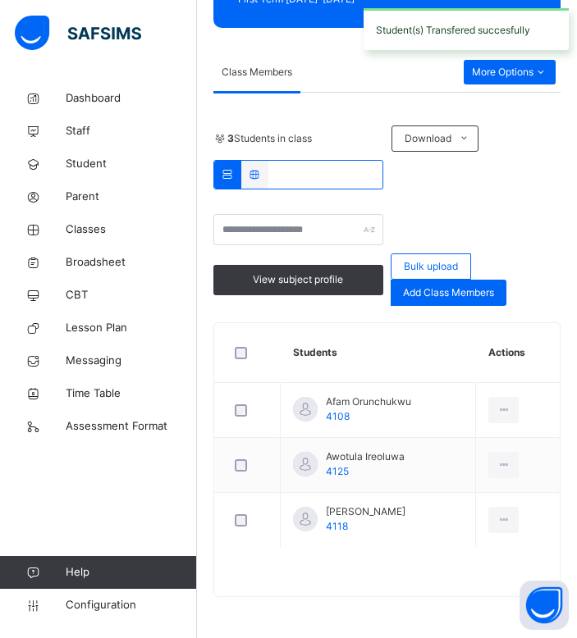
drag, startPoint x: 325, startPoint y: 148, endPoint x: 379, endPoint y: 209, distance: 82.0
click at [379, 209] on div "3 Students in class Download Pdf Report Excel Report View subject profile Bulk …" at bounding box center [386, 216] width 347 height 180
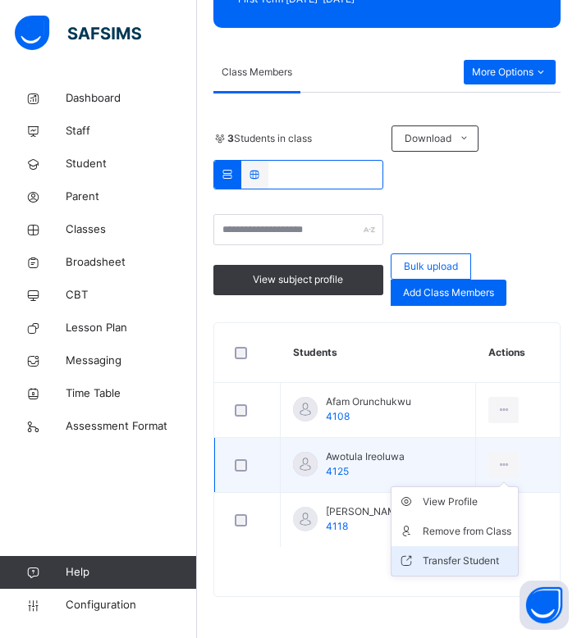
click at [454, 556] on div "Transfer Student" at bounding box center [467, 561] width 89 height 16
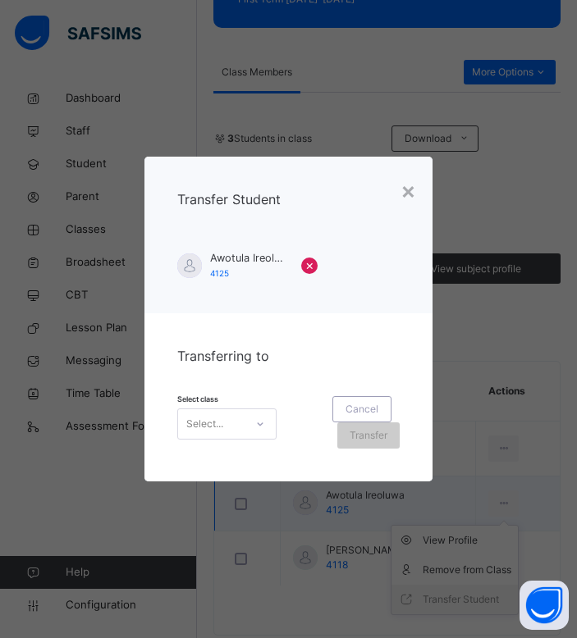
scroll to position [388, 0]
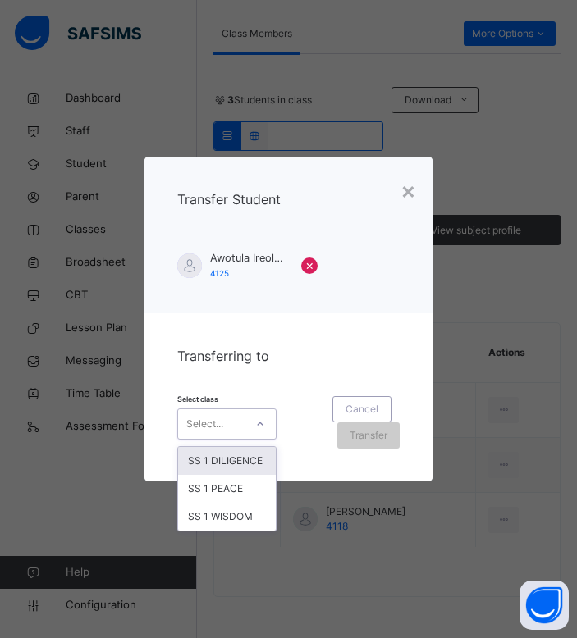
click at [247, 425] on div at bounding box center [260, 424] width 28 height 26
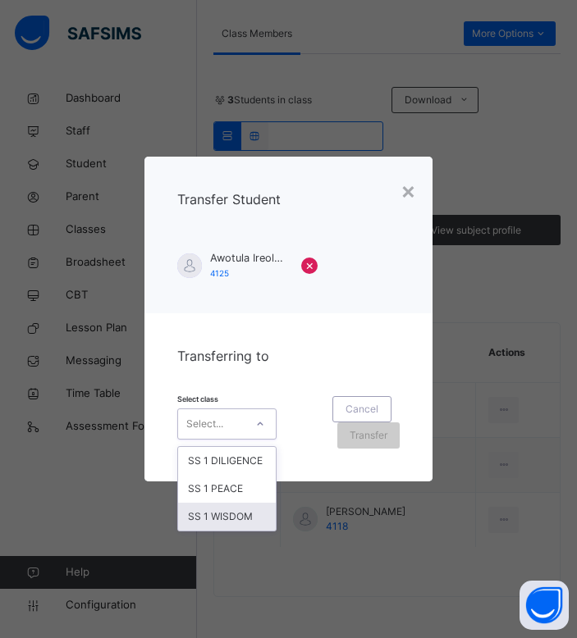
click at [234, 511] on div "SS 1 WISDOM" at bounding box center [227, 517] width 98 height 28
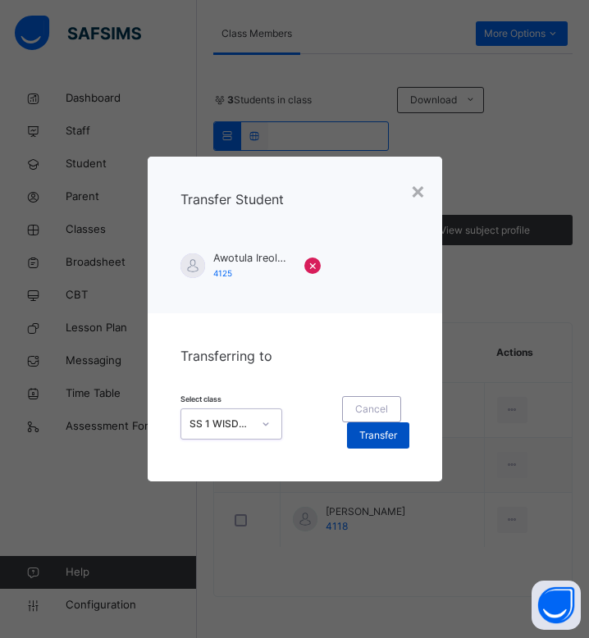
click at [391, 439] on span "Transfer" at bounding box center [378, 435] width 38 height 15
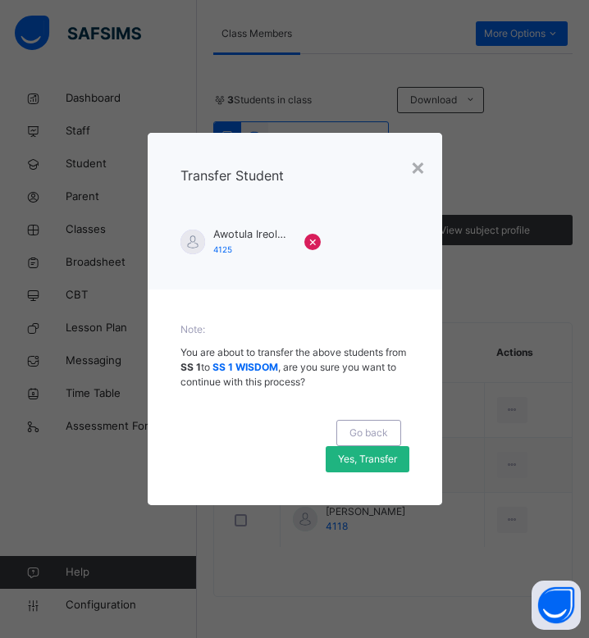
click at [368, 459] on span "Yes, Transfer" at bounding box center [367, 459] width 59 height 15
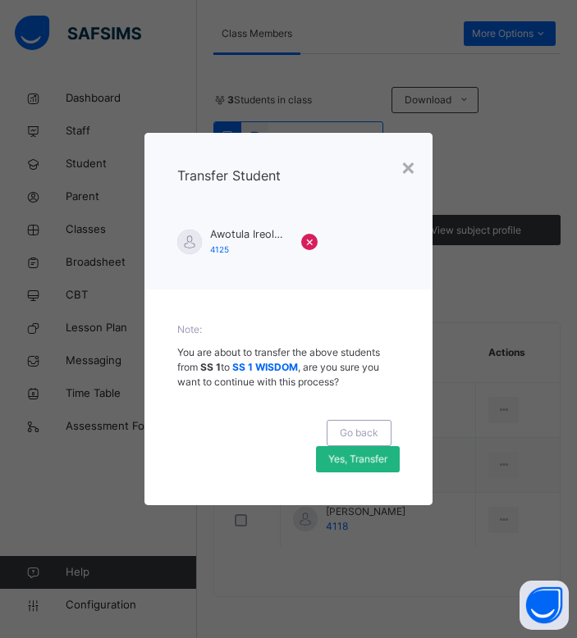
scroll to position [350, 0]
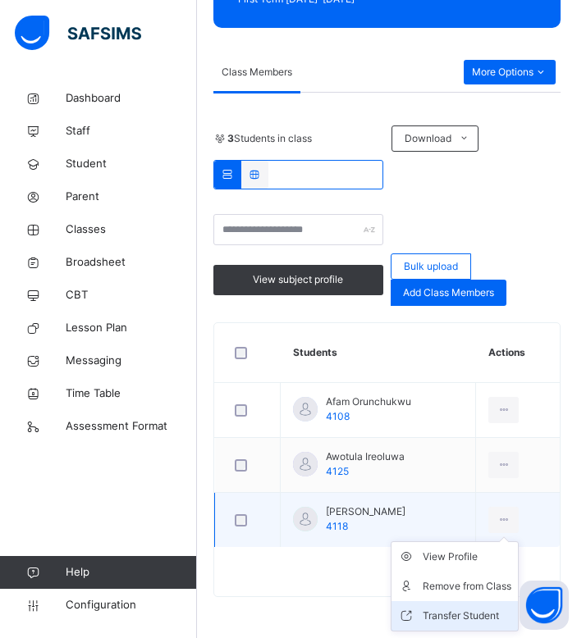
click at [464, 615] on div "Transfer Student" at bounding box center [467, 616] width 89 height 16
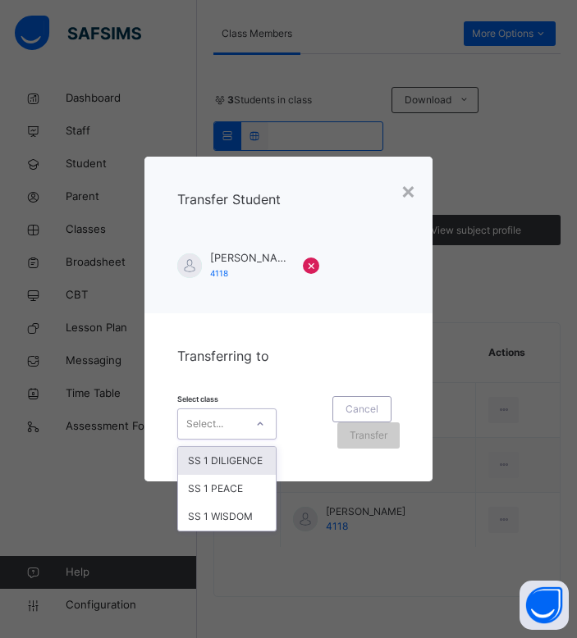
click at [222, 427] on div "Select..." at bounding box center [211, 423] width 66 height 25
click at [226, 459] on div "SS 1 DILIGENCE" at bounding box center [227, 461] width 98 height 28
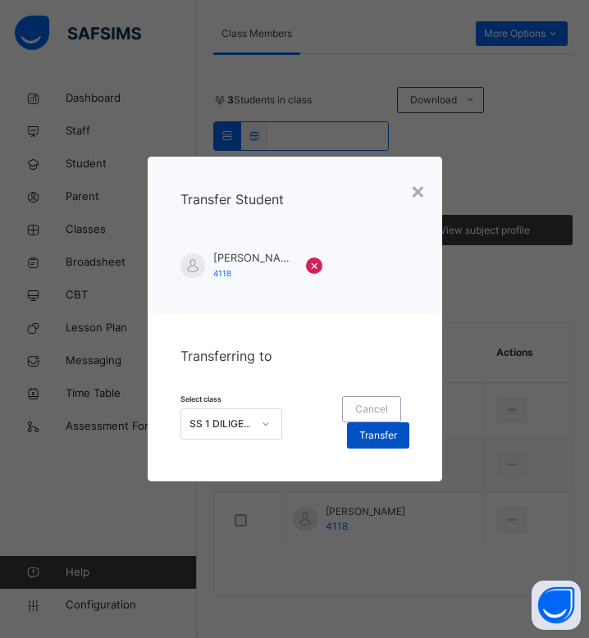
click at [365, 443] on span "Transfer" at bounding box center [378, 435] width 38 height 15
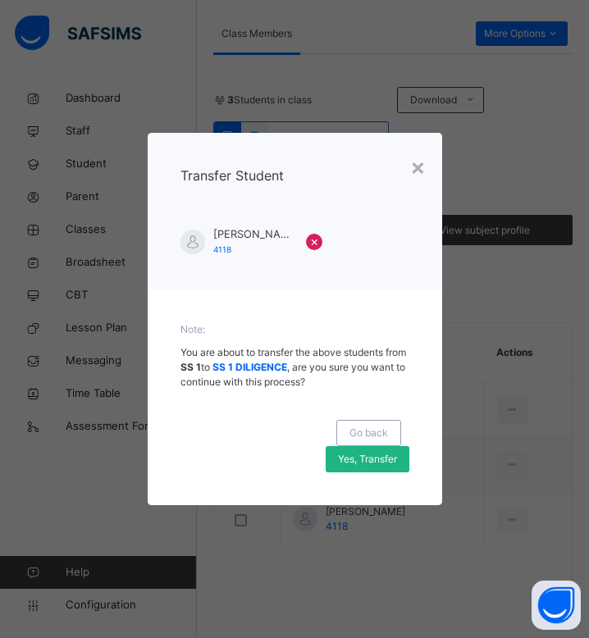
click at [372, 459] on span "Yes, Transfer" at bounding box center [367, 459] width 59 height 15
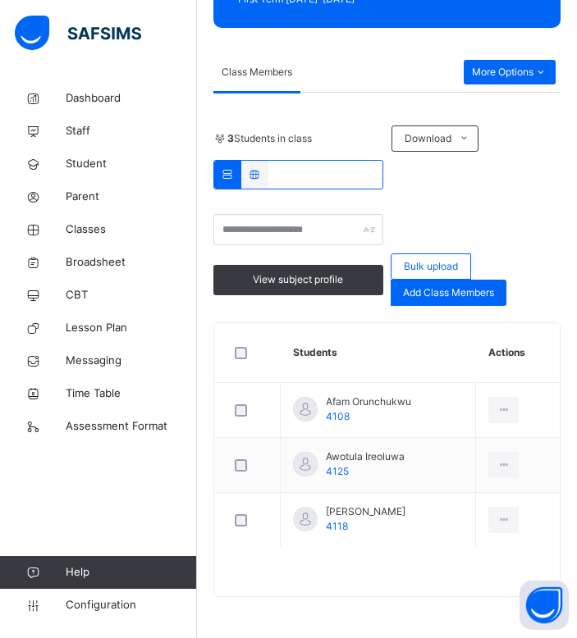
scroll to position [0, 0]
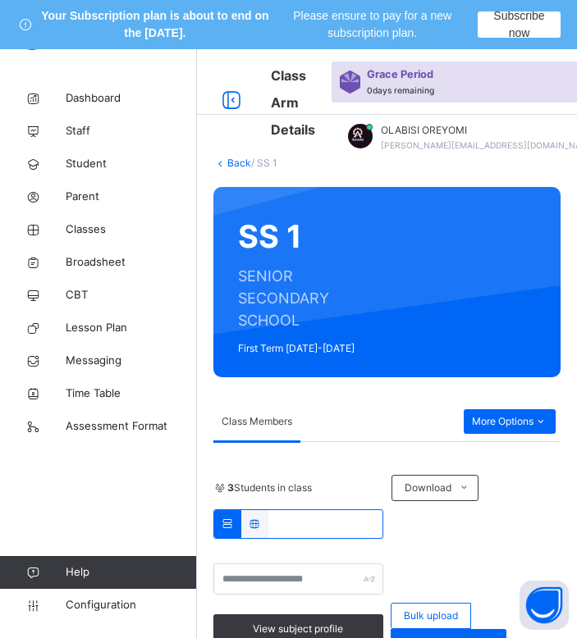
click at [244, 161] on link "Back" at bounding box center [239, 163] width 24 height 12
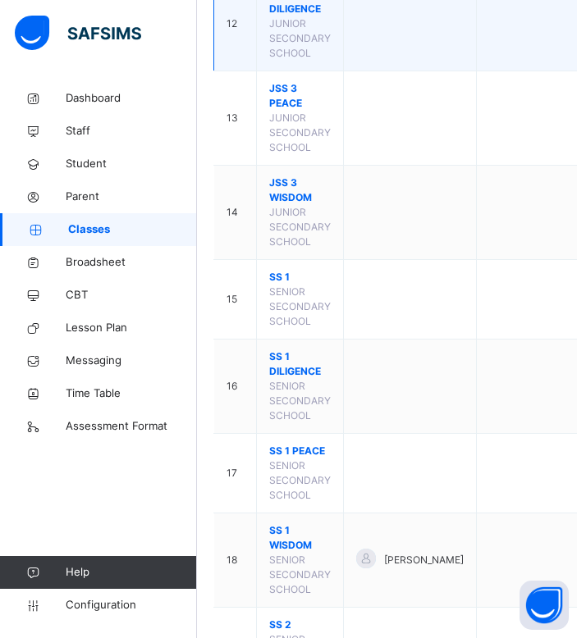
scroll to position [1305, 0]
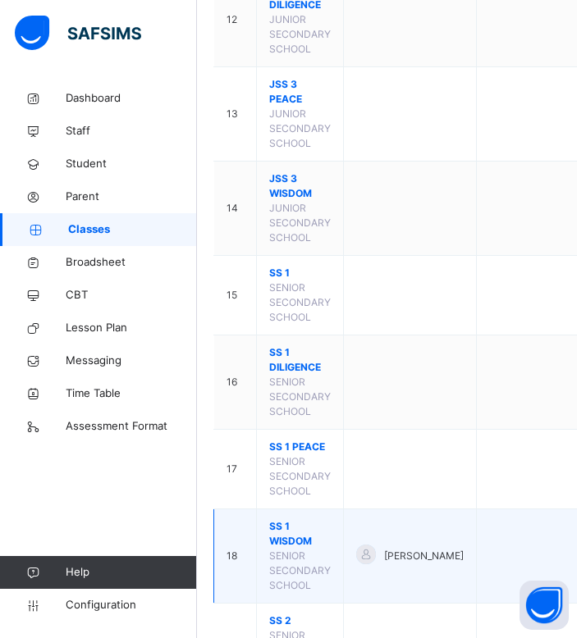
click at [299, 548] on span "SS 1 WISDOM" at bounding box center [300, 534] width 62 height 30
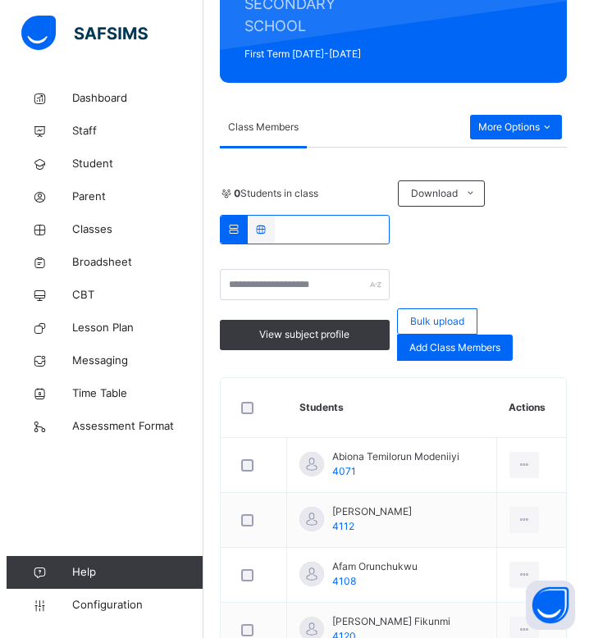
scroll to position [345, 0]
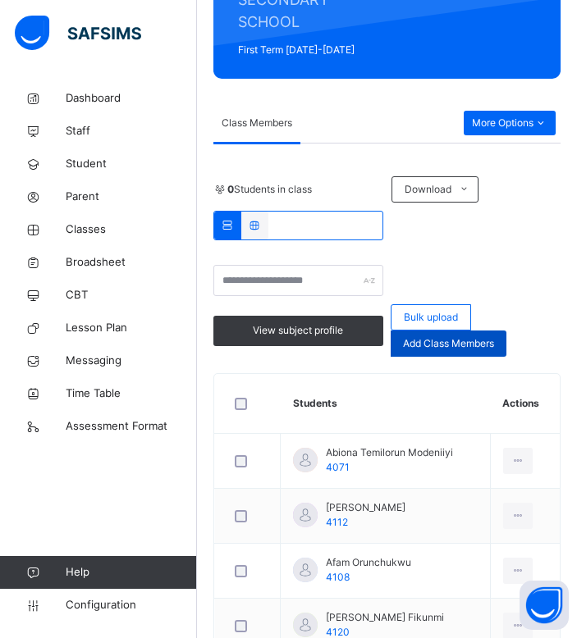
click at [470, 344] on span "Add Class Members" at bounding box center [448, 343] width 91 height 15
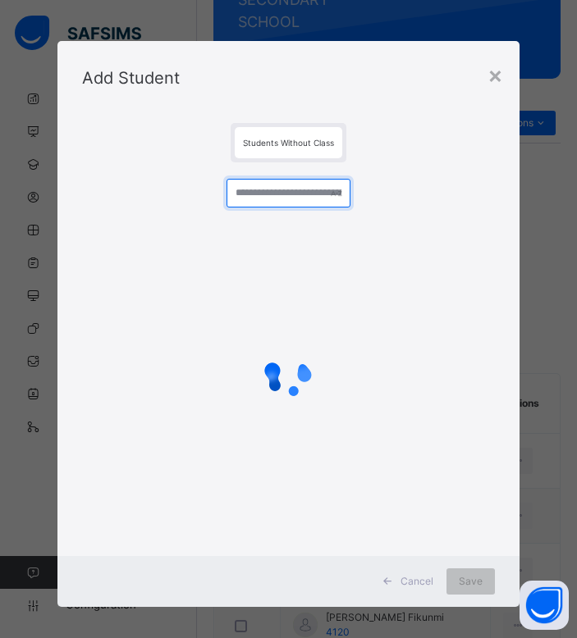
click at [278, 199] on input "text" at bounding box center [288, 193] width 124 height 29
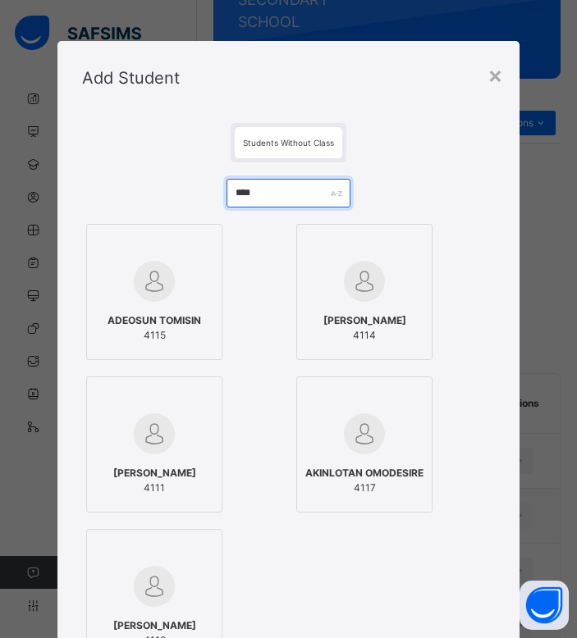
type input "****"
click at [171, 304] on div at bounding box center [154, 282] width 118 height 48
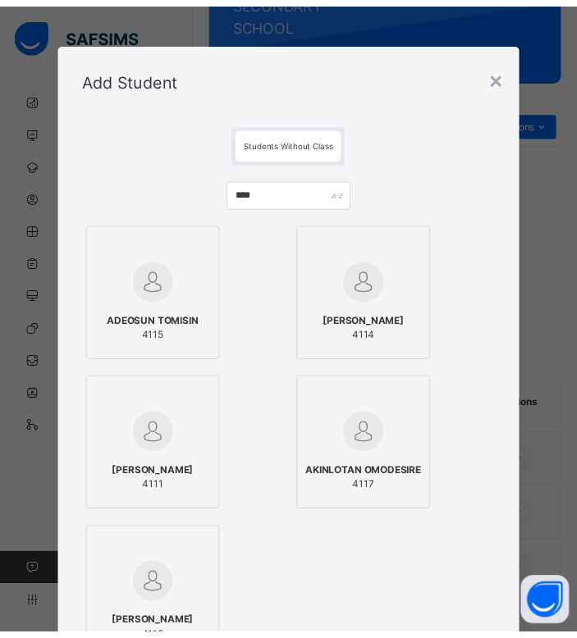
scroll to position [246, 0]
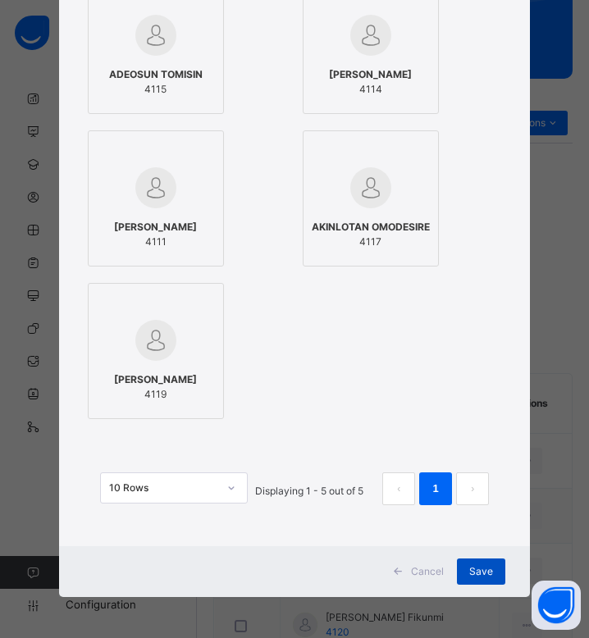
click at [480, 573] on span "Save" at bounding box center [481, 571] width 24 height 15
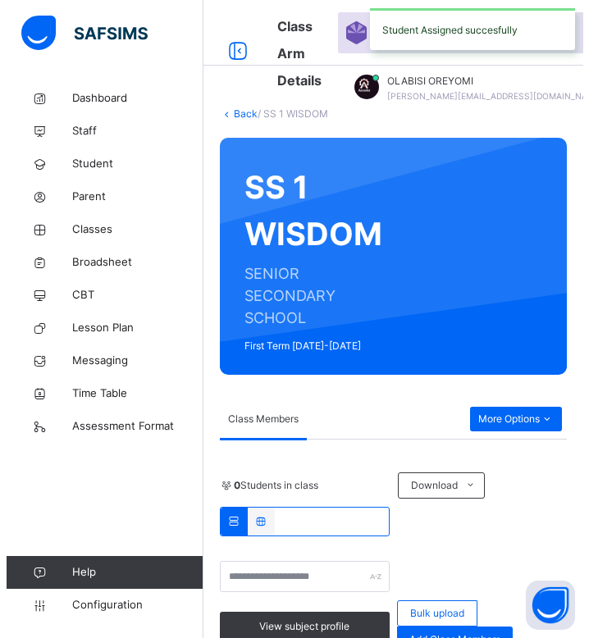
scroll to position [345, 0]
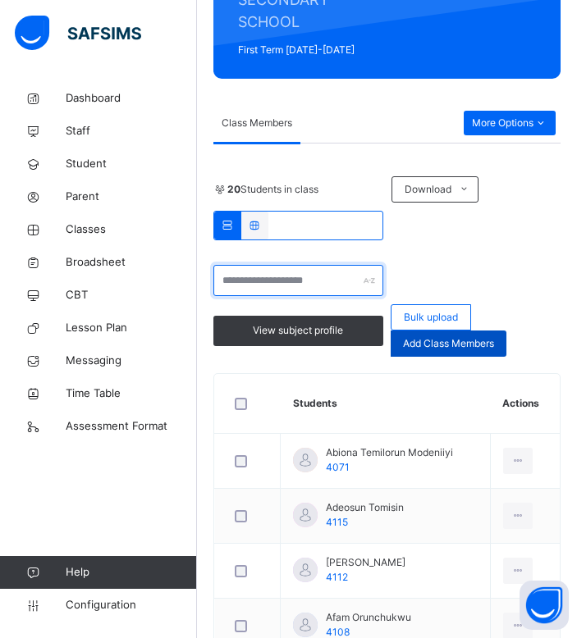
drag, startPoint x: 285, startPoint y: 280, endPoint x: 468, endPoint y: 355, distance: 197.9
click at [468, 355] on div "View subject profile Bulk upload Add Class Members" at bounding box center [386, 311] width 347 height 92
click at [468, 355] on div "Add Class Members" at bounding box center [449, 344] width 116 height 26
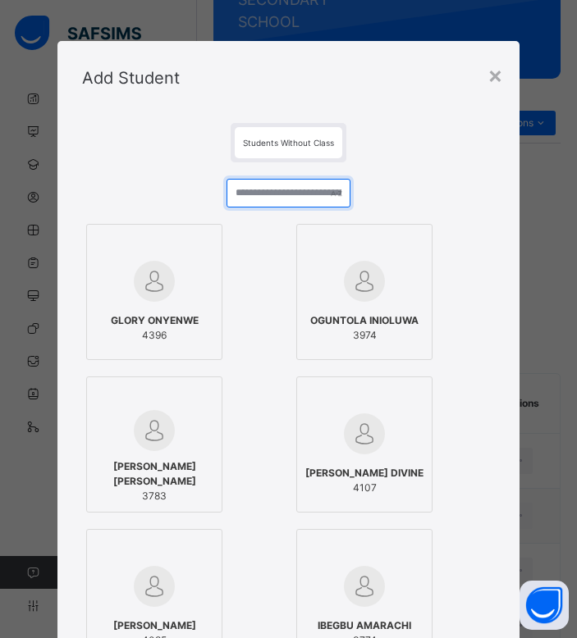
click at [272, 199] on input "text" at bounding box center [288, 193] width 124 height 29
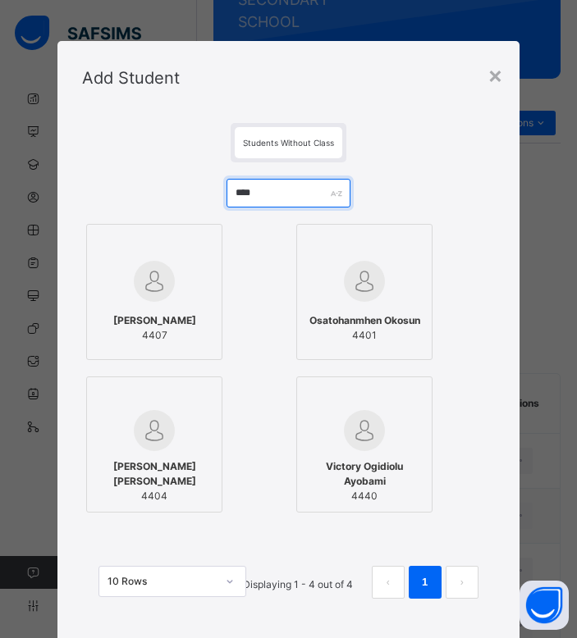
type input "****"
click at [167, 308] on div "David Asufom 4407" at bounding box center [154, 328] width 118 height 46
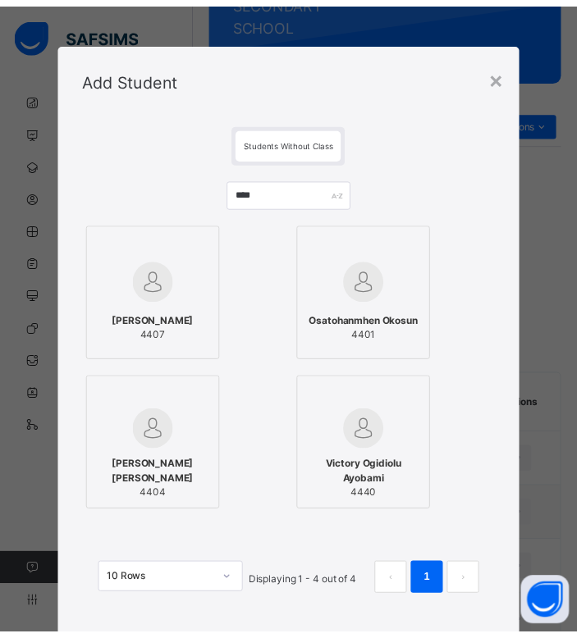
scroll to position [94, 0]
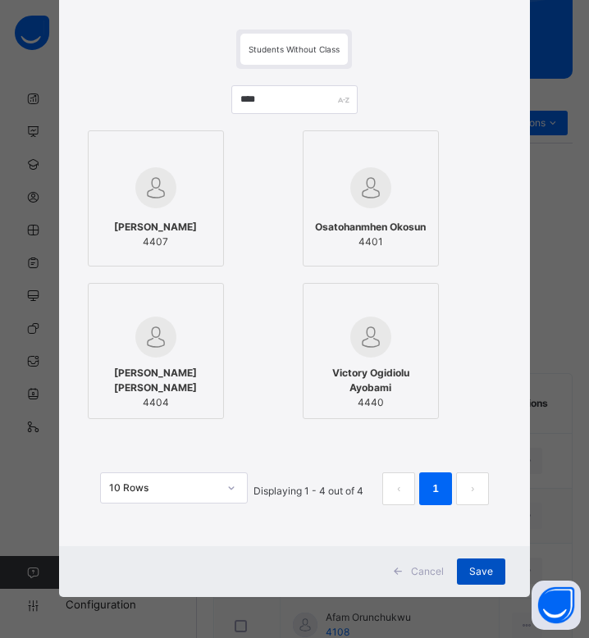
click at [489, 578] on div "Save" at bounding box center [481, 572] width 48 height 26
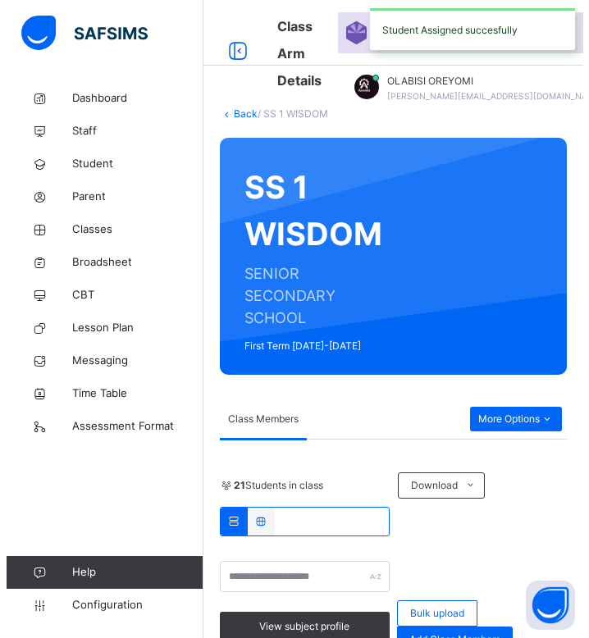
scroll to position [345, 0]
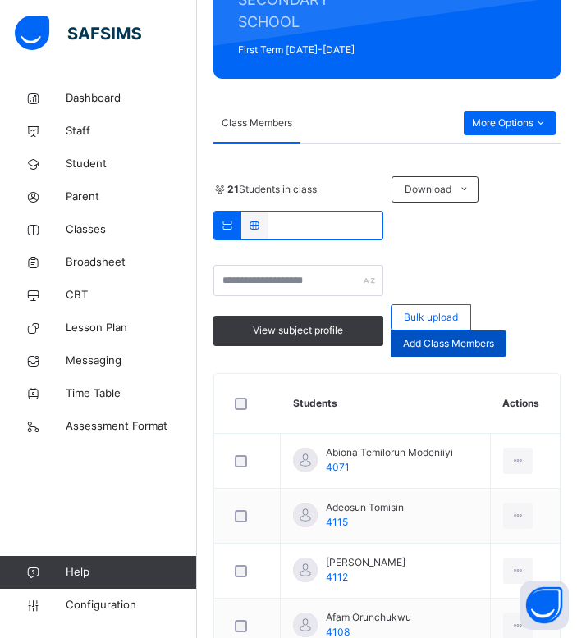
click at [413, 354] on div "Add Class Members" at bounding box center [449, 344] width 116 height 26
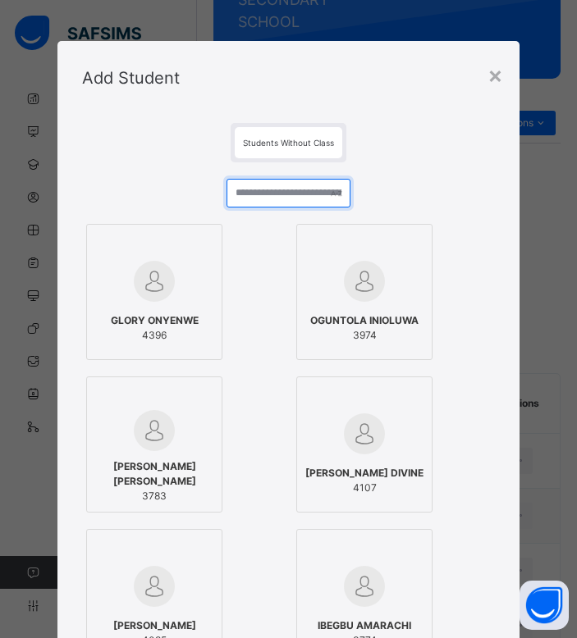
click at [254, 199] on input "text" at bounding box center [288, 193] width 124 height 29
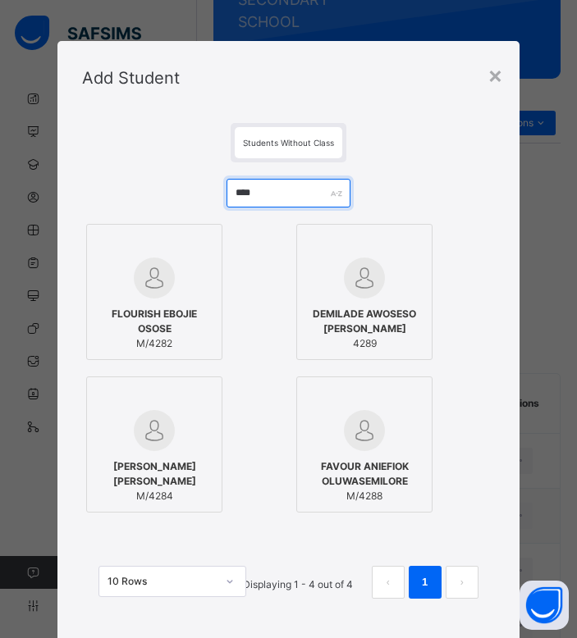
type input "****"
click at [335, 335] on span "DEMILADE AWOSESO JOSHUA" at bounding box center [364, 322] width 118 height 30
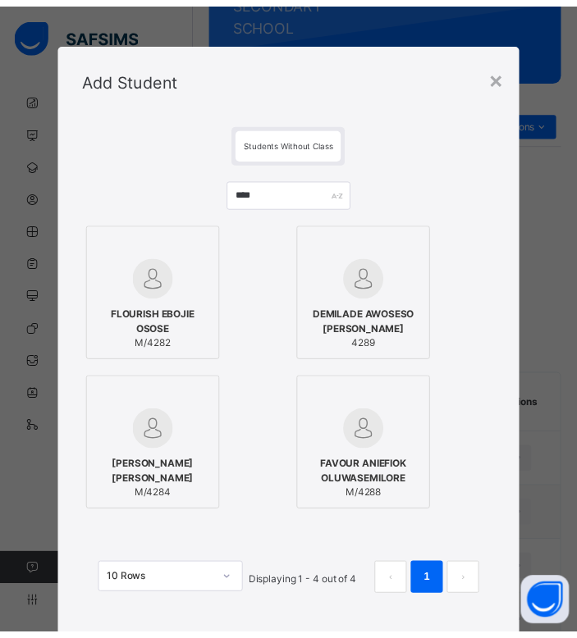
scroll to position [94, 0]
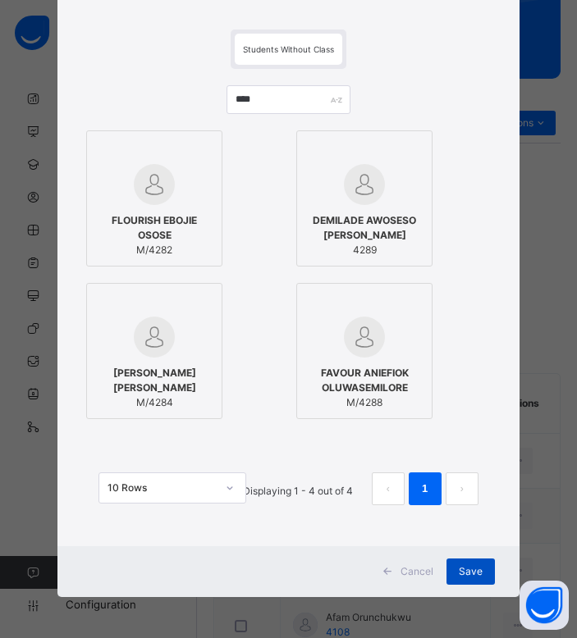
click at [481, 570] on span "Save" at bounding box center [471, 571] width 24 height 15
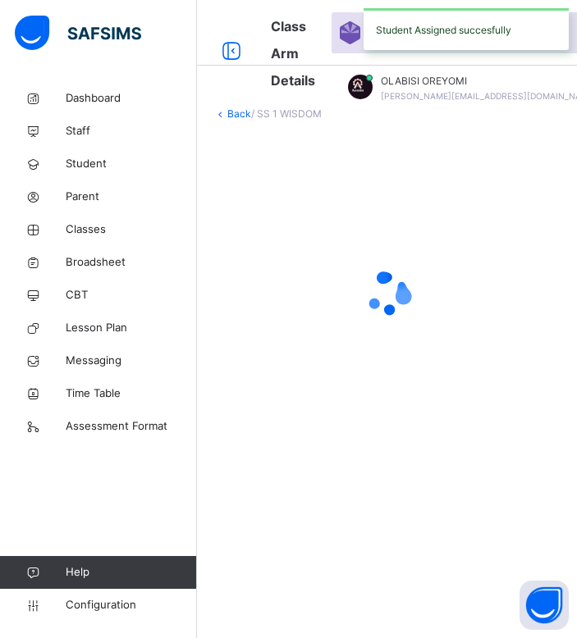
scroll to position [345, 0]
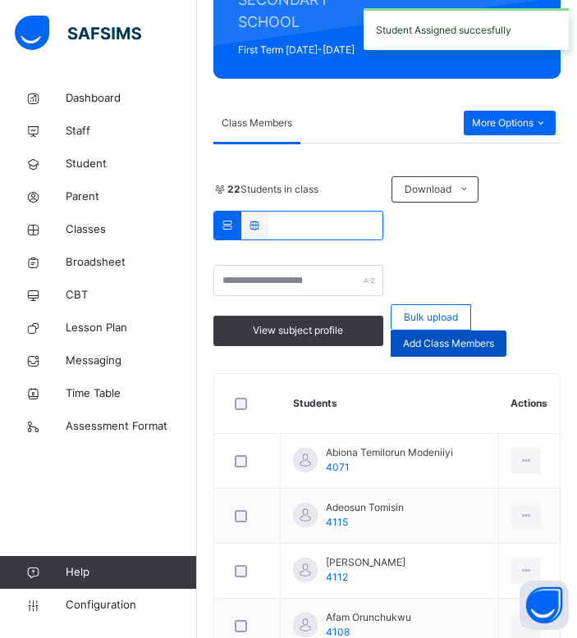
click at [456, 340] on span "Add Class Members" at bounding box center [448, 343] width 91 height 15
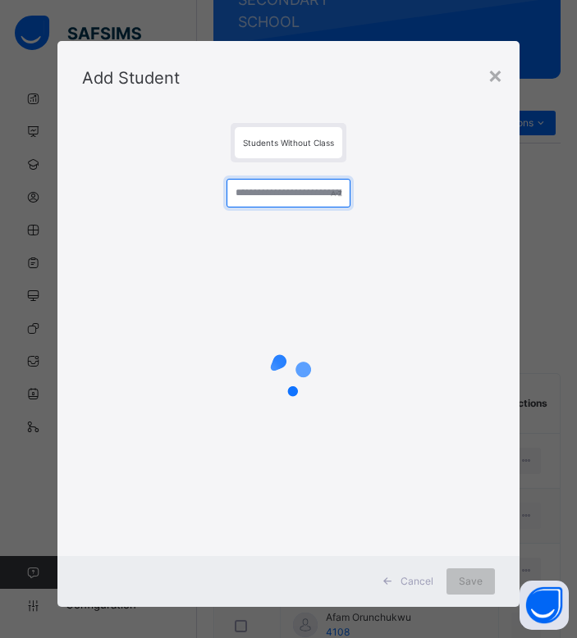
click at [269, 203] on input "text" at bounding box center [288, 193] width 124 height 29
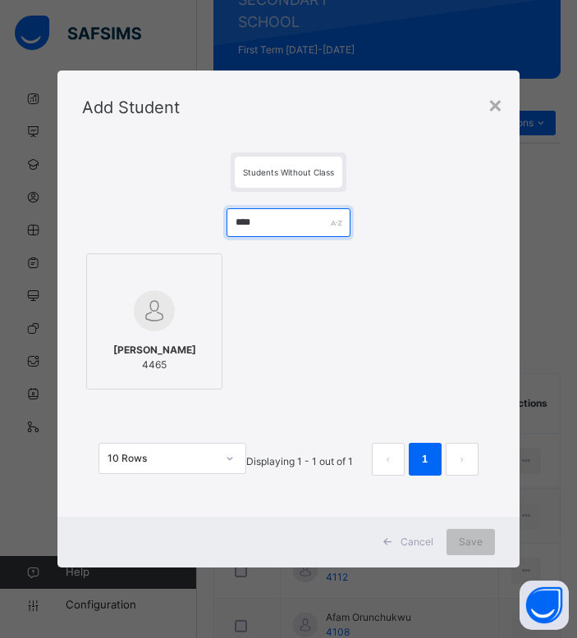
type input "****"
click at [192, 317] on div at bounding box center [154, 311] width 118 height 48
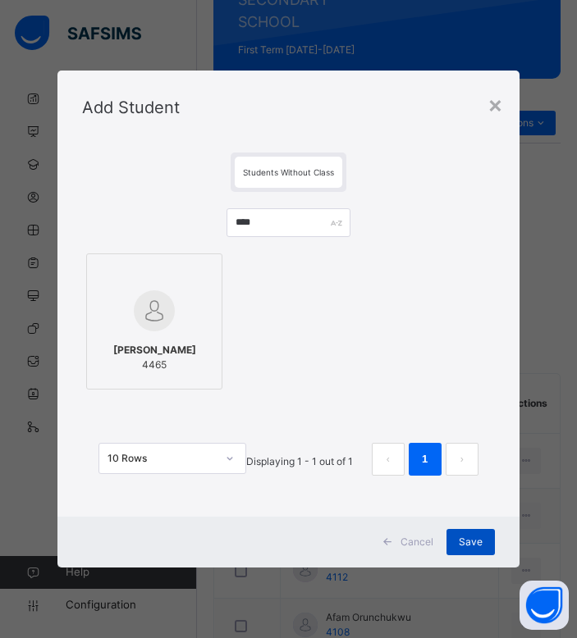
click at [469, 535] on span "Save" at bounding box center [471, 542] width 24 height 15
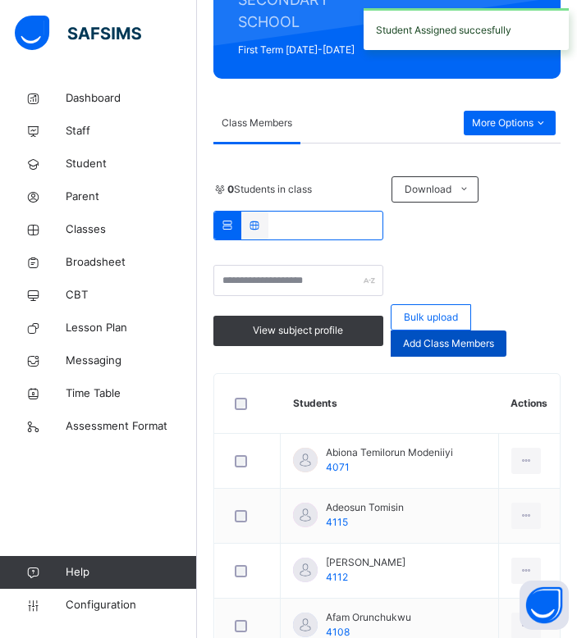
click at [487, 338] on span "Add Class Members" at bounding box center [448, 343] width 91 height 15
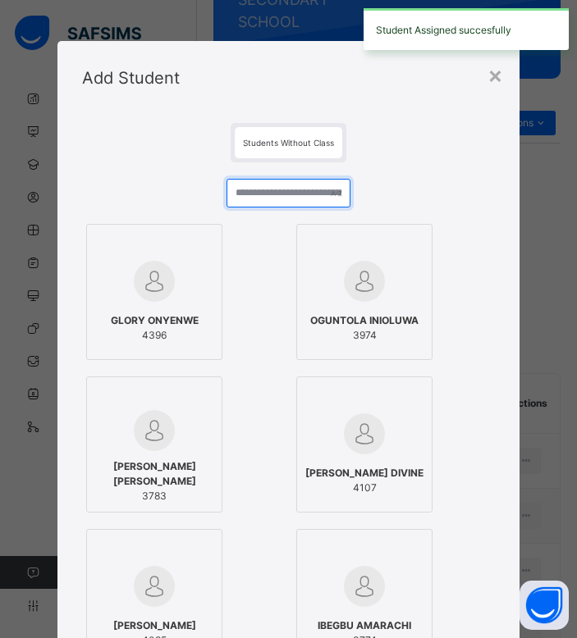
click at [285, 197] on input "text" at bounding box center [288, 193] width 124 height 29
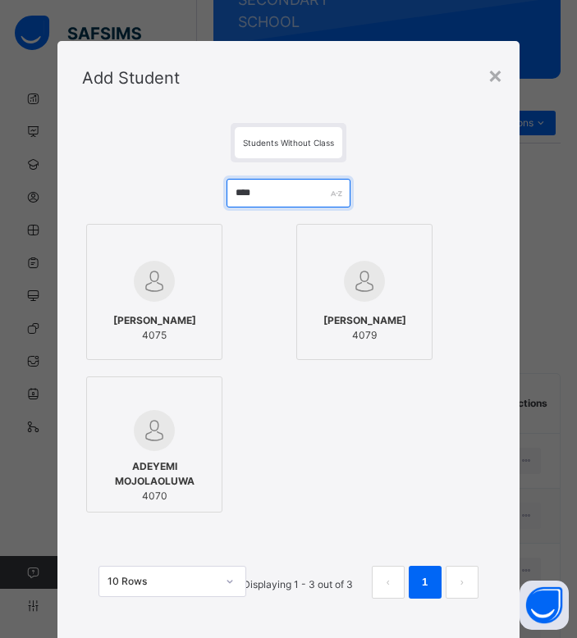
type input "****"
click at [158, 318] on span "TITOBI OLANIYAN ENOCH" at bounding box center [154, 320] width 83 height 15
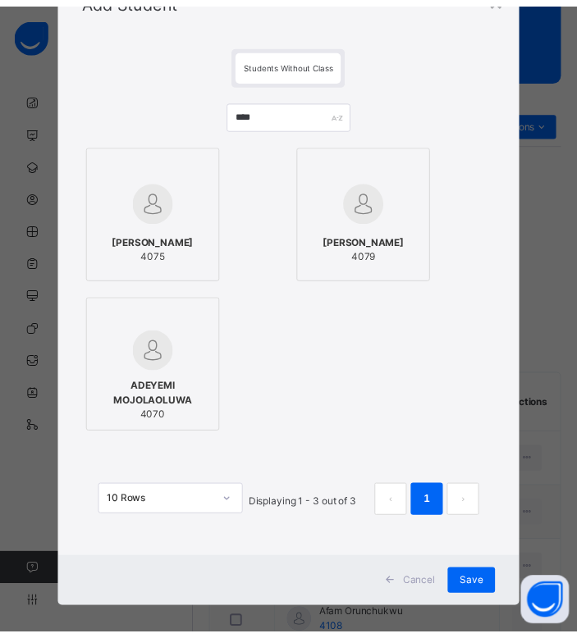
scroll to position [94, 0]
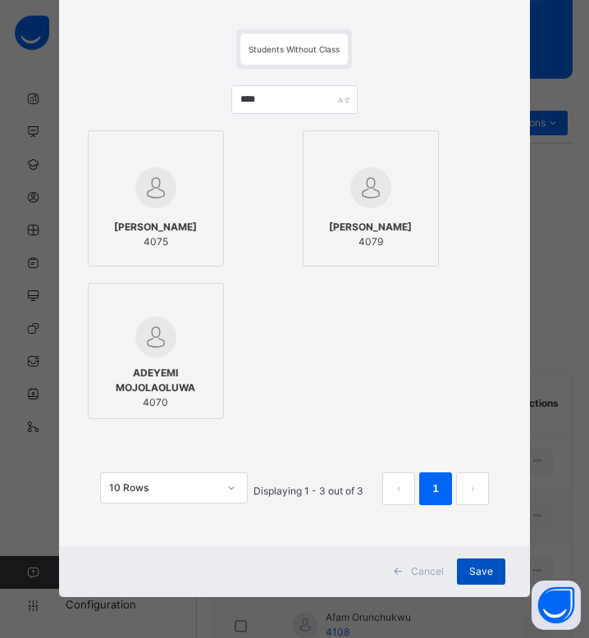
click at [493, 579] on div "Save" at bounding box center [481, 572] width 48 height 26
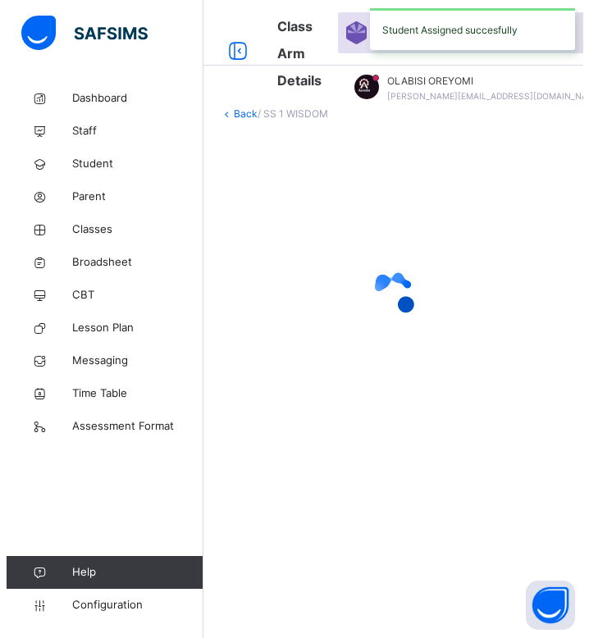
scroll to position [345, 0]
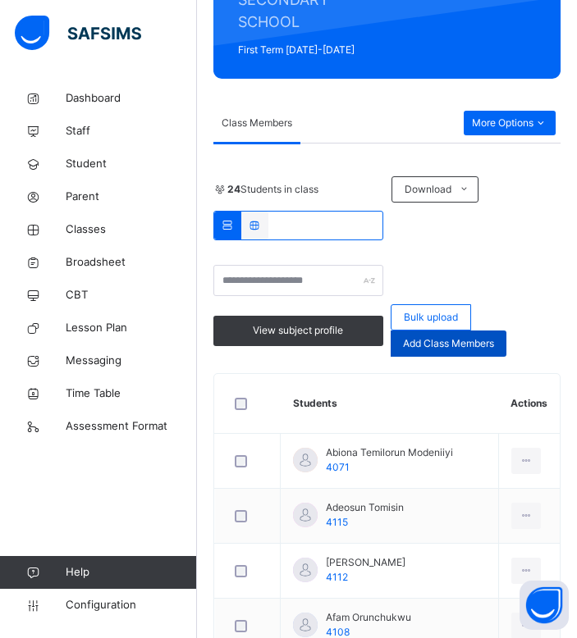
click at [423, 334] on div "Add Class Members" at bounding box center [449, 344] width 116 height 26
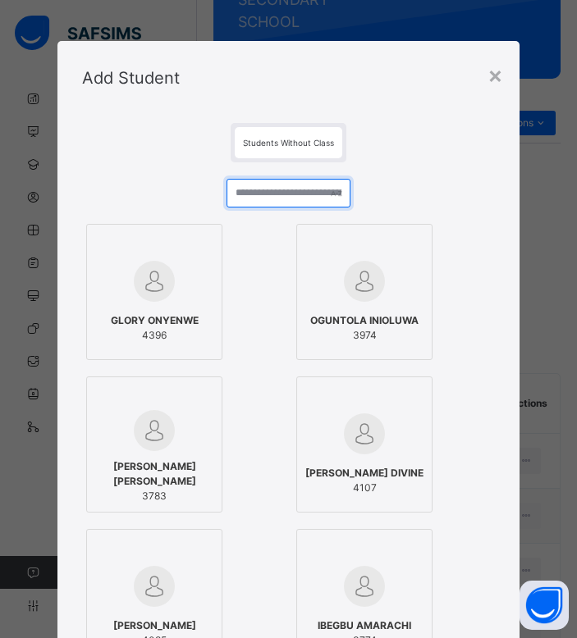
click at [246, 207] on input "text" at bounding box center [288, 193] width 124 height 29
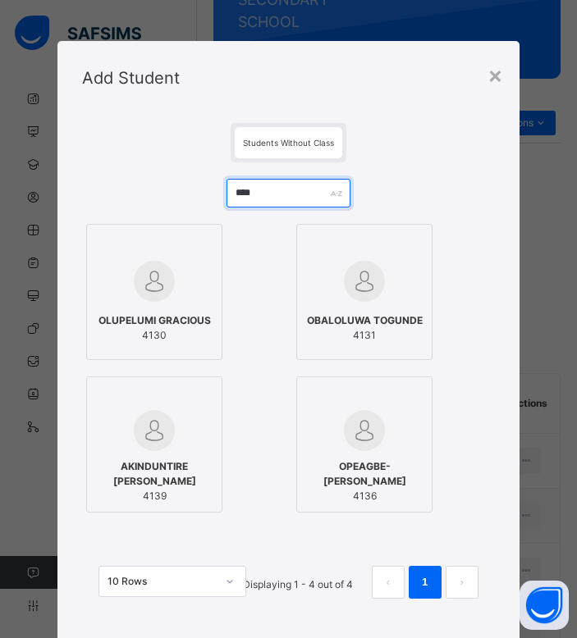
type input "****"
click at [167, 316] on span "OLUPELUMI GRACIOUS" at bounding box center [154, 320] width 112 height 15
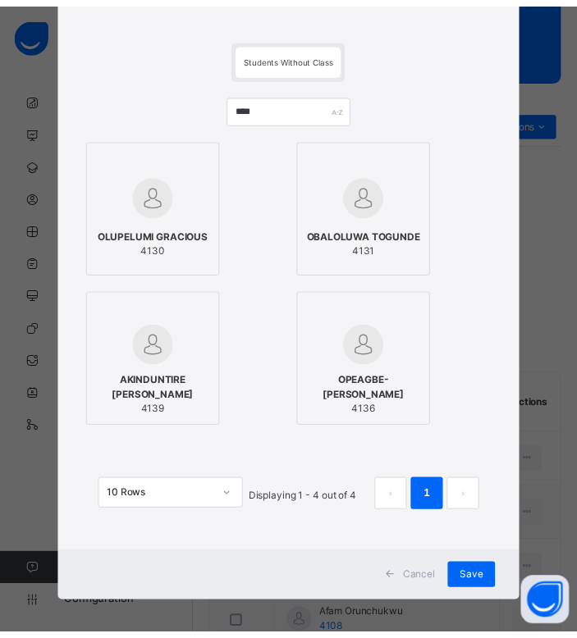
scroll to position [94, 0]
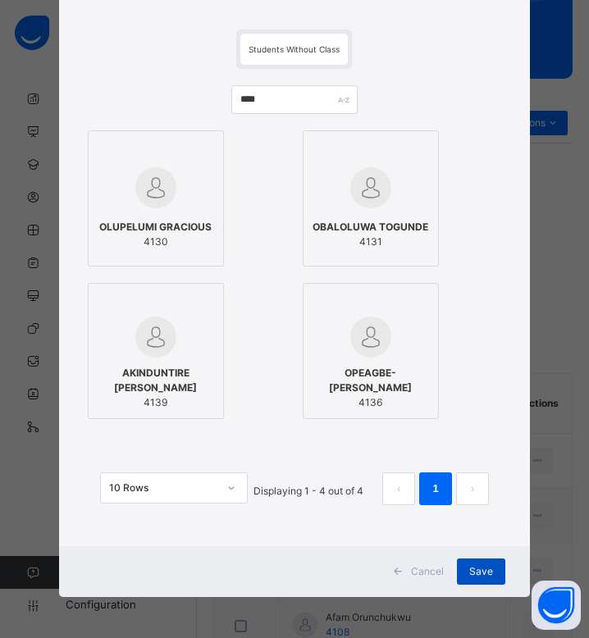
click at [489, 576] on div "Save" at bounding box center [481, 572] width 48 height 26
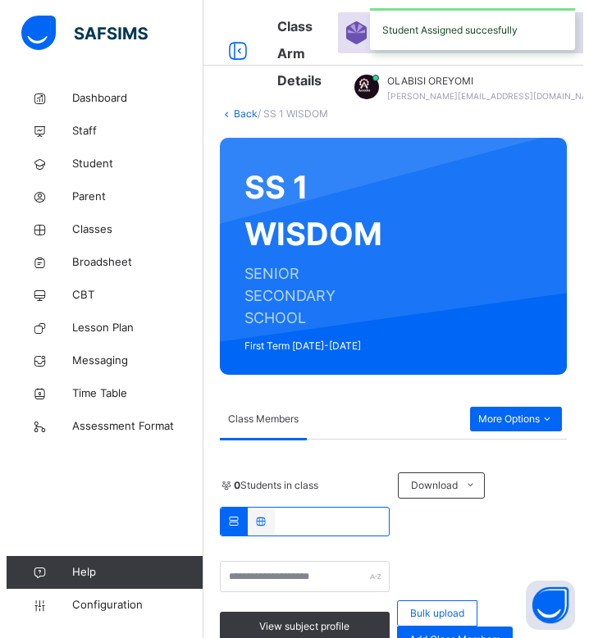
scroll to position [345, 0]
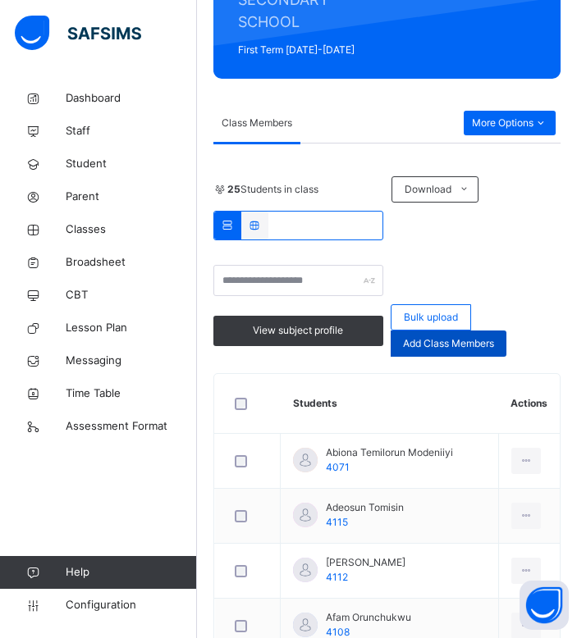
click at [439, 356] on div "Add Class Members" at bounding box center [449, 344] width 116 height 26
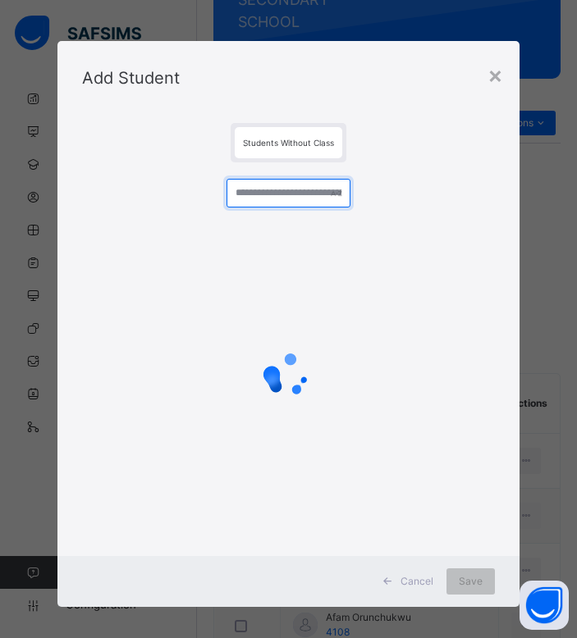
click at [251, 203] on input "text" at bounding box center [288, 193] width 124 height 29
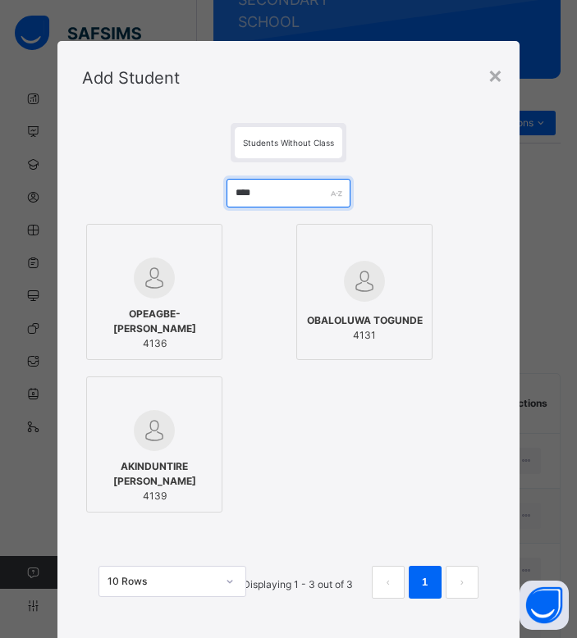
type input "****"
click at [167, 317] on span "OPEAGBE-COLE TINUOLA" at bounding box center [154, 322] width 118 height 30
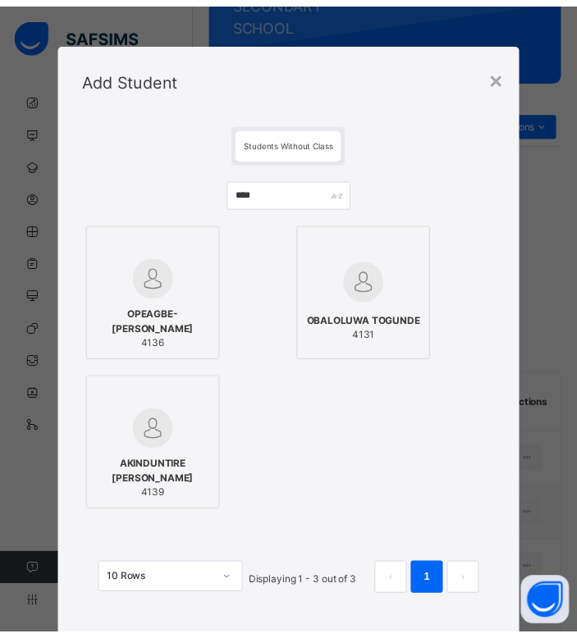
scroll to position [94, 0]
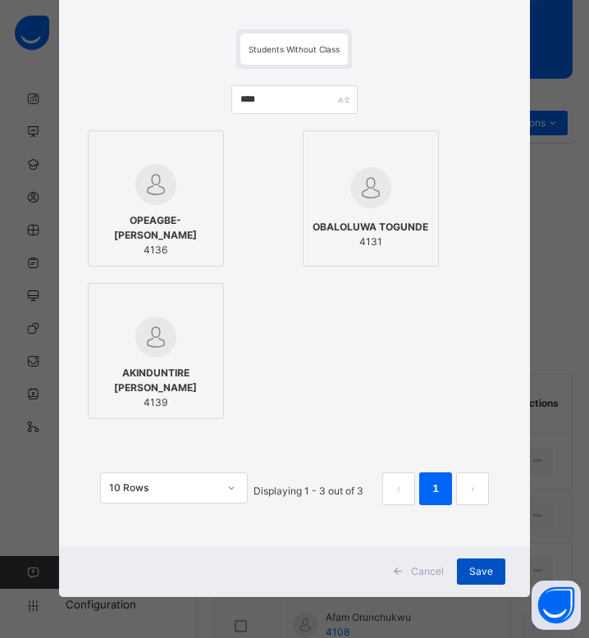
click at [497, 573] on div "Save" at bounding box center [481, 572] width 48 height 26
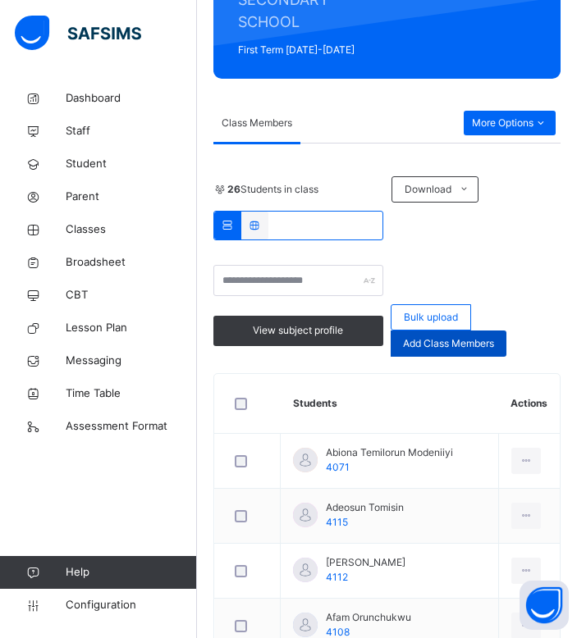
click at [452, 344] on span "Add Class Members" at bounding box center [448, 343] width 91 height 15
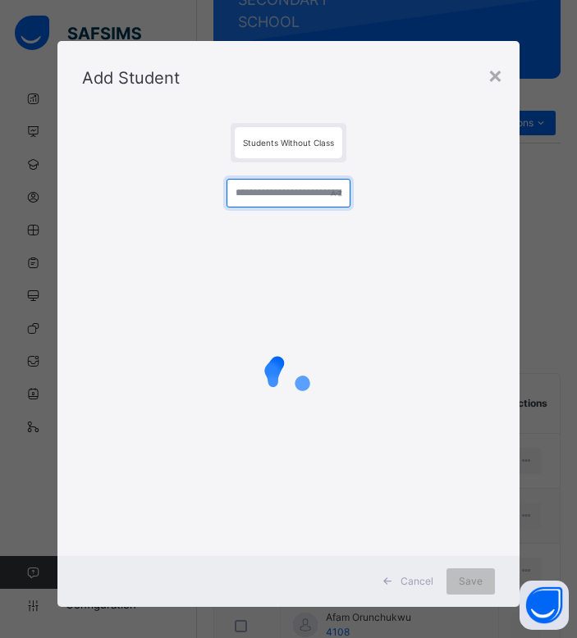
click at [267, 184] on input "text" at bounding box center [288, 193] width 124 height 29
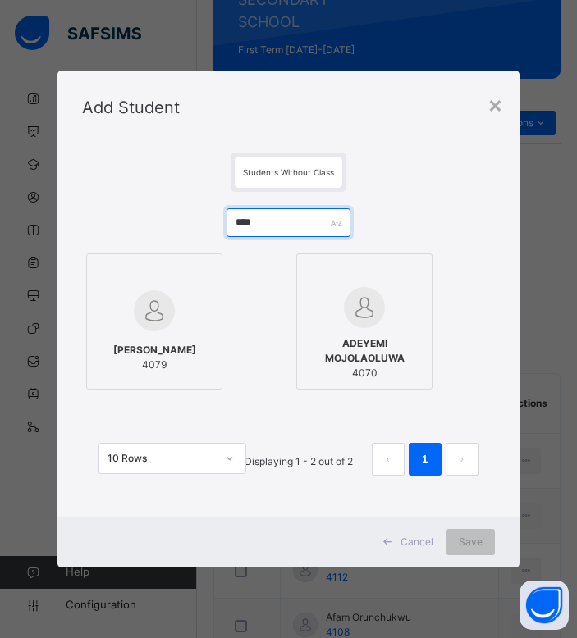
type input "****"
click at [192, 336] on div "OWOLABI DAVID 4079" at bounding box center [154, 358] width 118 height 46
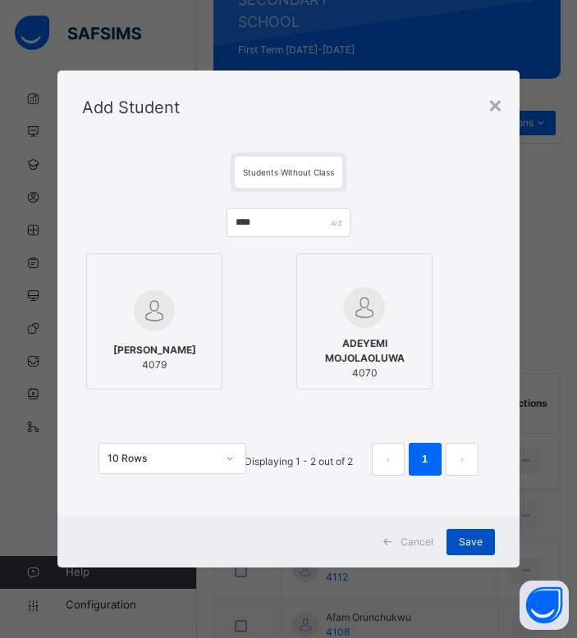
click at [468, 549] on span "Save" at bounding box center [471, 542] width 24 height 15
